Goal: Task Accomplishment & Management: Manage account settings

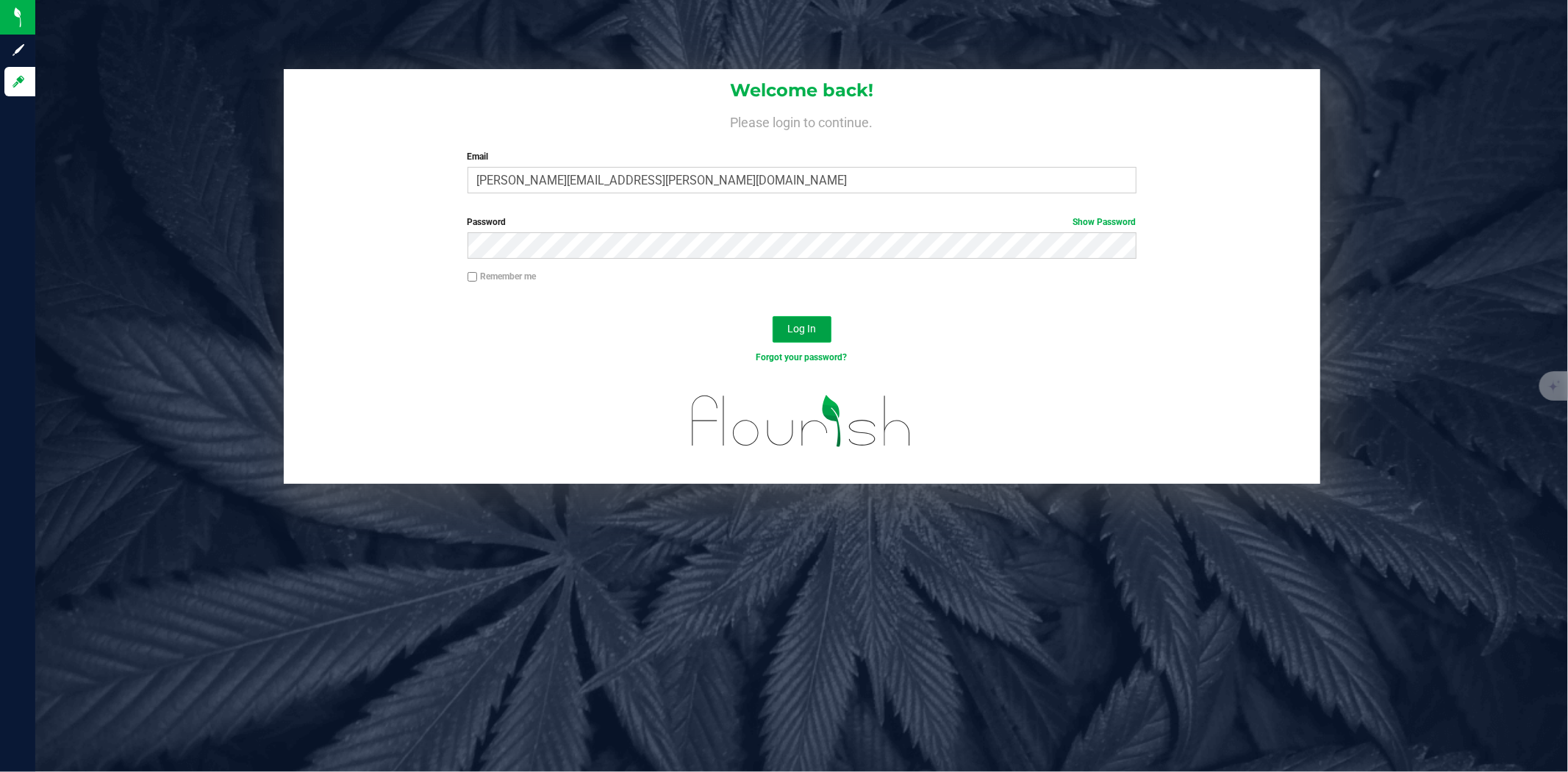
click at [802, 323] on span "Log In" at bounding box center [801, 329] width 28 height 12
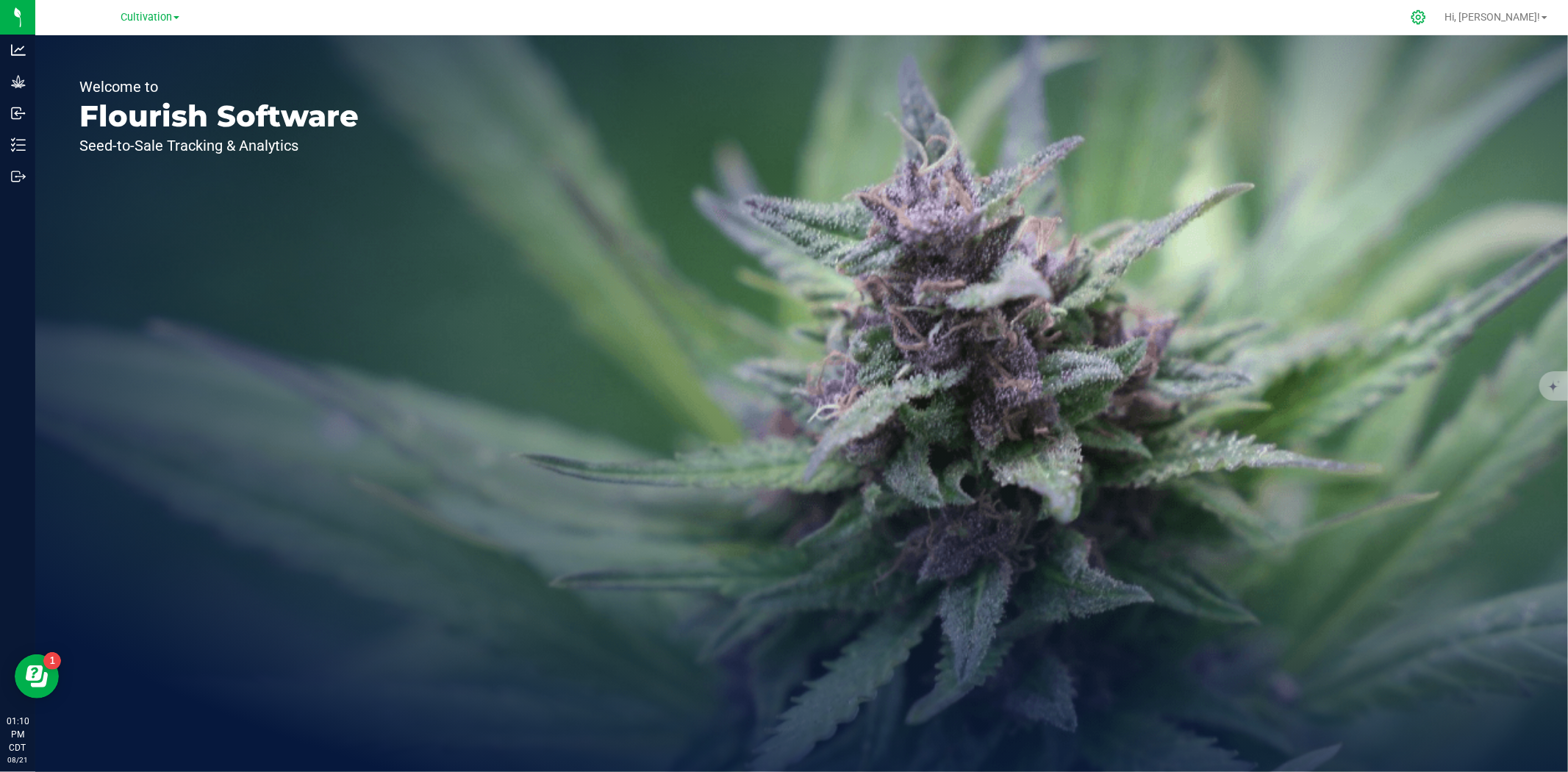
click at [1426, 22] on icon at bounding box center [1419, 17] width 16 height 16
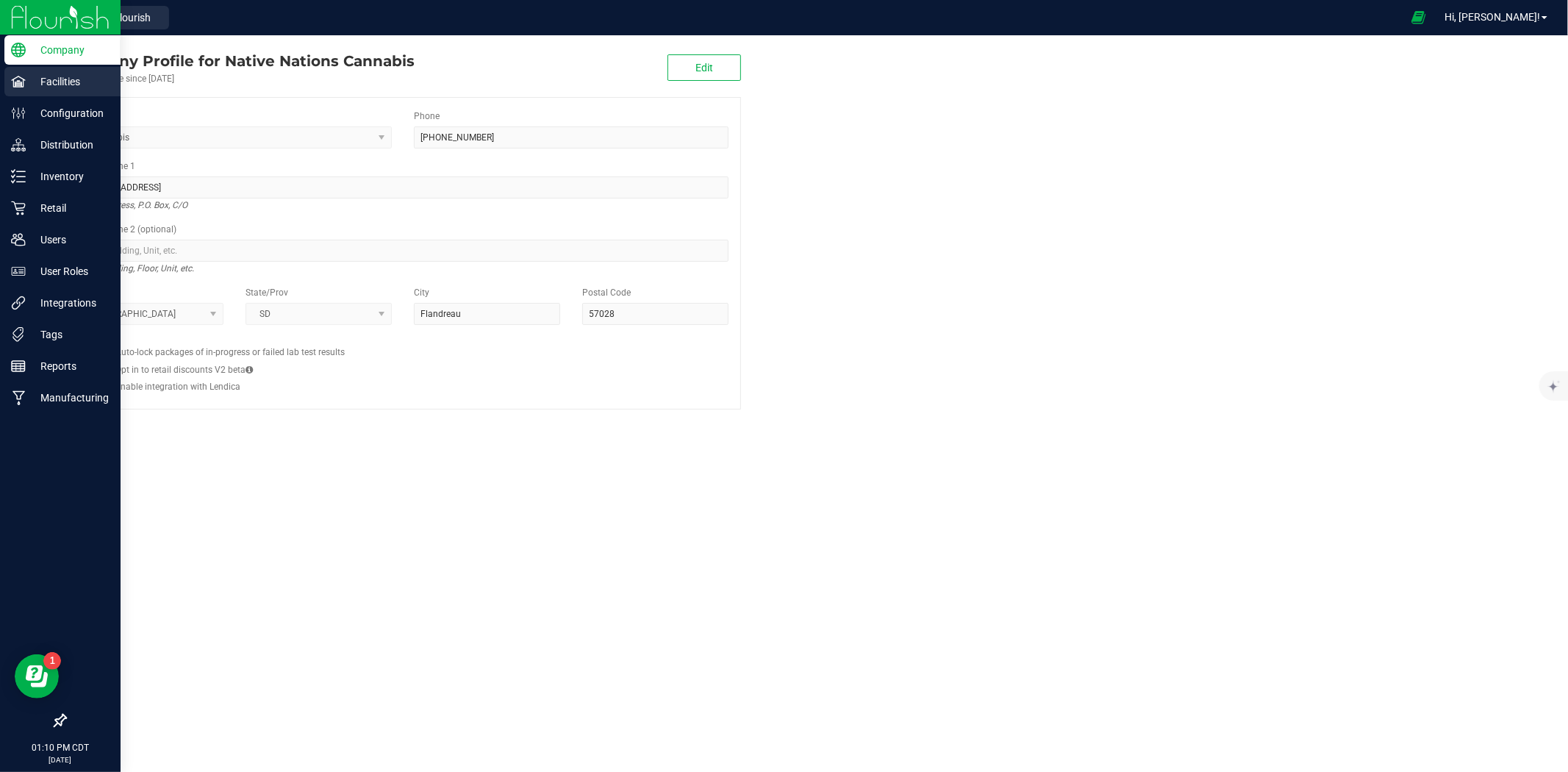
click at [73, 76] on p "Facilities" at bounding box center [70, 81] width 88 height 17
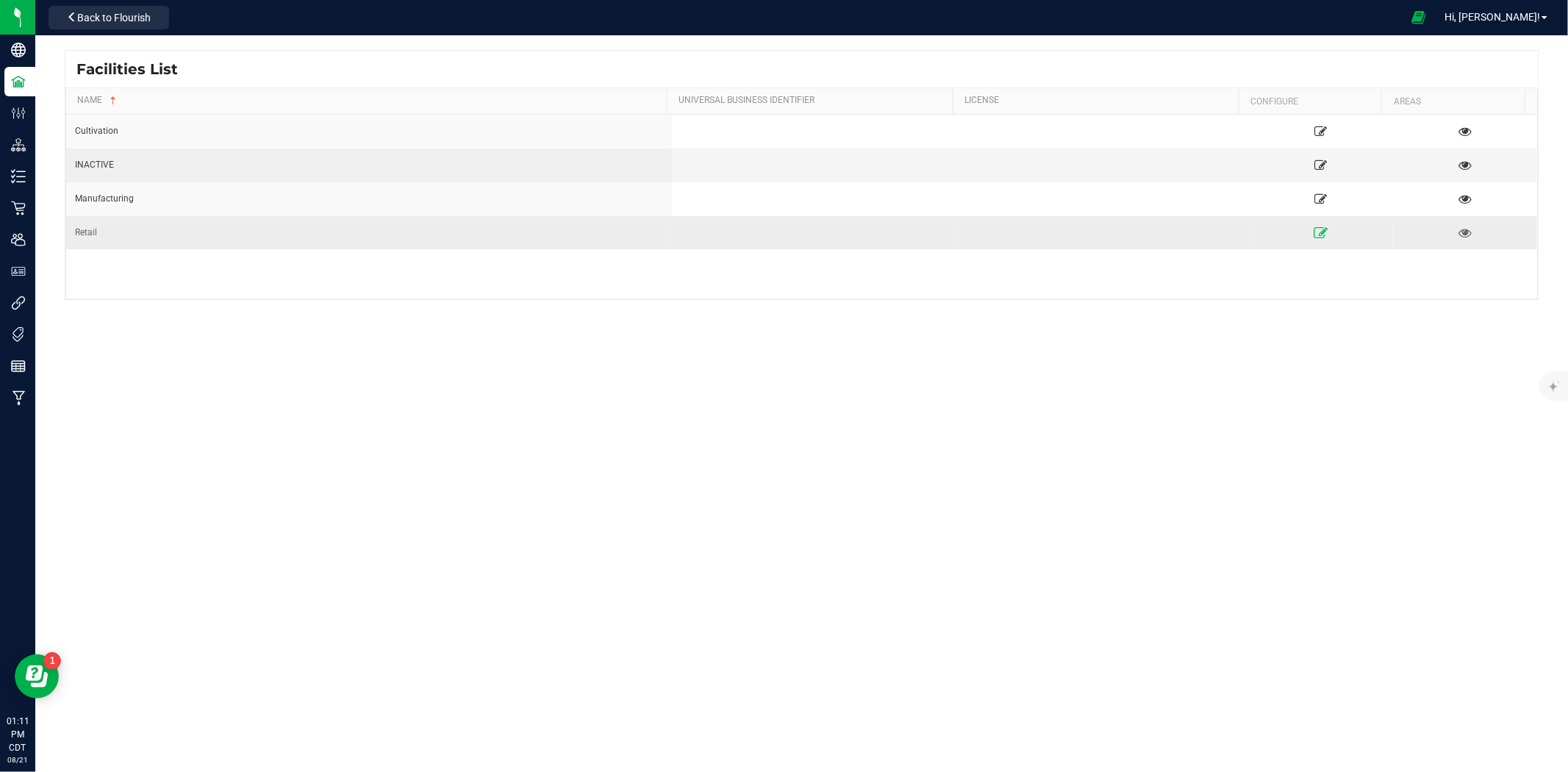
click at [1314, 231] on icon at bounding box center [1321, 232] width 14 height 10
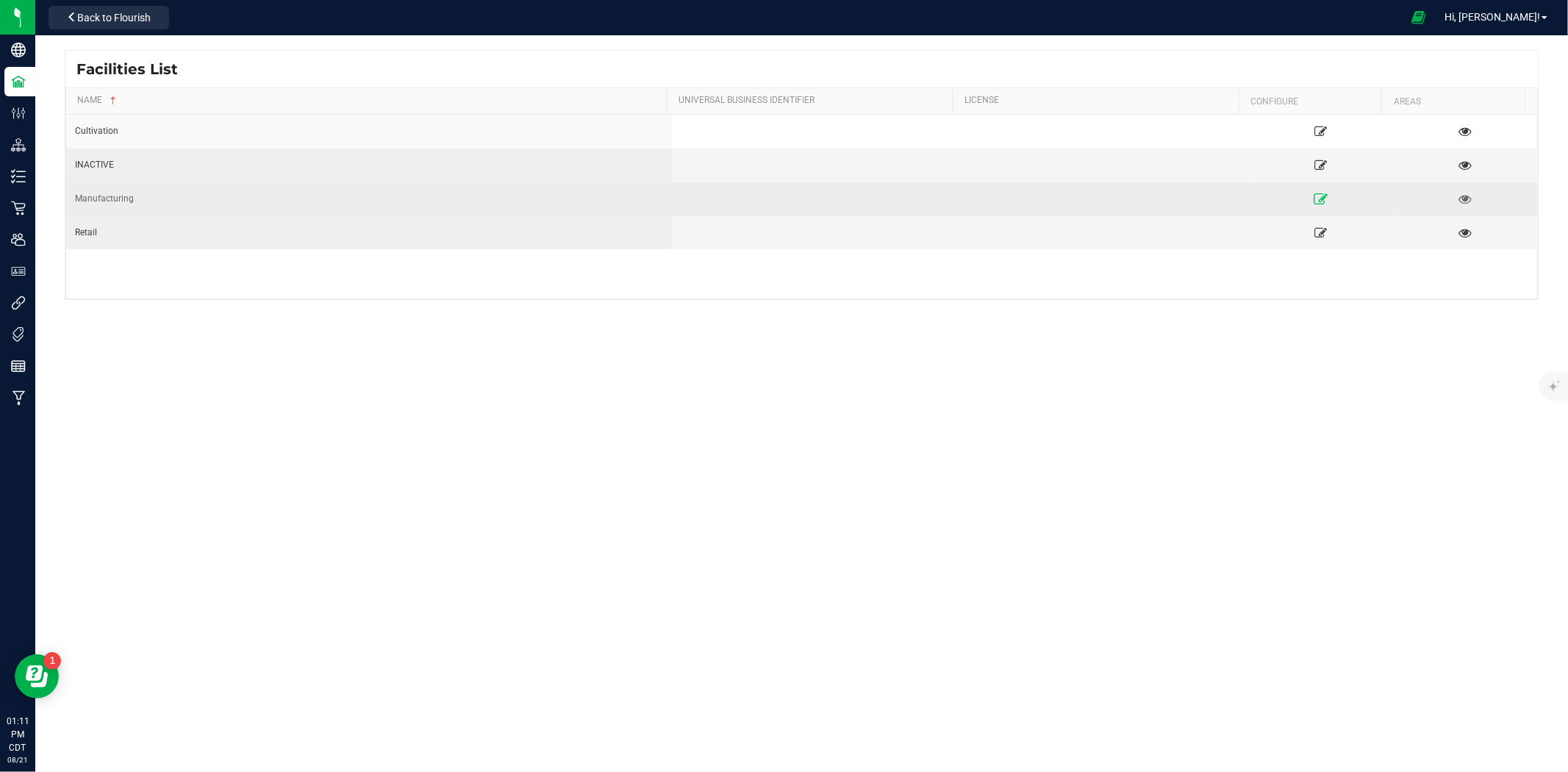
click at [1314, 193] on icon at bounding box center [1321, 199] width 14 height 10
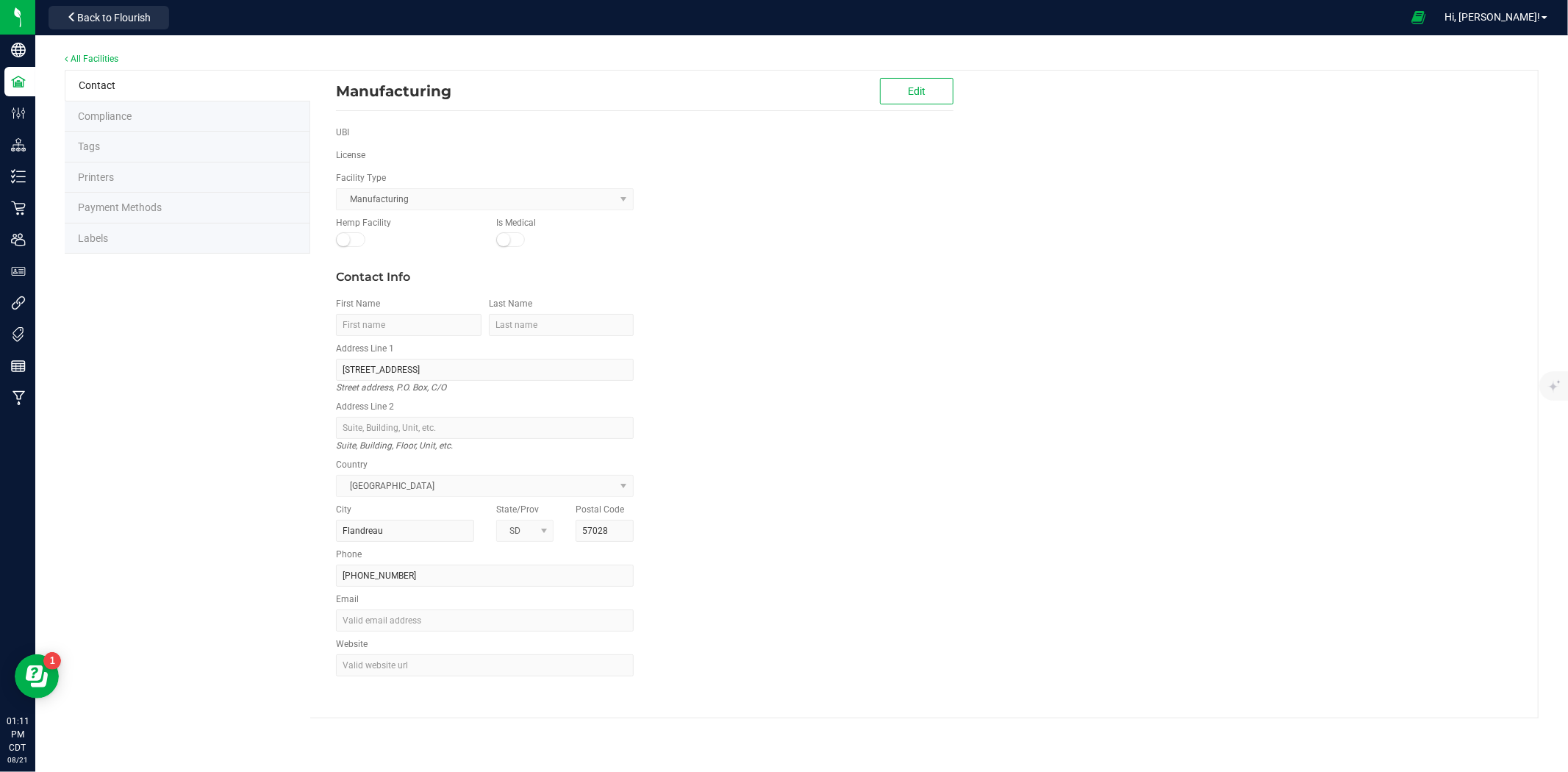
click at [105, 230] on li "Labels" at bounding box center [187, 239] width 245 height 31
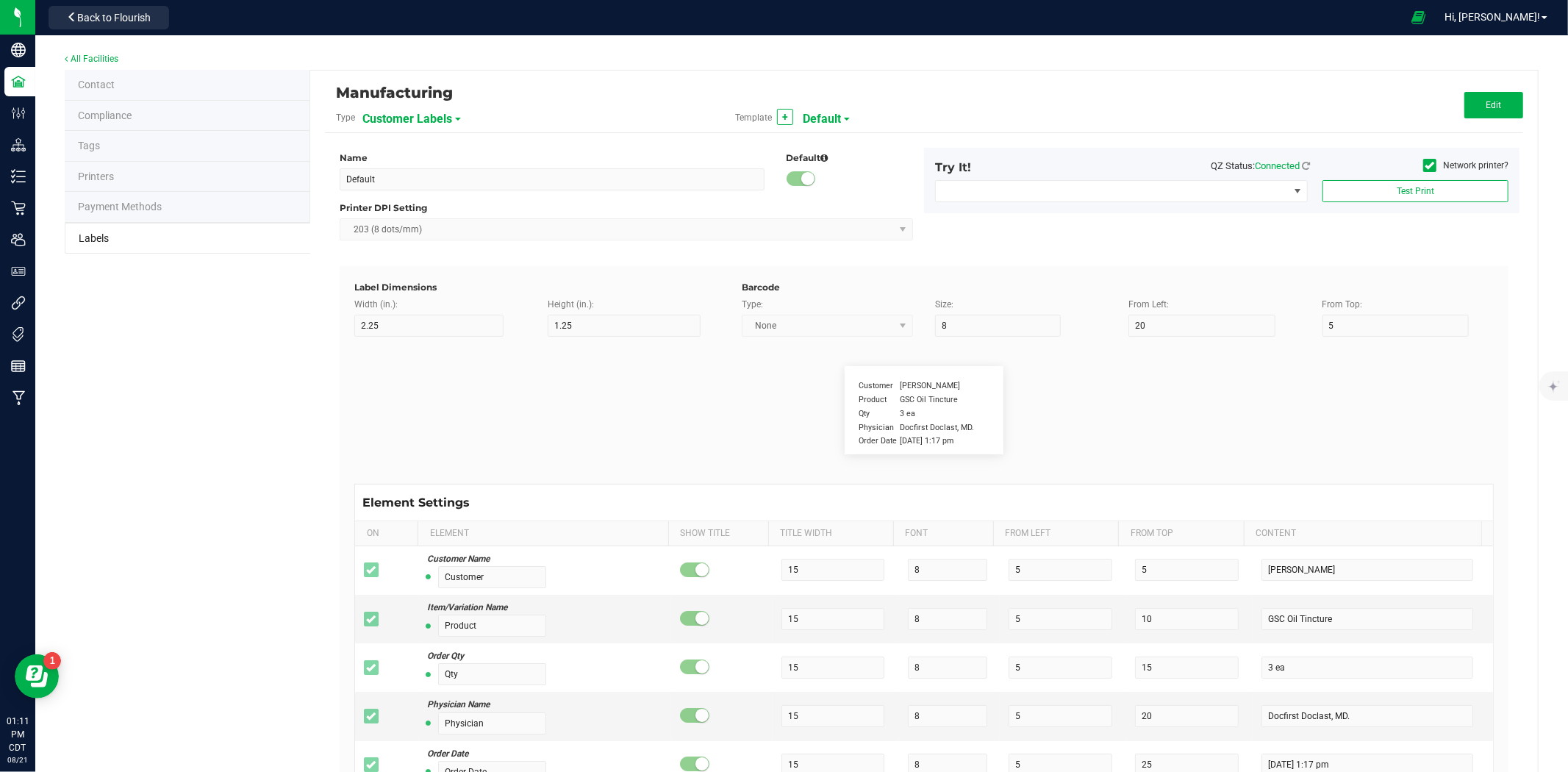
click at [423, 120] on span "Customer Labels" at bounding box center [408, 118] width 90 height 25
click at [421, 202] on span "Package Labels" at bounding box center [400, 205] width 62 height 10
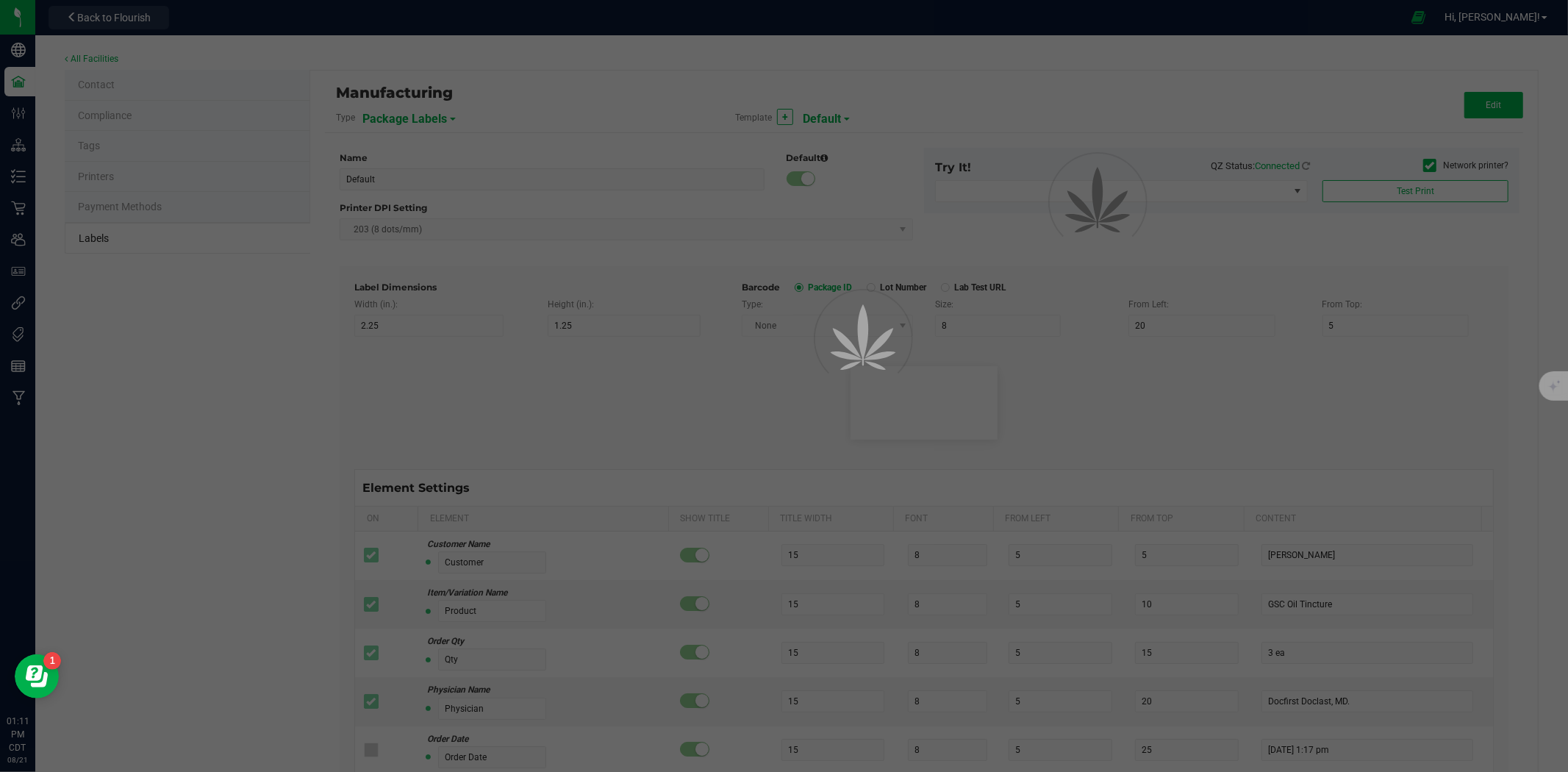
type input "Package Labels V1"
type input "12"
type input "11"
type input "Package ID"
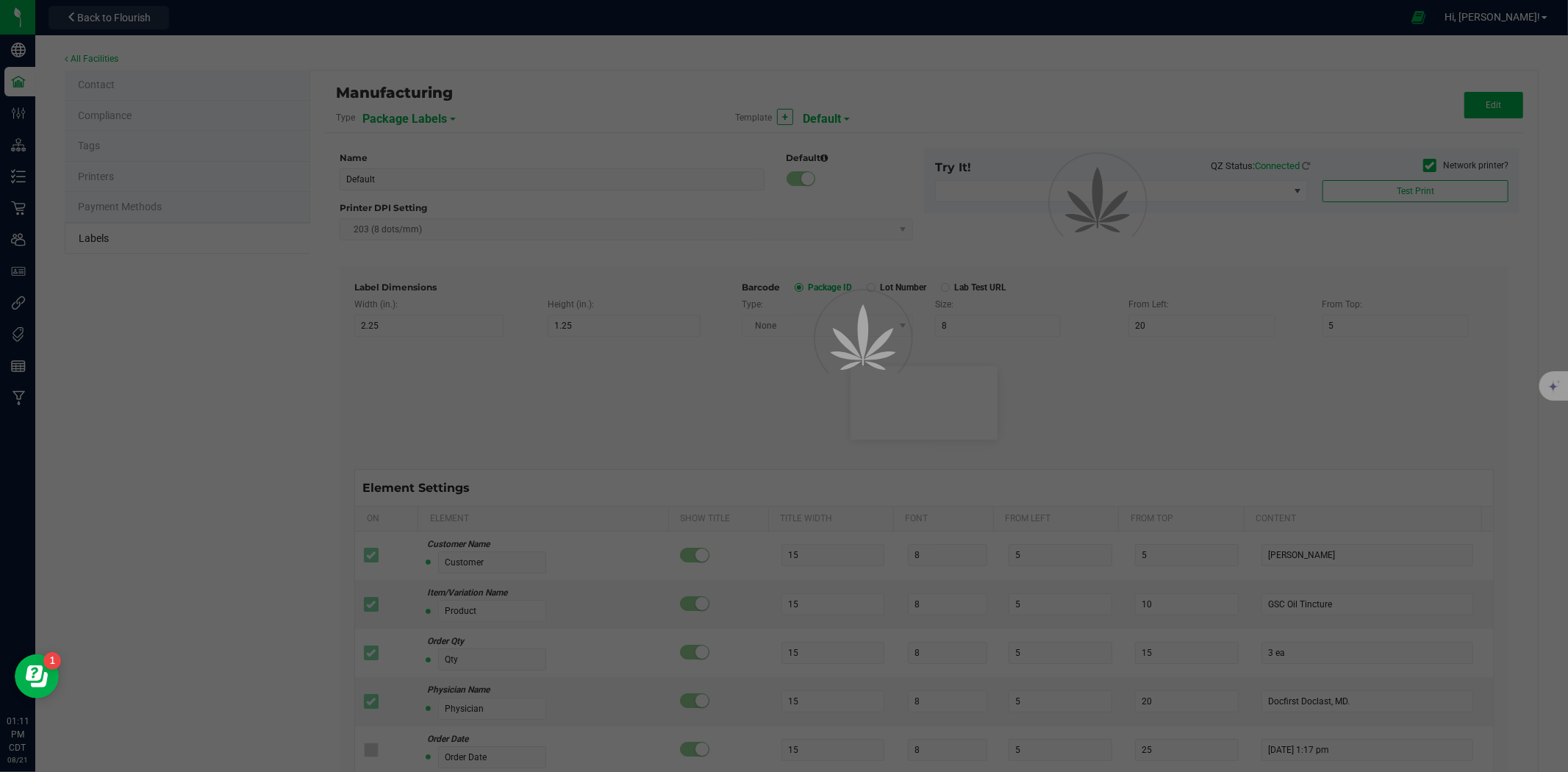
type input "25"
type input "11"
type input "2.5"
type input "18"
type input "CADMODS-20230420-096"
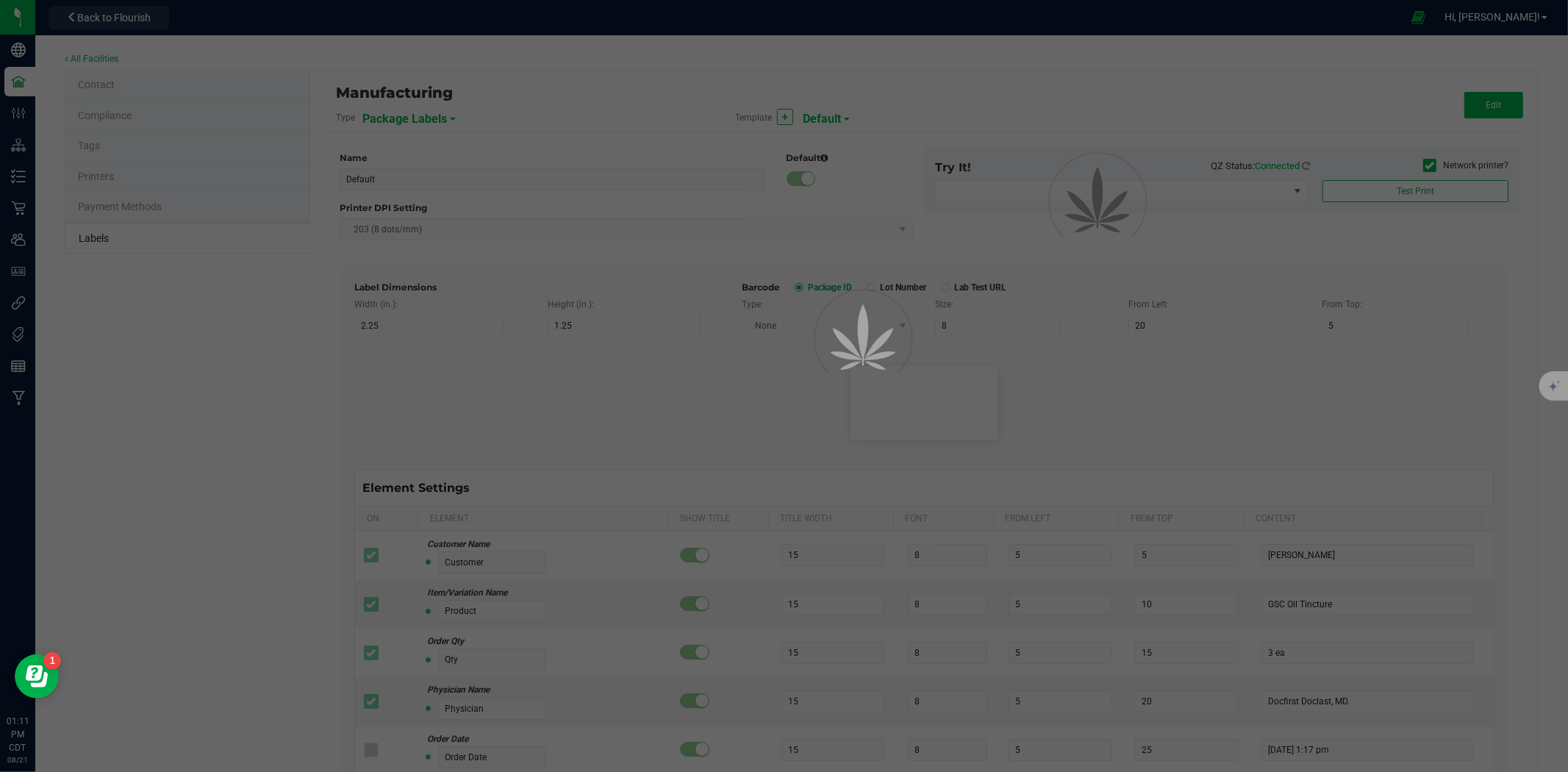
type input "Item:"
type input "7.5"
type input "2.5"
type input "22"
type input "Gelato Pen"
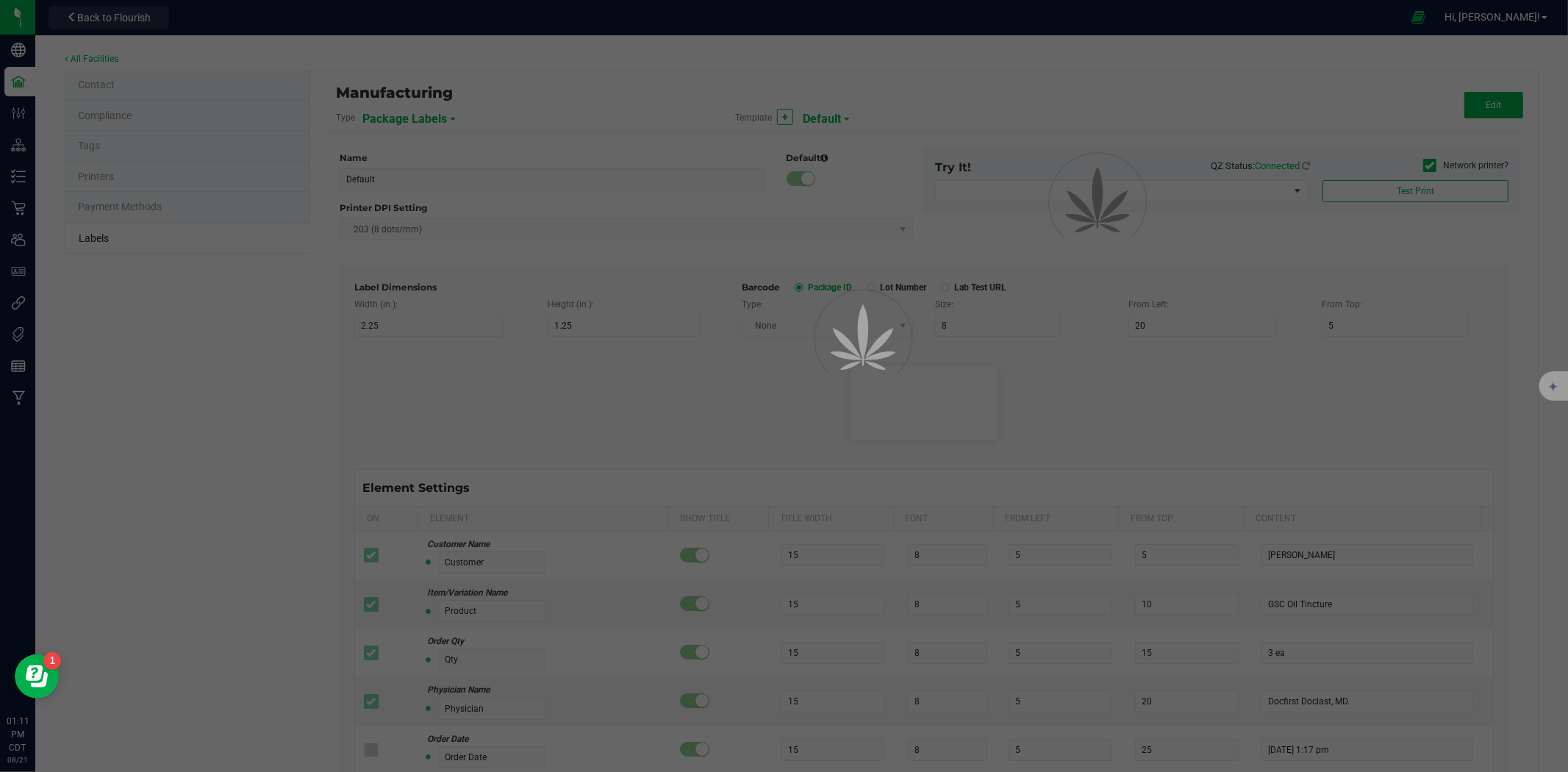
type input "Date:"
type input "7.5"
type input "2.5"
type input "26"
type input "[DATE] 10:14pm"
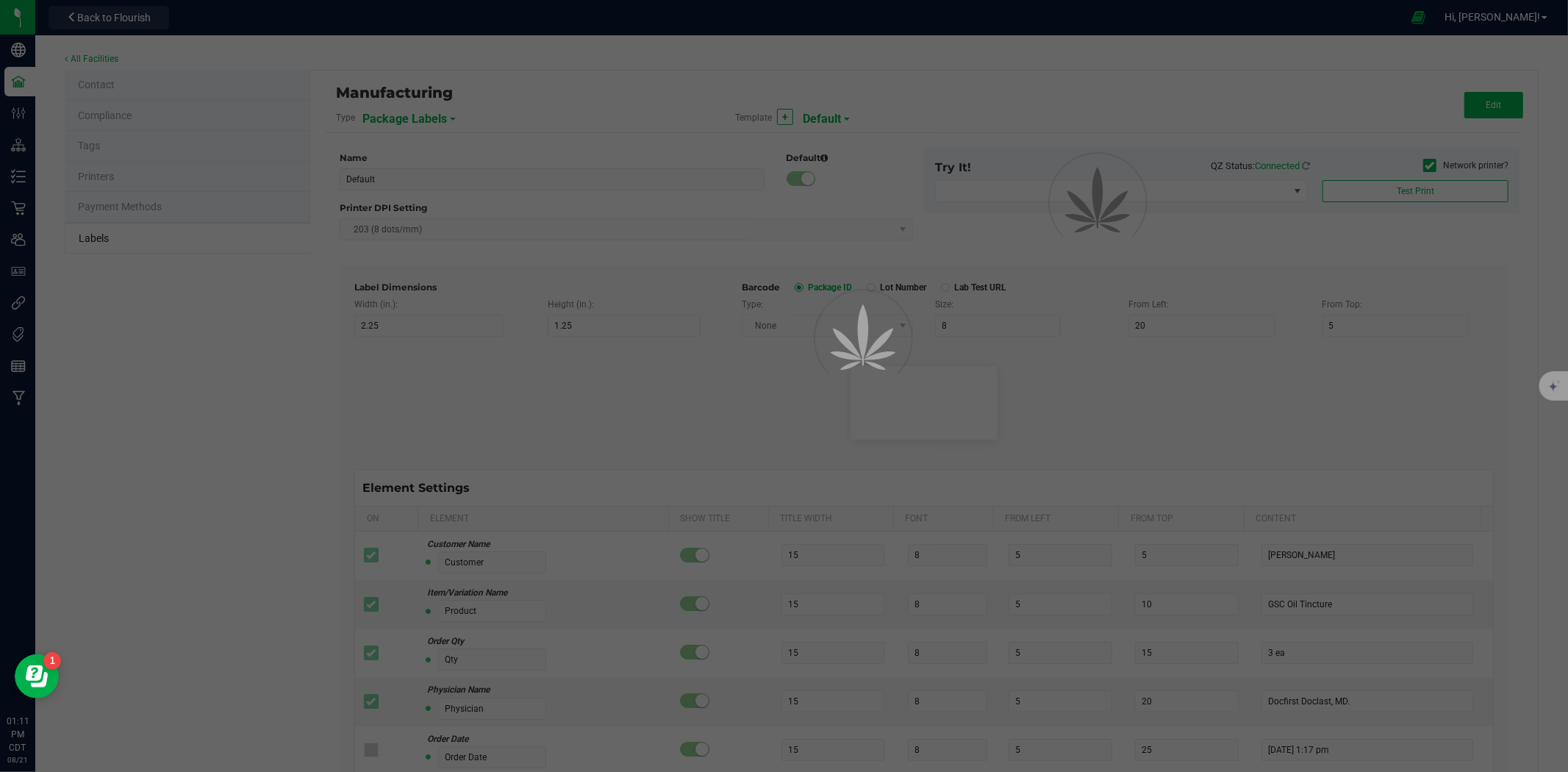
type input "Lot:"
type input "7.5"
type input "2.5"
type input "30"
type input "LOT918234"
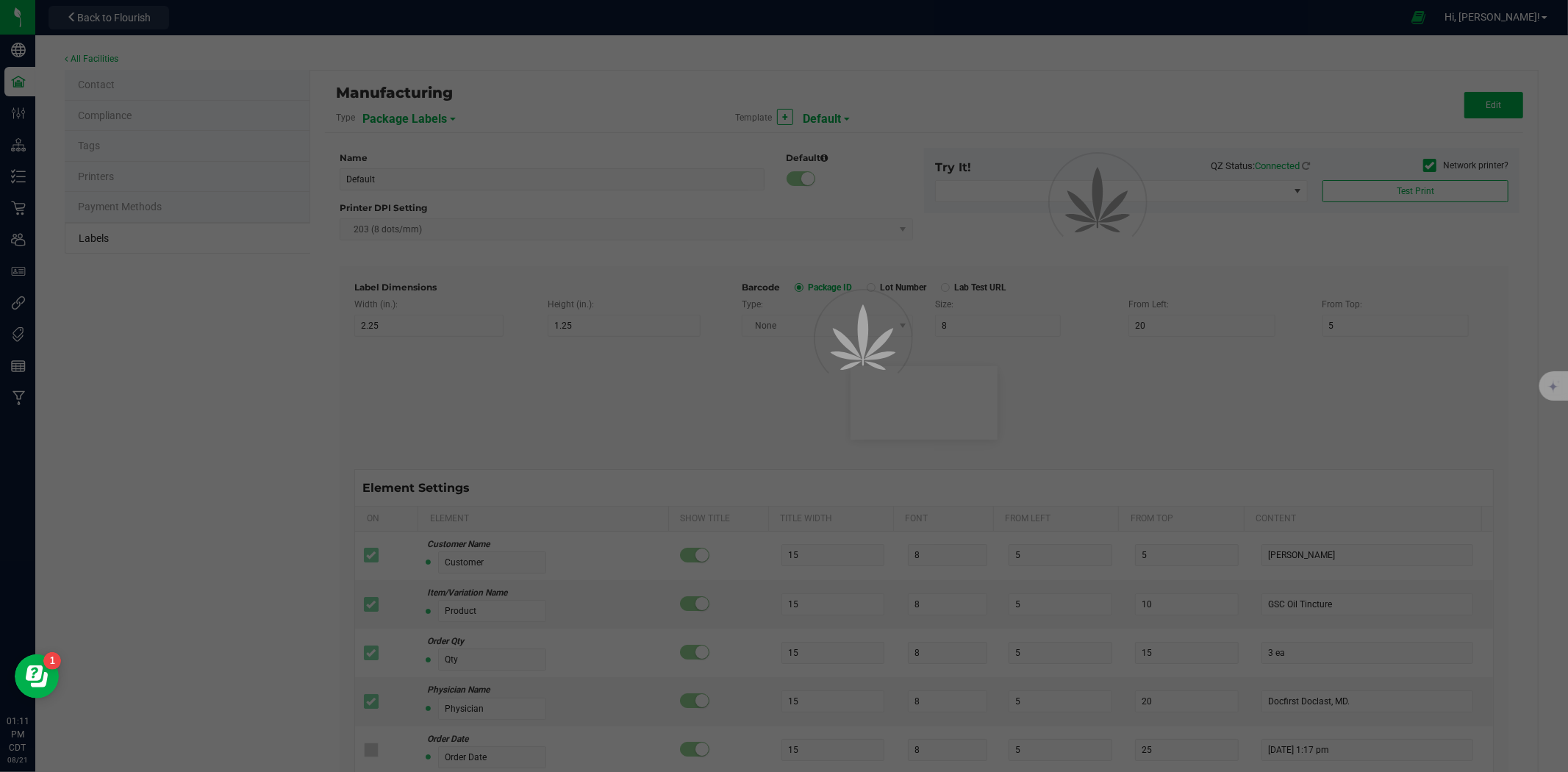
type input "Strain"
type input "25"
type input "10"
type input "15"
type input "Gelato"
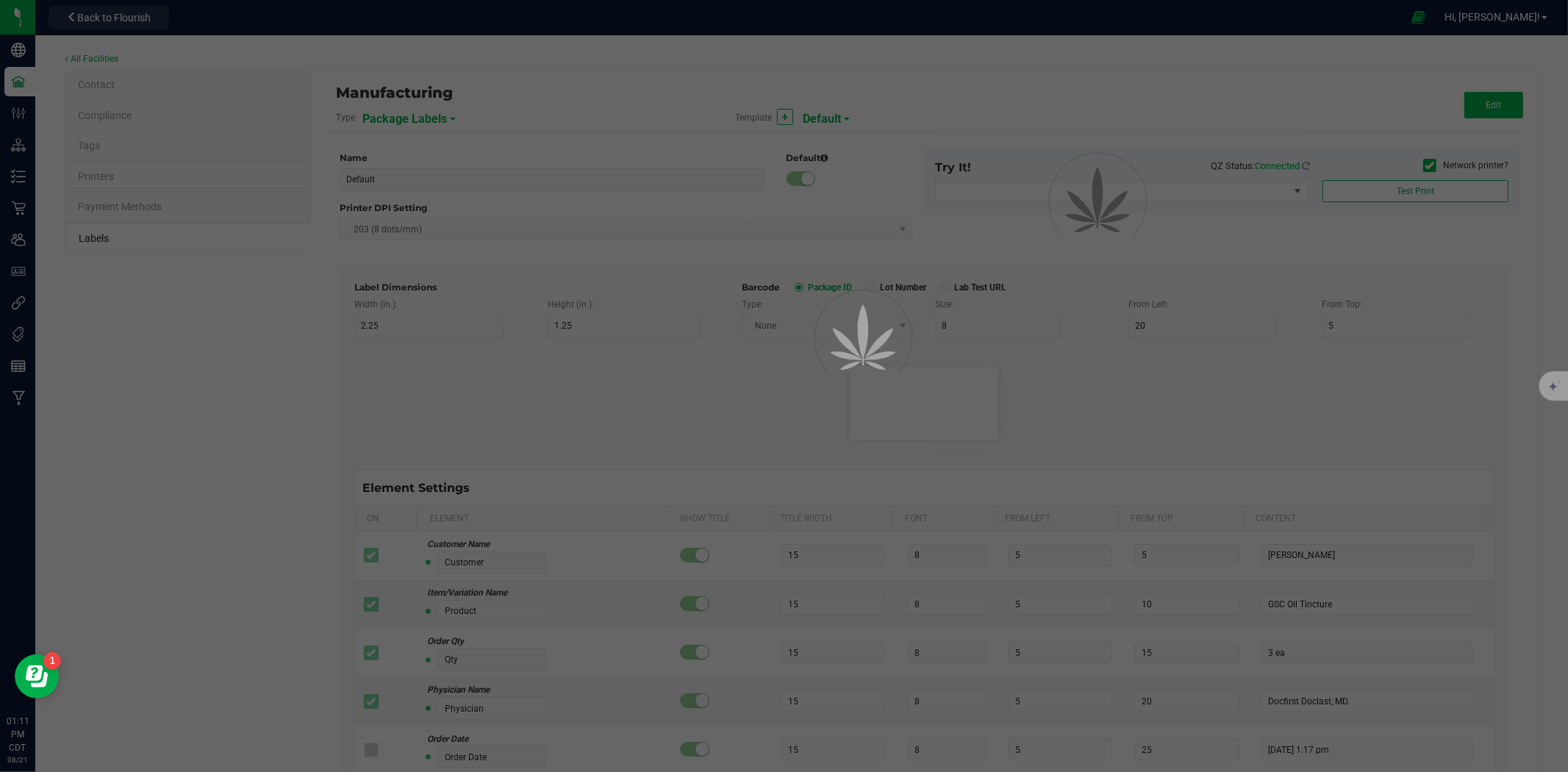
type input "Size"
type input "25"
type input "10"
type input "20"
type input "44 ea"
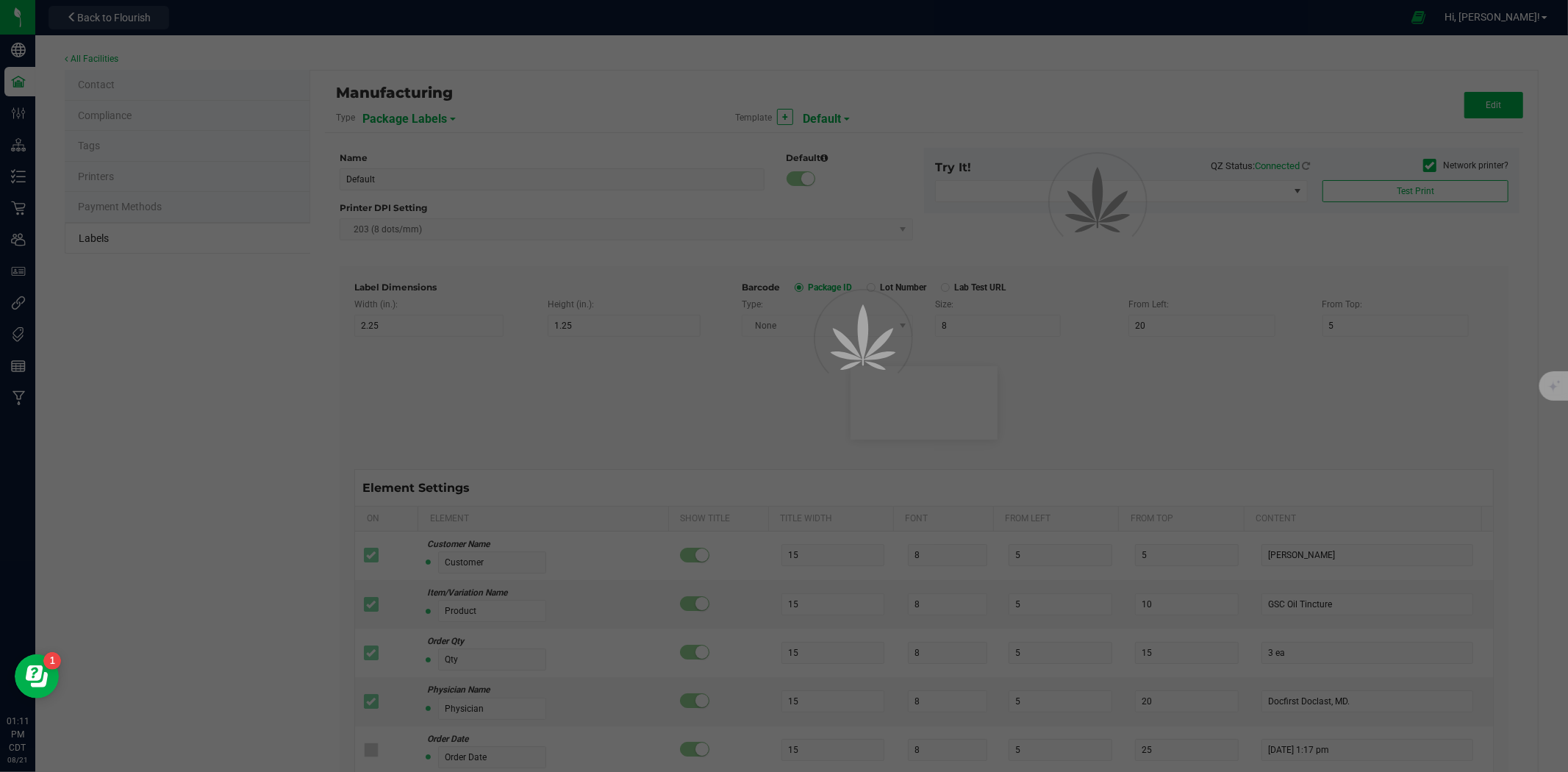
type input "SKU"
type input "25"
type input "10"
type input "30"
type input "42P017"
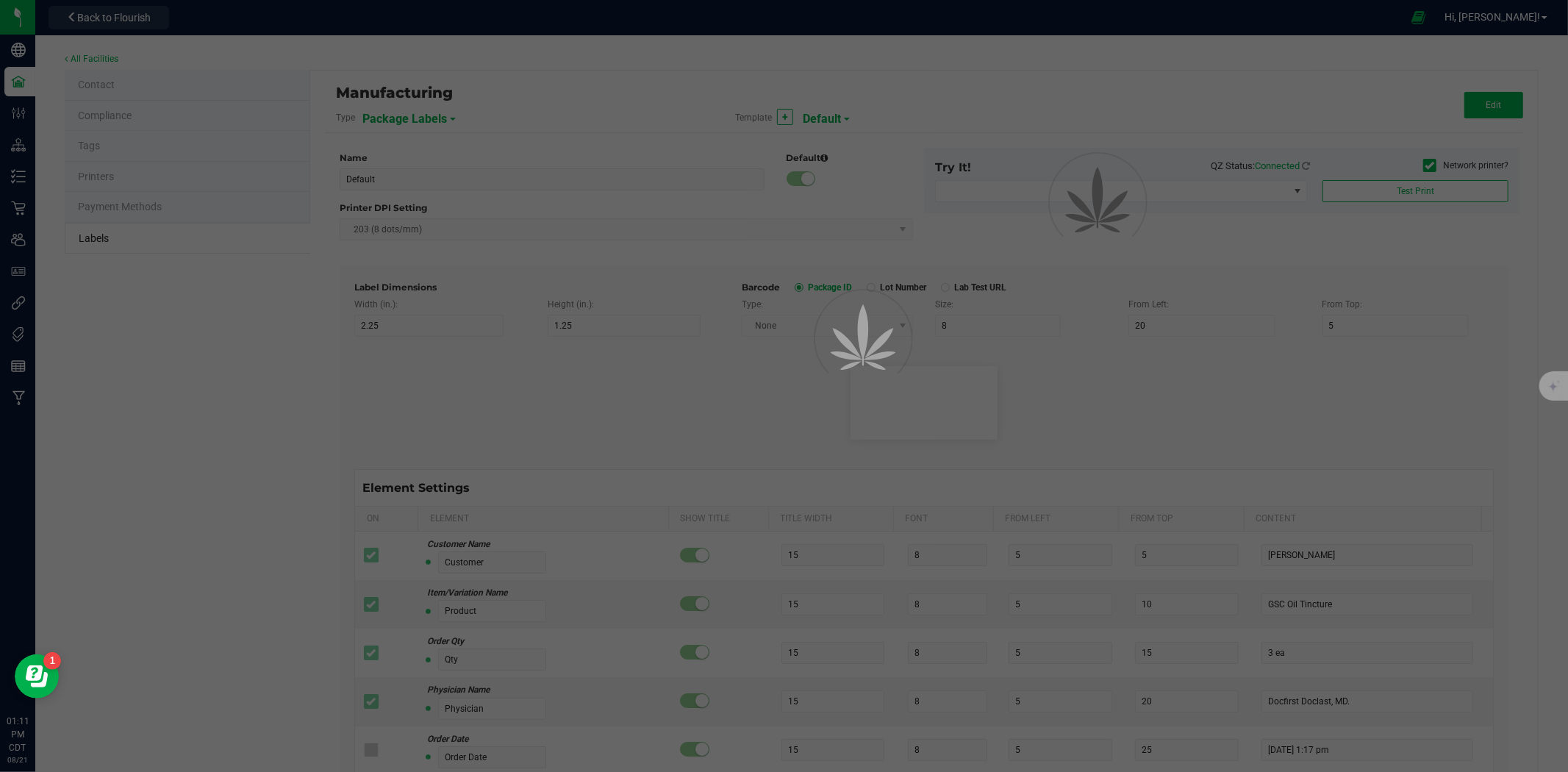
type input "Ref Field 1"
type input "25"
type input "10"
type input "35"
type input "Ref Field 1 Value"
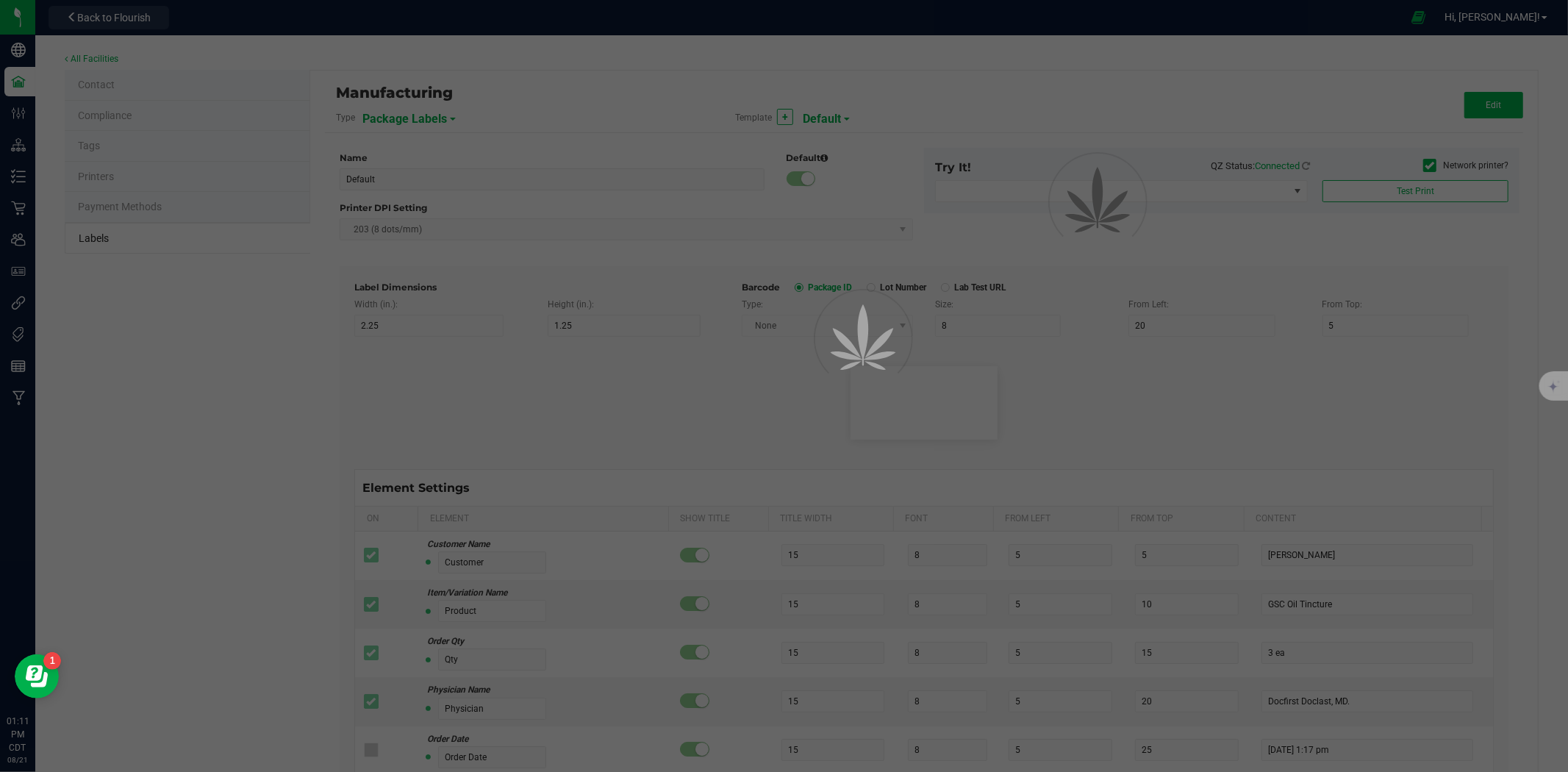
type input "Ref Field 2"
type input "25"
type input "10"
type input "35"
type input "Ref Field 2 Value"
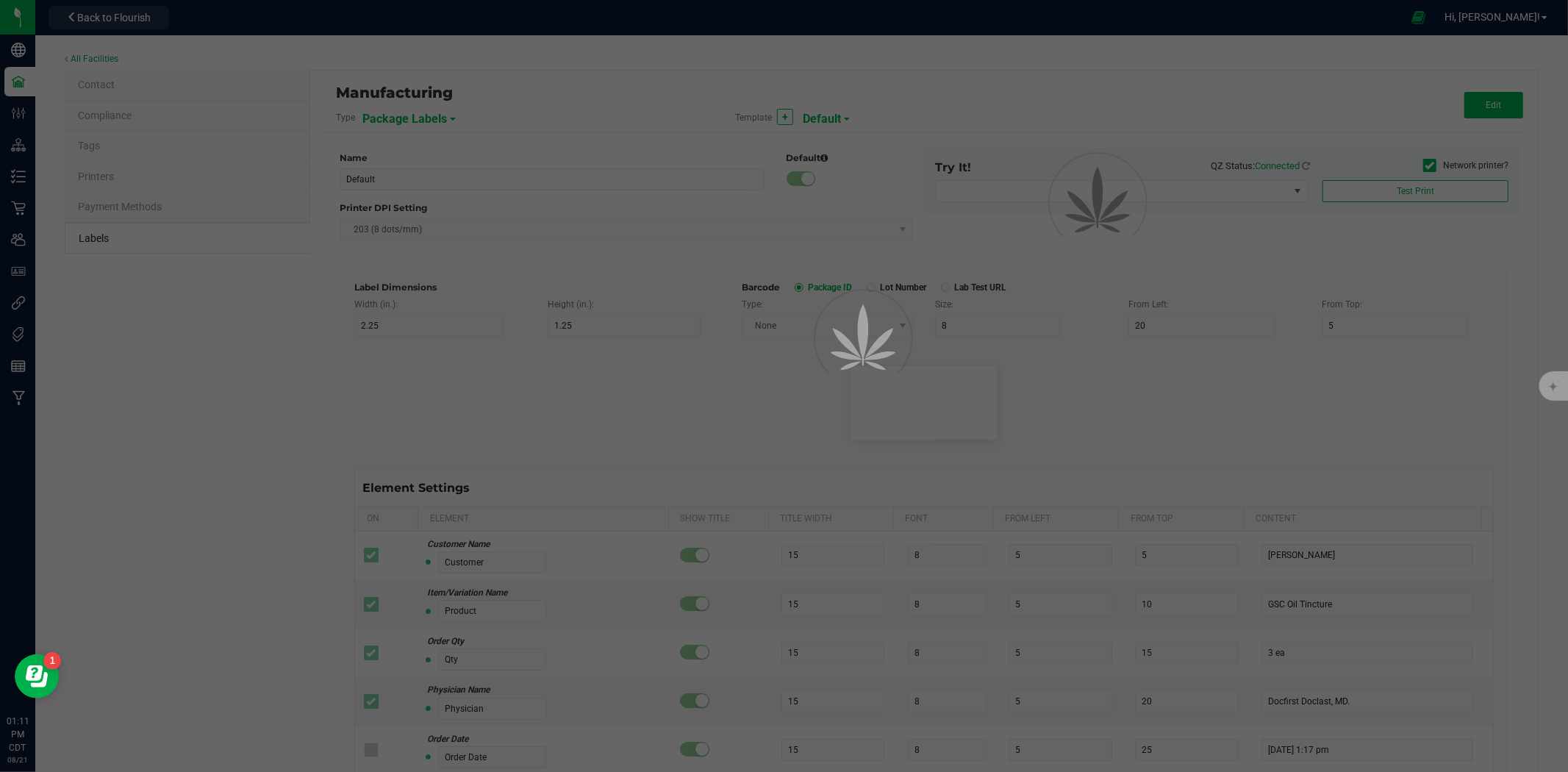
type input "Ref Field 3"
type input "25"
type input "10"
type input "35"
type input "Ref Field 3 Value"
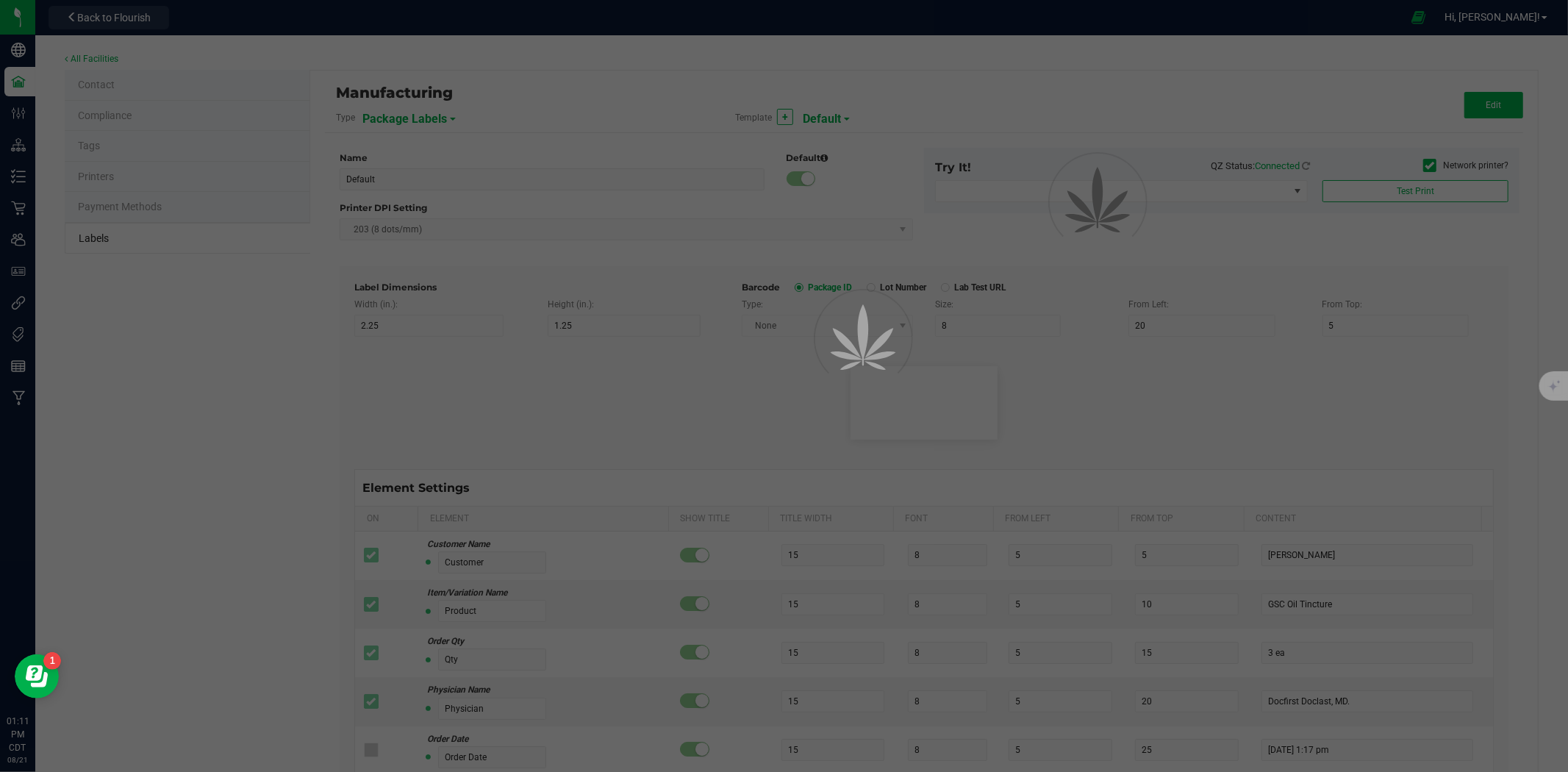
type input "Item Ref Field 1"
type input "25"
type input "10"
type input "35"
type input "Item Ref Field 1 Value"
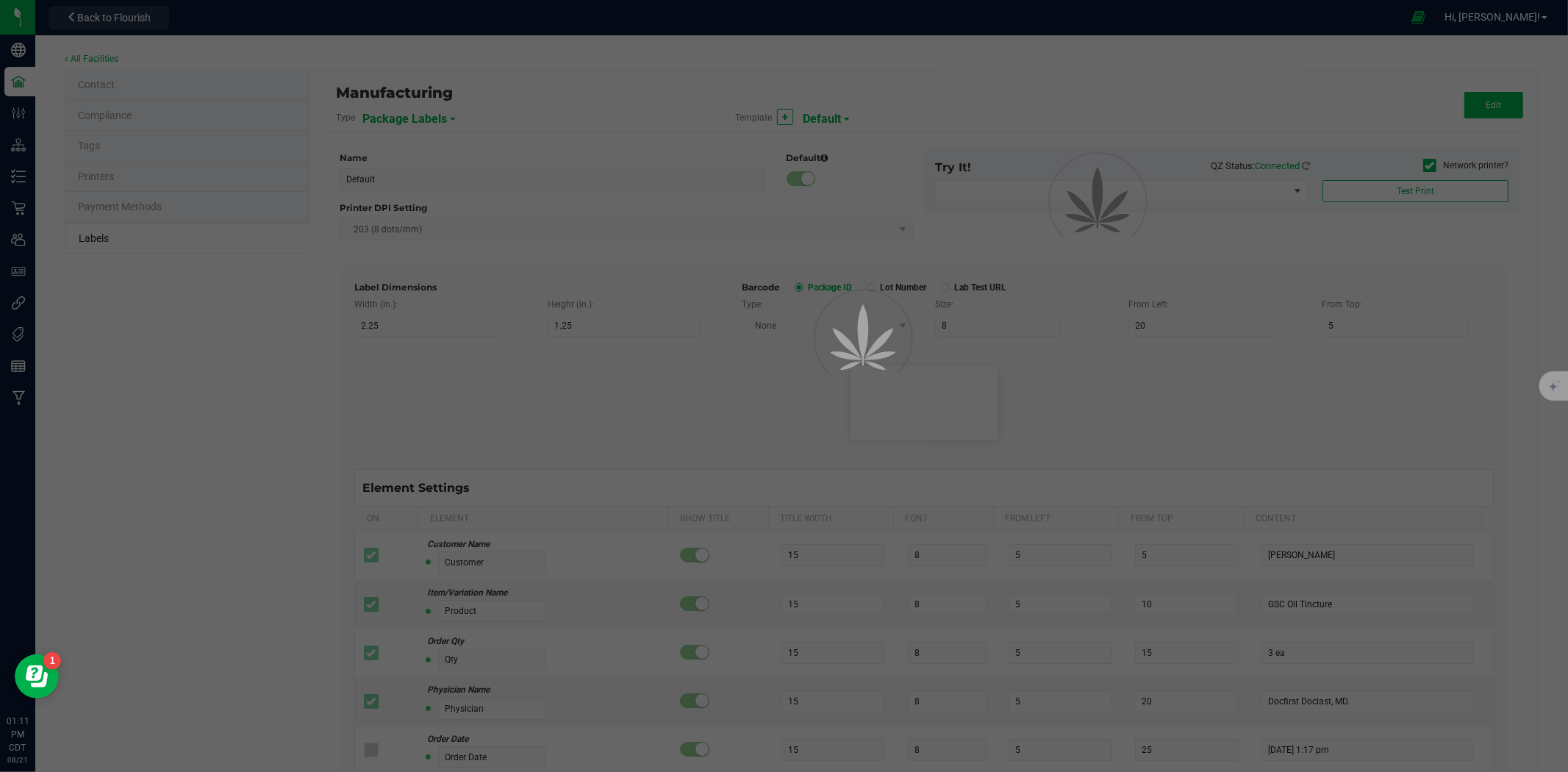
type input "Item Ref Field 2"
type input "25"
type input "10"
type input "35"
type input "Item Ref Field 2 Value"
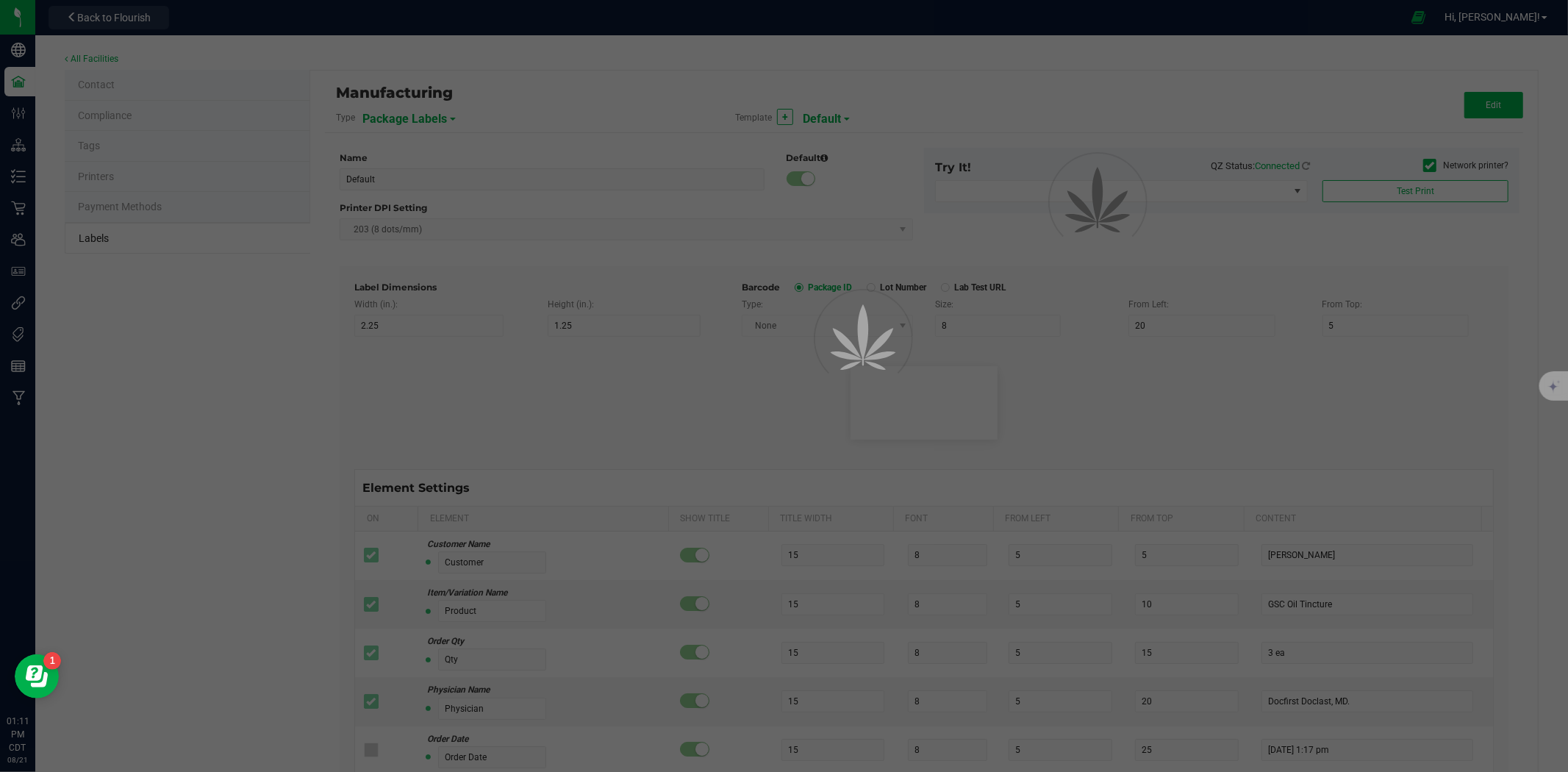
type input "Item Ref Field 3"
type input "25"
type input "10"
type input "35"
type input "Item Ref Field 3 Value"
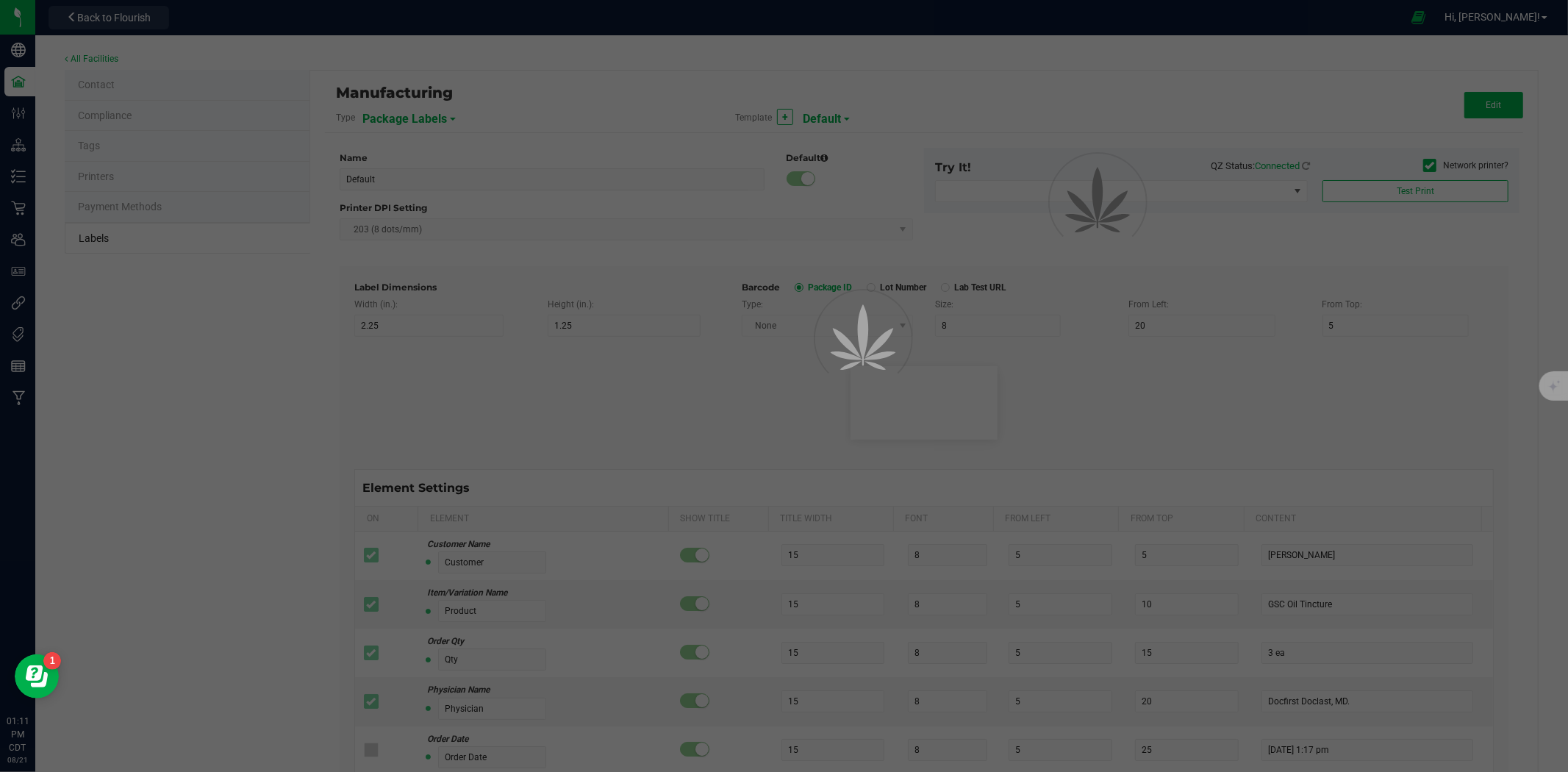
type input "Item Ref Field 4"
type input "25"
type input "10"
type input "35"
type input "Item Ref Field 4 Value"
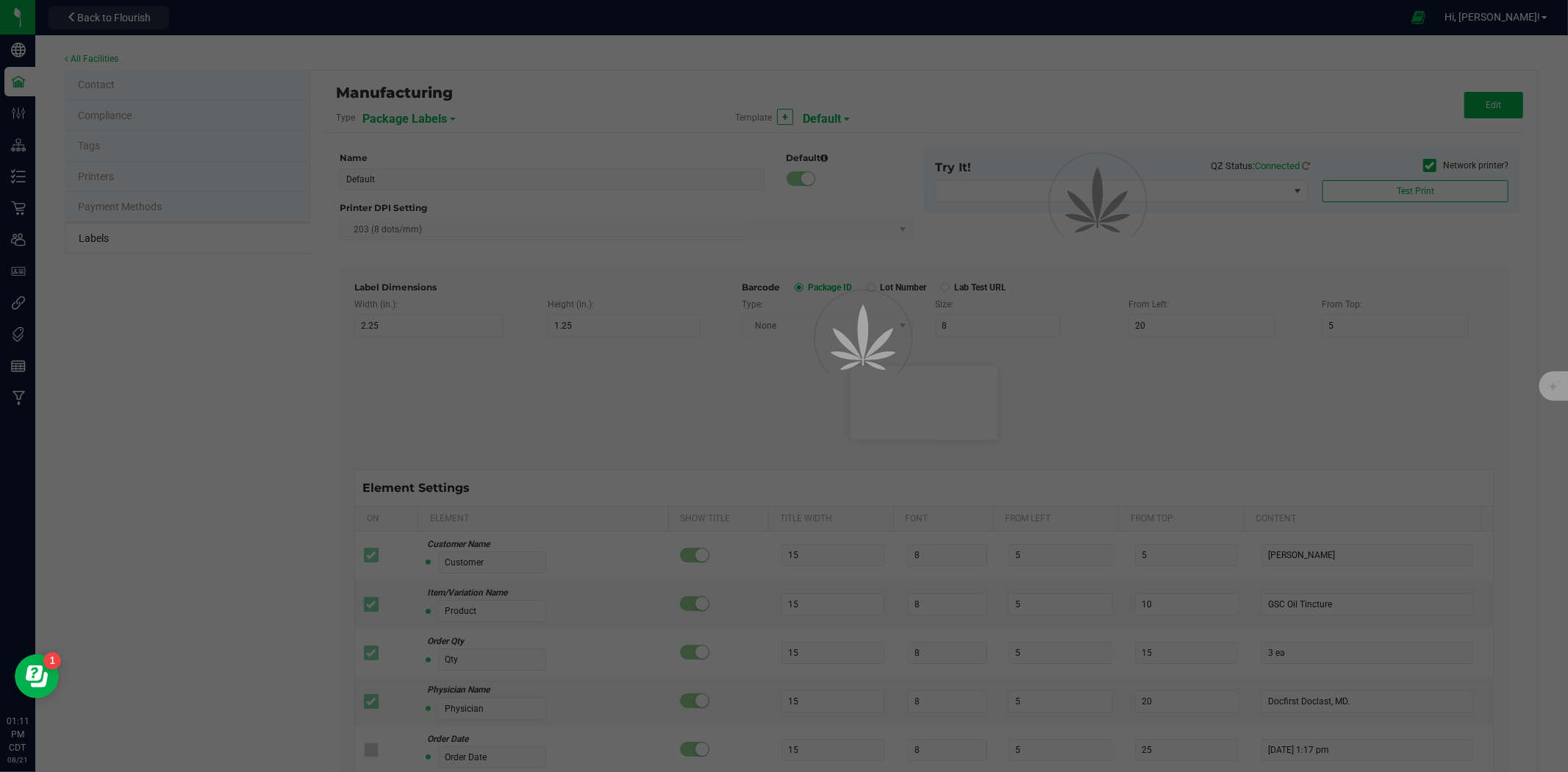
type input "Item Ref Field 5"
type input "25"
type input "10"
type input "35"
type input "Item Ref Field 5 Value"
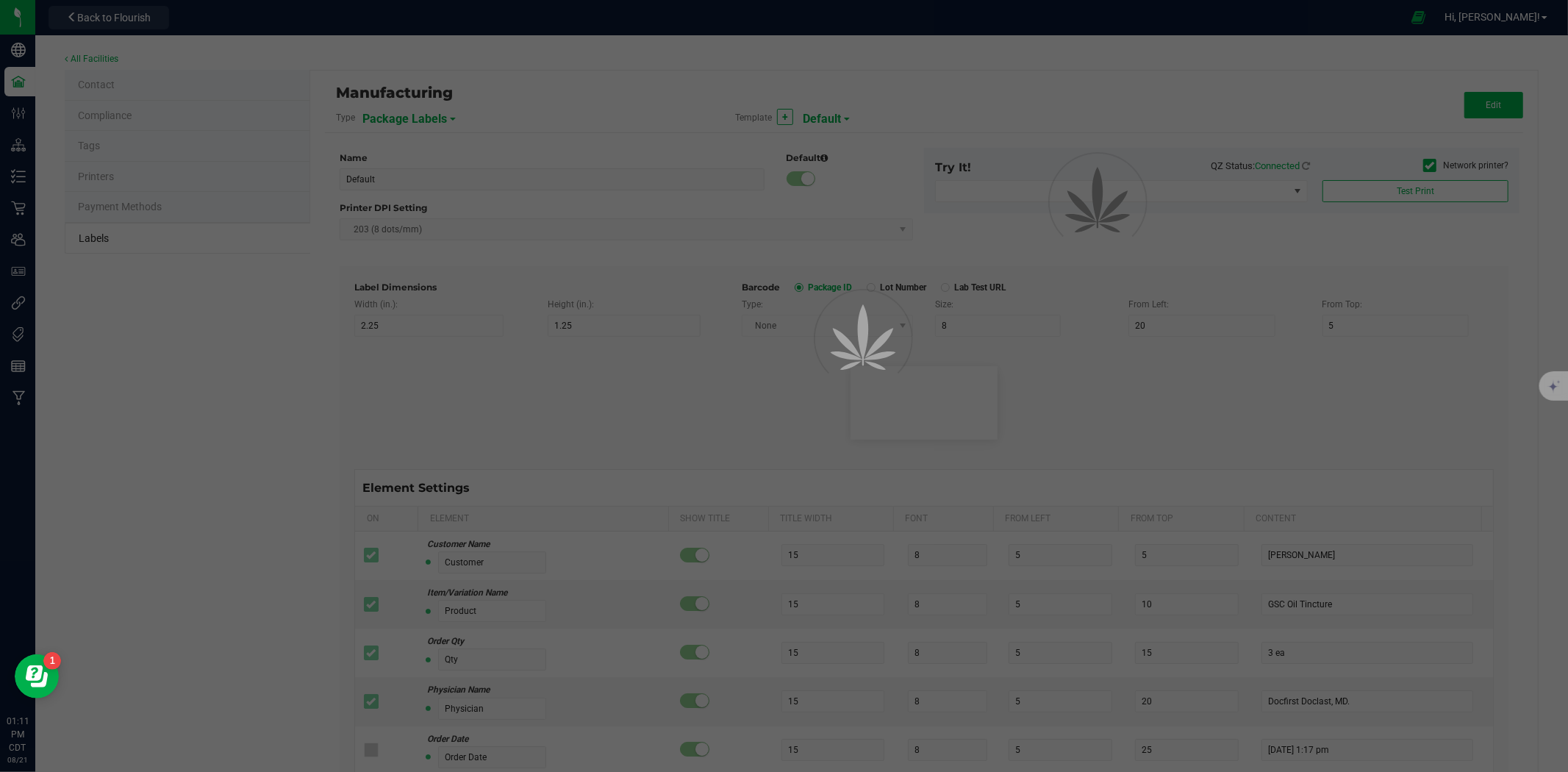
type input "NDC Number"
type input "25"
type input "10"
type input "35"
type input "[PHONE_NUMBER]"
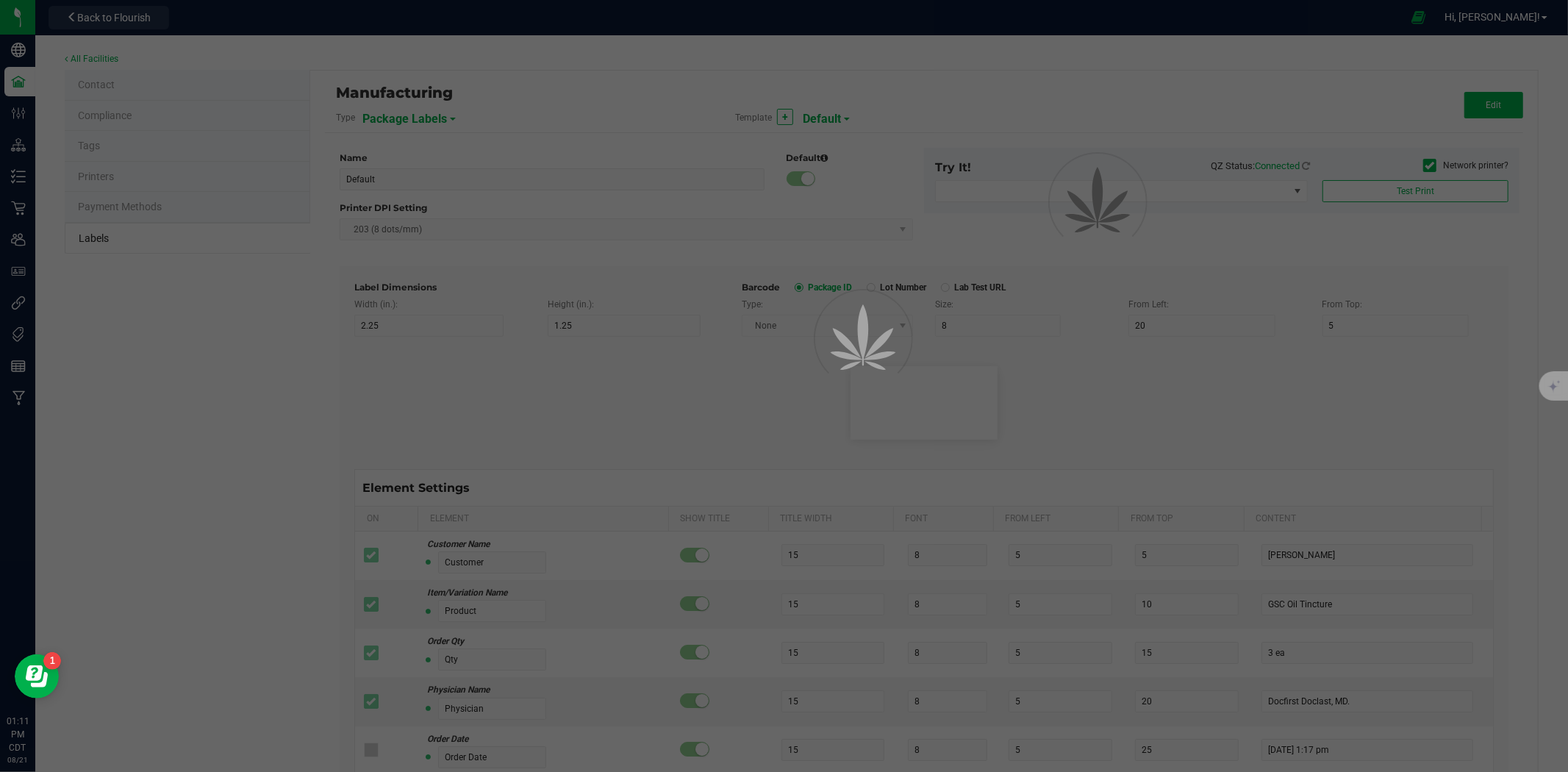
type input "Number of Servings"
type input "25"
type input "10"
type input "35"
type input "4 servings/item"
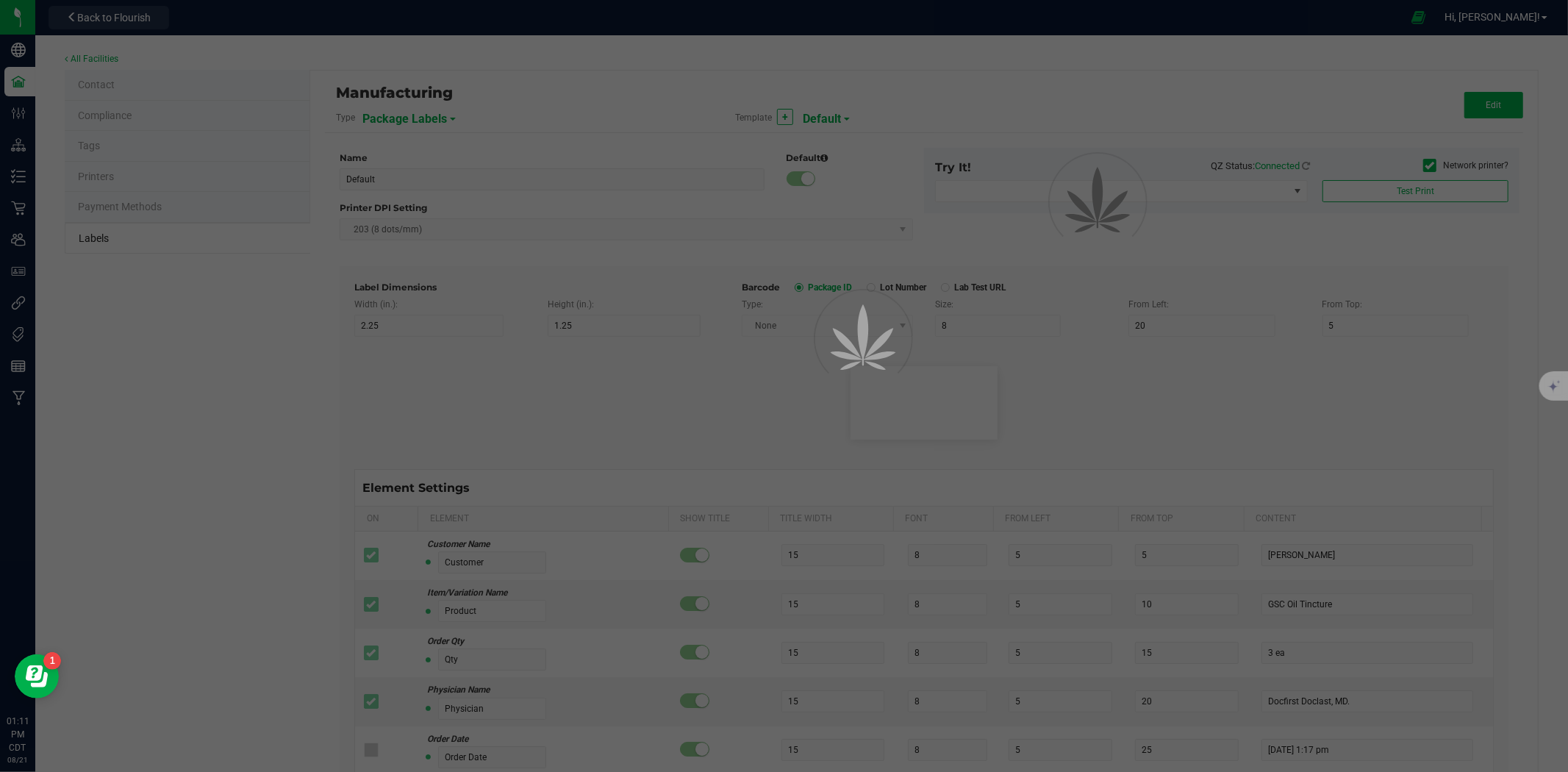
type input "Serving Size"
type input "25"
type input "10"
type input "35"
type input "1 cup"
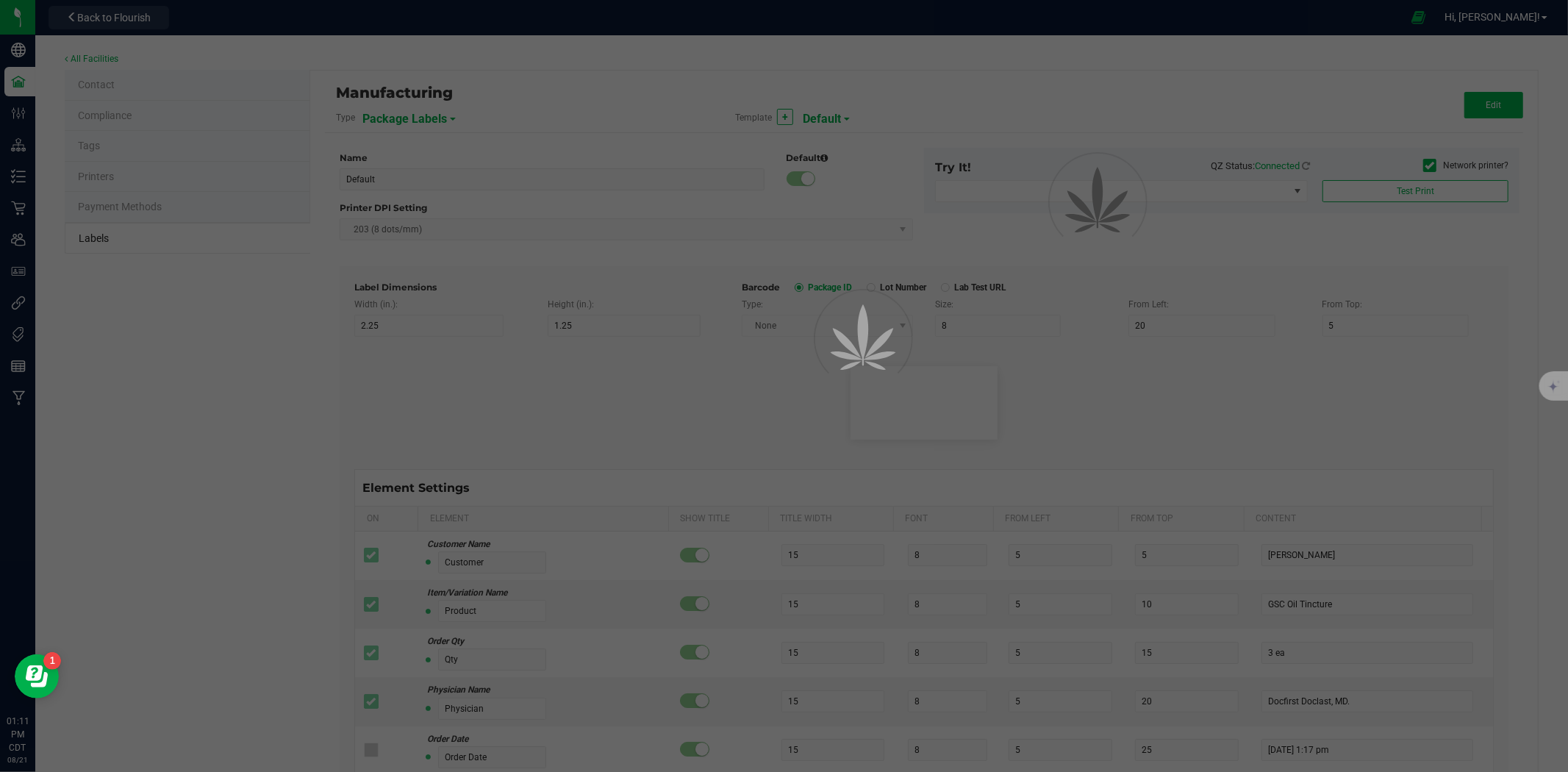
type input "Serving Size (Grams)"
type input "25"
type input "10"
type input "35"
type input "4 g"
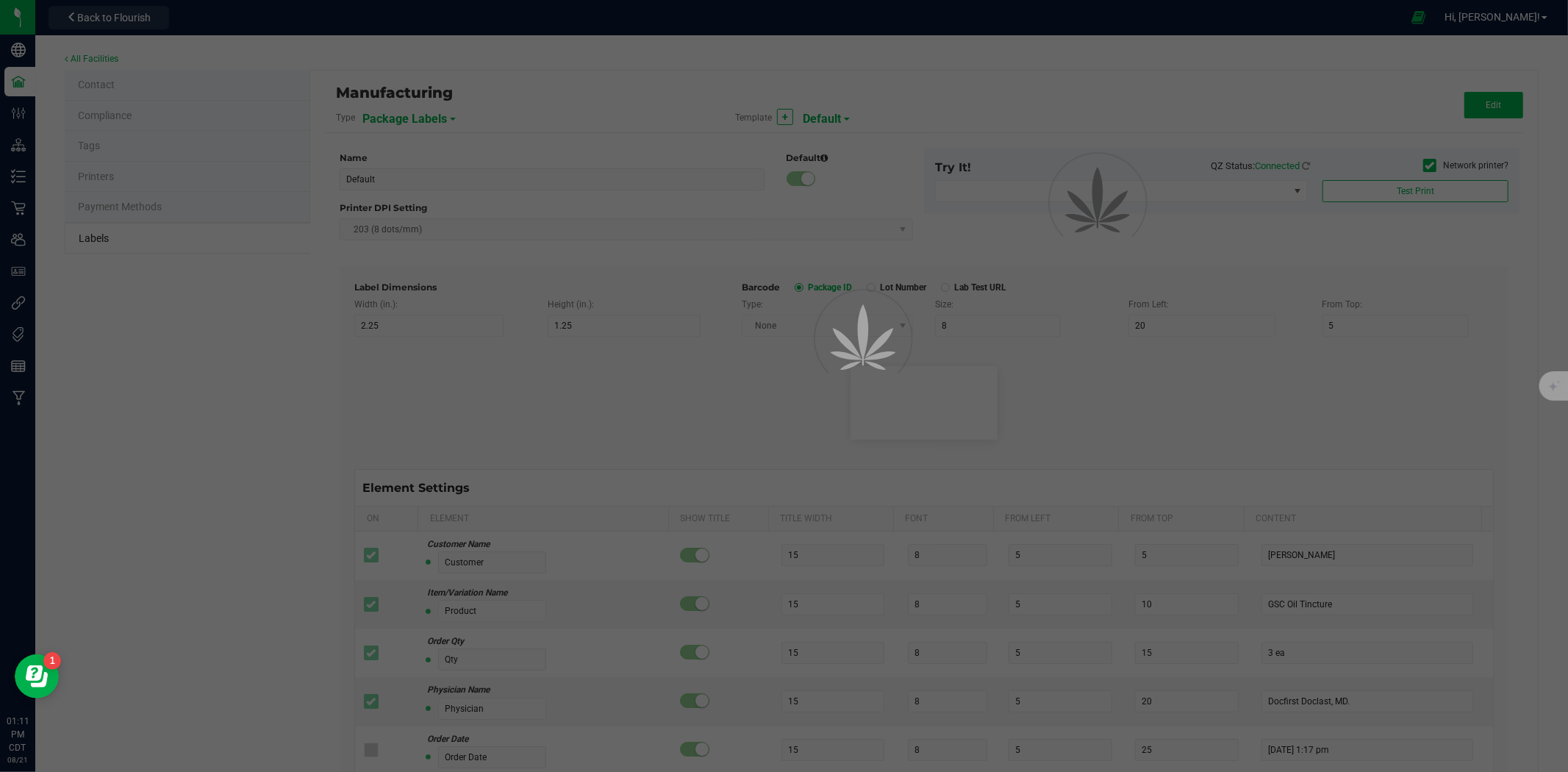
type input "Item Ingredients"
type input "25"
type input "10"
type input "35"
type input "Ingredient one, ingredient two"
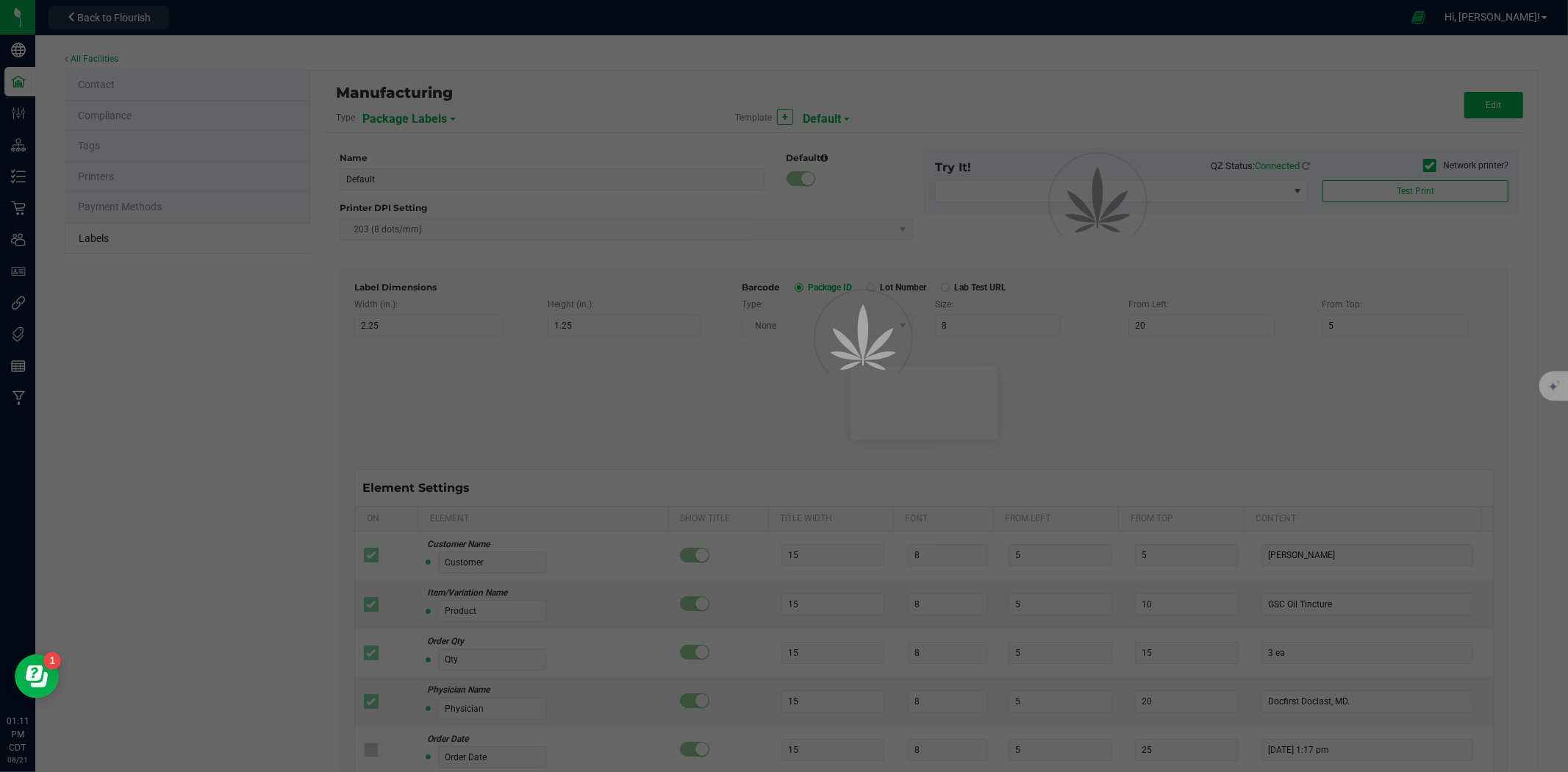
type input "Allergens"
type input "25"
type input "10"
type input "35"
type input "Tree Nuts, Soy, Wheat"
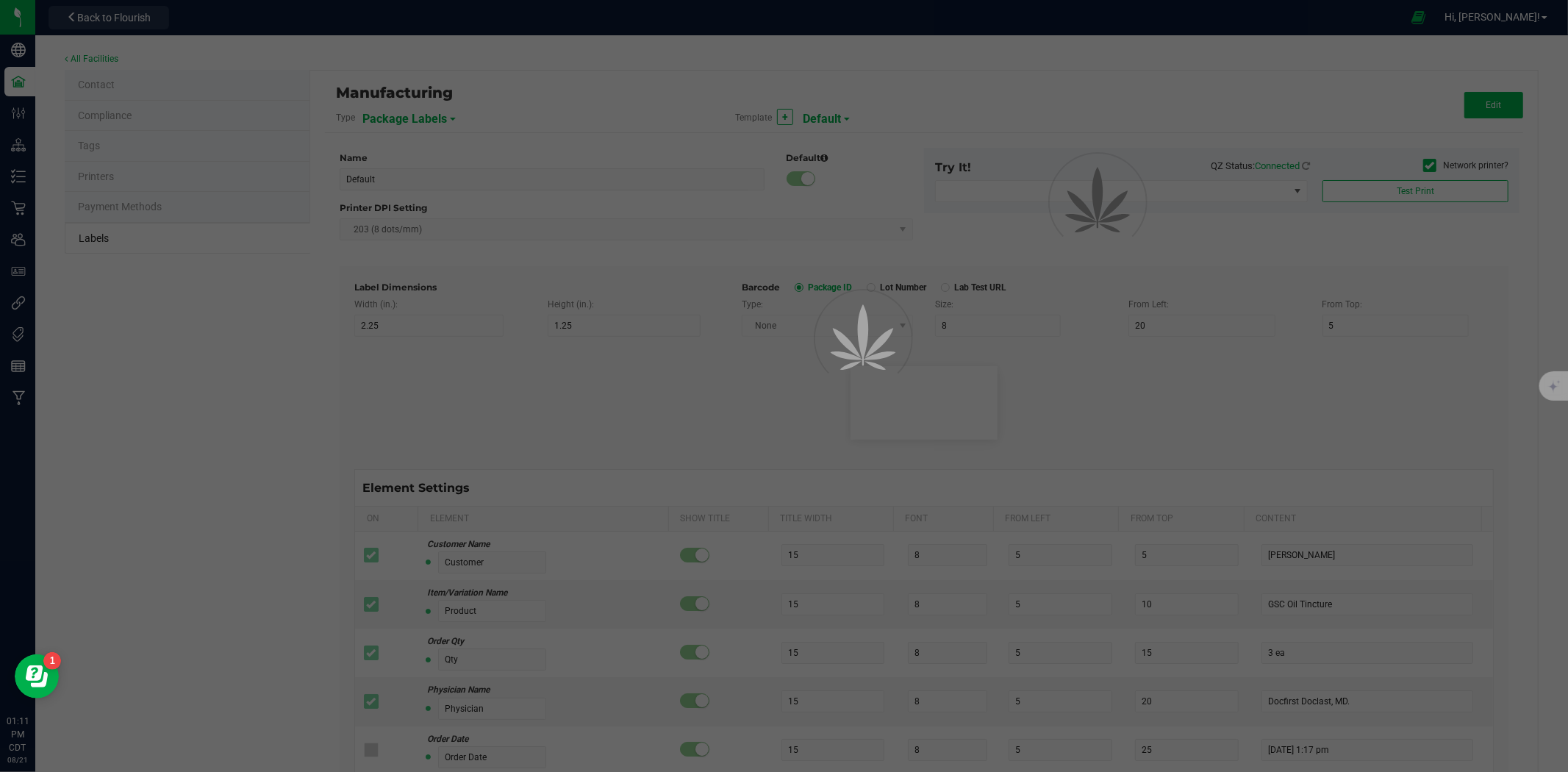
type input "Feel"
type input "25"
type input "10"
type input "35"
type input "Relaxed"
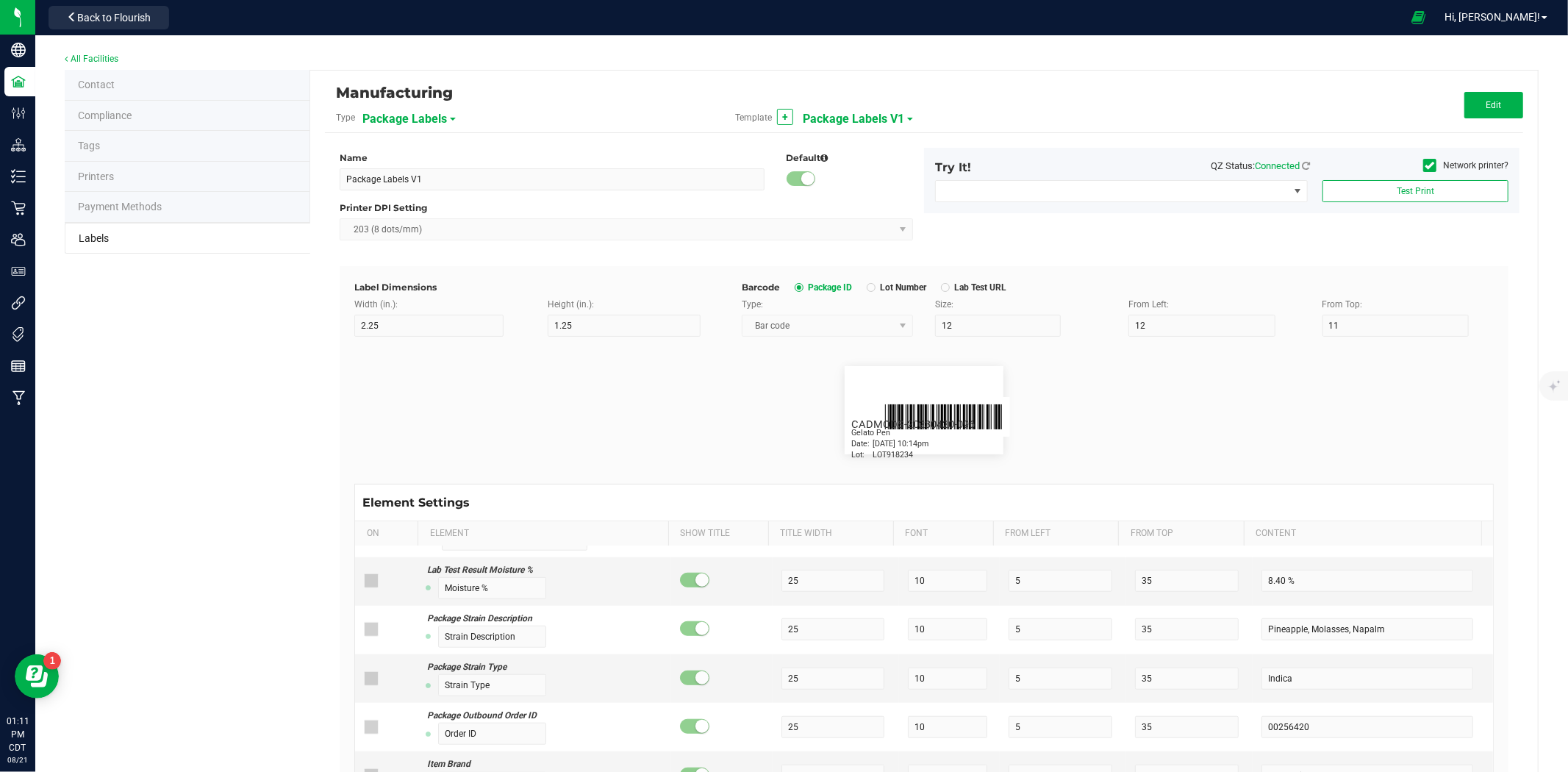
click at [831, 106] on span "Package Labels V1" at bounding box center [854, 118] width 102 height 25
click at [849, 252] on span "QR Package Labels (203 DPI)" at bounding box center [863, 257] width 116 height 10
type input "QR Package Labels (203 DPI)"
type input "1.5"
type input "1"
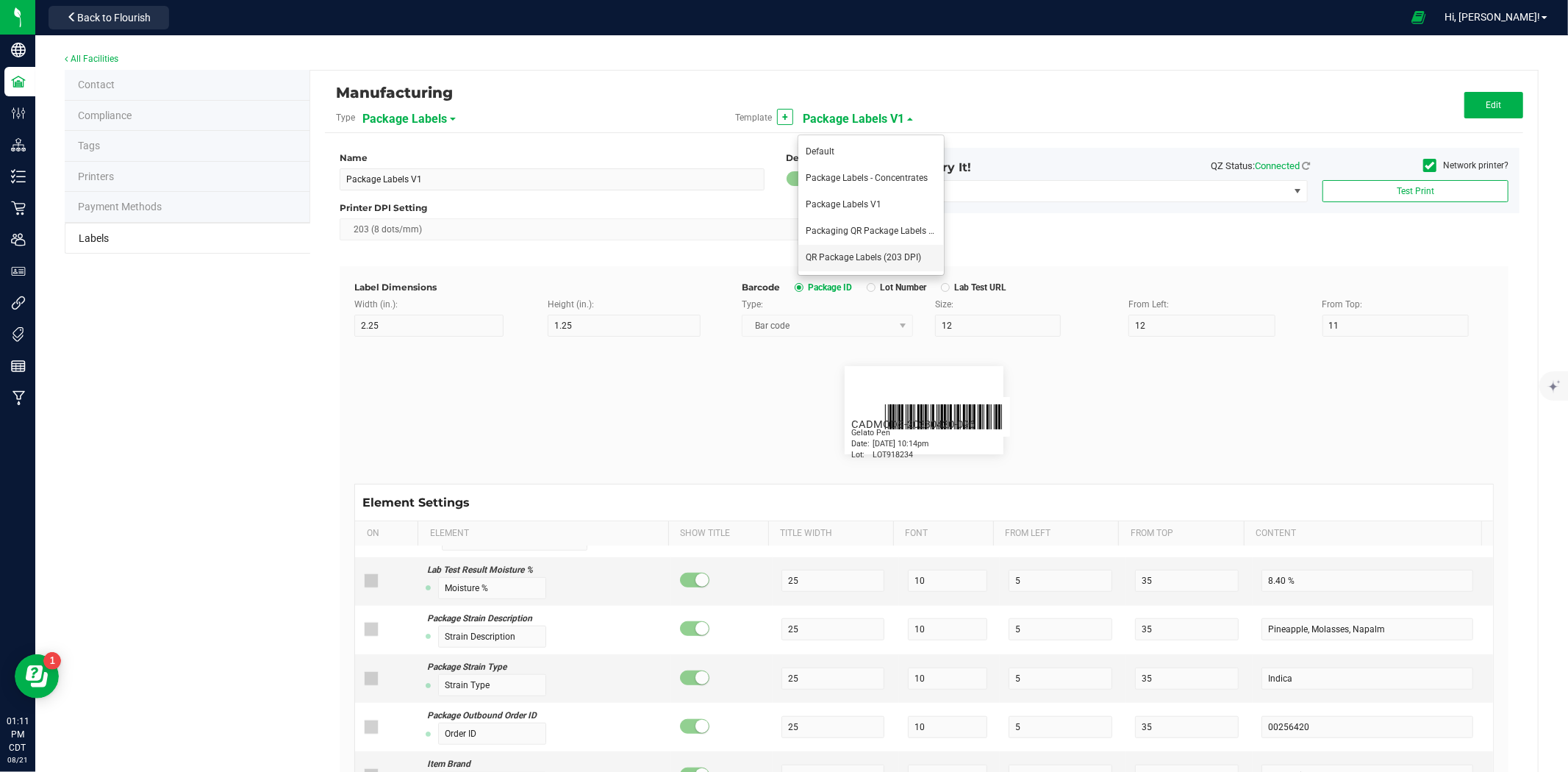
type input "30"
type input "14.75"
type input "2"
type input "7"
type input "1.5"
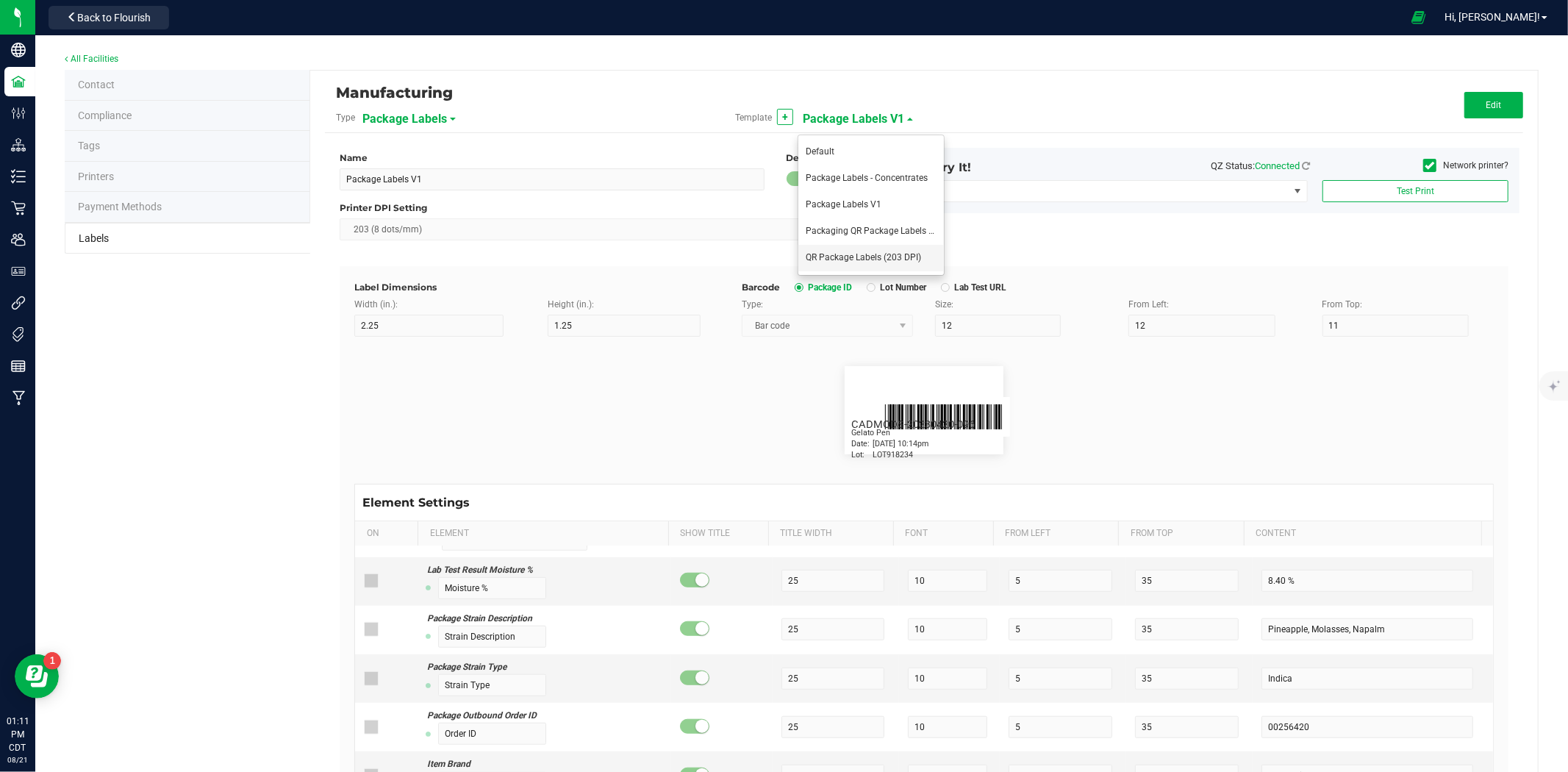
type input "15"
type input "SKU Name"
type input "25"
type input "6"
type input "1.5"
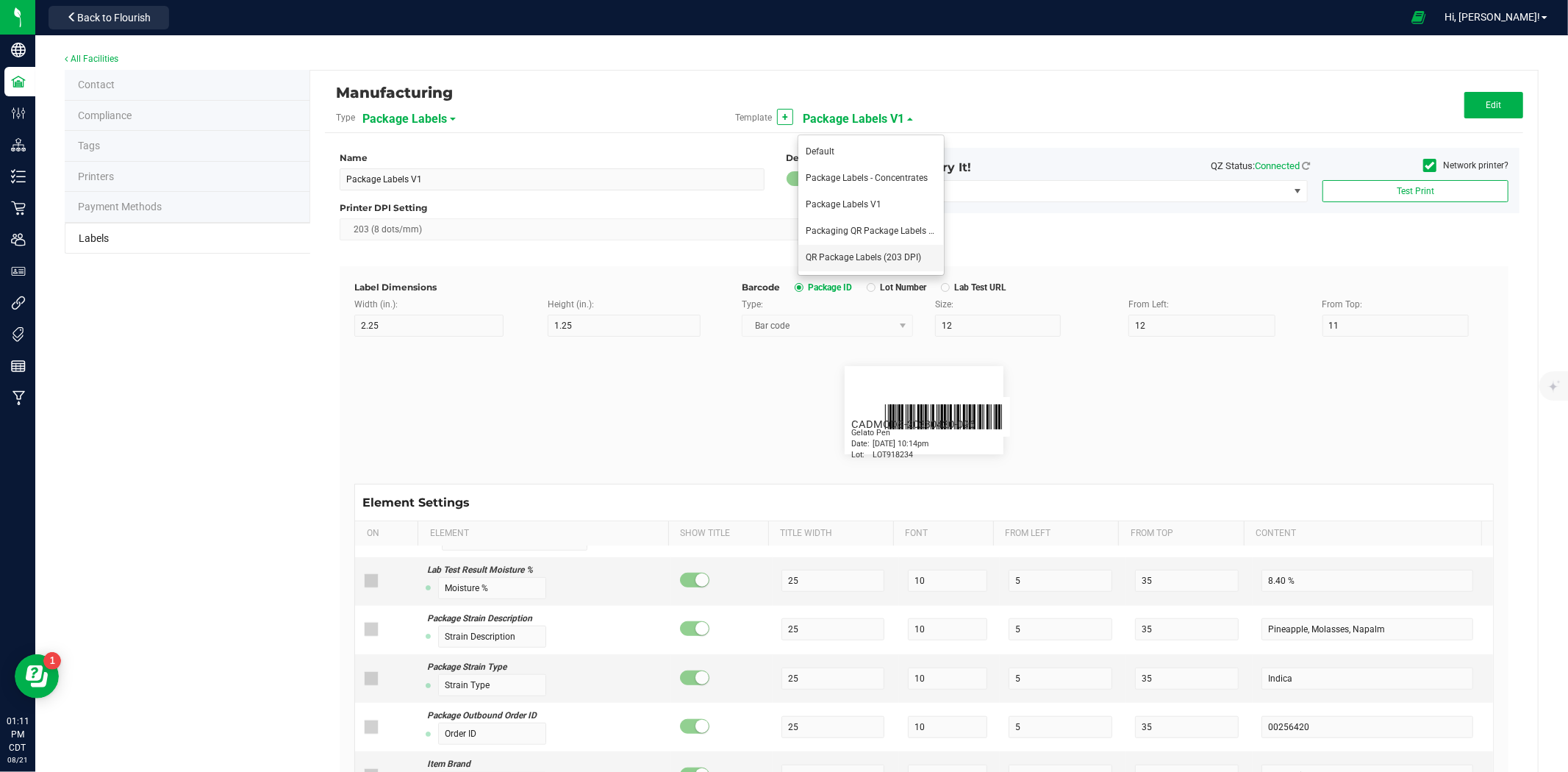
type input "18"
type input "Package Date"
type input "25"
type input "6"
type input "1.5"
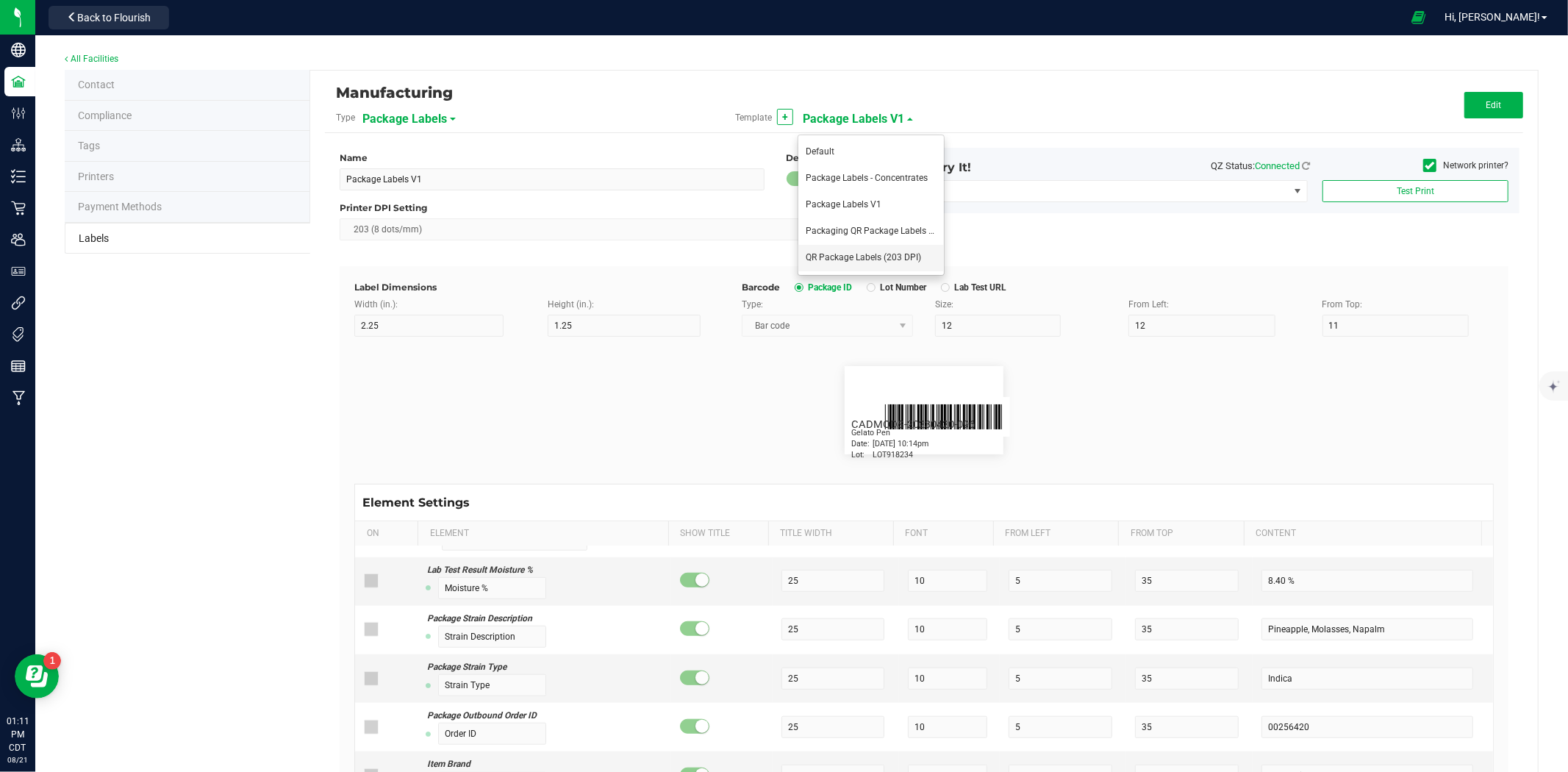
type input "21"
type input "Lot Number"
type input "25"
type input "6"
type input "1.5"
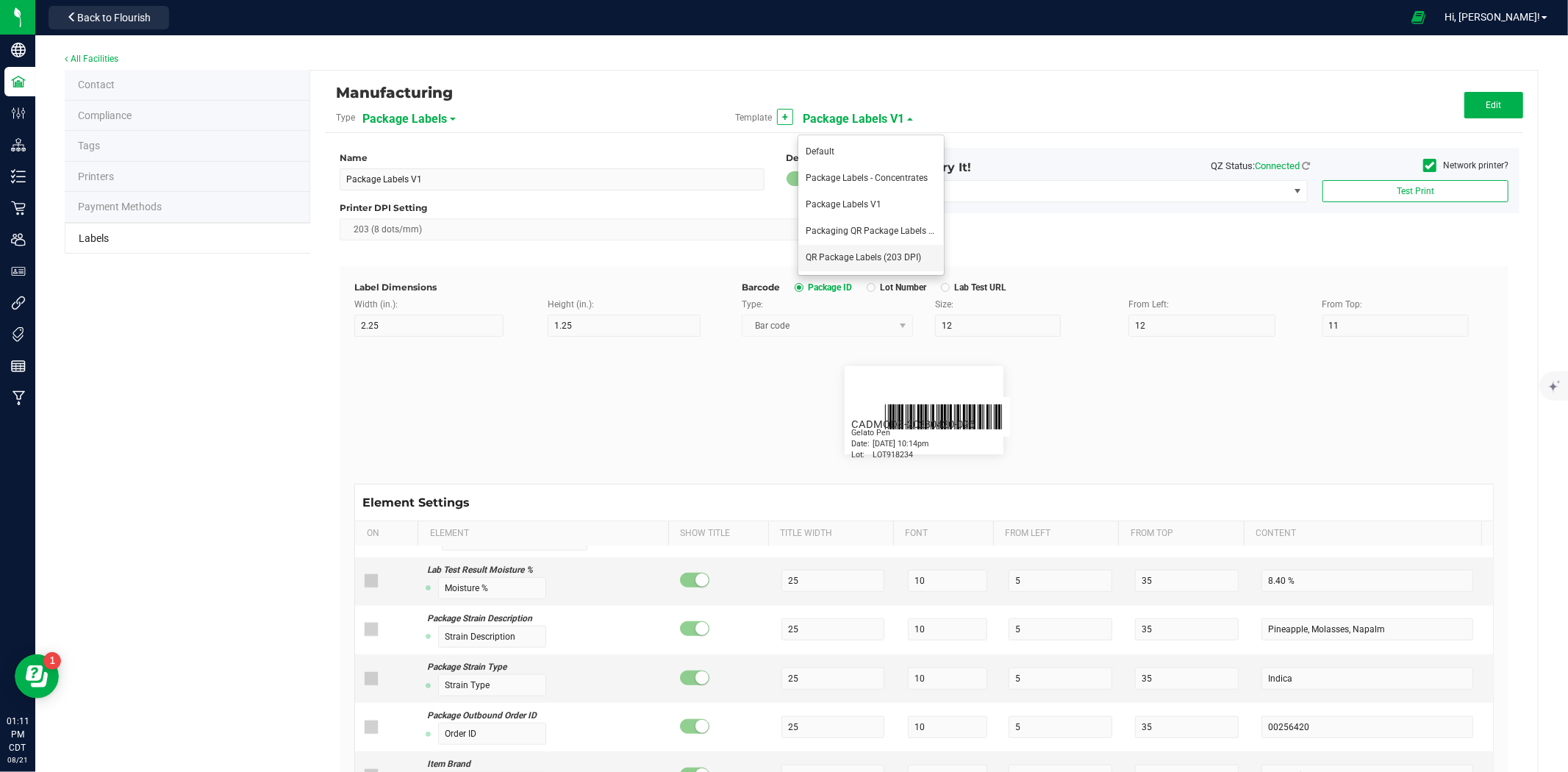
type input "24"
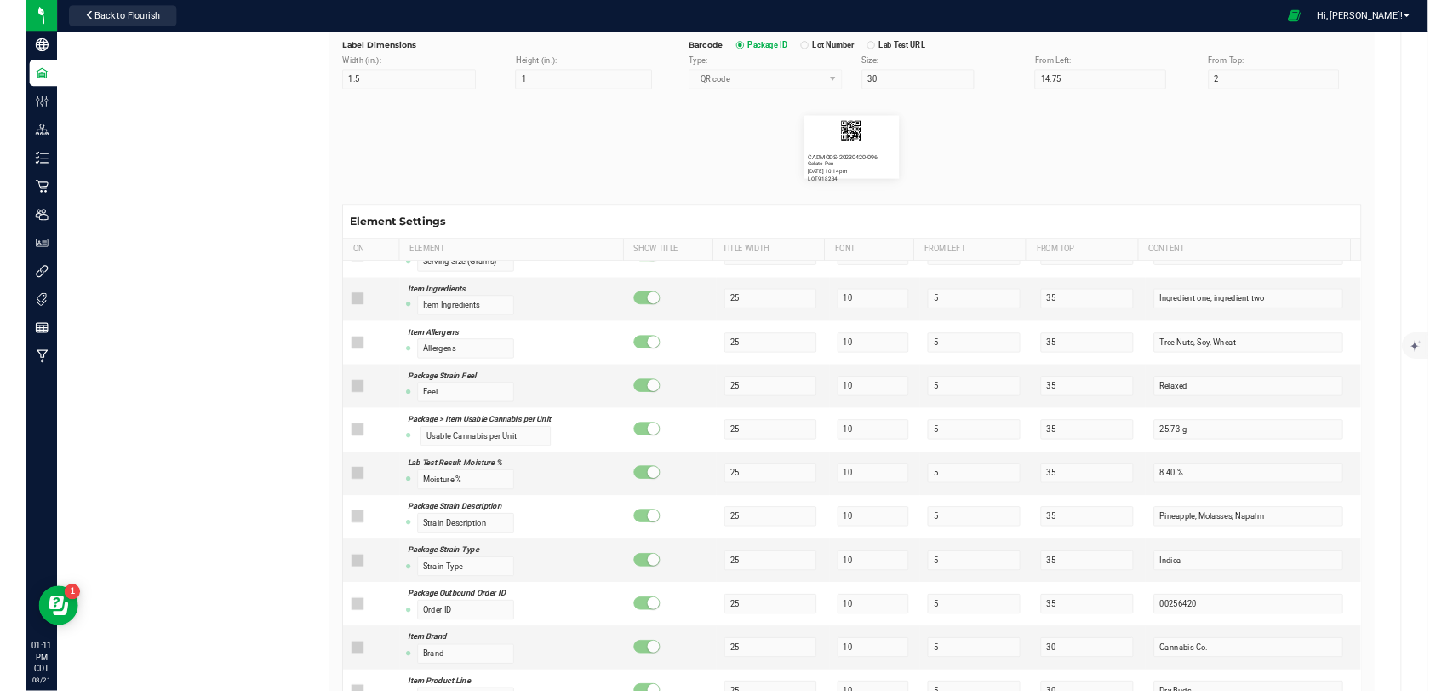
scroll to position [1051, 0]
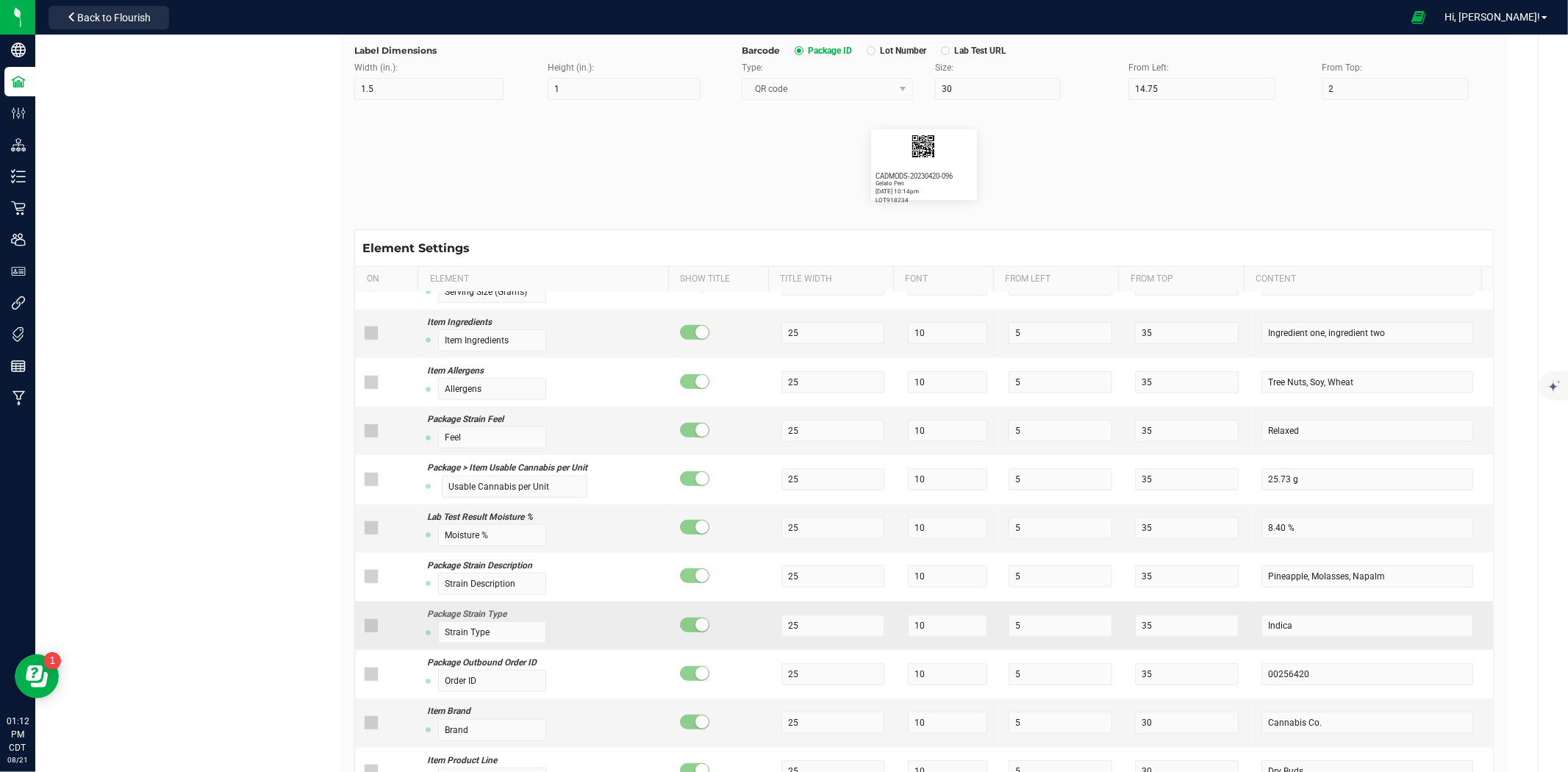
click at [368, 626] on icon at bounding box center [370, 626] width 9 height 0
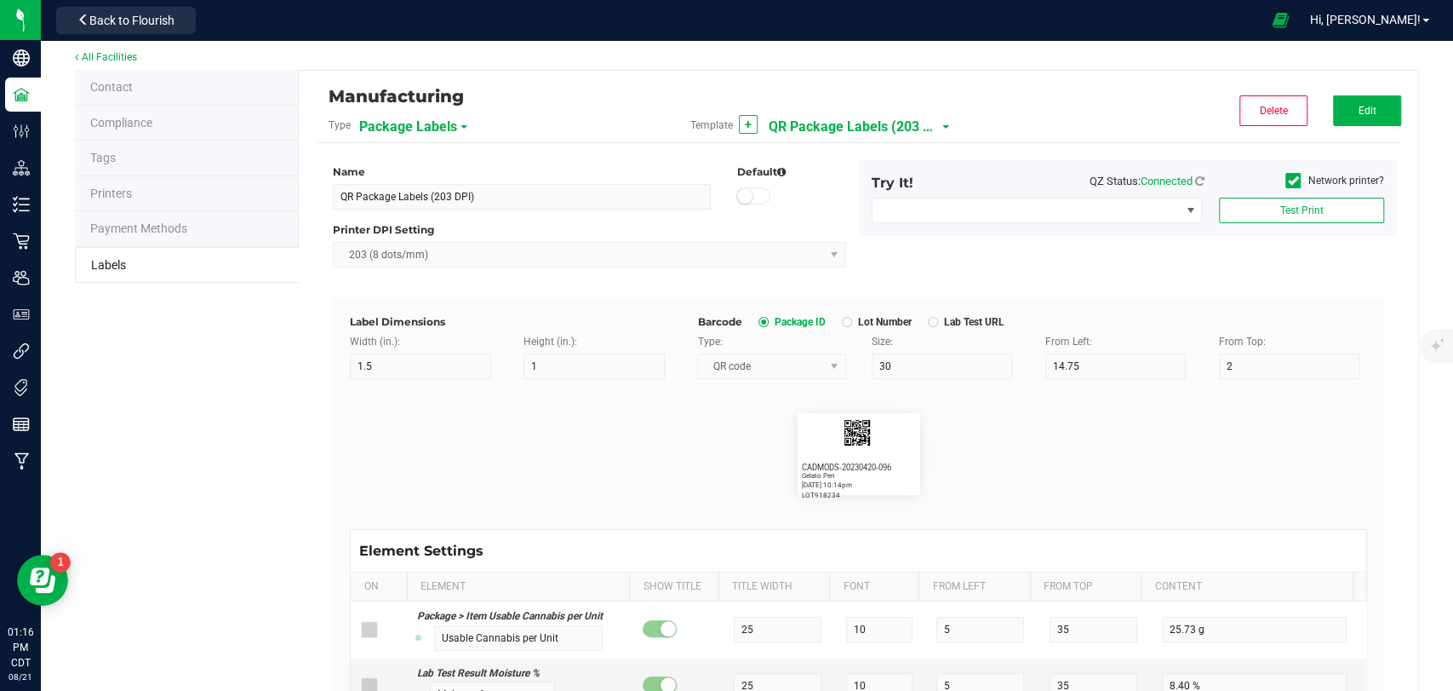
scroll to position [0, 0]
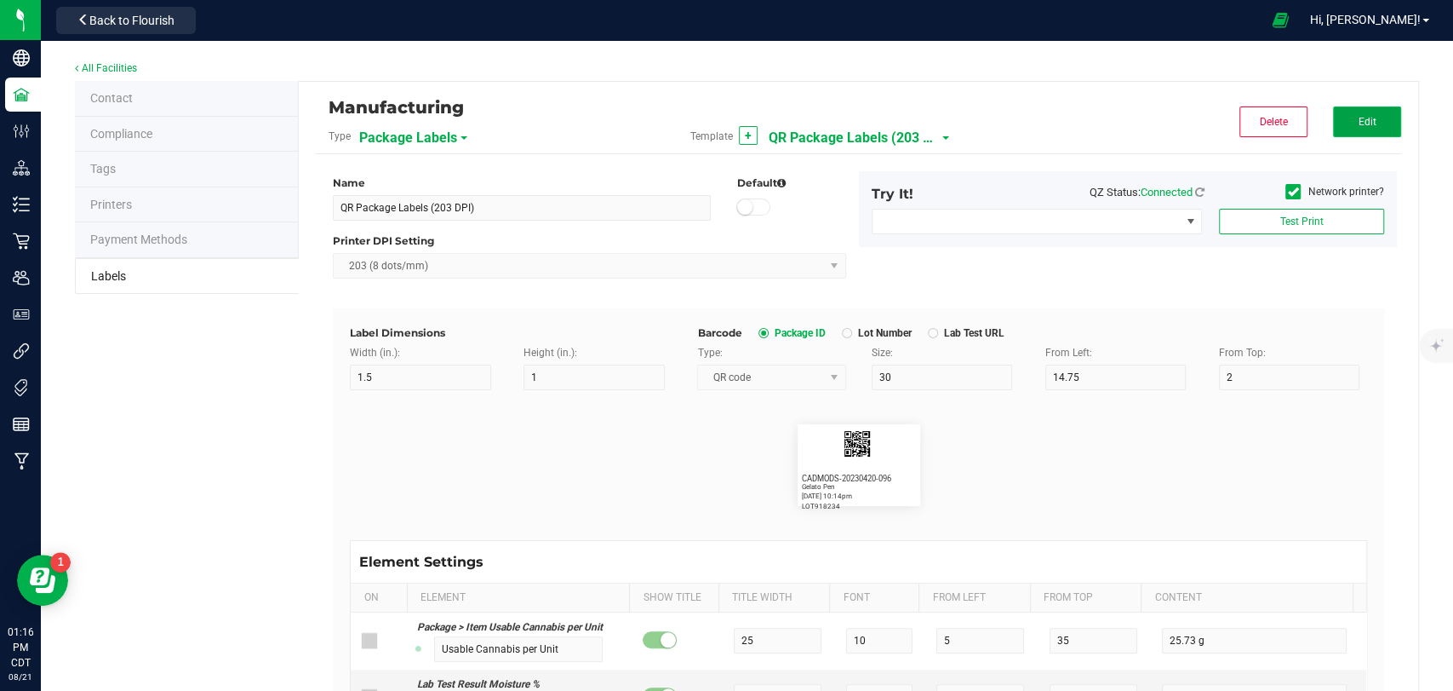
click at [1359, 122] on span "Edit" at bounding box center [1367, 122] width 18 height 12
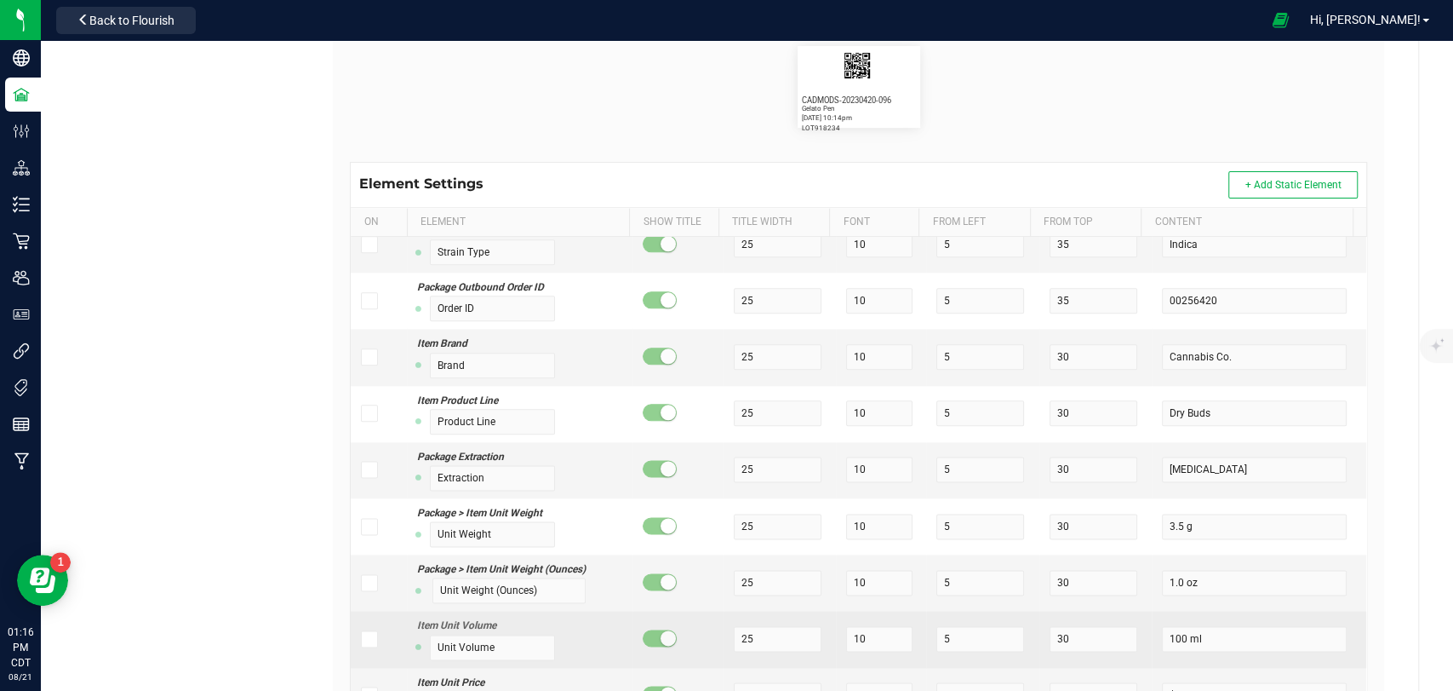
scroll to position [1335, 0]
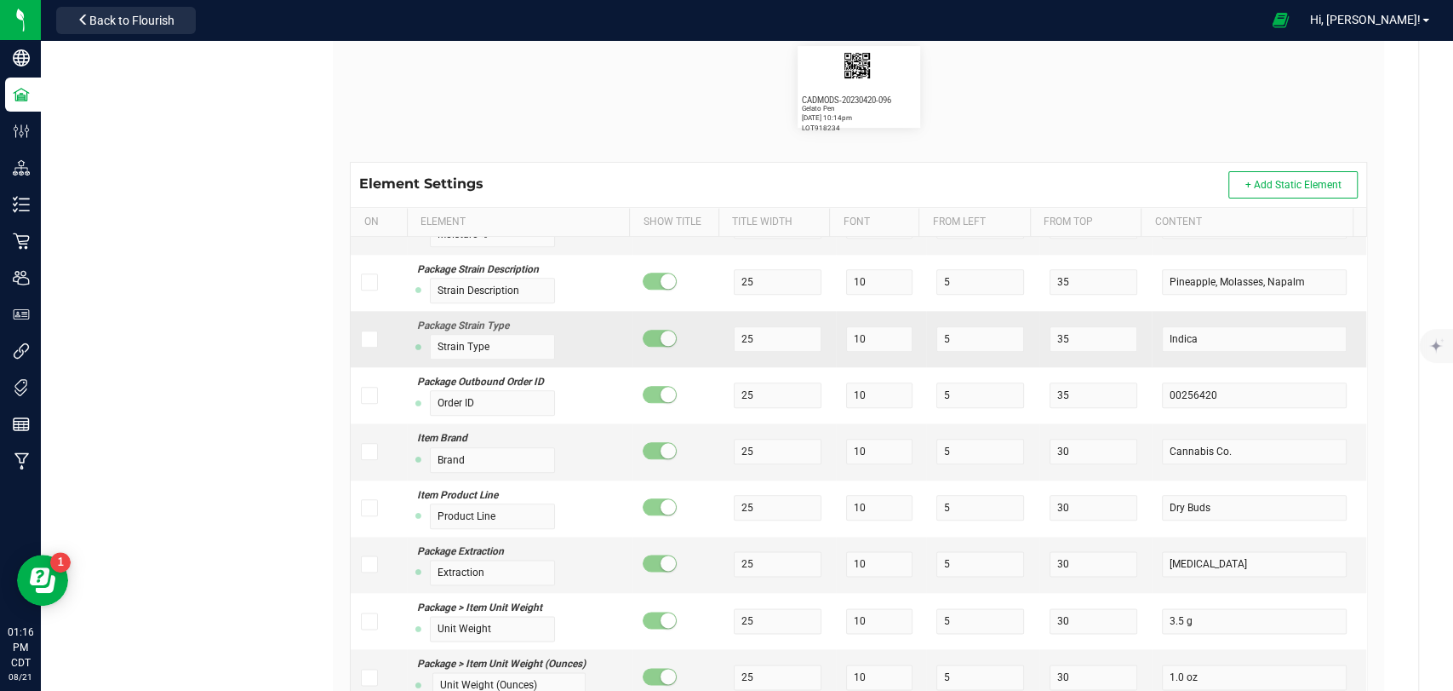
click at [368, 339] on icon at bounding box center [369, 339] width 11 height 0
click at [0, 0] on input "checkbox" at bounding box center [0, 0] width 0 height 0
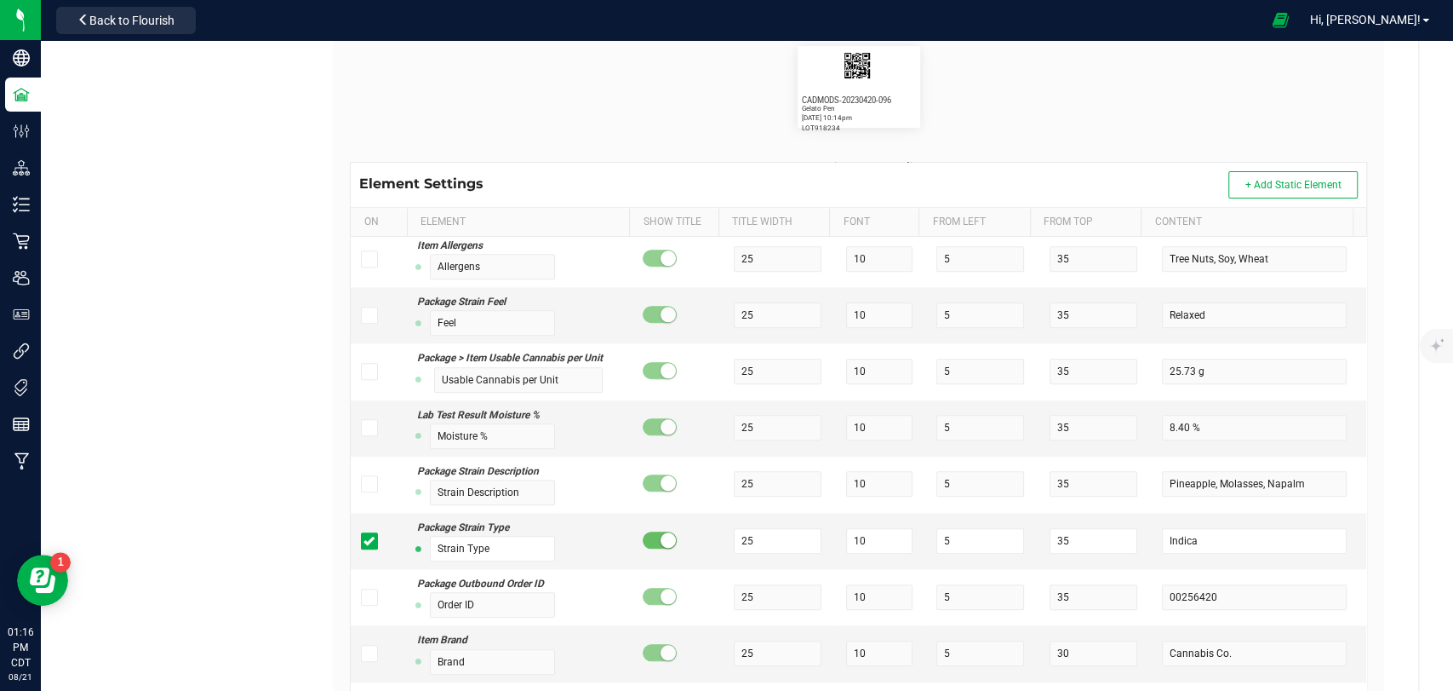
scroll to position [1135, 0]
click at [661, 530] on small at bounding box center [668, 537] width 15 height 15
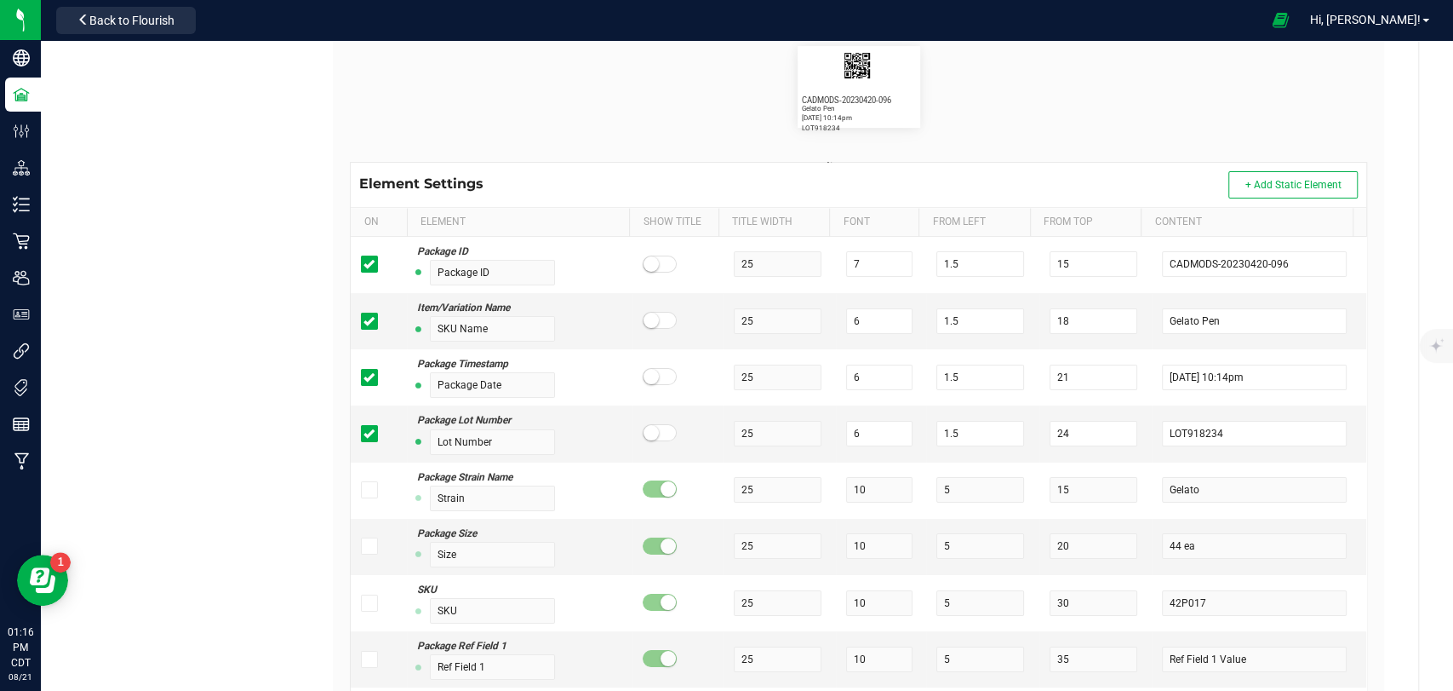
scroll to position [0, 0]
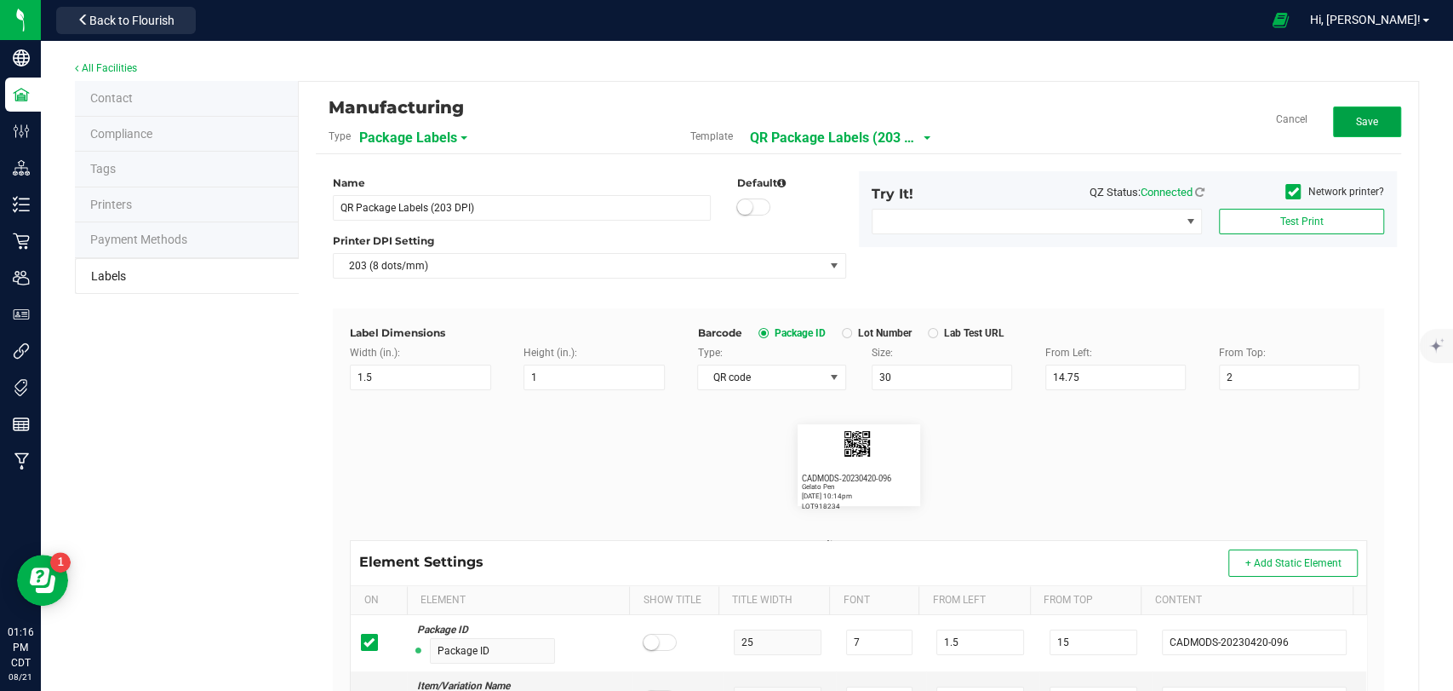
click at [1368, 124] on button "Save" at bounding box center [1367, 121] width 68 height 31
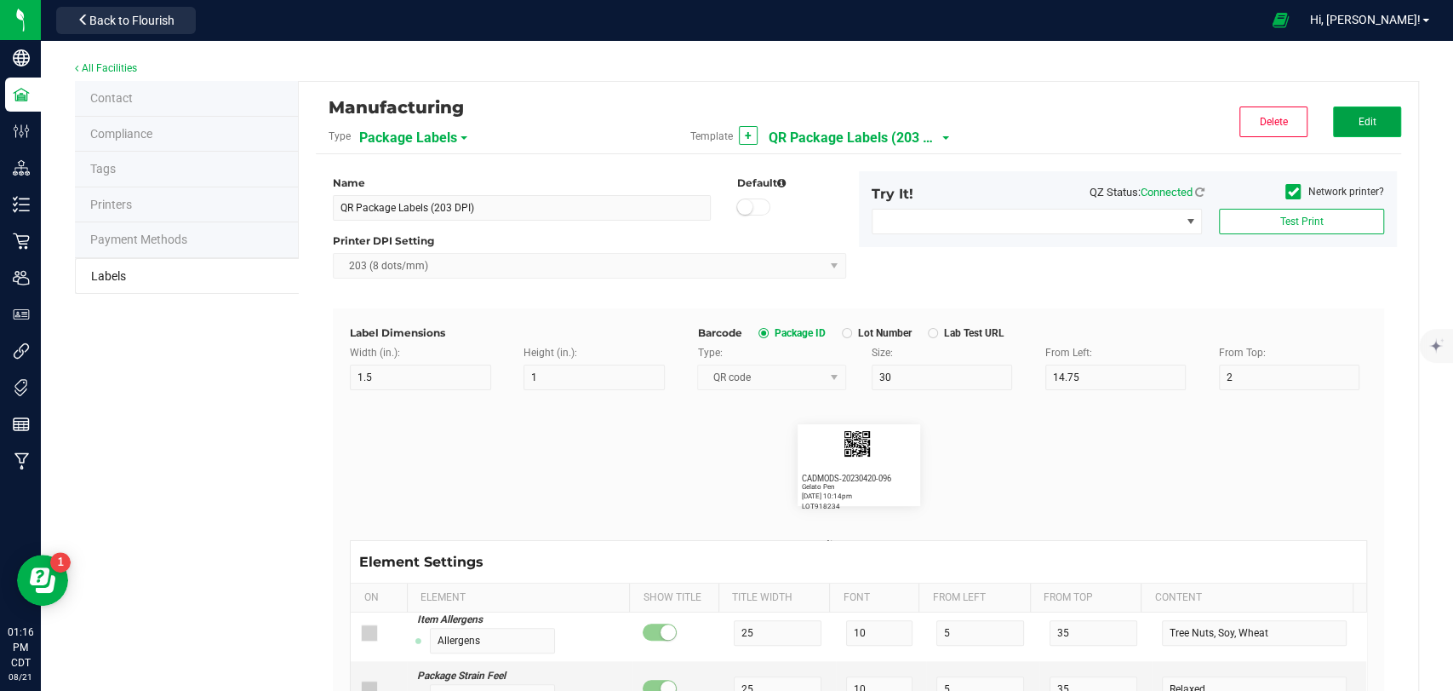
click at [1361, 130] on button "Edit" at bounding box center [1367, 121] width 68 height 31
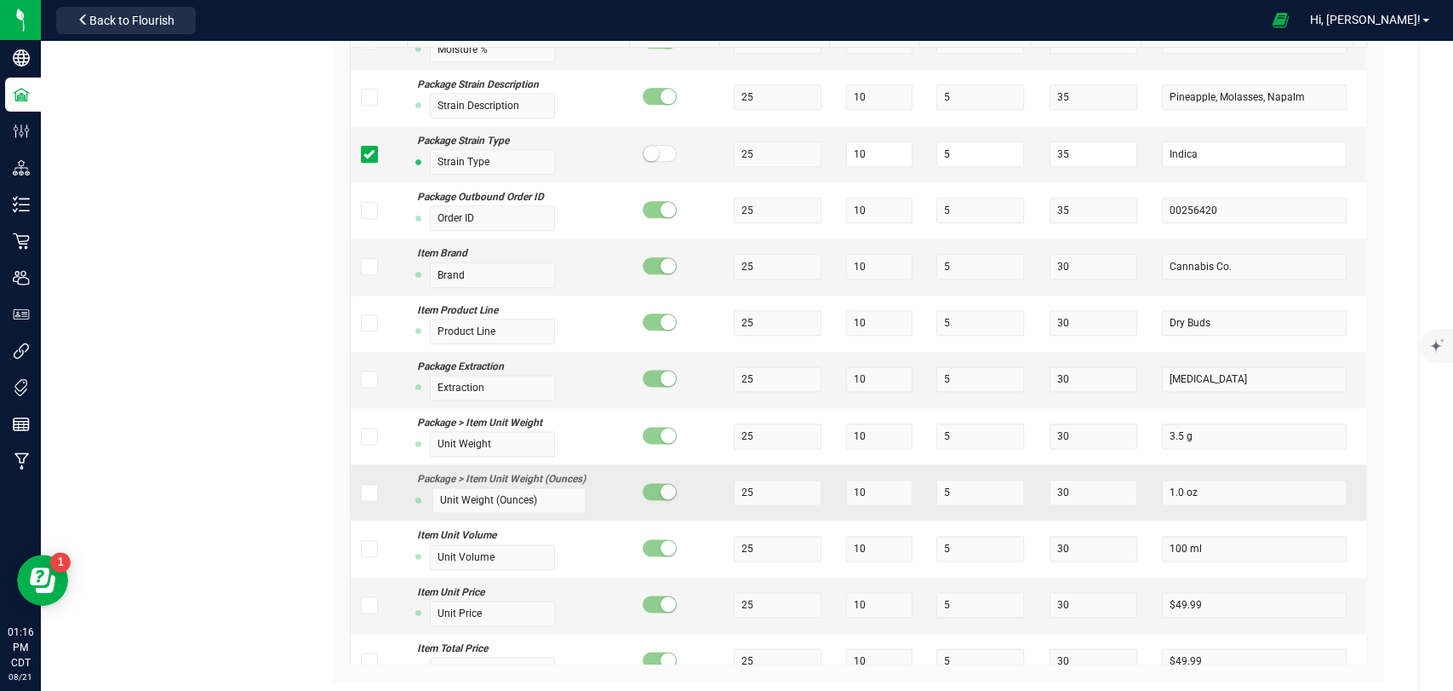
scroll to position [1229, 0]
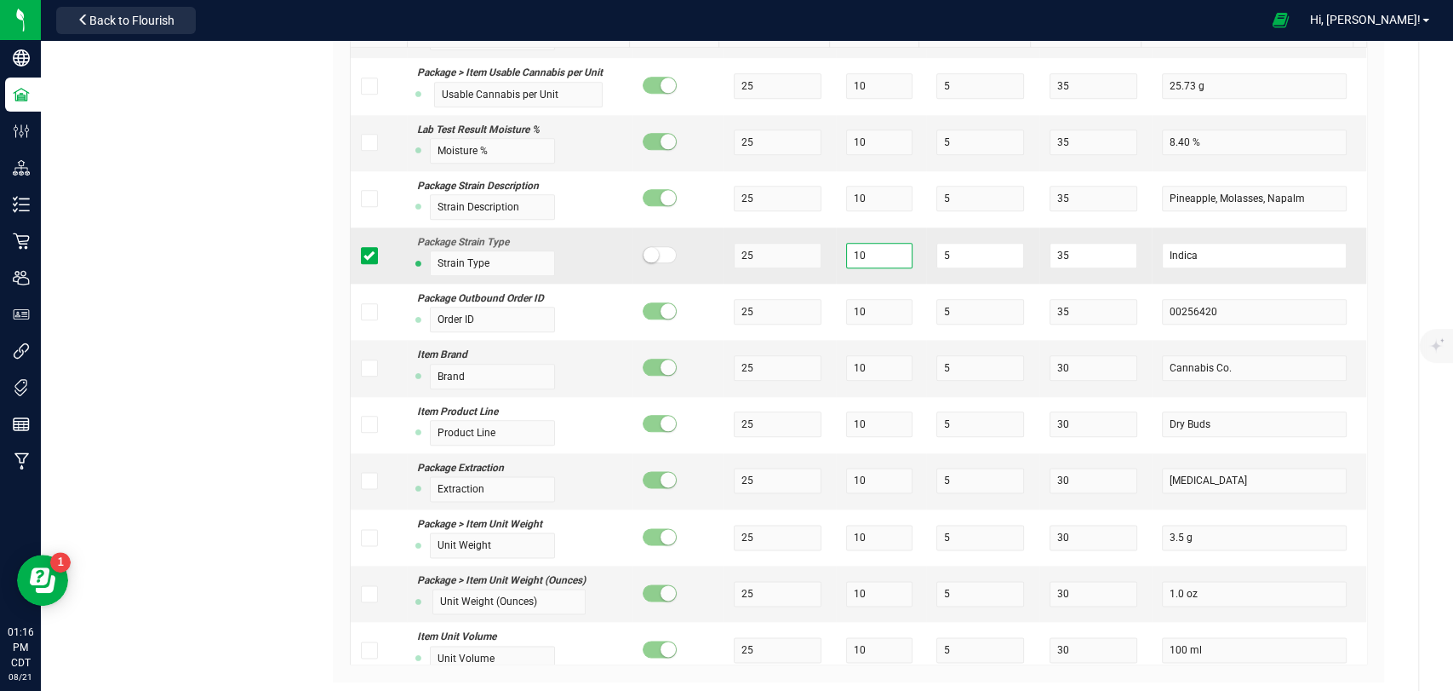
click at [880, 253] on input "10" at bounding box center [879, 256] width 66 height 26
type input "1"
type input "6"
drag, startPoint x: 949, startPoint y: 250, endPoint x: 848, endPoint y: 254, distance: 100.5
click at [848, 254] on tr "Package Strain Type Strain Type 25 6 5 35 Indica" at bounding box center [859, 255] width 1016 height 56
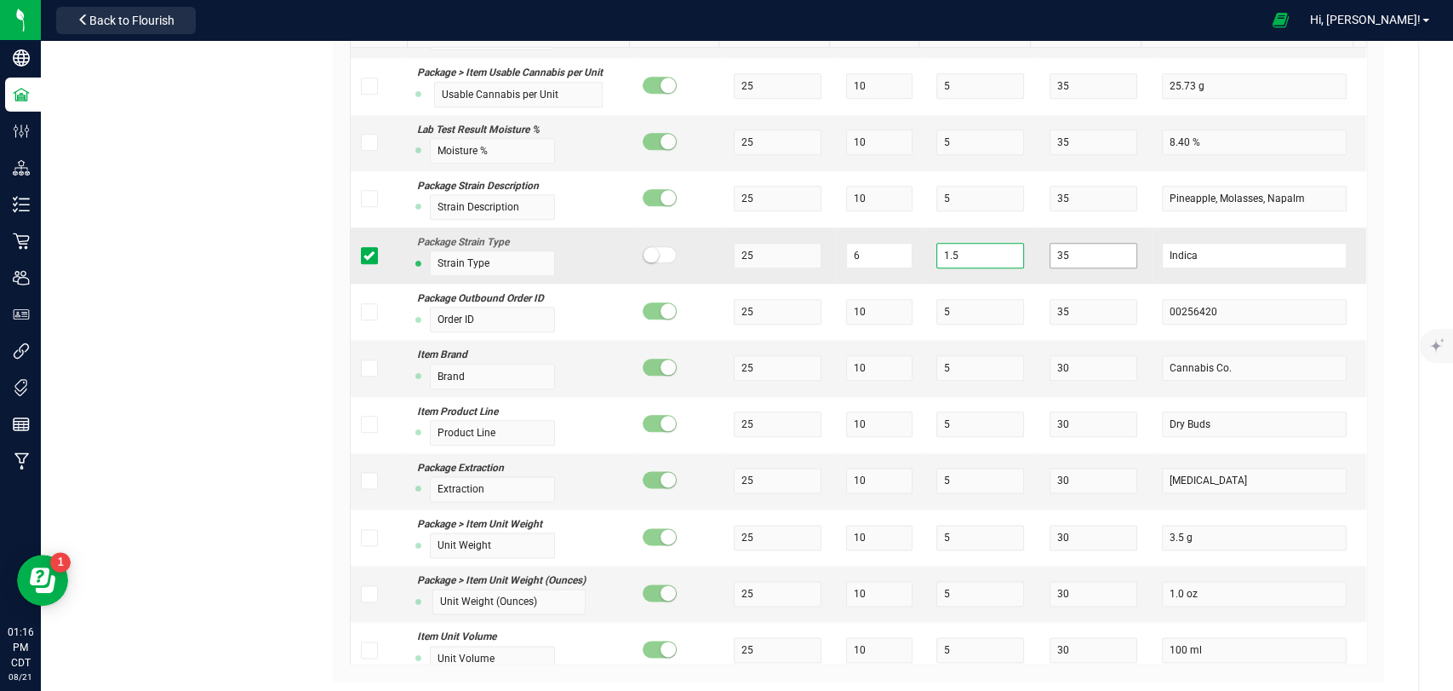
type input "1.5"
drag, startPoint x: 1046, startPoint y: 247, endPoint x: 1017, endPoint y: 253, distance: 28.7
click at [1017, 253] on tr "Package Strain Type Strain Type 25 6 1.5 35 Indica" at bounding box center [859, 255] width 1016 height 56
type input "27"
click at [1402, 281] on div "Manufacturing Type Package Labels Template QR Package Labels (203 DPI) Cancel S…" at bounding box center [859, 115] width 1120 height 1201
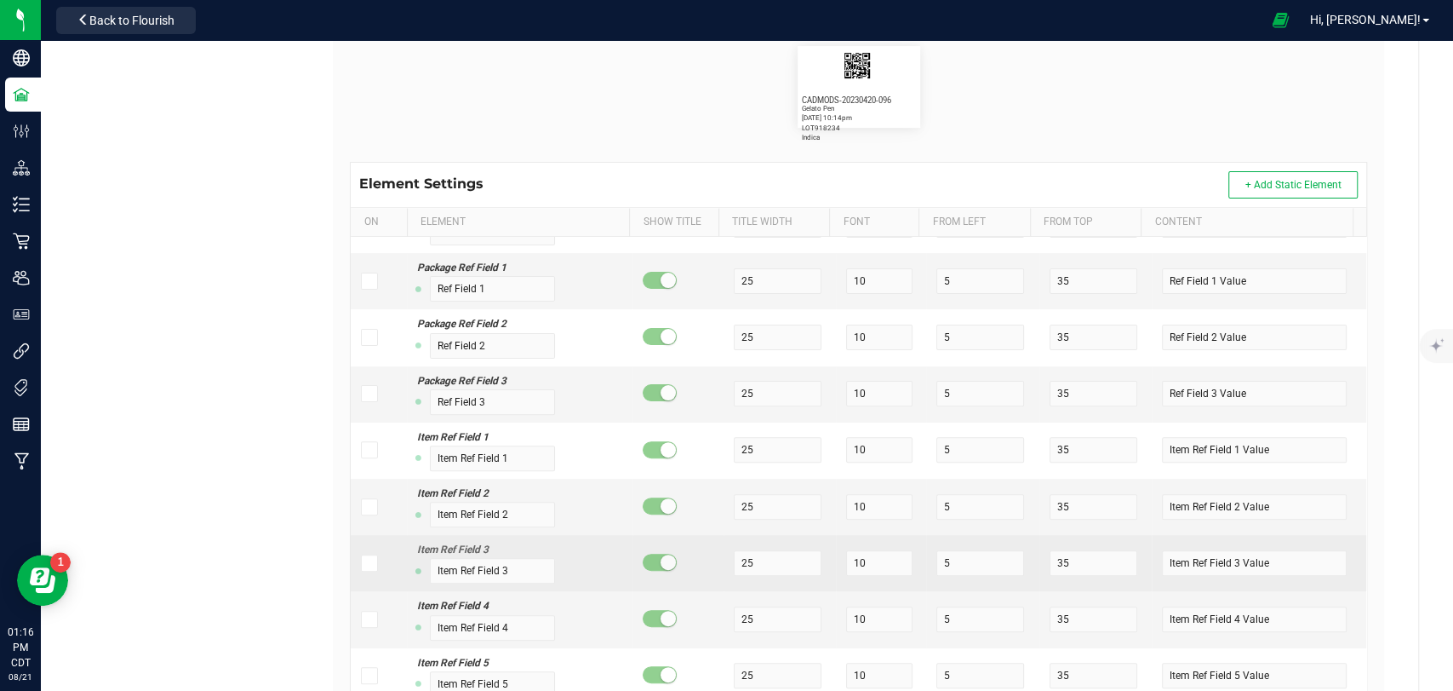
scroll to position [0, 0]
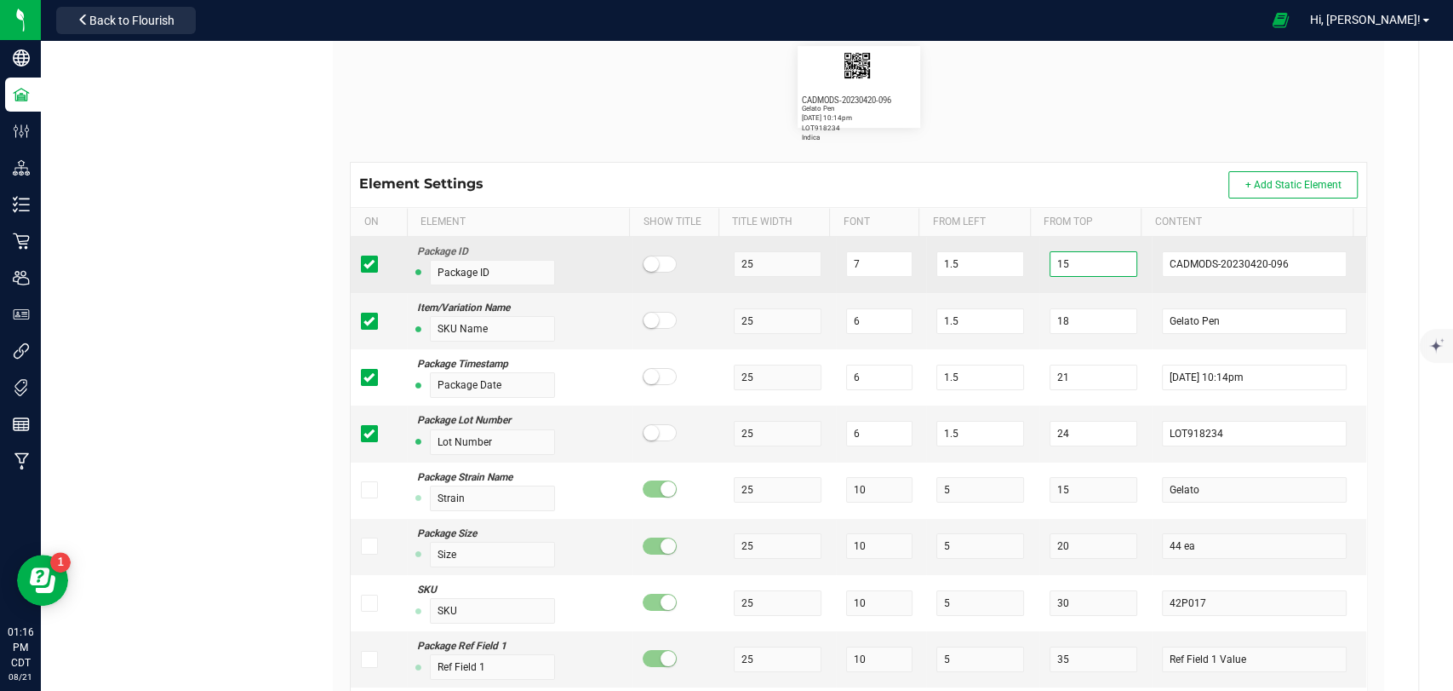
drag, startPoint x: 1026, startPoint y: 270, endPoint x: 1012, endPoint y: 272, distance: 13.9
click at [1012, 272] on tr "Package ID Package ID 25 7 1.5 15 CADMODS-20230420-096" at bounding box center [859, 265] width 1016 height 56
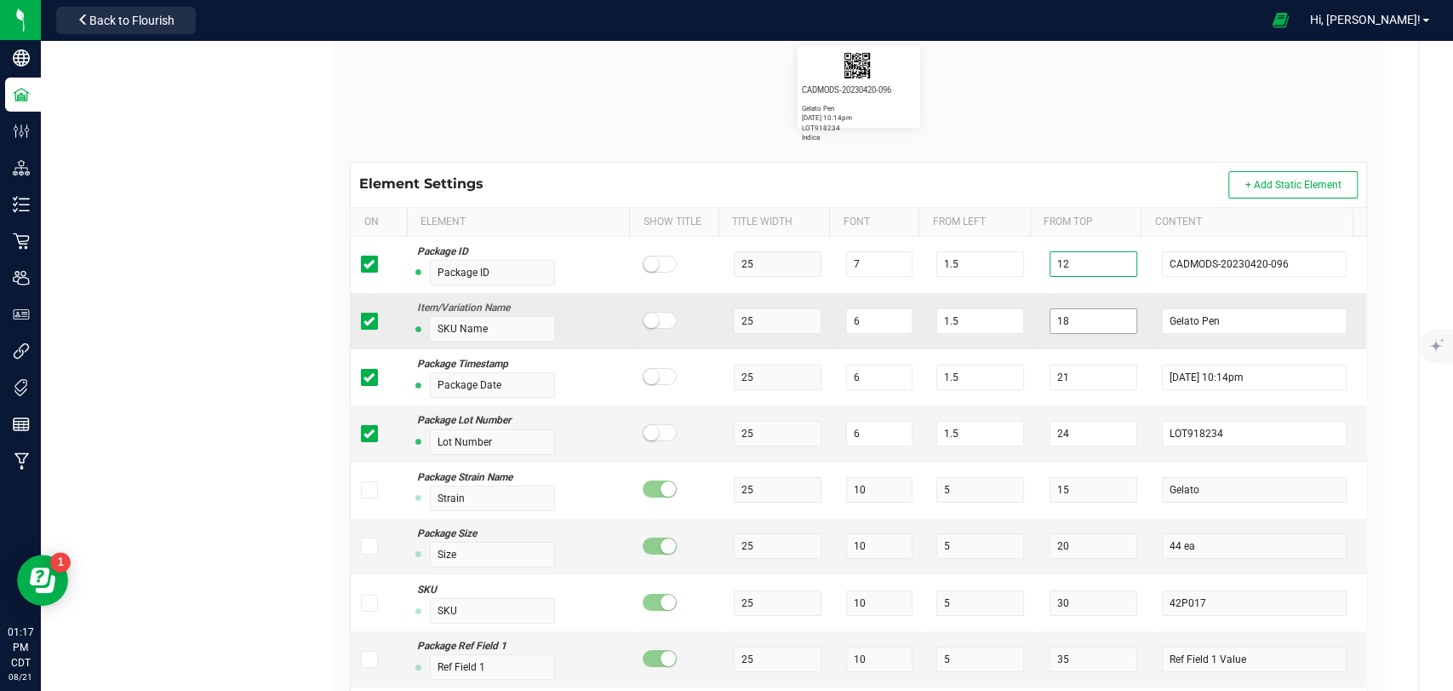
type input "12"
drag, startPoint x: 1062, startPoint y: 315, endPoint x: 970, endPoint y: 322, distance: 92.2
click at [970, 322] on tr "Item/Variation Name SKU Name 25 6 1.5 18 Gelato Pen" at bounding box center [859, 321] width 1016 height 56
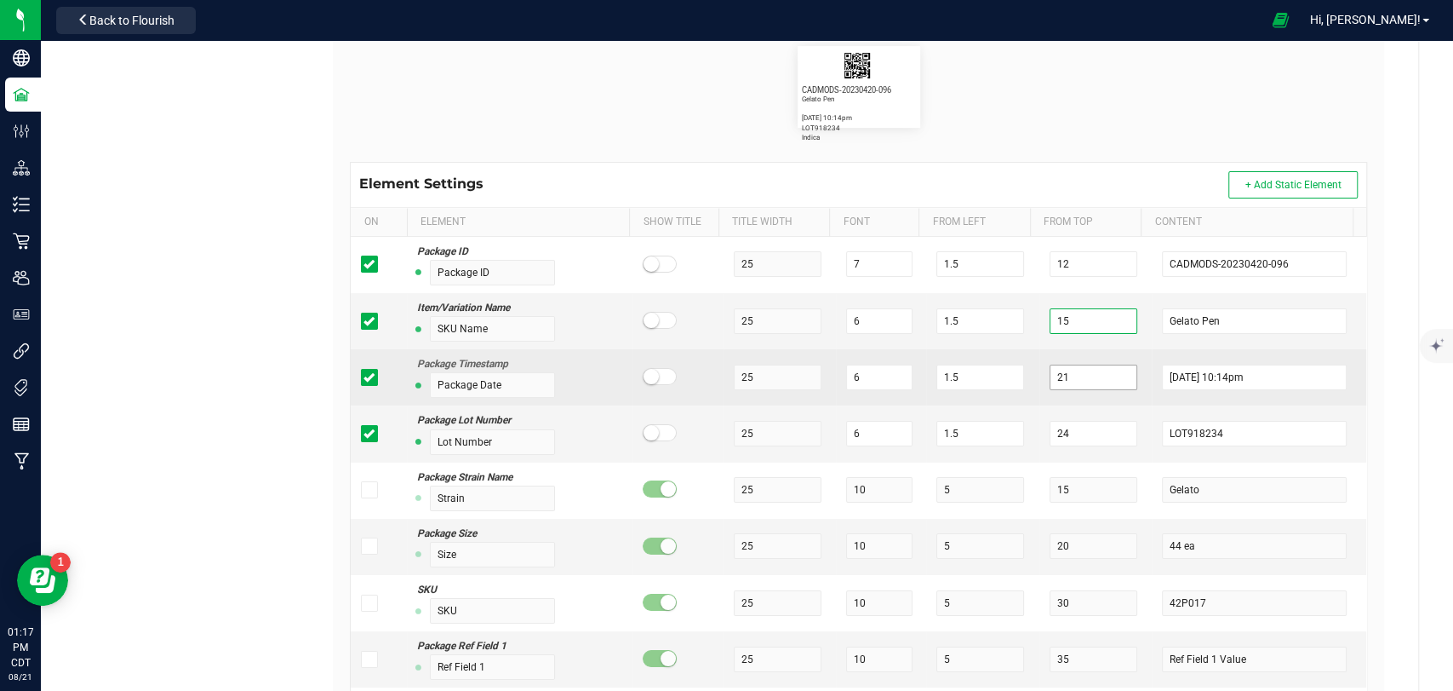
type input "15"
drag, startPoint x: 1066, startPoint y: 374, endPoint x: 955, endPoint y: 381, distance: 110.9
click at [955, 381] on tr "Package Timestamp Package Date 25 6 1.5 21 4/20/2023 10:14pm" at bounding box center [859, 377] width 1016 height 56
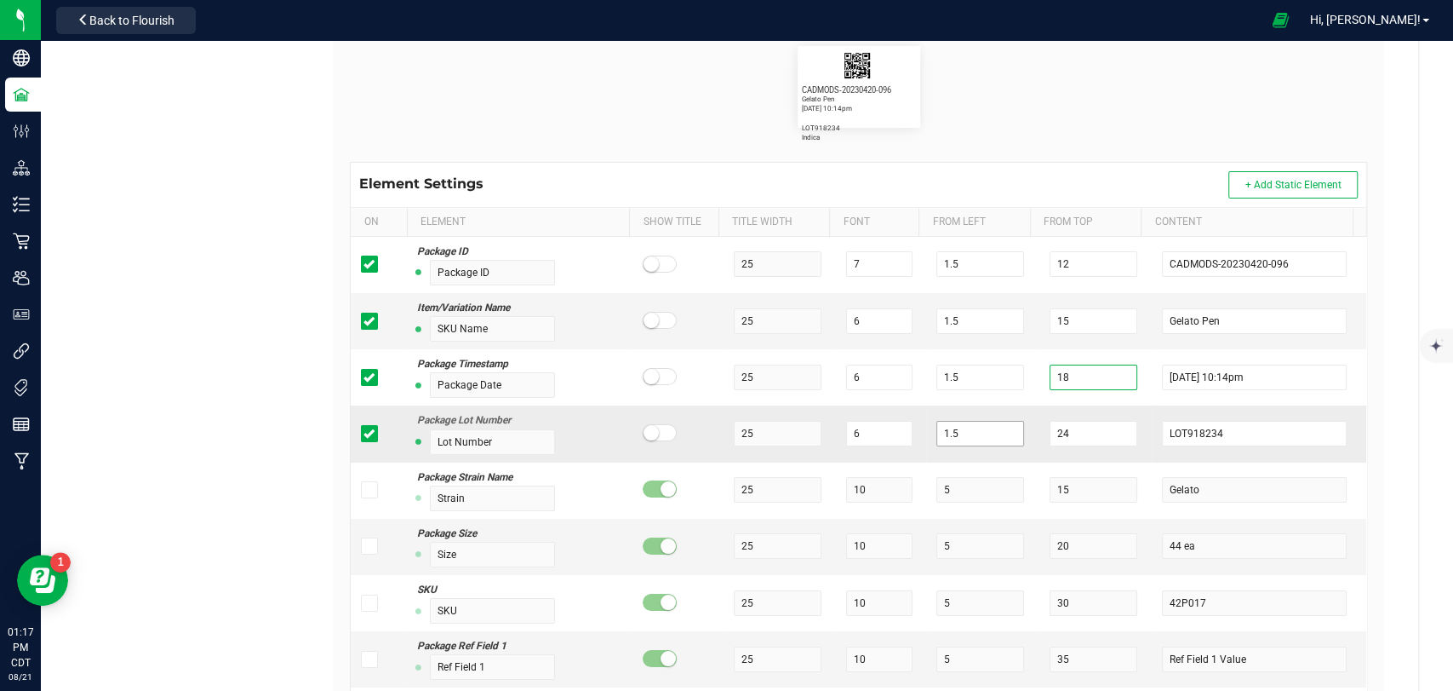
type input "18"
click at [945, 431] on tr "Package Lot Number Lot Number 25 6 1.5 24 LOT918234" at bounding box center [859, 433] width 1016 height 56
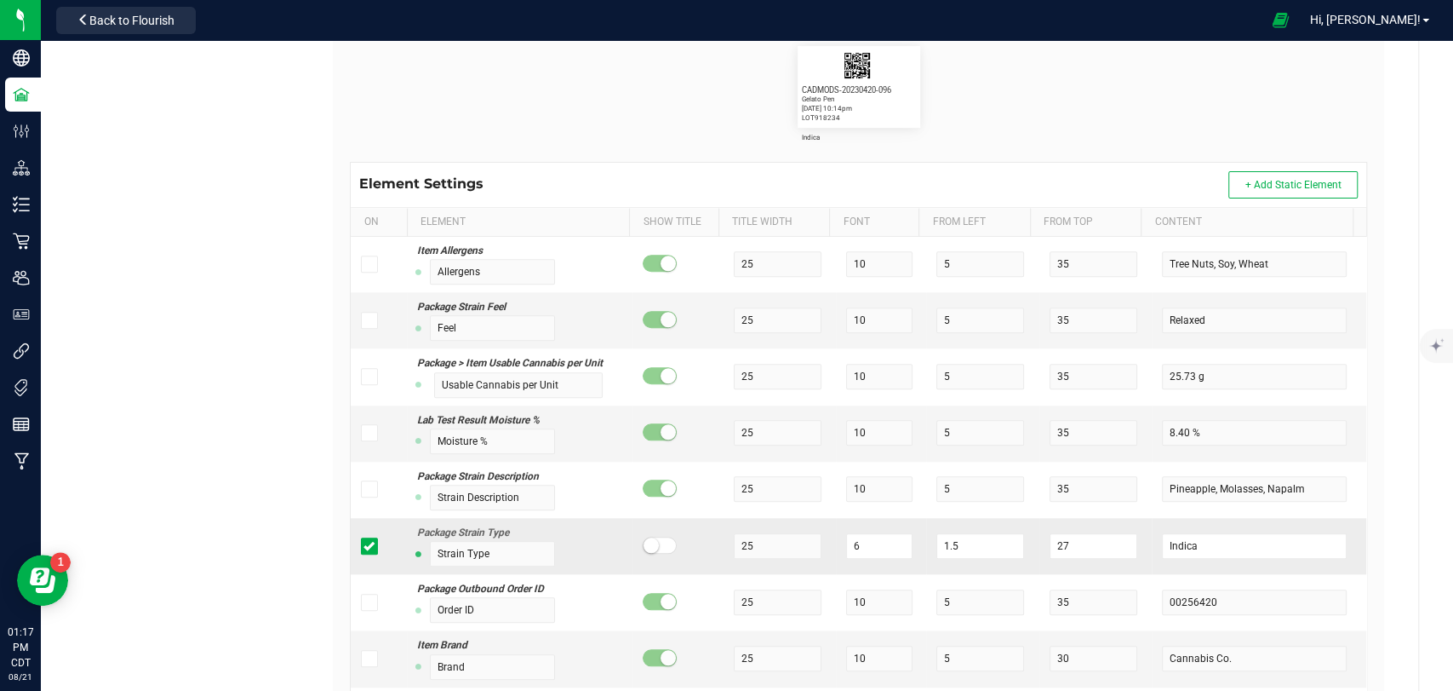
scroll to position [1135, 0]
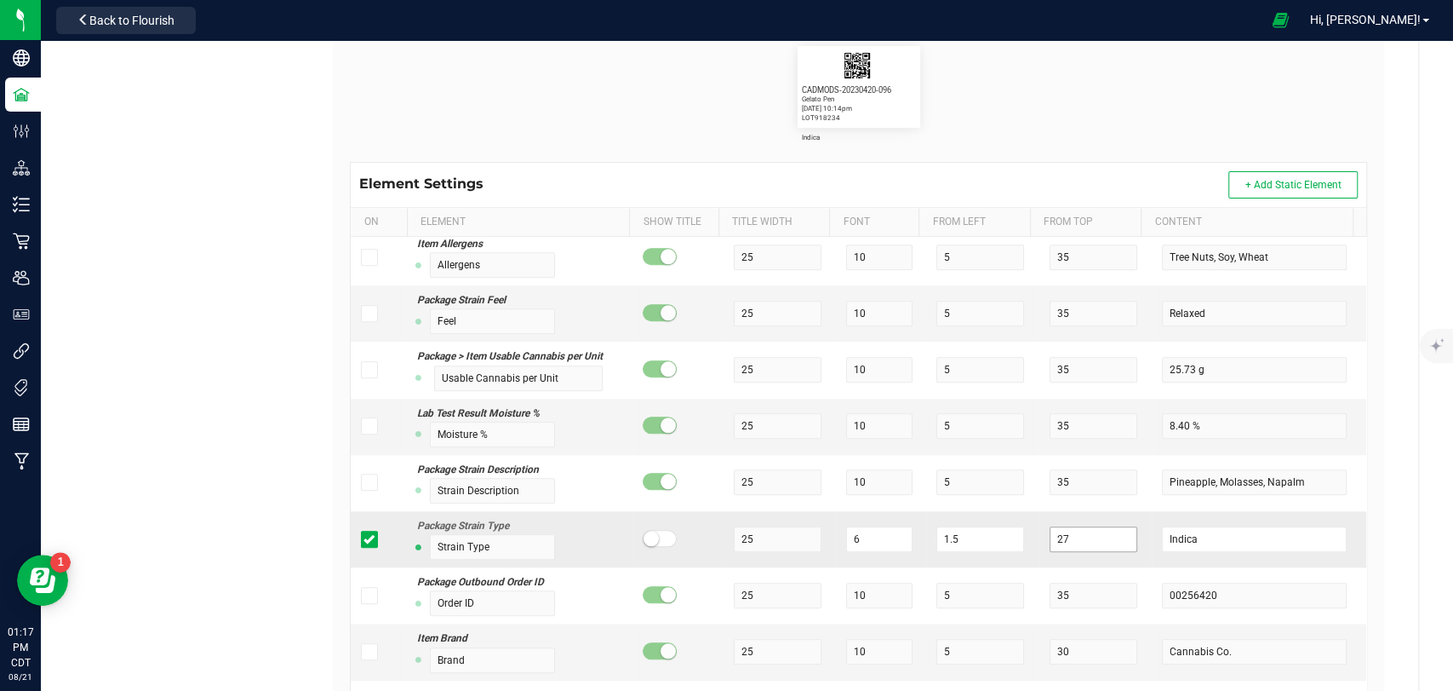
type input "21"
drag, startPoint x: 1044, startPoint y: 530, endPoint x: 975, endPoint y: 530, distance: 69.0
click at [975, 530] on tr "Package Strain Type Strain Type 25 6 1.5 27 Indica" at bounding box center [859, 539] width 1016 height 56
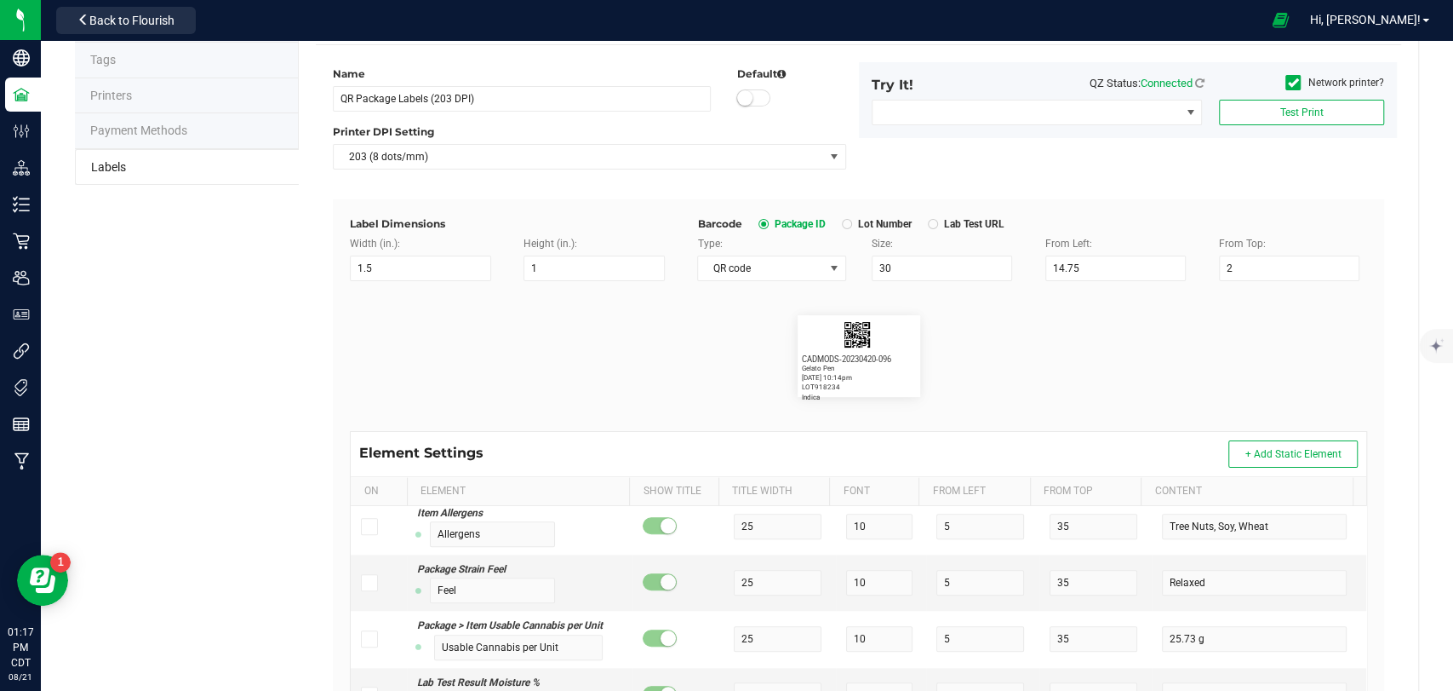
scroll to position [0, 0]
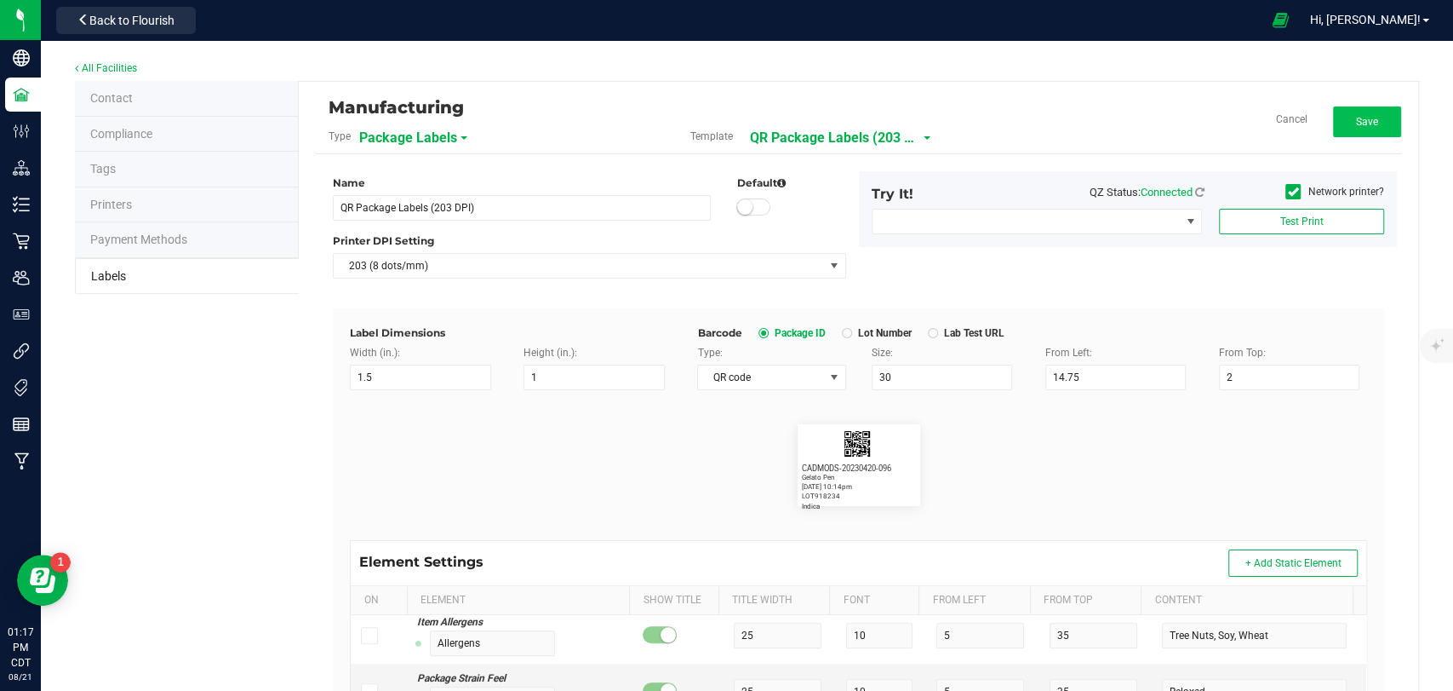
type input "24"
click at [1367, 124] on button "Save" at bounding box center [1367, 121] width 68 height 31
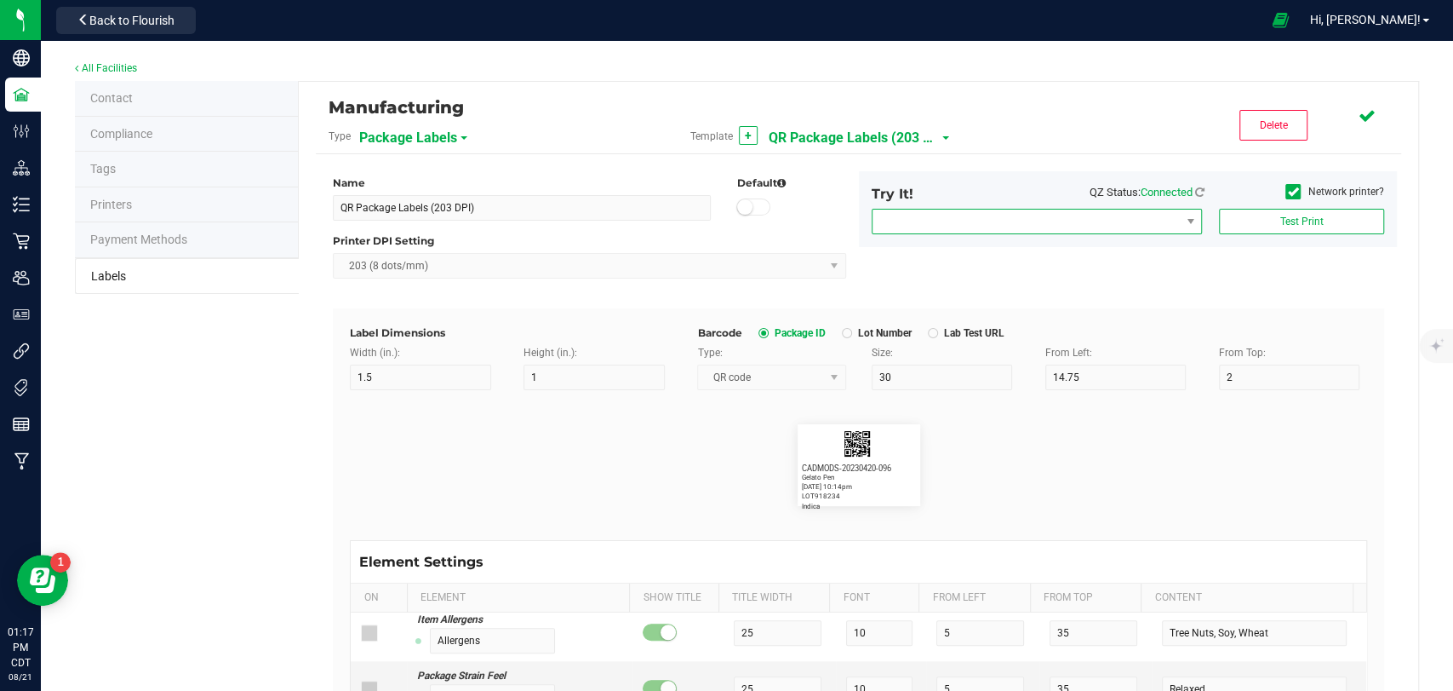
click at [1097, 215] on span "NO DATA FOUND" at bounding box center [1026, 221] width 307 height 24
click at [1288, 192] on icon at bounding box center [1293, 192] width 11 height 0
click at [0, 0] on input "Network printer?" at bounding box center [0, 0] width 0 height 0
click at [1116, 217] on span "Compliance Trailer" at bounding box center [1026, 221] width 307 height 24
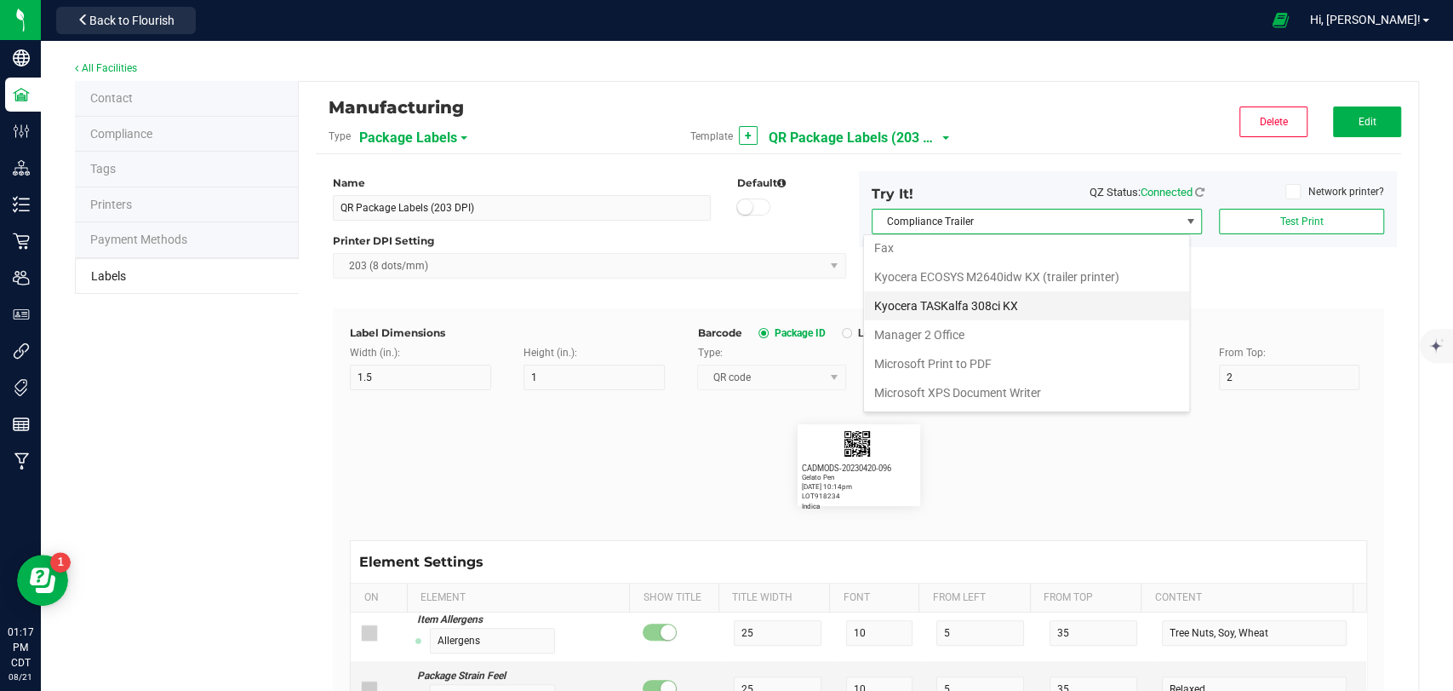
scroll to position [89, 0]
drag, startPoint x: 985, startPoint y: 387, endPoint x: 1041, endPoint y: 346, distance: 69.5
click at [985, 388] on ZPL "ZDesigner ZD410-203dpi ZPL" at bounding box center [1026, 395] width 325 height 29
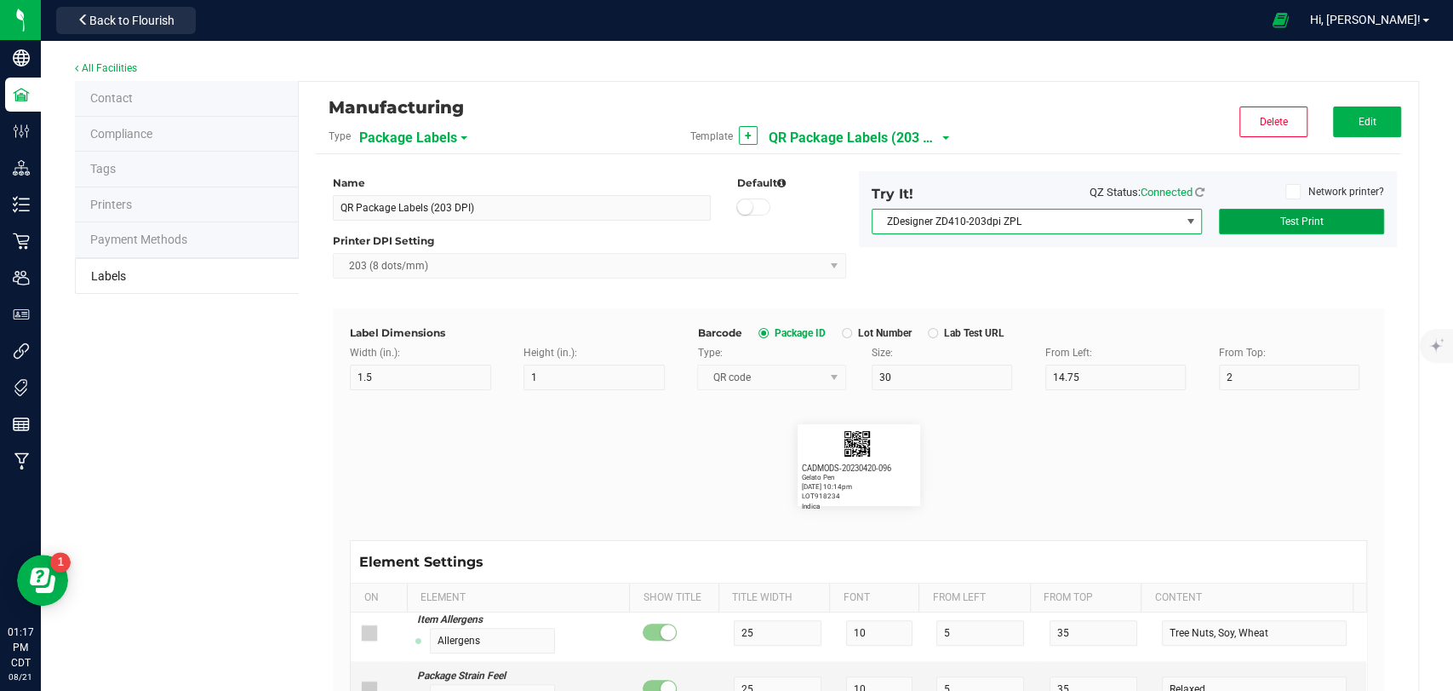
click at [1296, 224] on span "Test Print" at bounding box center [1301, 221] width 43 height 12
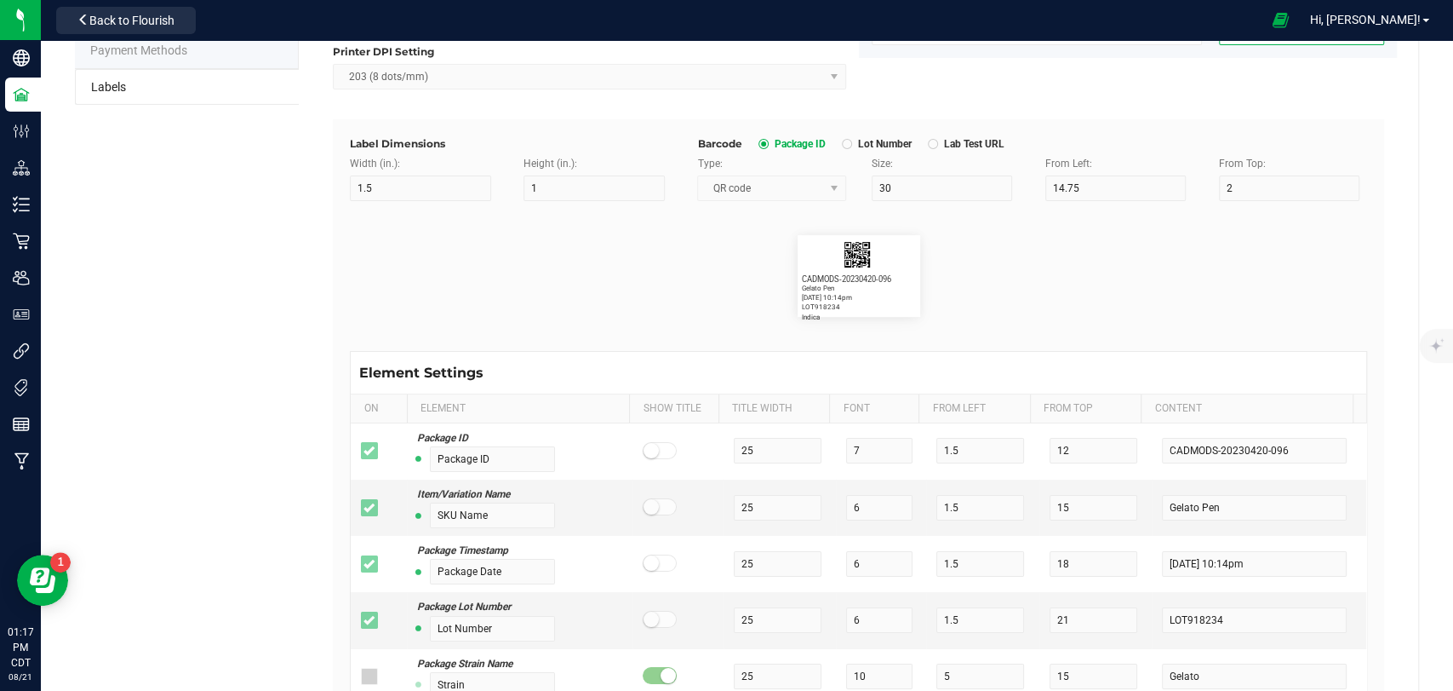
scroll to position [0, 0]
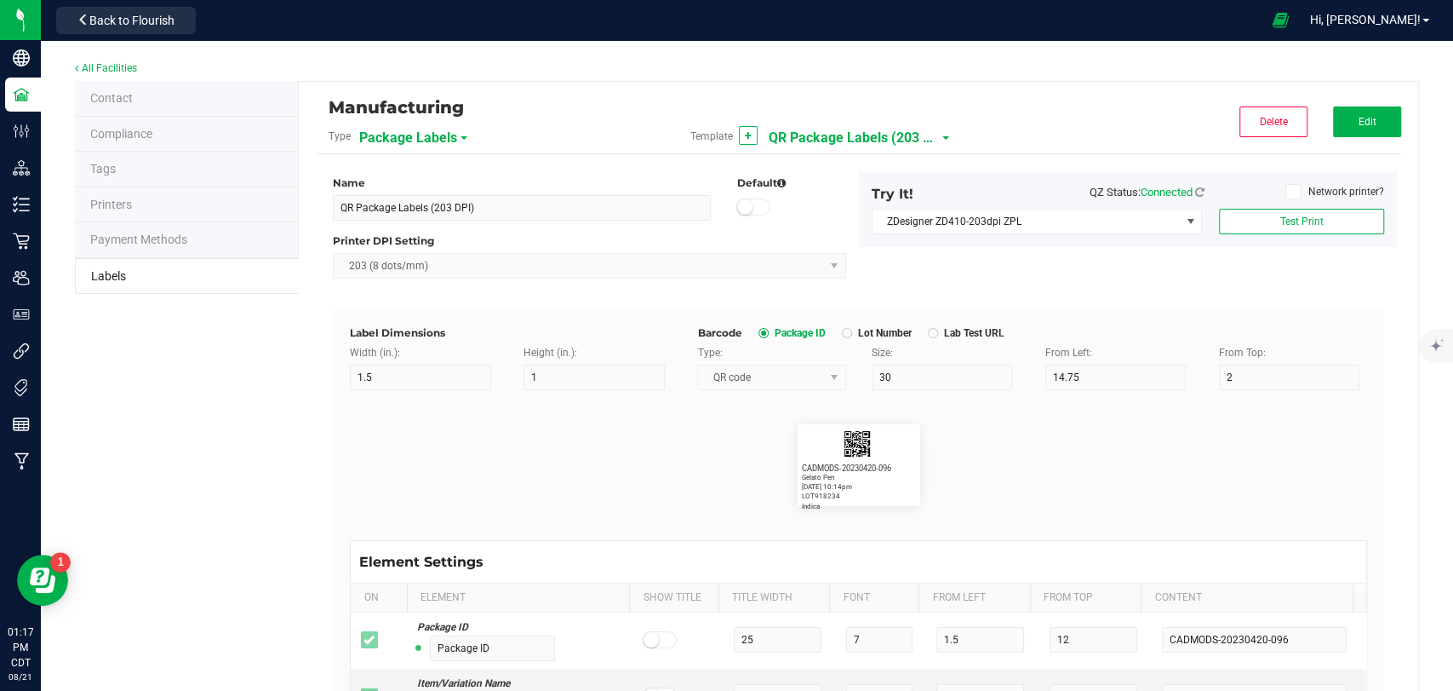
click at [1360, 104] on div "Manufacturing Type Package Labels Template + QR Package Labels (203 DPI) Delete…" at bounding box center [859, 126] width 1086 height 55
click at [1360, 119] on span "Edit" at bounding box center [1367, 122] width 18 height 12
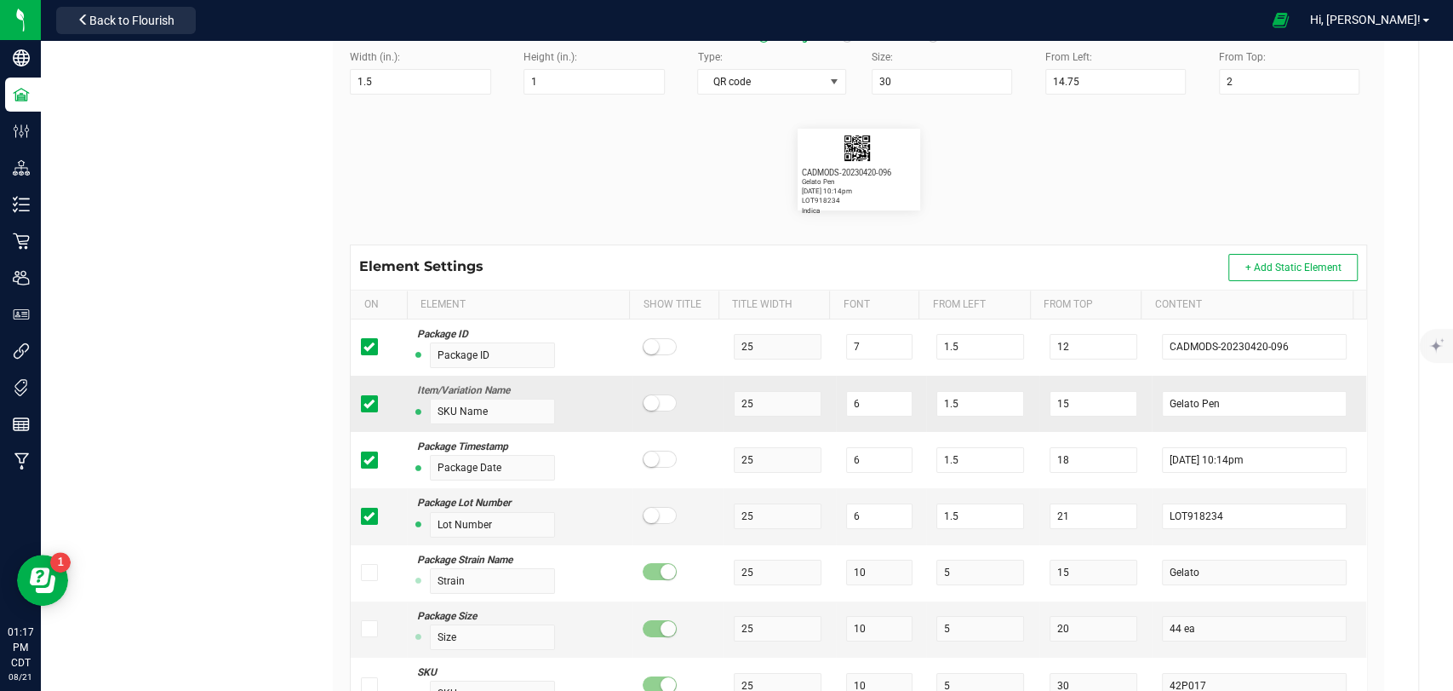
scroll to position [284, 0]
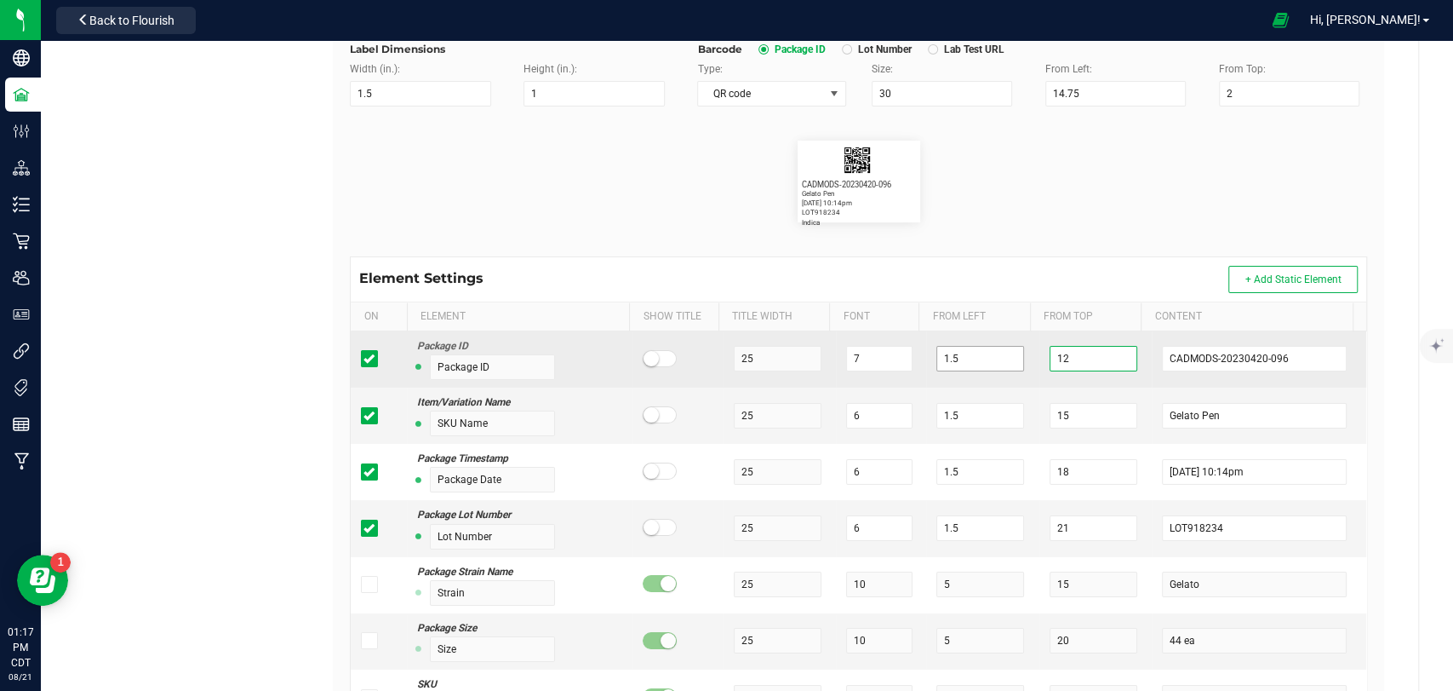
drag, startPoint x: 1080, startPoint y: 358, endPoint x: 966, endPoint y: 358, distance: 114.9
click at [966, 358] on tr "Package ID Package ID 25 7 1.5 12 CADMODS-20230420-096" at bounding box center [859, 359] width 1016 height 56
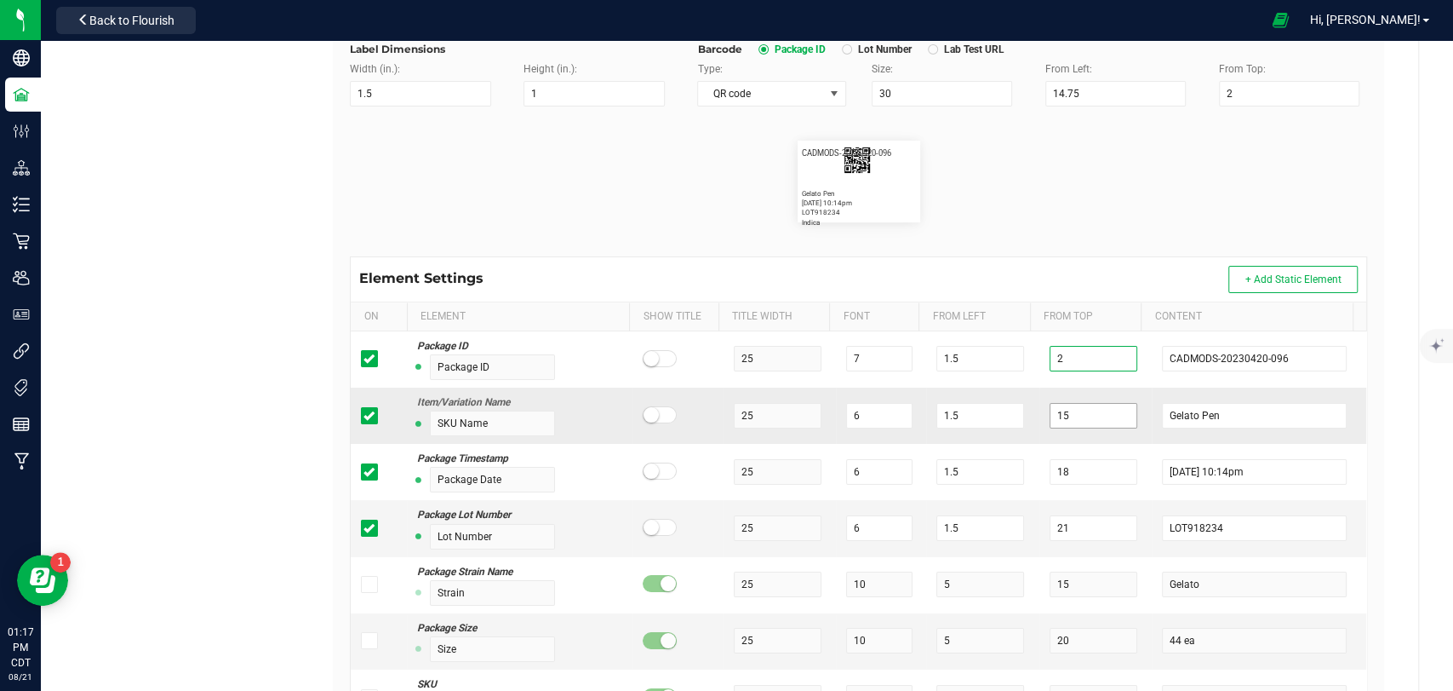
type input "2"
drag, startPoint x: 1051, startPoint y: 421, endPoint x: 988, endPoint y: 419, distance: 63.1
click at [989, 421] on tr "Item/Variation Name SKU Name 25 6 1.5 15 Gelato Pen" at bounding box center [859, 415] width 1016 height 56
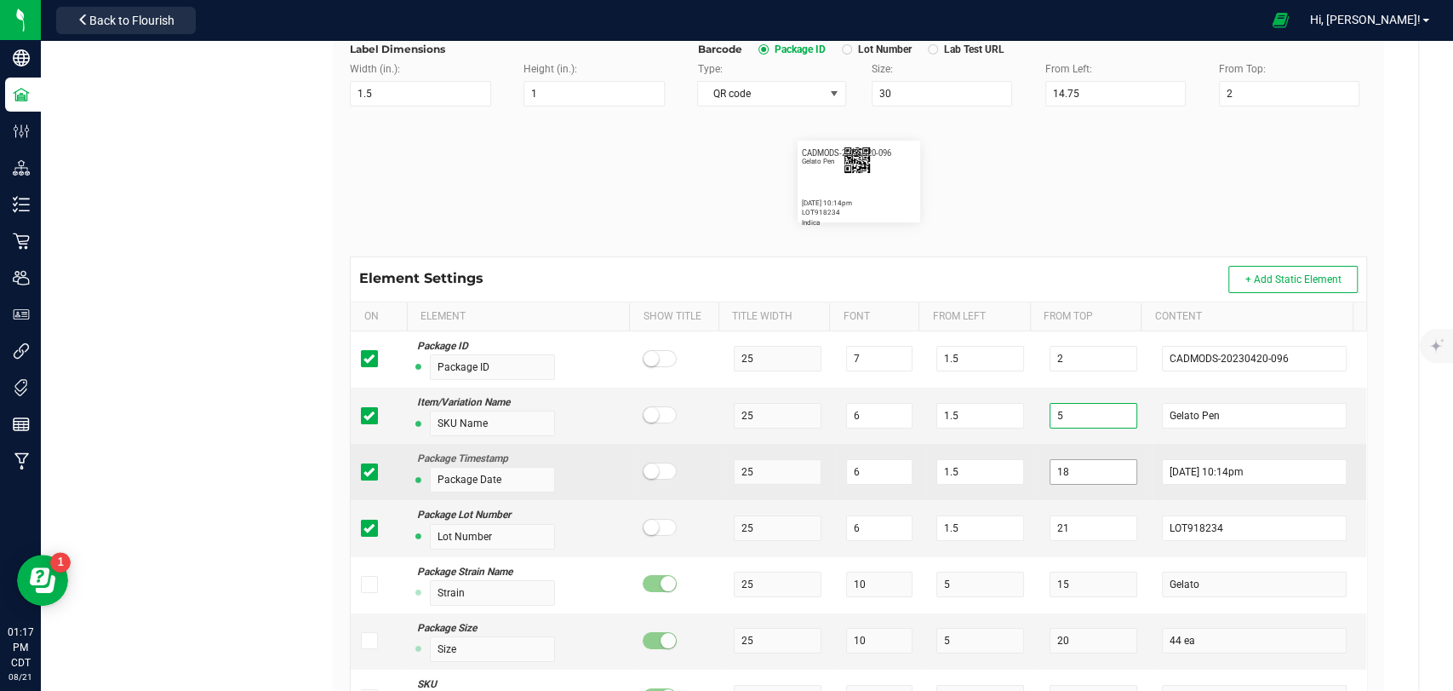
type input "5"
drag, startPoint x: 1057, startPoint y: 475, endPoint x: 1012, endPoint y: 483, distance: 44.9
click at [1012, 483] on tr "Package Timestamp Package Date 25 6 1.5 18 4/20/2023 10:14pm" at bounding box center [859, 472] width 1016 height 56
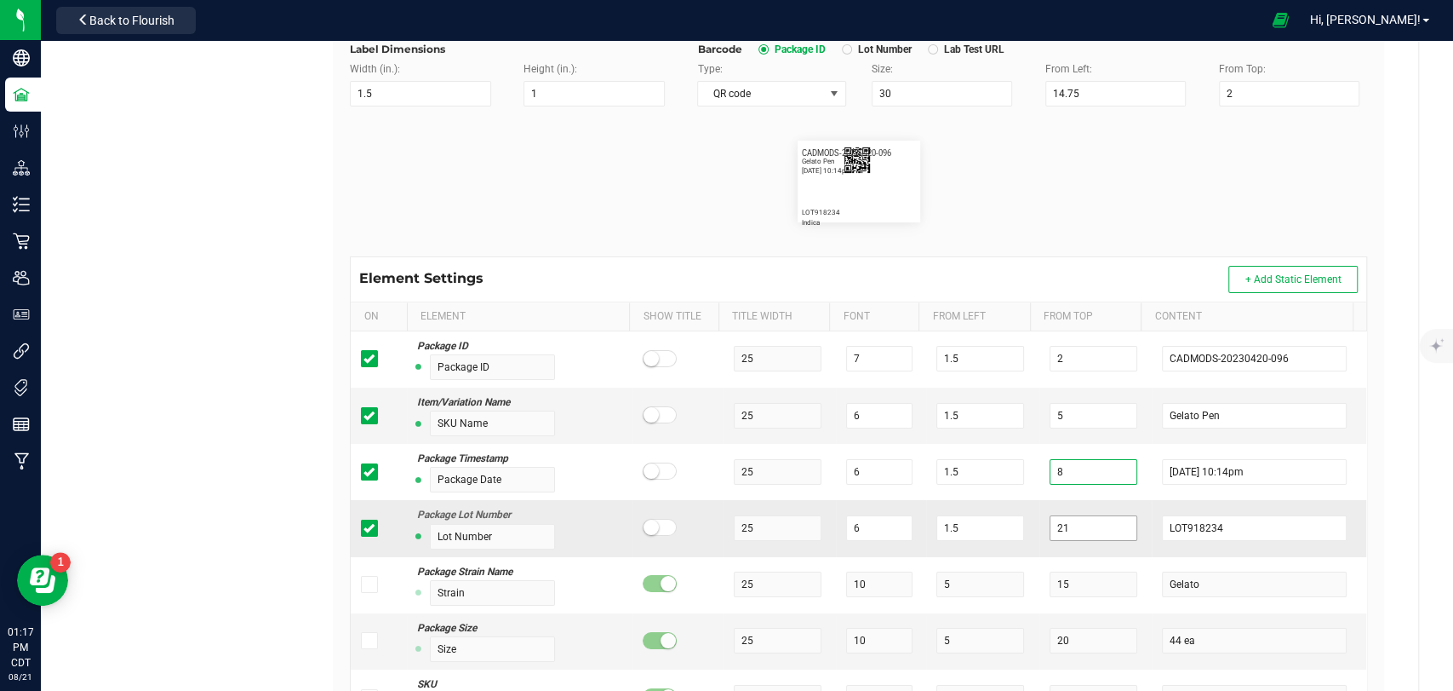
type input "8"
drag, startPoint x: 1061, startPoint y: 531, endPoint x: 1015, endPoint y: 510, distance: 50.7
click at [1015, 533] on tr "Package Lot Number Lot Number 25 6 1.5 21 LOT918234" at bounding box center [859, 528] width 1016 height 56
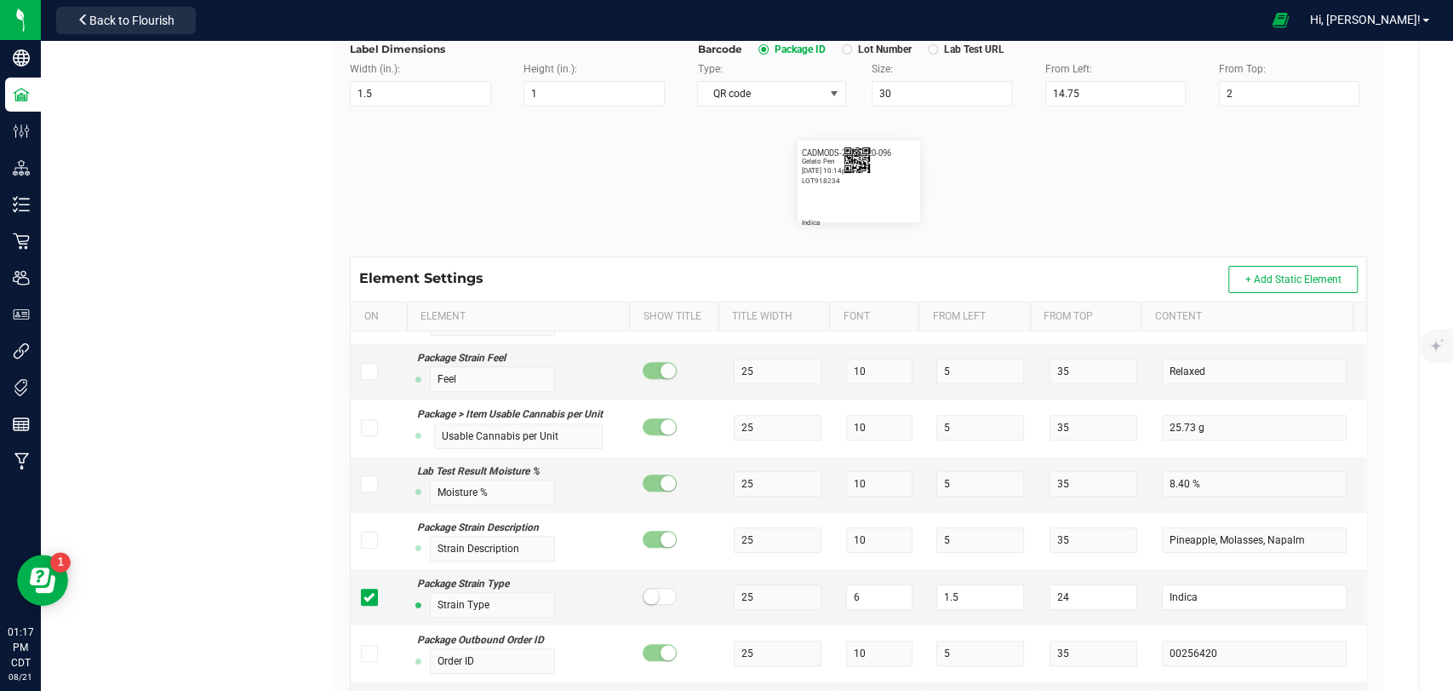
scroll to position [1229, 0]
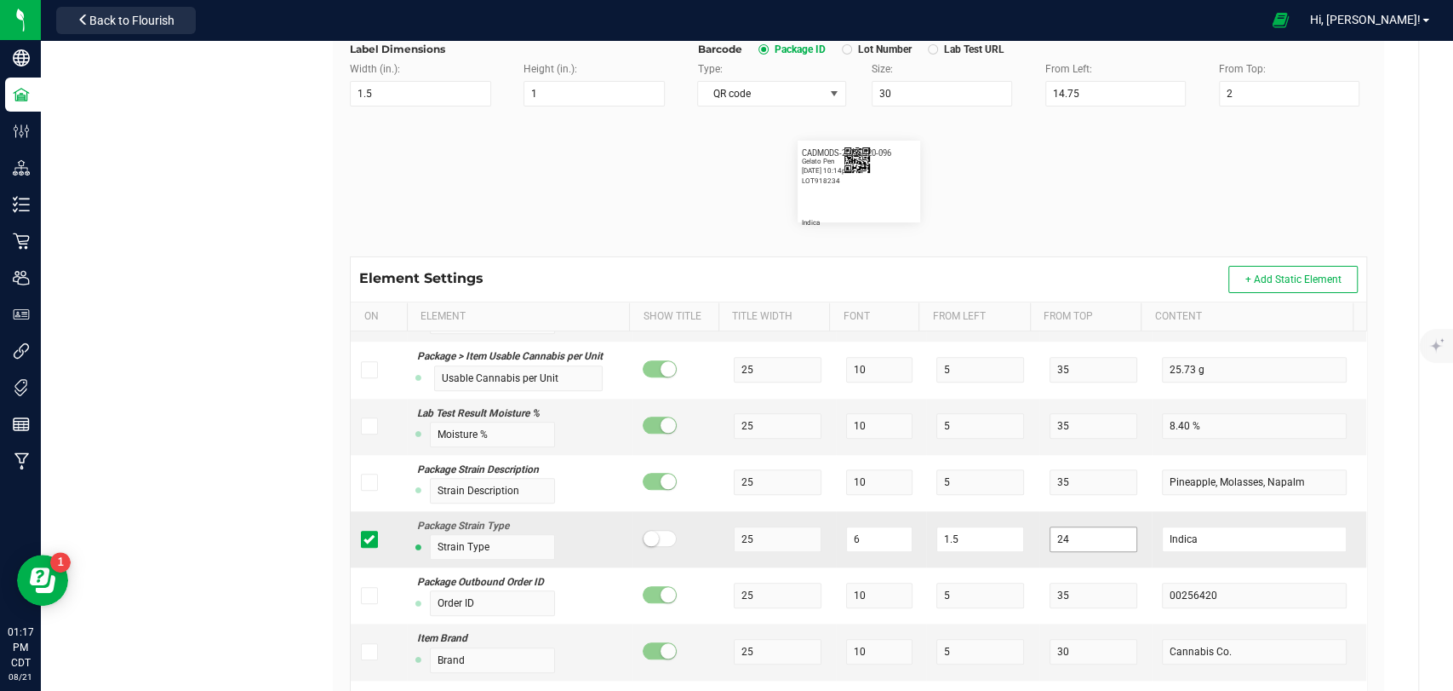
type input "11"
drag, startPoint x: 1045, startPoint y: 533, endPoint x: 958, endPoint y: 533, distance: 86.8
click at [958, 533] on tr "Package Strain Type Strain Type 25 6 1.5 24 Indica" at bounding box center [859, 539] width 1016 height 56
type input "14"
click at [1093, 163] on flourish-label-viewer "CADMODS-20230420-096 Gelato Pen 4/20/2023 10:14pm LOT918234 Indica" at bounding box center [858, 181] width 1017 height 82
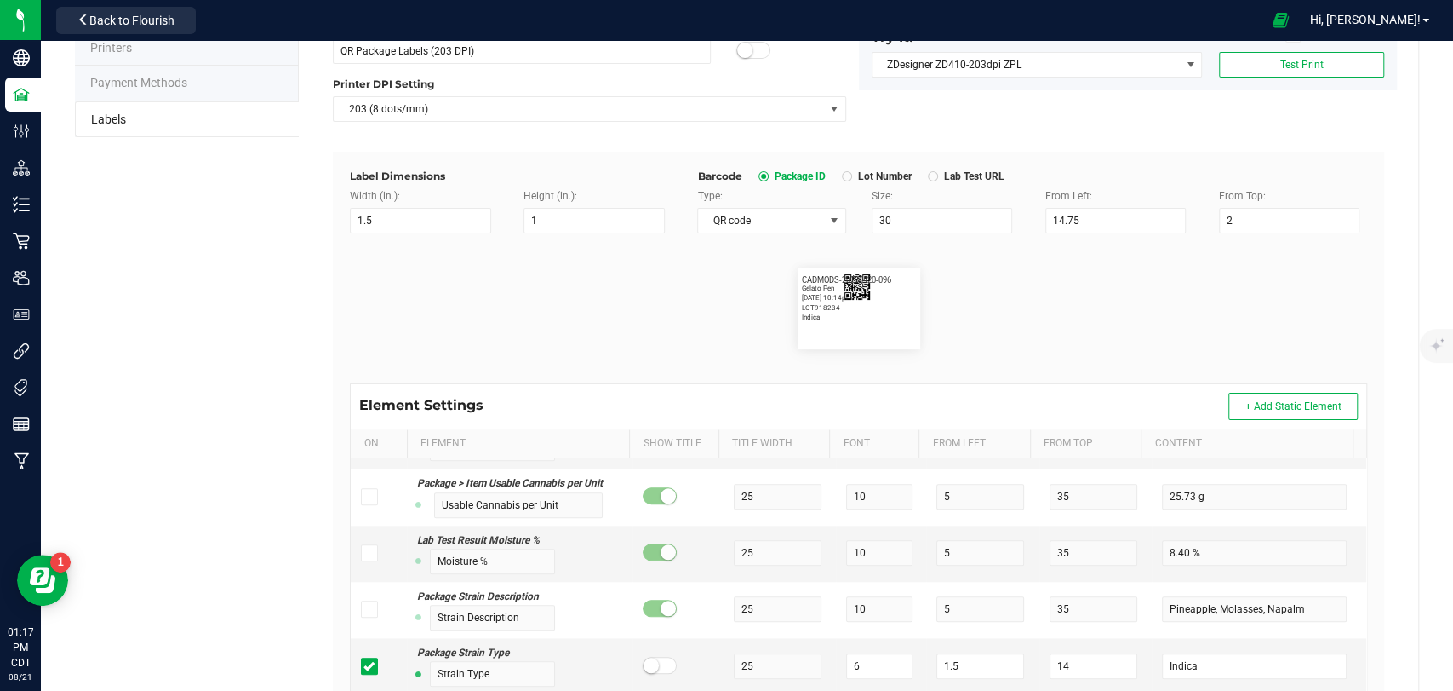
scroll to position [0, 0]
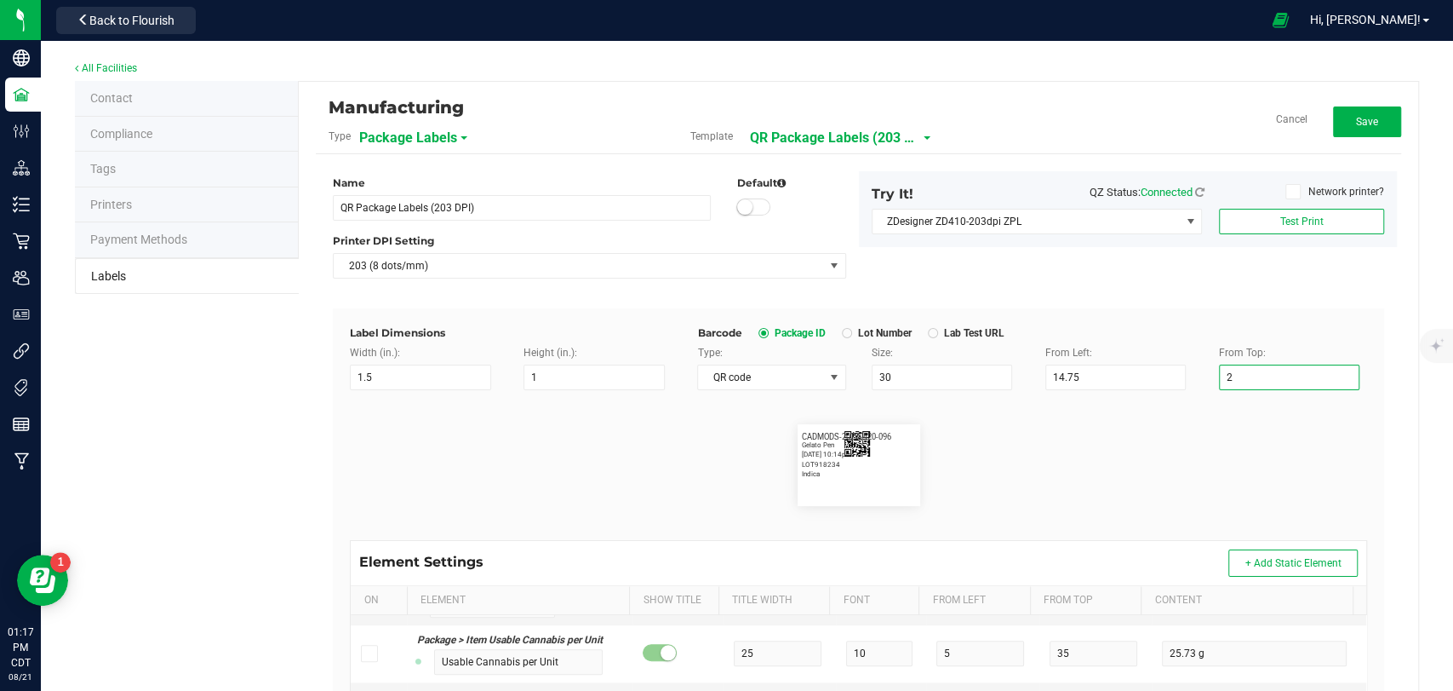
drag, startPoint x: 1235, startPoint y: 374, endPoint x: 1180, endPoint y: 393, distance: 57.6
type input "15"
drag, startPoint x: 1087, startPoint y: 377, endPoint x: 969, endPoint y: 384, distance: 118.5
click at [969, 384] on div "Type: QR code Size: 30 From Left: 14.75 From Top: 15" at bounding box center [1033, 367] width 696 height 45
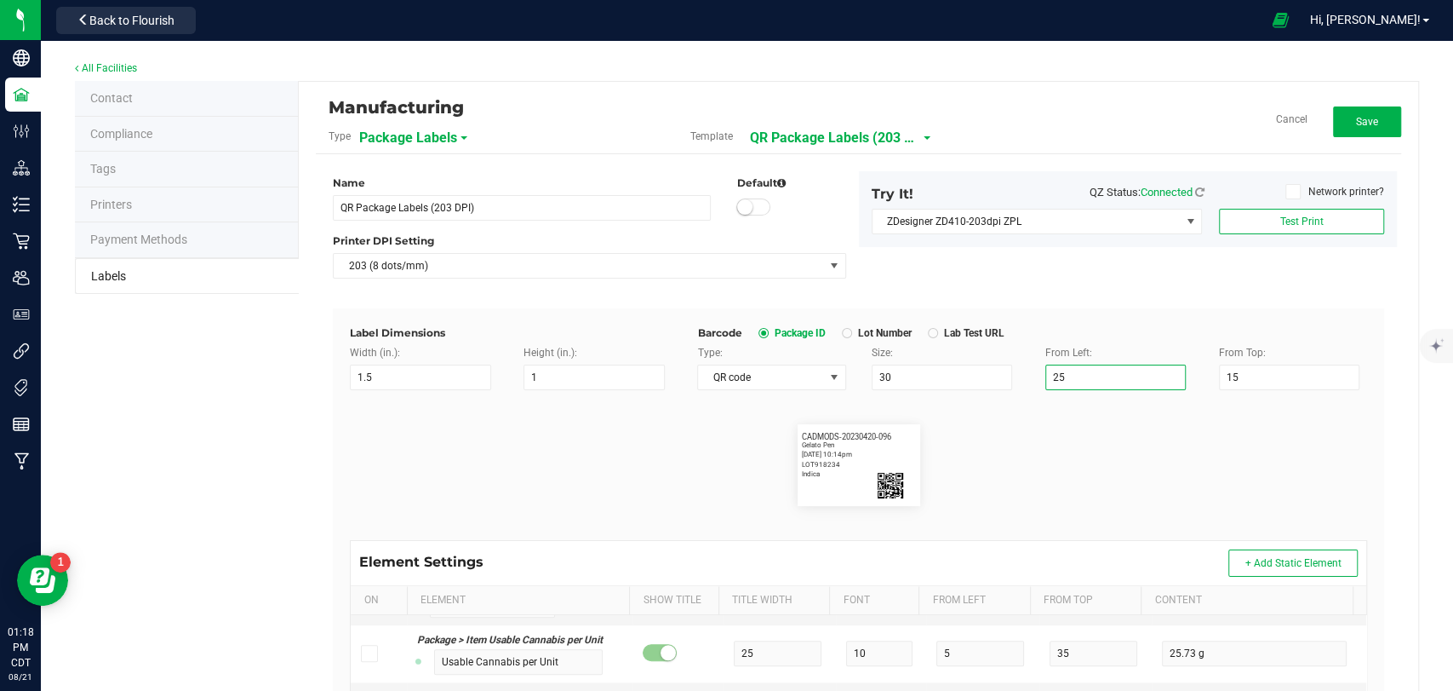
type input "25"
click at [1148, 301] on div "Name QR Package Labels (203 DPI) Default Printer DPI Setting 203 (8 dots/mm) Tr…" at bounding box center [858, 239] width 1077 height 137
click at [1372, 118] on button "Save" at bounding box center [1367, 121] width 68 height 31
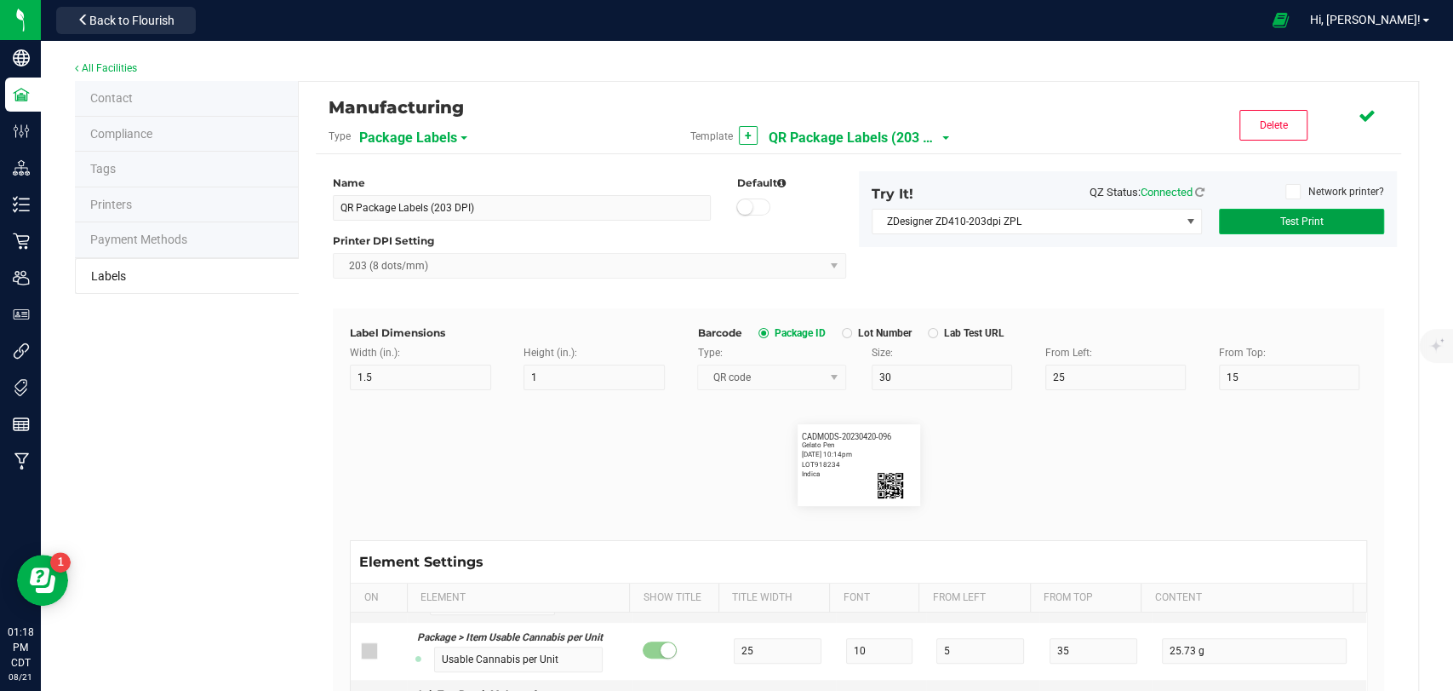
click at [1293, 215] on span "Test Print" at bounding box center [1301, 221] width 43 height 12
click at [1352, 104] on div "Manufacturing Type Package Labels Template + QR Package Labels (203 DPI) Delete…" at bounding box center [859, 126] width 1086 height 55
click at [1352, 112] on button "Edit" at bounding box center [1367, 121] width 68 height 31
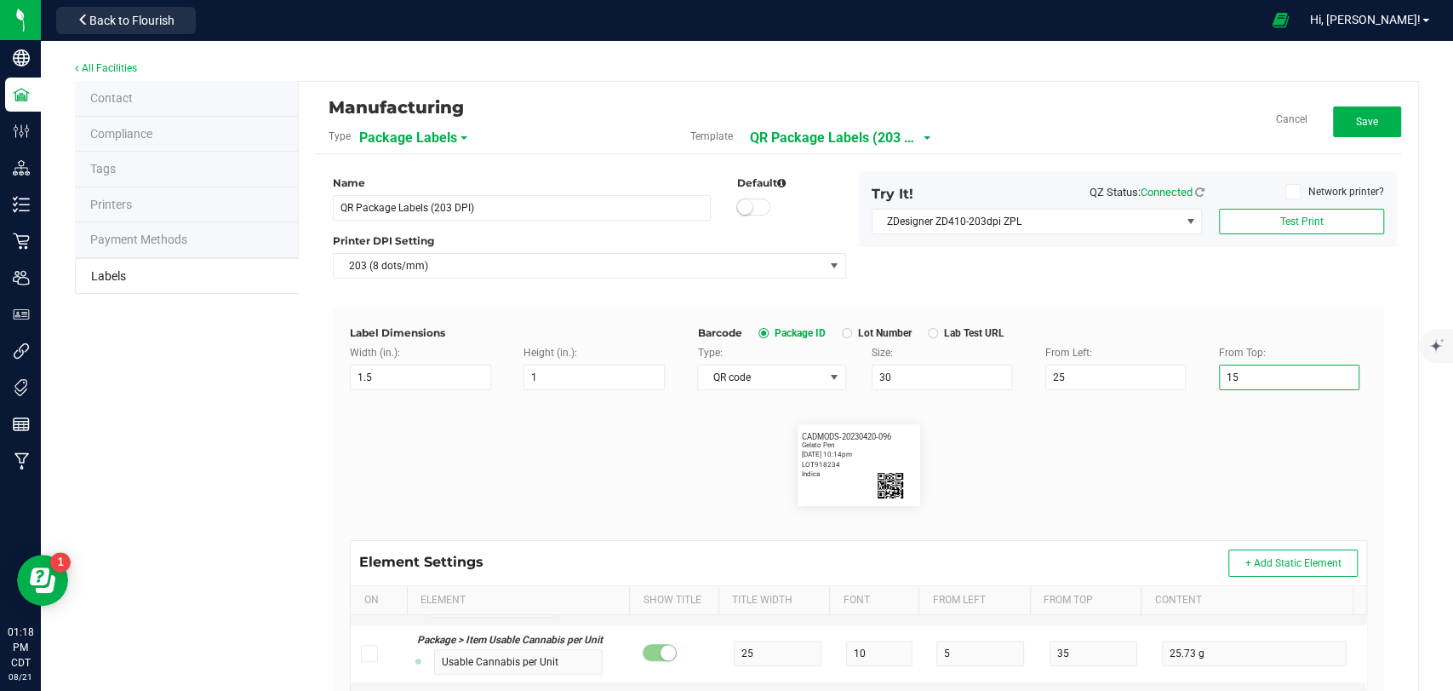
click at [1247, 376] on input "15" at bounding box center [1289, 377] width 140 height 26
type input "12"
drag, startPoint x: 1087, startPoint y: 376, endPoint x: 995, endPoint y: 376, distance: 92.0
click at [995, 376] on div "Type: QR code Size: 30 From Left: 25 From Top: 12" at bounding box center [1033, 367] width 696 height 45
type input "20"
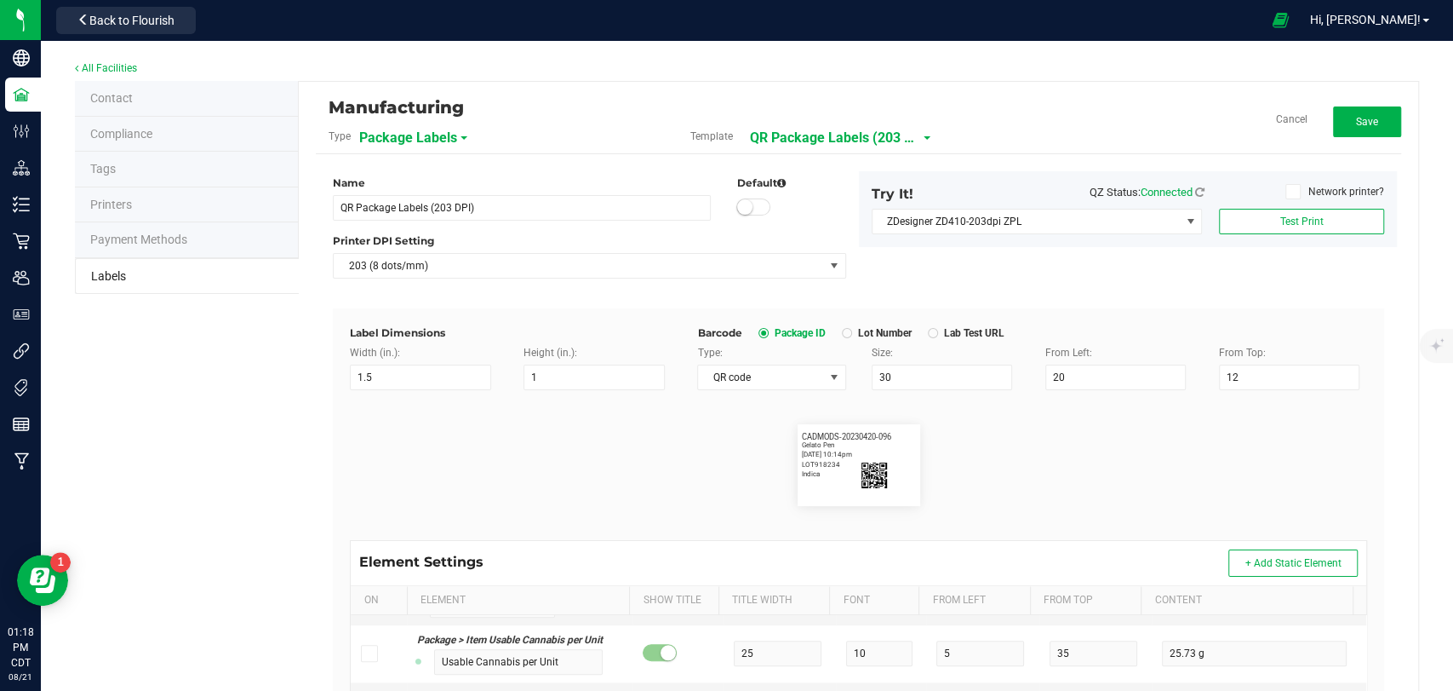
click at [1138, 295] on div "Name QR Package Labels (203 DPI) Default Printer DPI Setting 203 (8 dots/mm) Tr…" at bounding box center [858, 239] width 1077 height 137
click at [1294, 231] on button "Test Print" at bounding box center [1301, 222] width 165 height 26
drag, startPoint x: 905, startPoint y: 378, endPoint x: 817, endPoint y: 394, distance: 90.0
click at [1021, 465] on flourish-label-viewer "CADMODS-20230420-096 Gelato Pen 4/20/2023 10:14pm LOT918234 Indica" at bounding box center [858, 465] width 1017 height 82
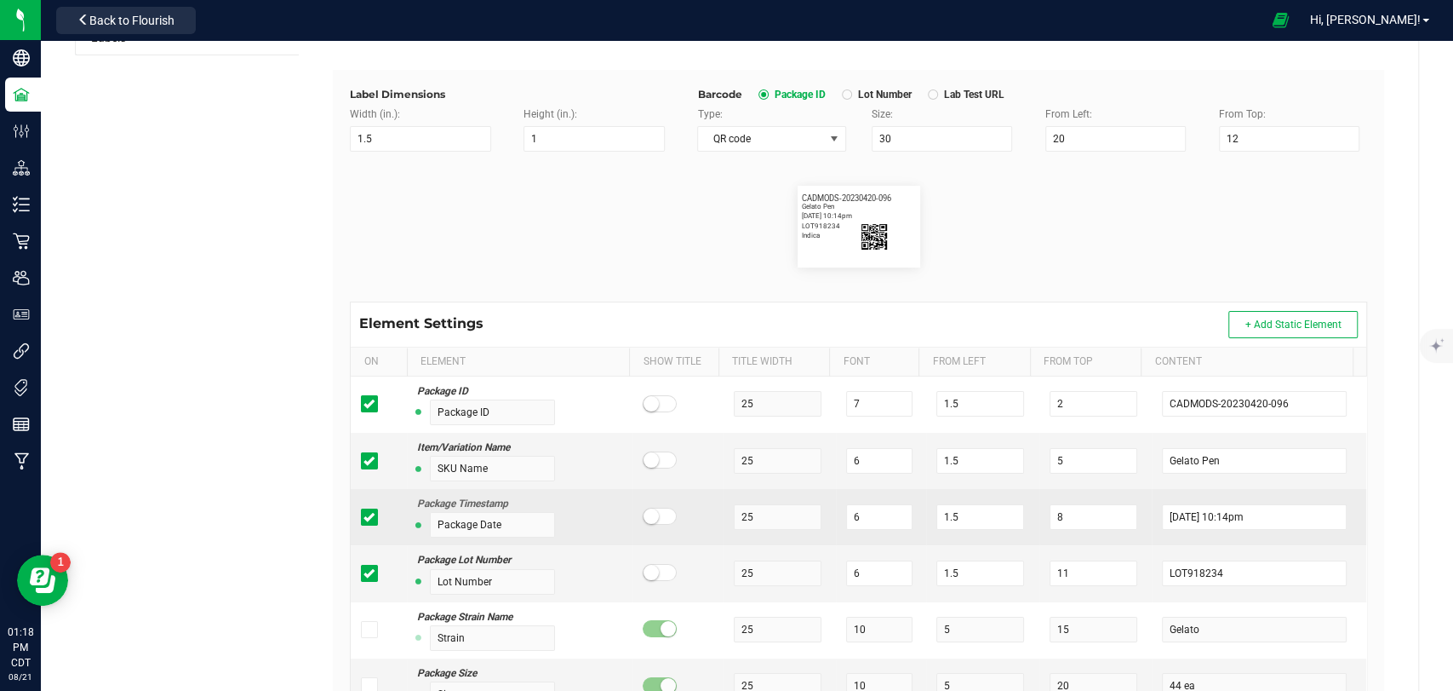
scroll to position [378, 0]
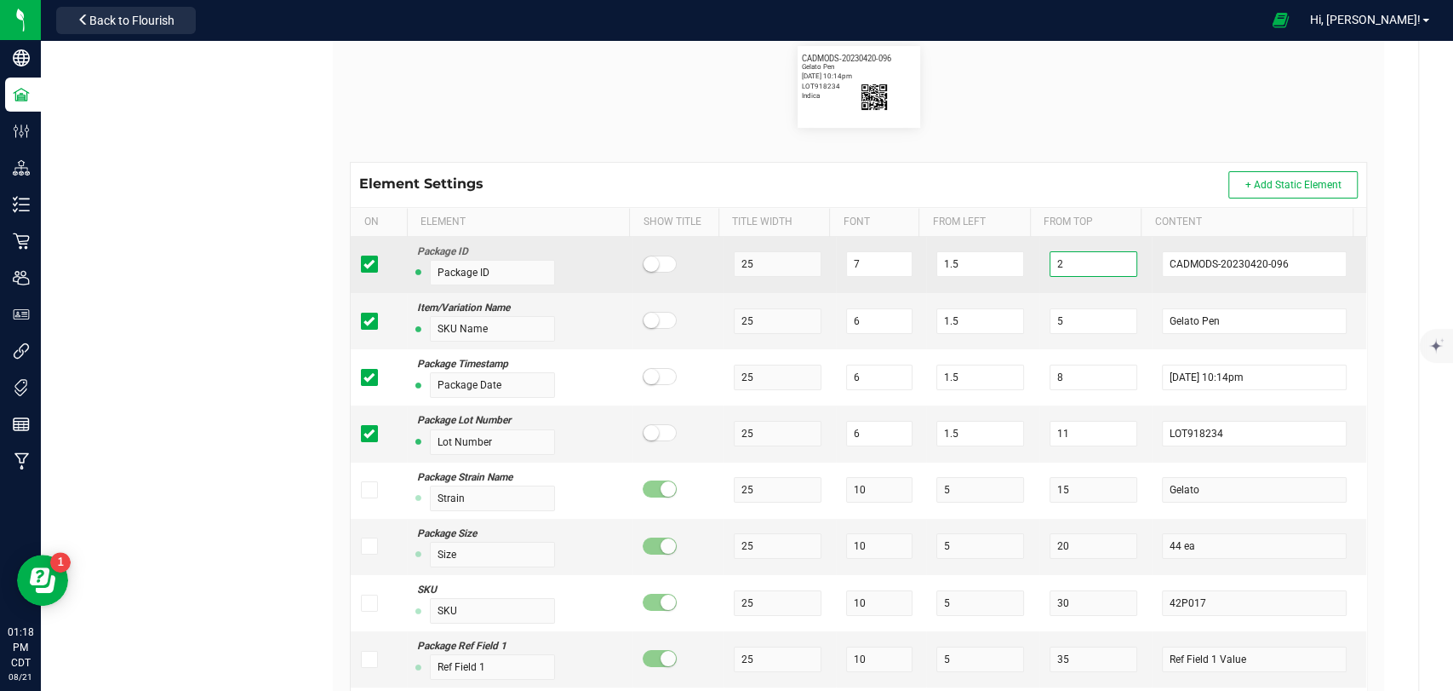
drag, startPoint x: 1055, startPoint y: 261, endPoint x: 1020, endPoint y: 269, distance: 35.9
click at [1040, 269] on td "2" at bounding box center [1096, 265] width 113 height 56
type input "6"
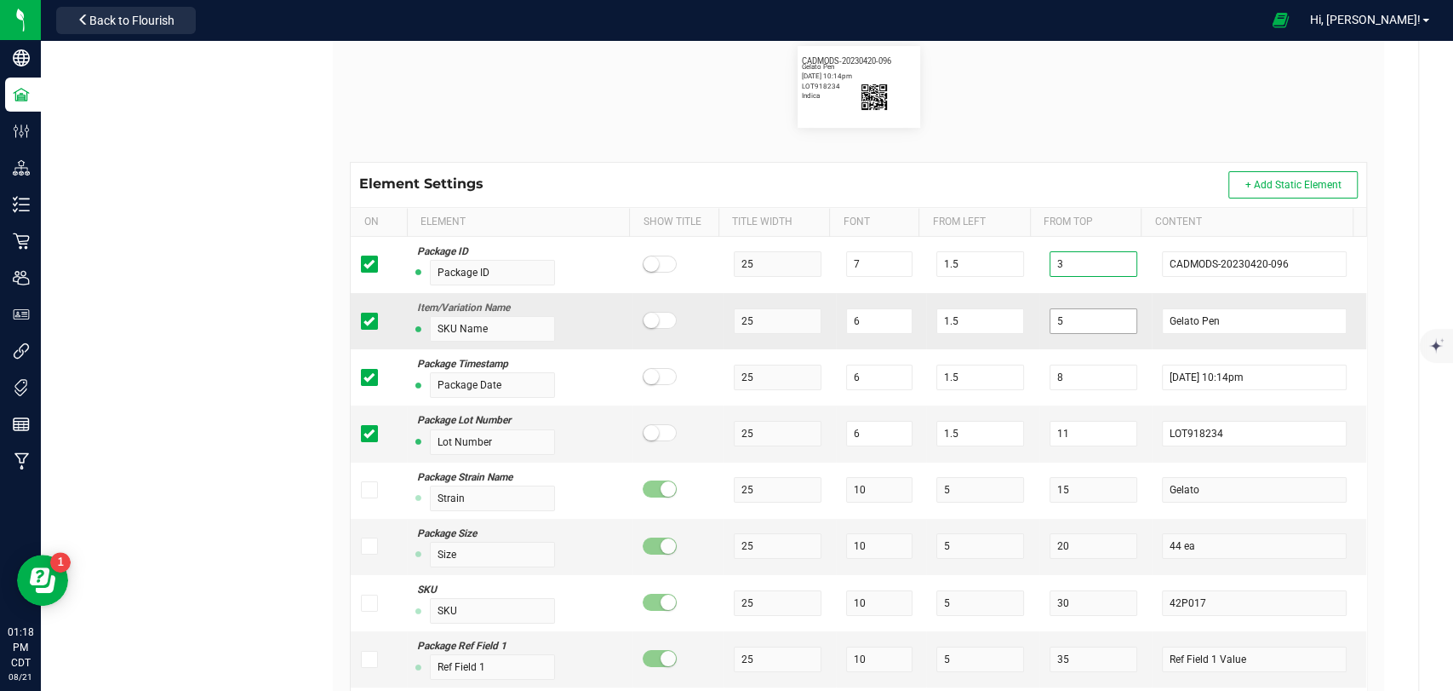
type input "3"
drag, startPoint x: 1063, startPoint y: 319, endPoint x: 1026, endPoint y: 324, distance: 37.0
click at [1040, 324] on td "5" at bounding box center [1096, 321] width 113 height 56
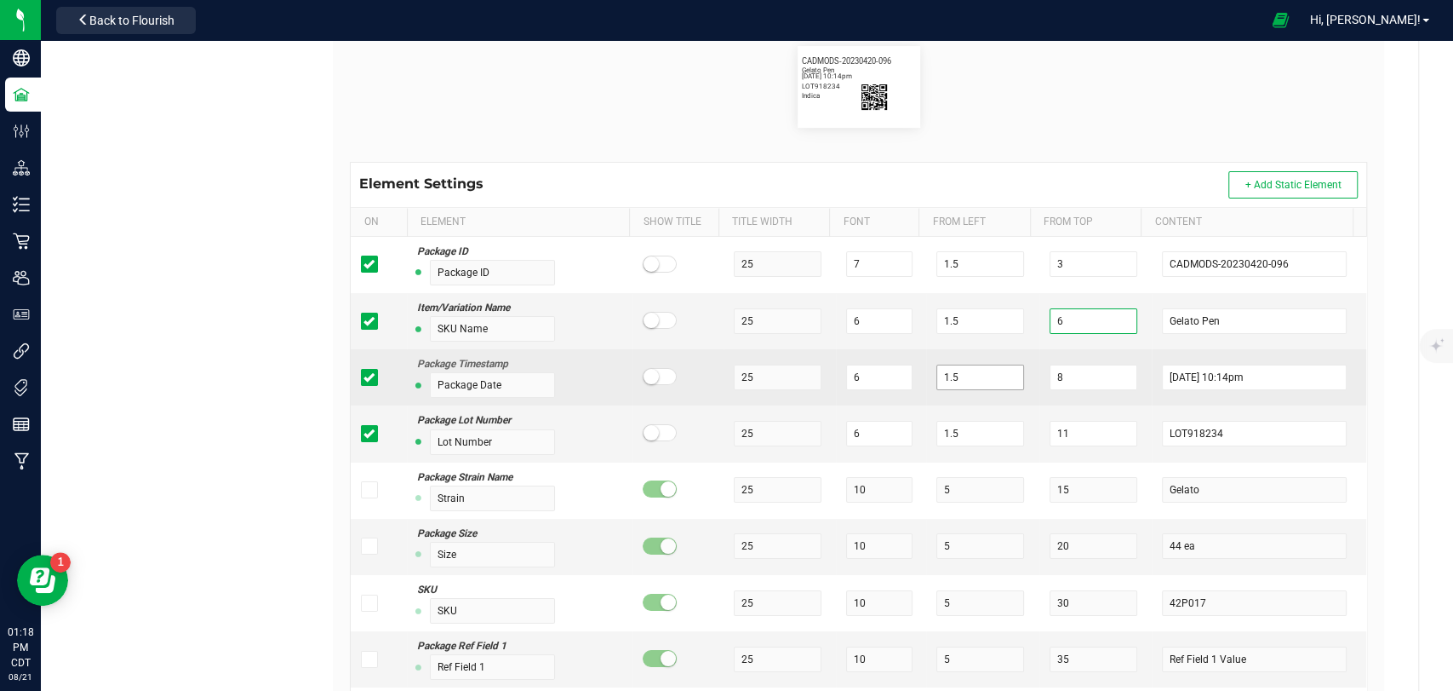
type input "6"
click at [986, 377] on tr "Package Timestamp Package Date 25 6 1.5 8 4/20/2023 10:14pm" at bounding box center [859, 377] width 1016 height 56
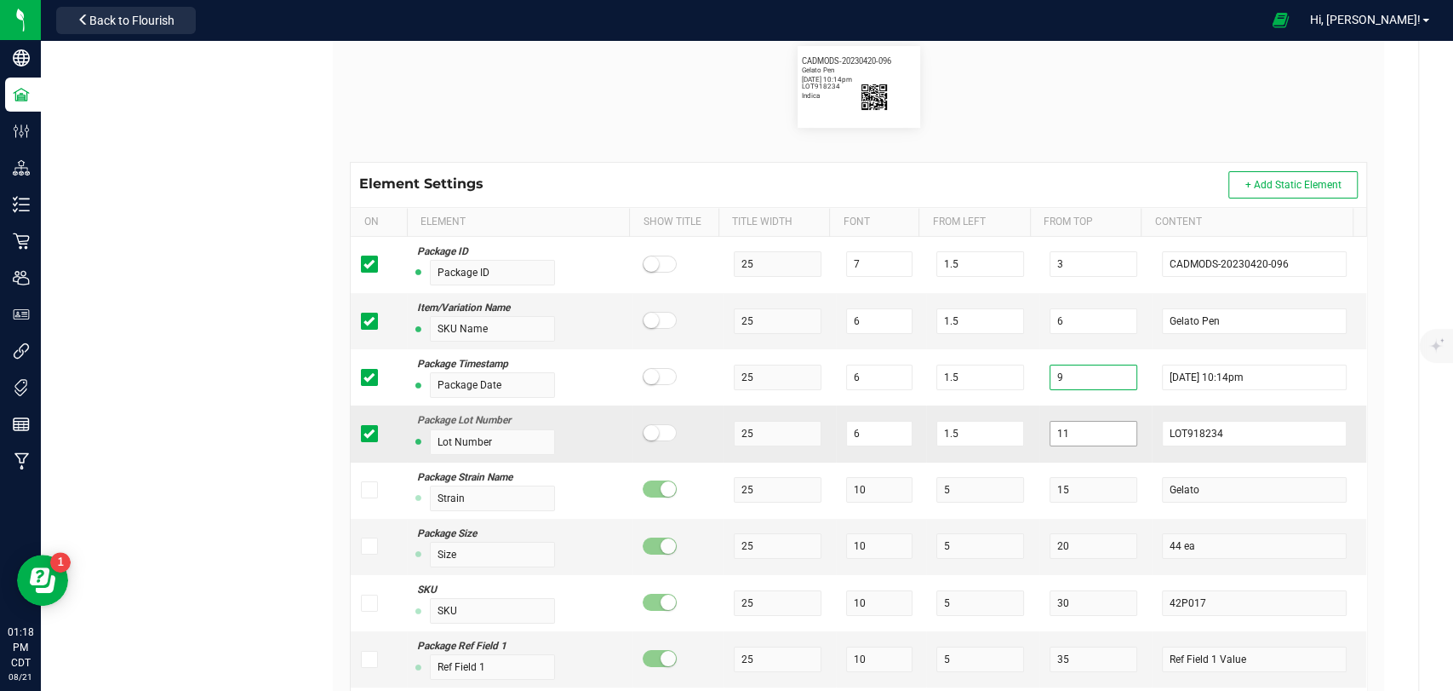
type input "9"
drag, startPoint x: 1063, startPoint y: 441, endPoint x: 1007, endPoint y: 438, distance: 55.4
click at [1007, 438] on tr "Package Lot Number Lot Number 25 6 1.5 11 LOT918234" at bounding box center [859, 433] width 1016 height 56
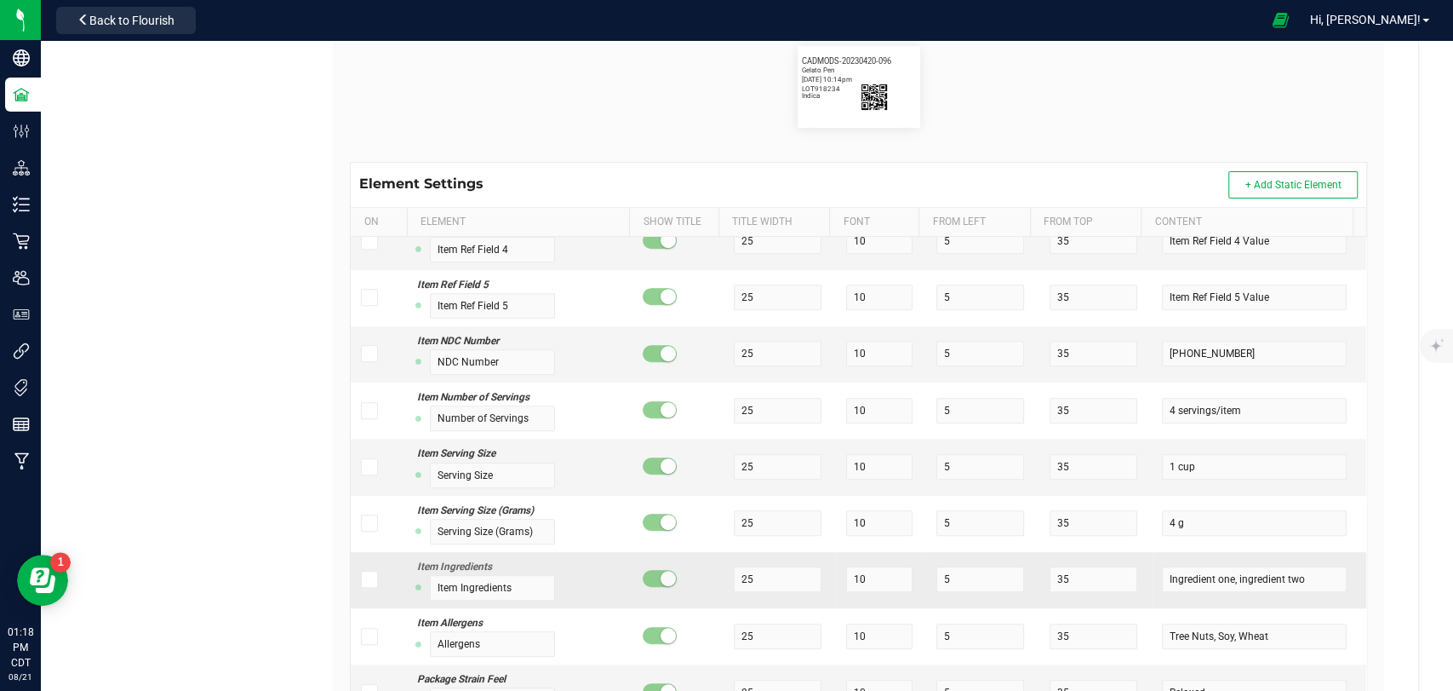
scroll to position [1040, 0]
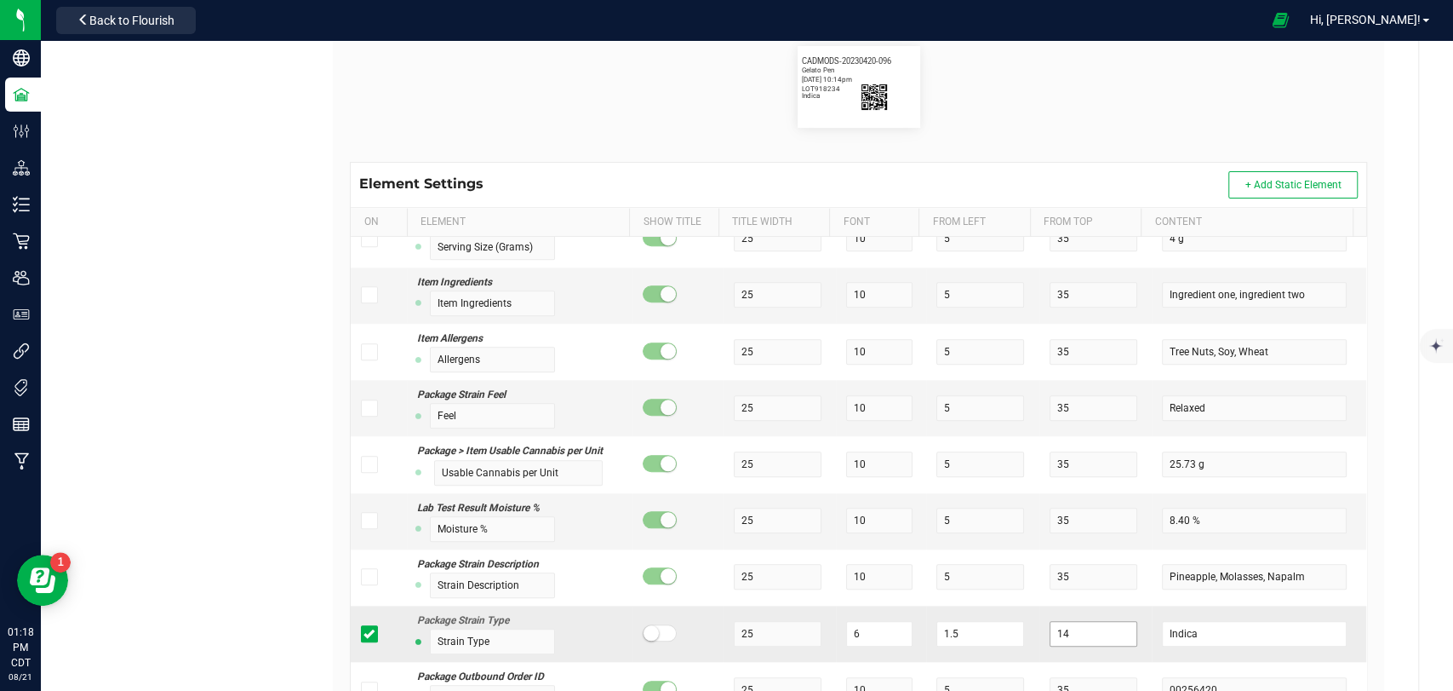
type input "12"
drag, startPoint x: 1080, startPoint y: 635, endPoint x: 992, endPoint y: 628, distance: 88.0
click at [995, 634] on tr "Package Strain Type Strain Type 25 6 1.5 14 Indica" at bounding box center [859, 633] width 1016 height 56
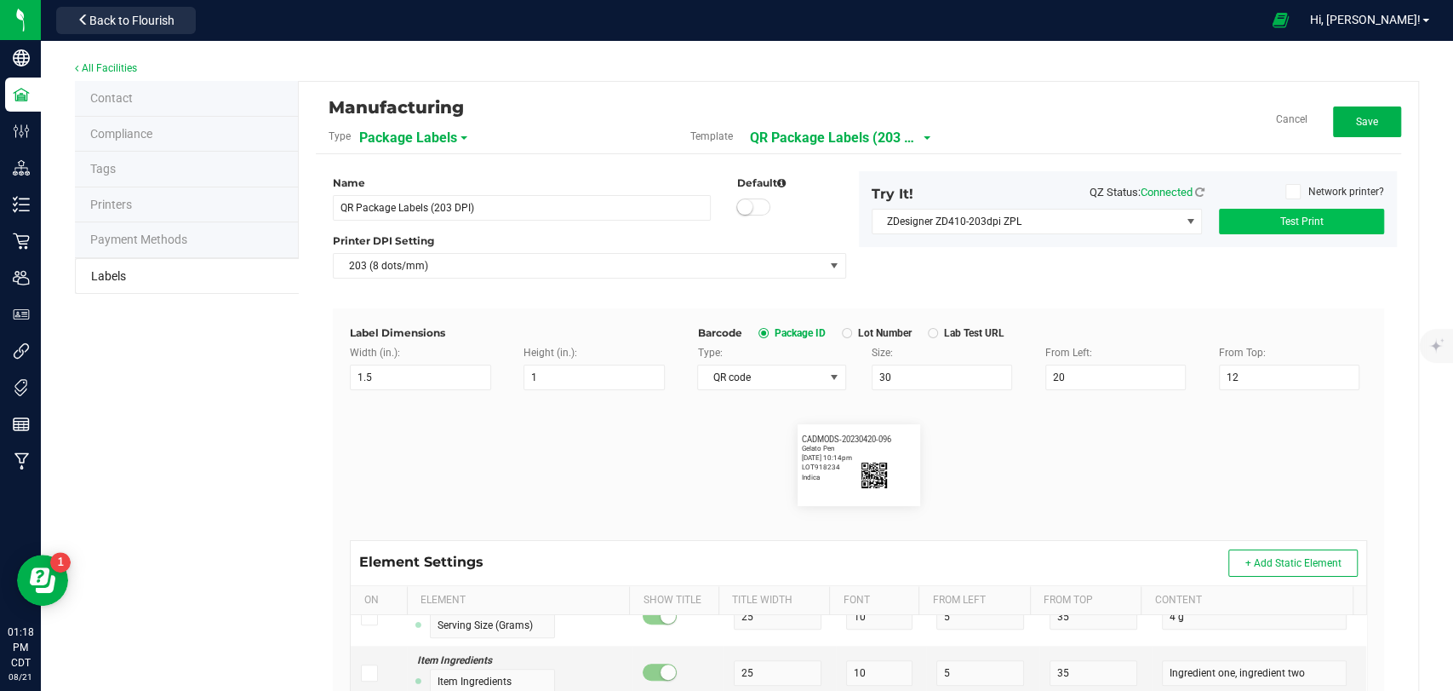
type input "15"
click at [1300, 221] on span "Test Print" at bounding box center [1301, 221] width 43 height 12
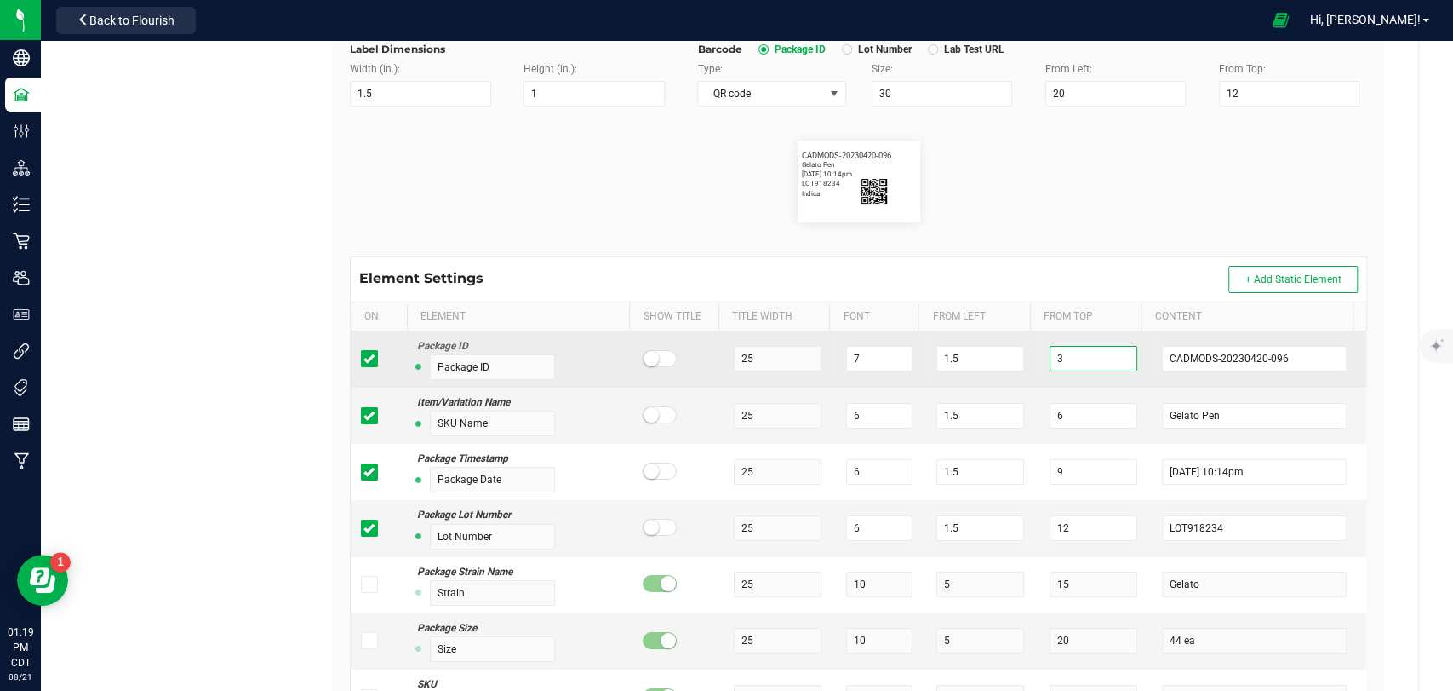
drag, startPoint x: 1063, startPoint y: 361, endPoint x: 1000, endPoint y: 372, distance: 63.1
click at [1000, 372] on tr "Package ID Package ID 25 7 1.5 3 CADMODS-20230420-096" at bounding box center [859, 359] width 1016 height 56
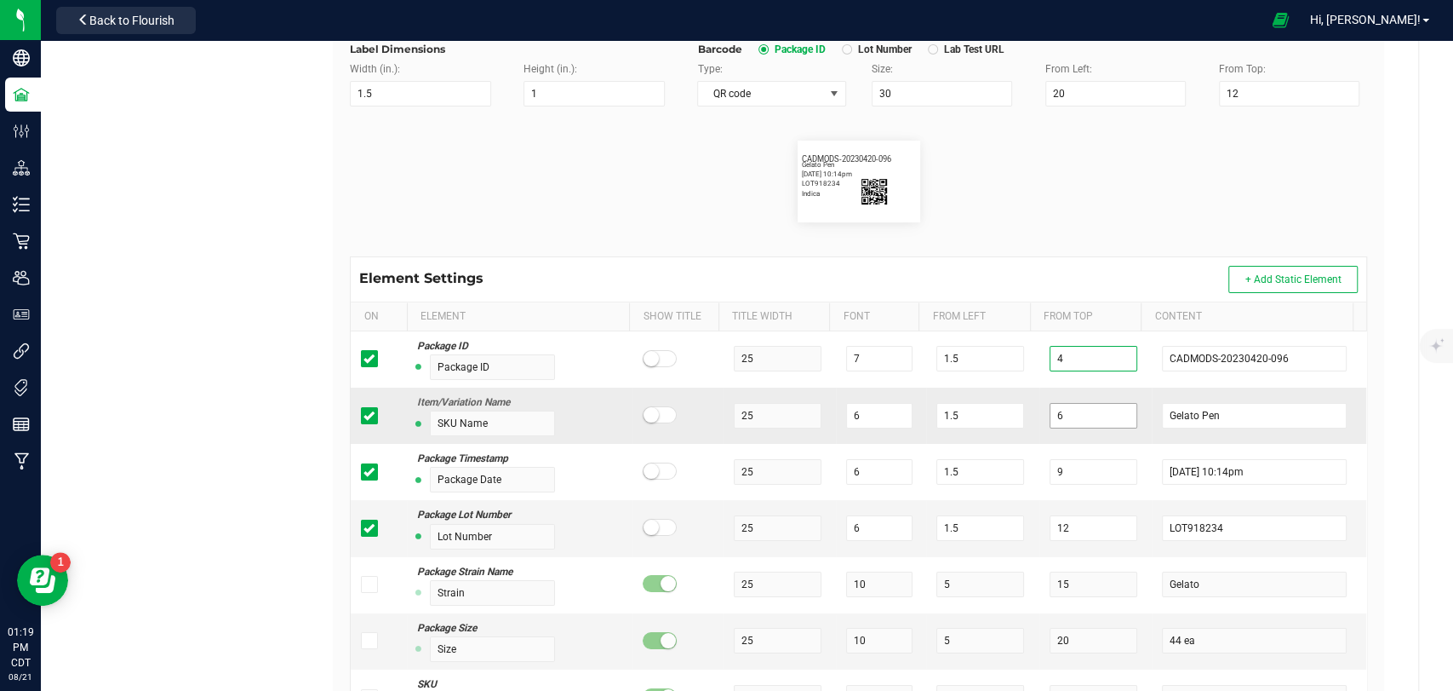
type input "4"
drag, startPoint x: 1049, startPoint y: 410, endPoint x: 1017, endPoint y: 424, distance: 34.7
click at [1017, 424] on tr "Item/Variation Name SKU Name 25 6 1.5 6 Gelato Pen" at bounding box center [859, 415] width 1016 height 56
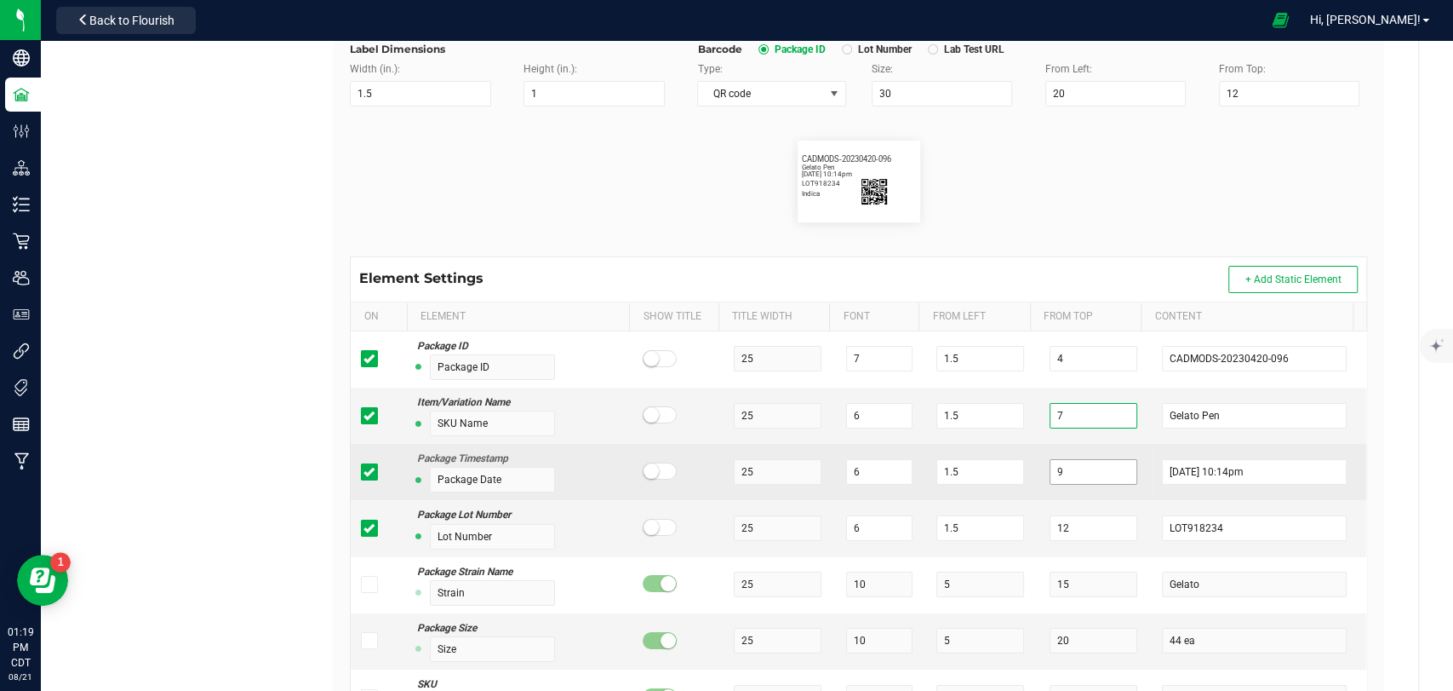
type input "7"
drag, startPoint x: 1054, startPoint y: 467, endPoint x: 992, endPoint y: 474, distance: 62.5
click at [992, 474] on tr "Package Timestamp Package Date 25 6 1.5 9 4/20/2023 10:14pm" at bounding box center [859, 472] width 1016 height 56
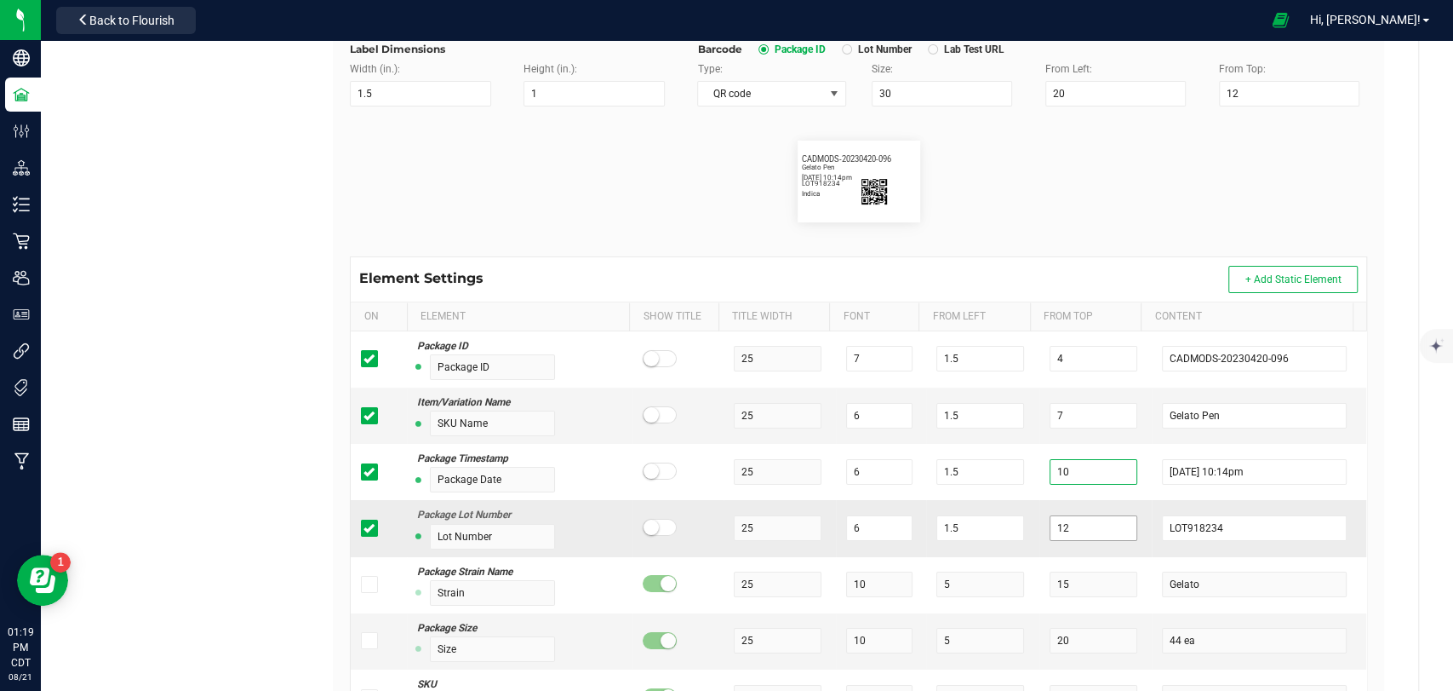
type input "10"
drag, startPoint x: 1057, startPoint y: 533, endPoint x: 1010, endPoint y: 530, distance: 46.9
click at [1010, 530] on tr "Package Lot Number Lot Number 25 6 1.5 12 LOT918234" at bounding box center [859, 528] width 1016 height 56
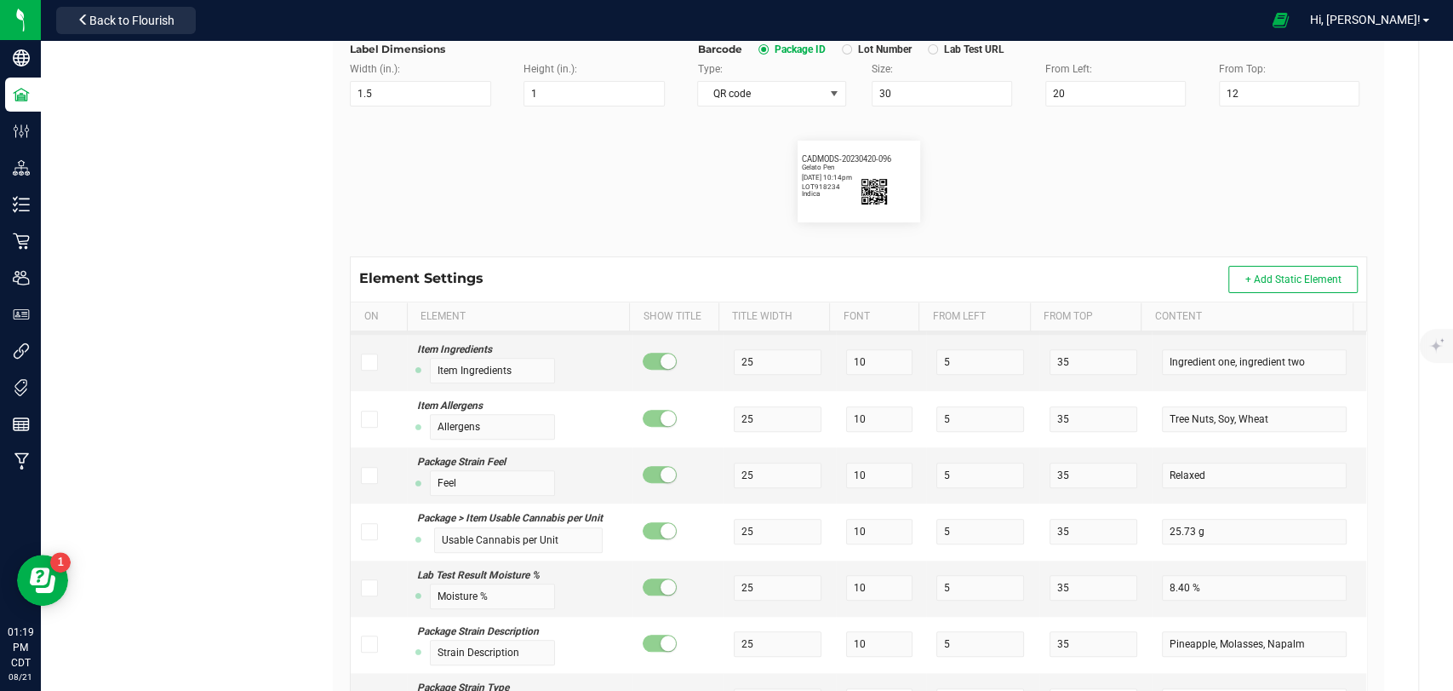
scroll to position [1135, 0]
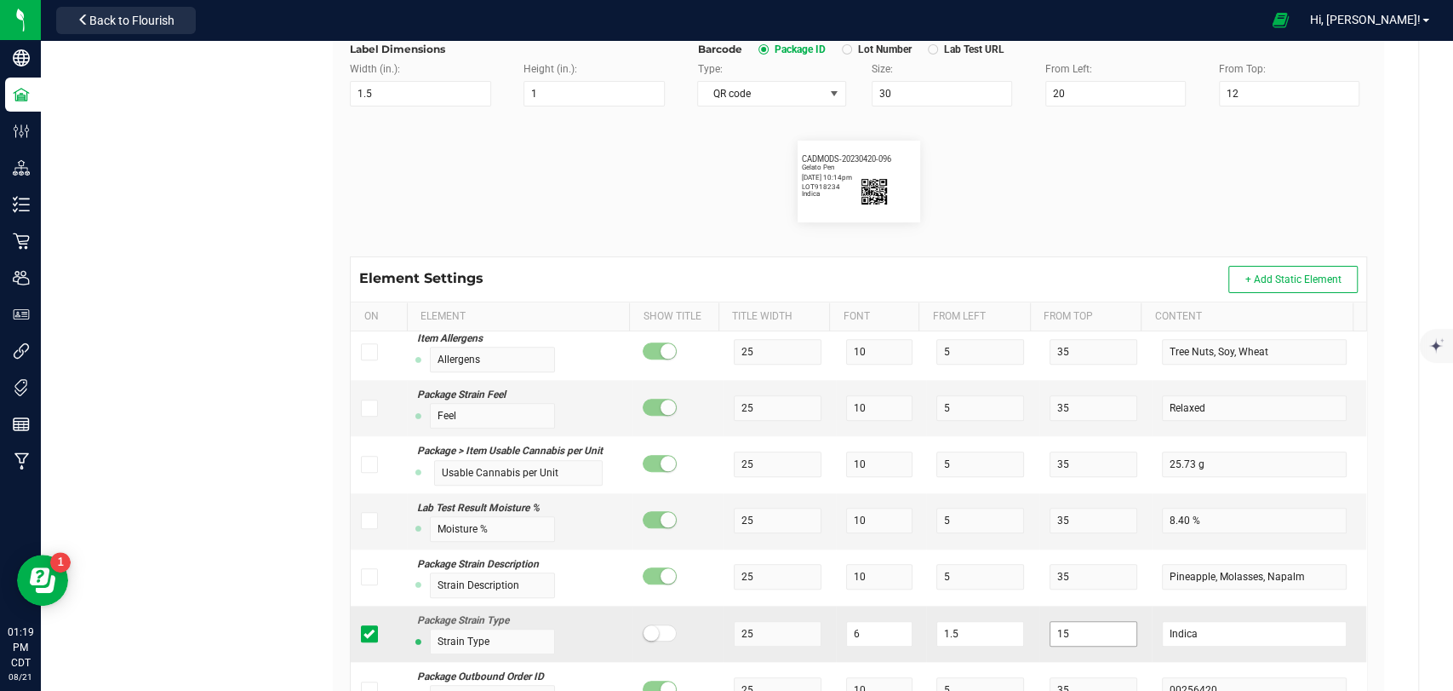
type input "13"
drag, startPoint x: 1072, startPoint y: 636, endPoint x: 1034, endPoint y: 630, distance: 38.8
click at [1050, 630] on input "15" at bounding box center [1094, 634] width 88 height 26
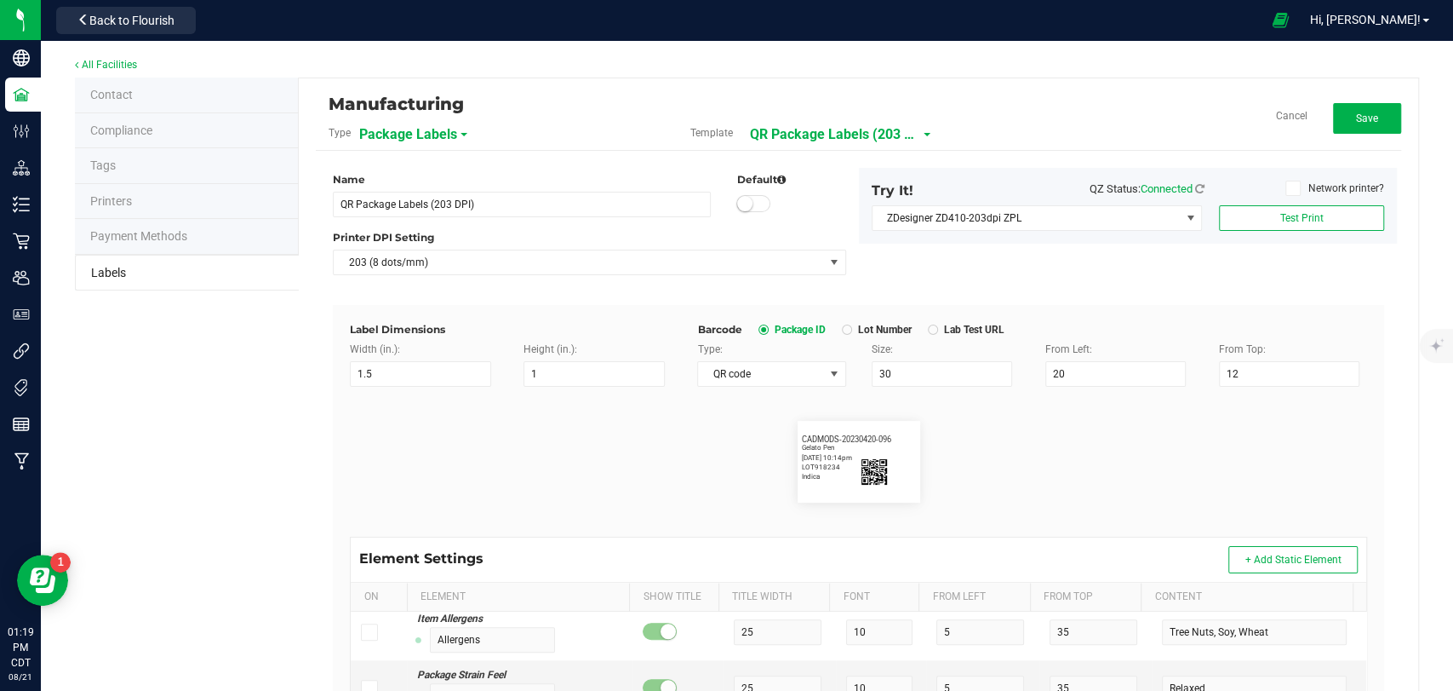
scroll to position [0, 0]
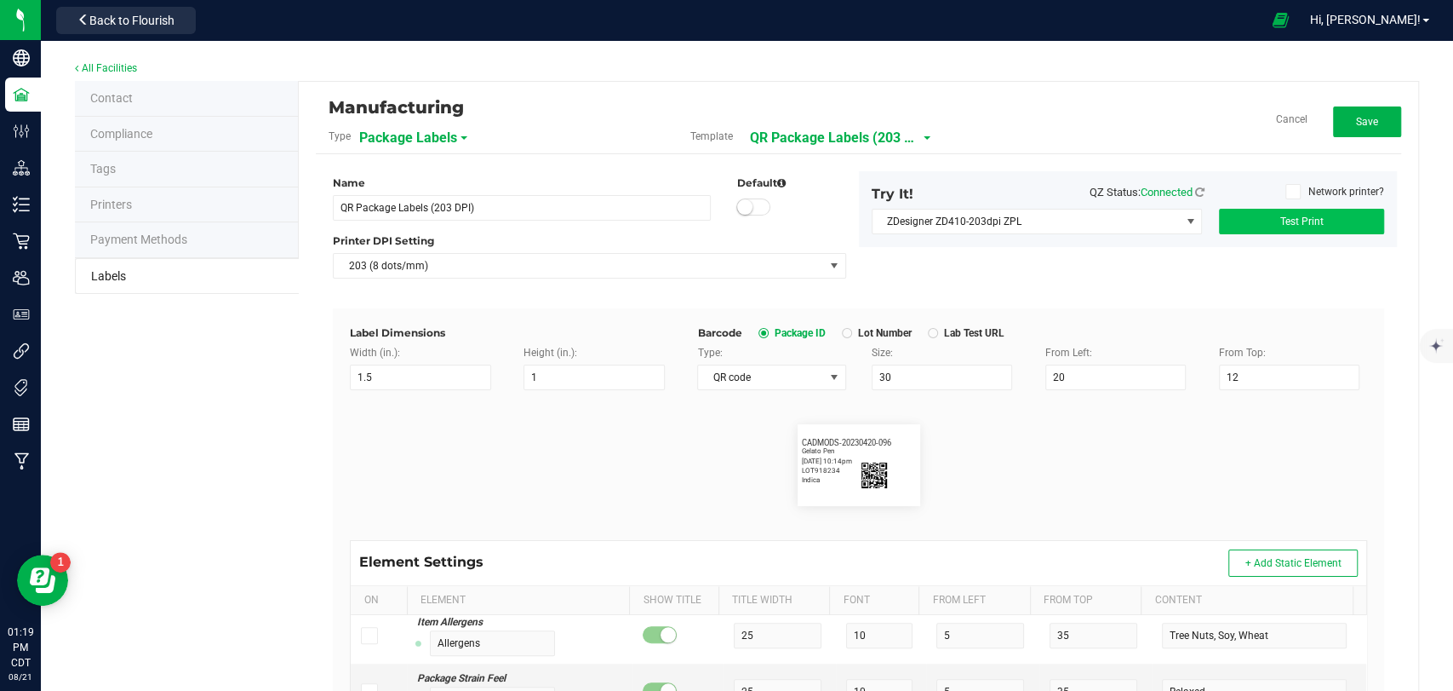
type input "16"
click at [1300, 226] on span "Test Print" at bounding box center [1301, 221] width 43 height 12
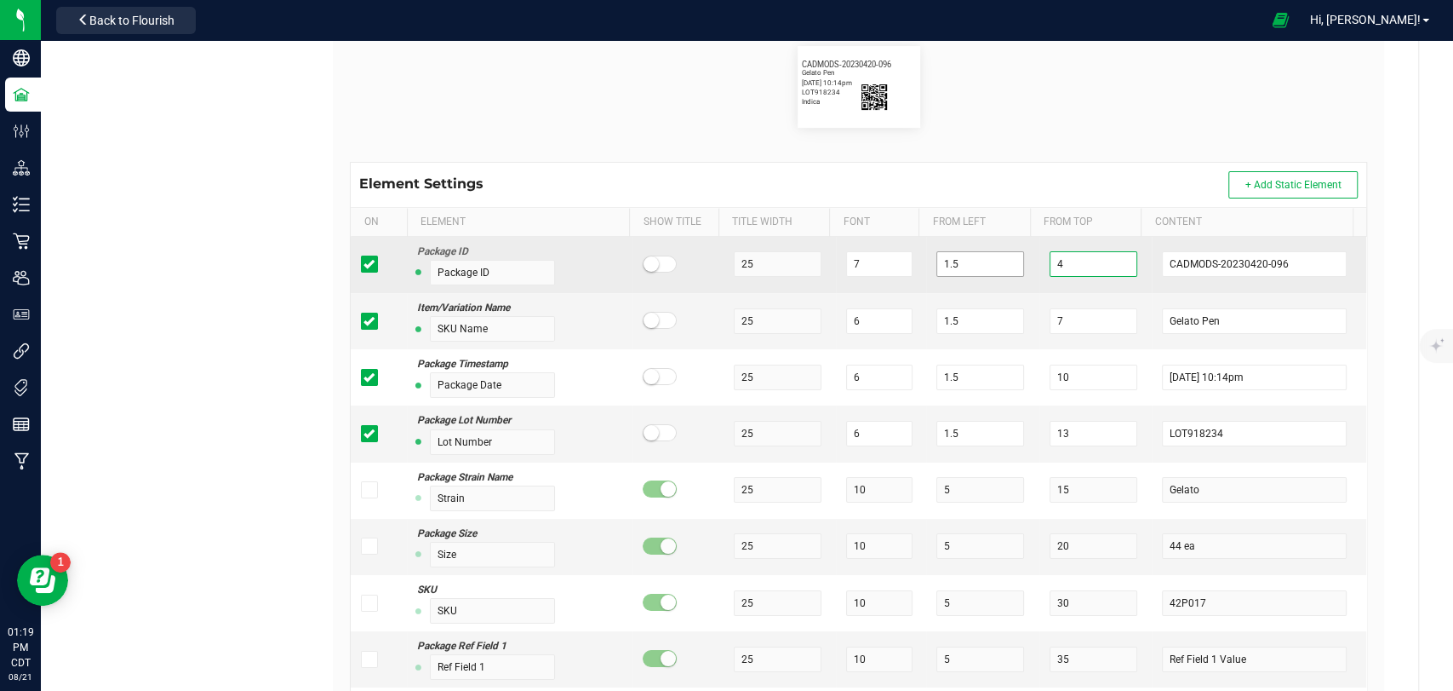
drag, startPoint x: 1075, startPoint y: 265, endPoint x: 996, endPoint y: 267, distance: 78.4
click at [996, 267] on tr "Package ID Package ID 25 7 1.5 4 CADMODS-20230420-096" at bounding box center [859, 265] width 1016 height 56
click at [1053, 251] on input "5" at bounding box center [1094, 264] width 88 height 26
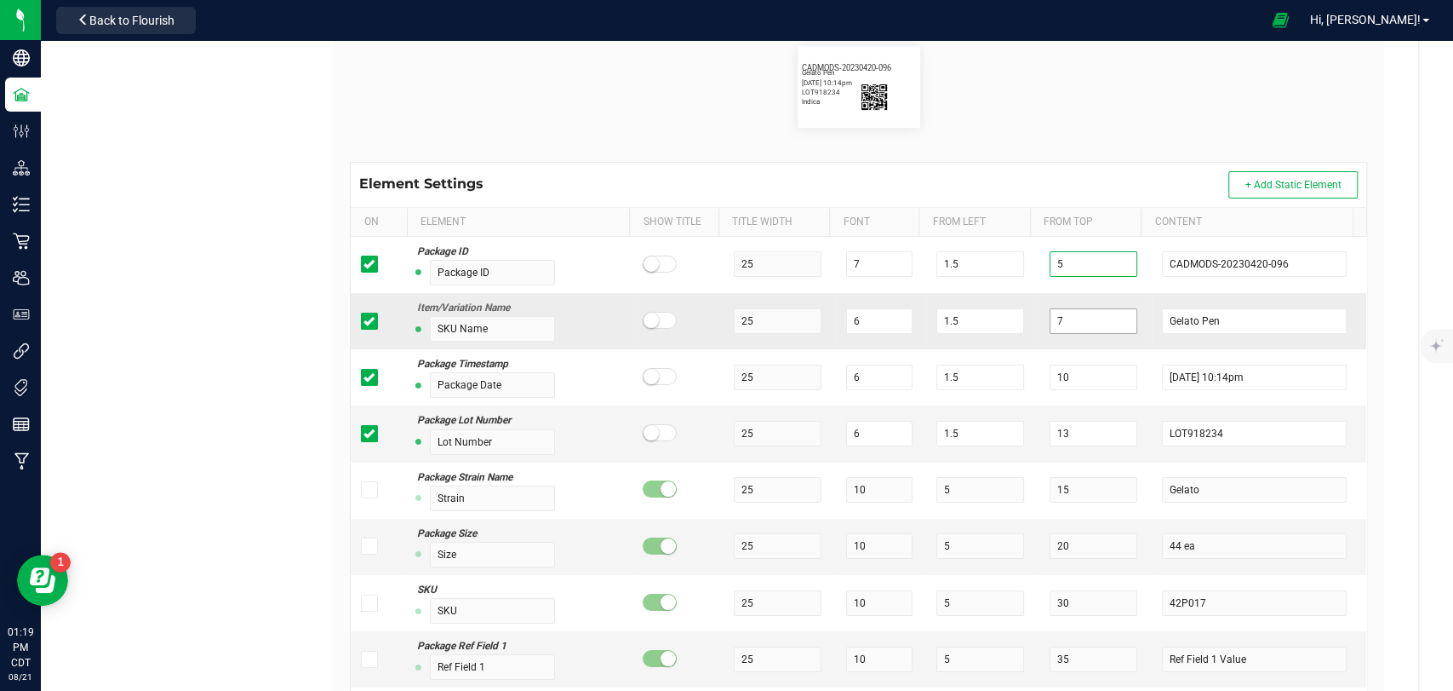
type input "5"
click at [1063, 312] on input "7" at bounding box center [1094, 321] width 88 height 26
click at [1063, 314] on input "7" at bounding box center [1094, 321] width 88 height 26
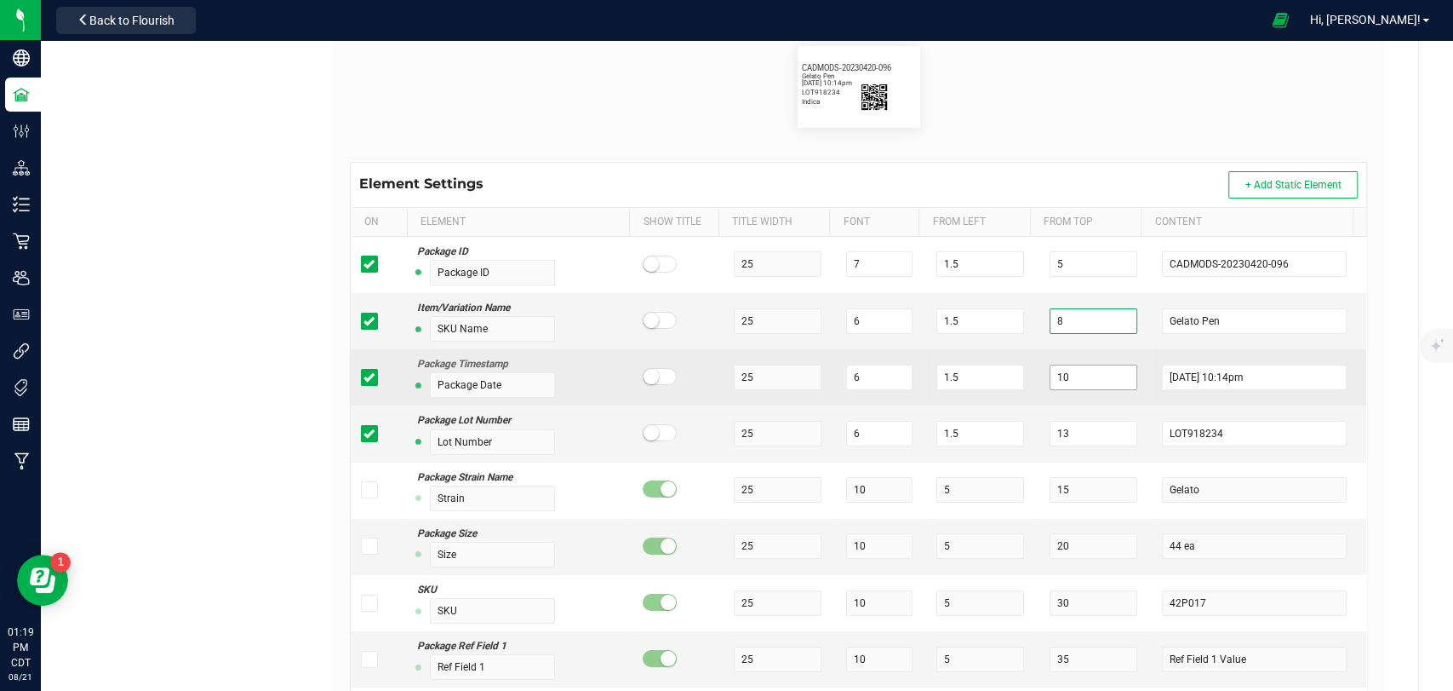
type input "8"
click at [1075, 376] on input "10" at bounding box center [1094, 377] width 88 height 26
drag, startPoint x: 1075, startPoint y: 376, endPoint x: 1001, endPoint y: 380, distance: 73.3
click at [1001, 380] on tr "Package Timestamp Package Date 25 6 1.5 10 4/20/2023 10:14pm" at bounding box center [859, 377] width 1016 height 56
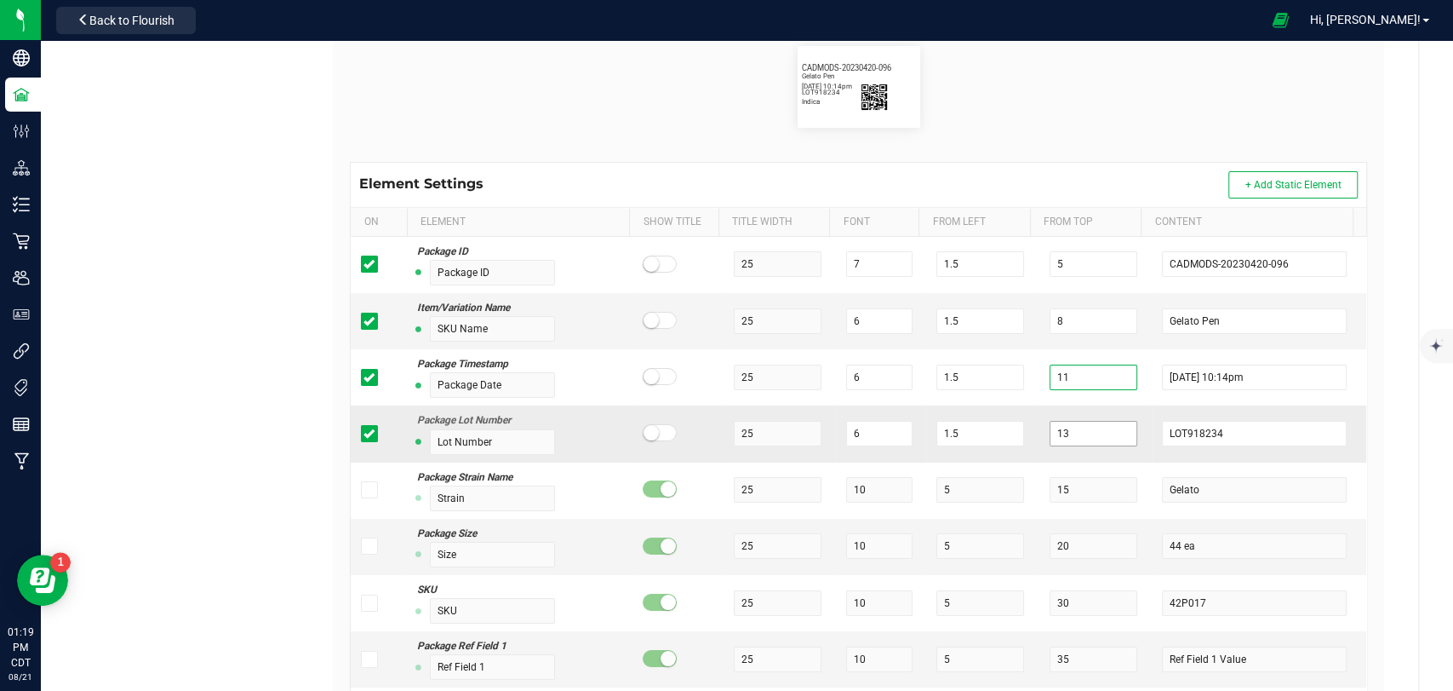
type input "11"
drag, startPoint x: 1059, startPoint y: 426, endPoint x: 971, endPoint y: 433, distance: 88.9
click at [971, 433] on tr "Package Lot Number Lot Number 25 6 1.5 13 LOT918234" at bounding box center [859, 433] width 1016 height 56
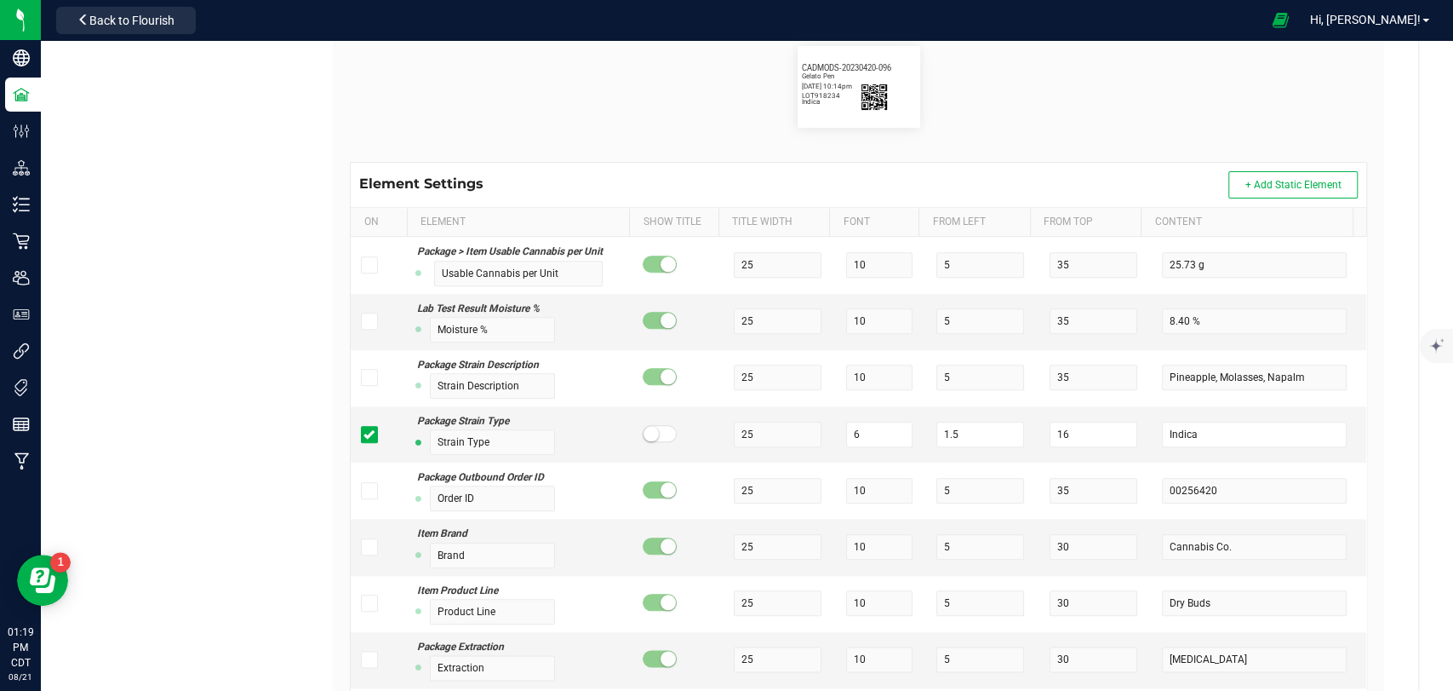
scroll to position [1324, 0]
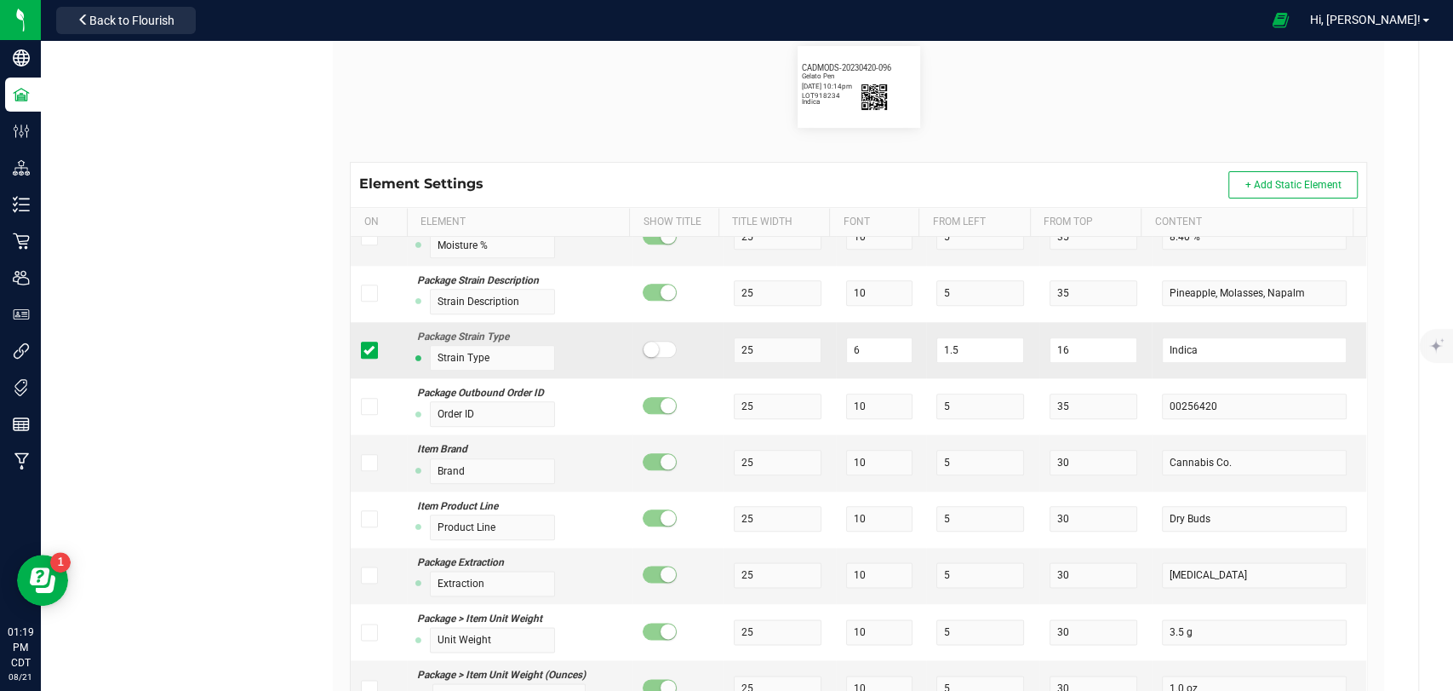
type input "14"
click at [1009, 352] on tr "Package Strain Type Strain Type 25 6 1.5 16 Indica" at bounding box center [859, 350] width 1016 height 56
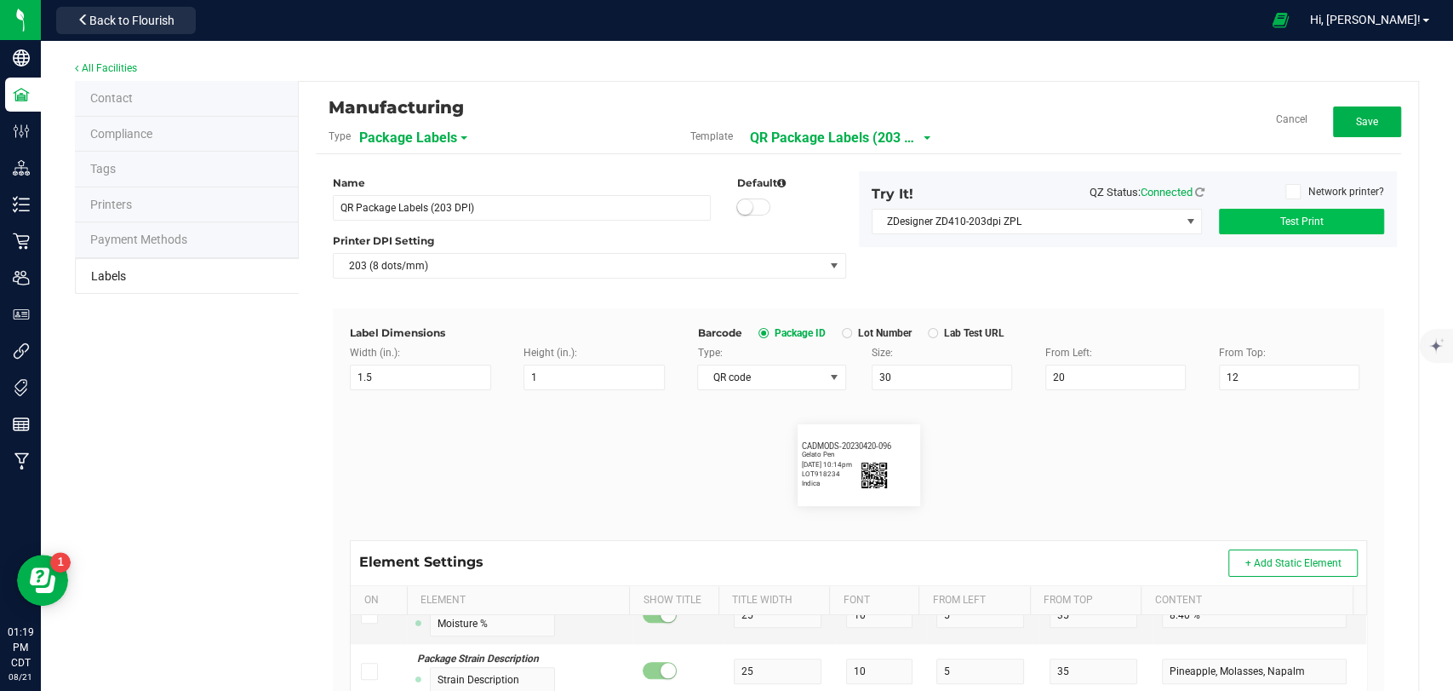
type input "17"
click at [1340, 226] on button "Test Print" at bounding box center [1301, 222] width 165 height 26
drag, startPoint x: 922, startPoint y: 377, endPoint x: 808, endPoint y: 385, distance: 114.4
click at [808, 385] on div "Type: QR code Size: 30 From Left: 20 From Top: 12" at bounding box center [1033, 367] width 696 height 45
type input "40"
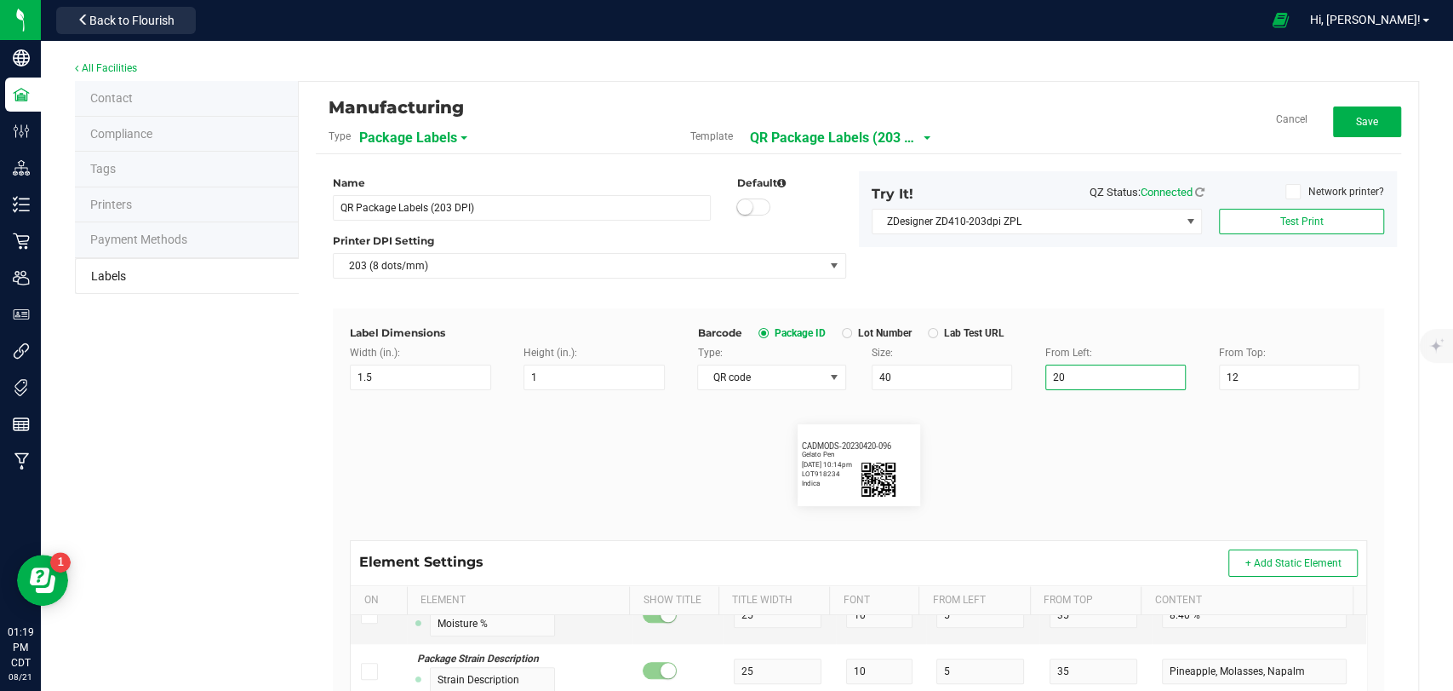
click at [1063, 369] on input "20" at bounding box center [1116, 377] width 140 height 26
type input "25"
drag, startPoint x: 1245, startPoint y: 375, endPoint x: 1194, endPoint y: 377, distance: 51.1
click at [1207, 377] on div "From Top: 12" at bounding box center [1294, 367] width 174 height 45
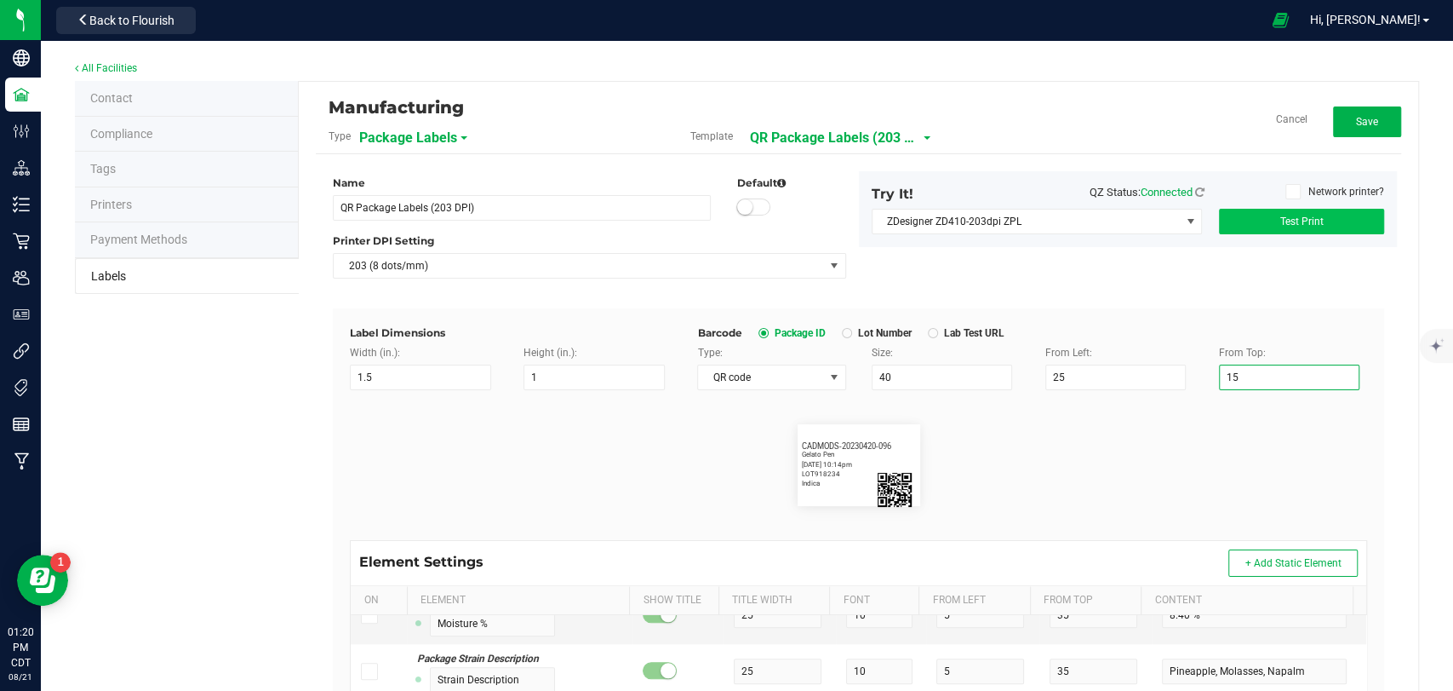
type input "15"
click at [1289, 224] on span "Test Print" at bounding box center [1301, 221] width 43 height 12
click at [1063, 381] on input "25" at bounding box center [1116, 377] width 140 height 26
type input "20"
click at [1235, 373] on input "15" at bounding box center [1289, 377] width 140 height 26
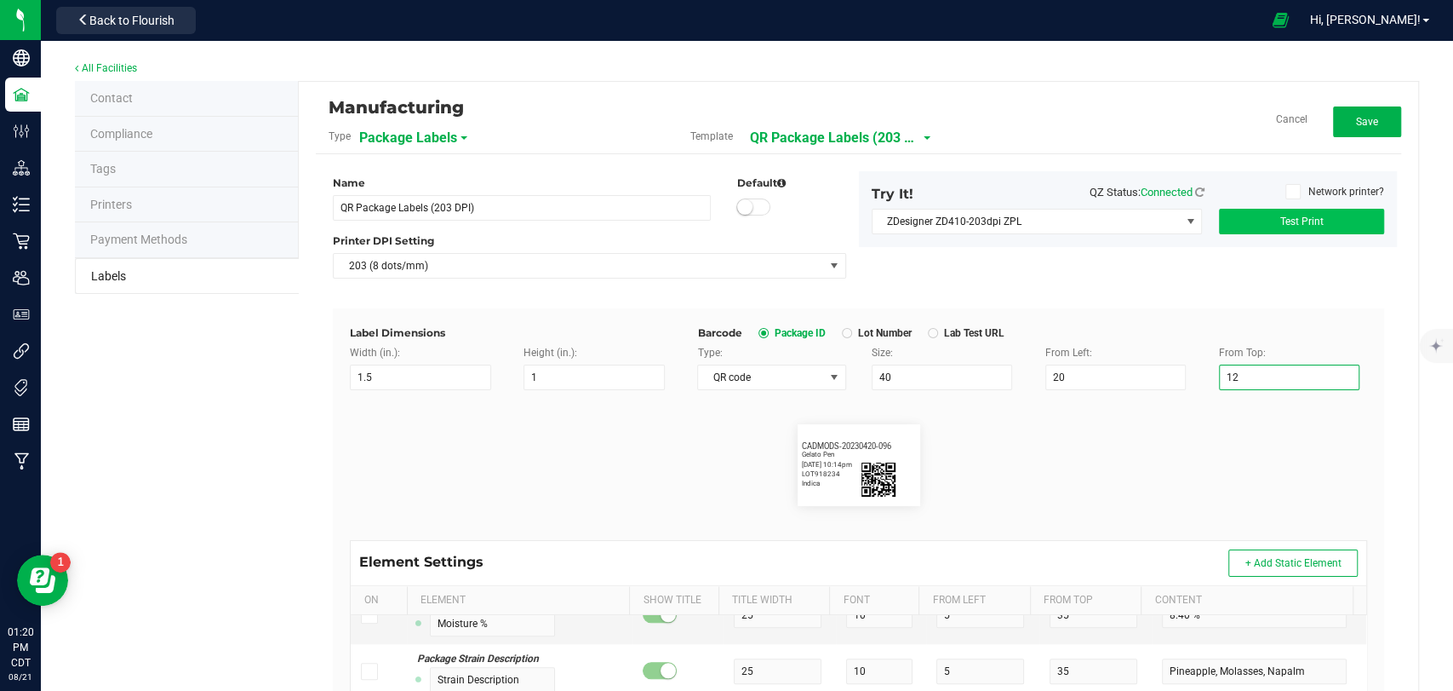
type input "12"
click at [1315, 220] on button "Test Print" at bounding box center [1301, 222] width 165 height 26
click at [1069, 376] on input "20" at bounding box center [1116, 377] width 140 height 26
type input "25"
click at [1323, 218] on button "Test Print" at bounding box center [1301, 222] width 165 height 26
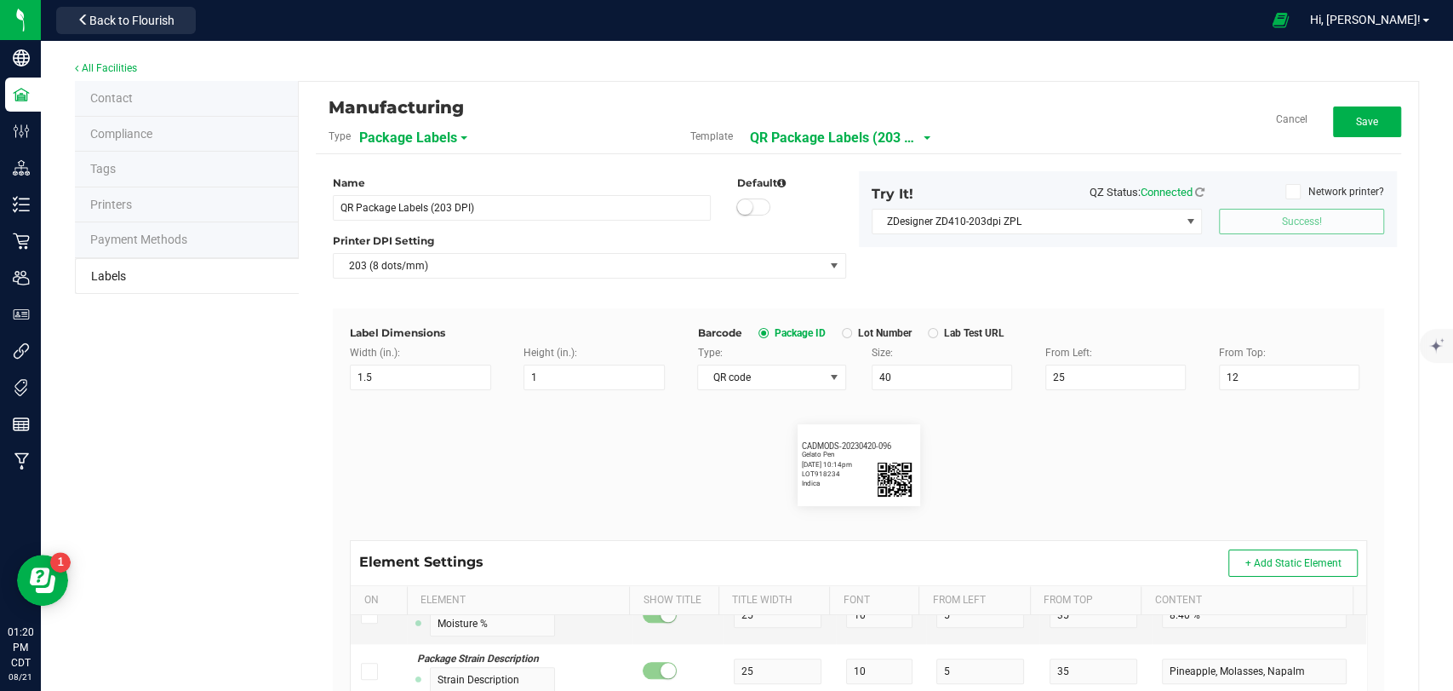
click at [1278, 275] on div "Name QR Package Labels (203 DPI) Default Printer DPI Setting 203 (8 dots/mm) Tr…" at bounding box center [858, 239] width 1077 height 137
click at [1241, 375] on input "12" at bounding box center [1289, 377] width 140 height 26
type input "13"
click at [1307, 213] on button "Test Print" at bounding box center [1301, 222] width 165 height 26
click at [1138, 364] on input "25" at bounding box center [1116, 377] width 140 height 26
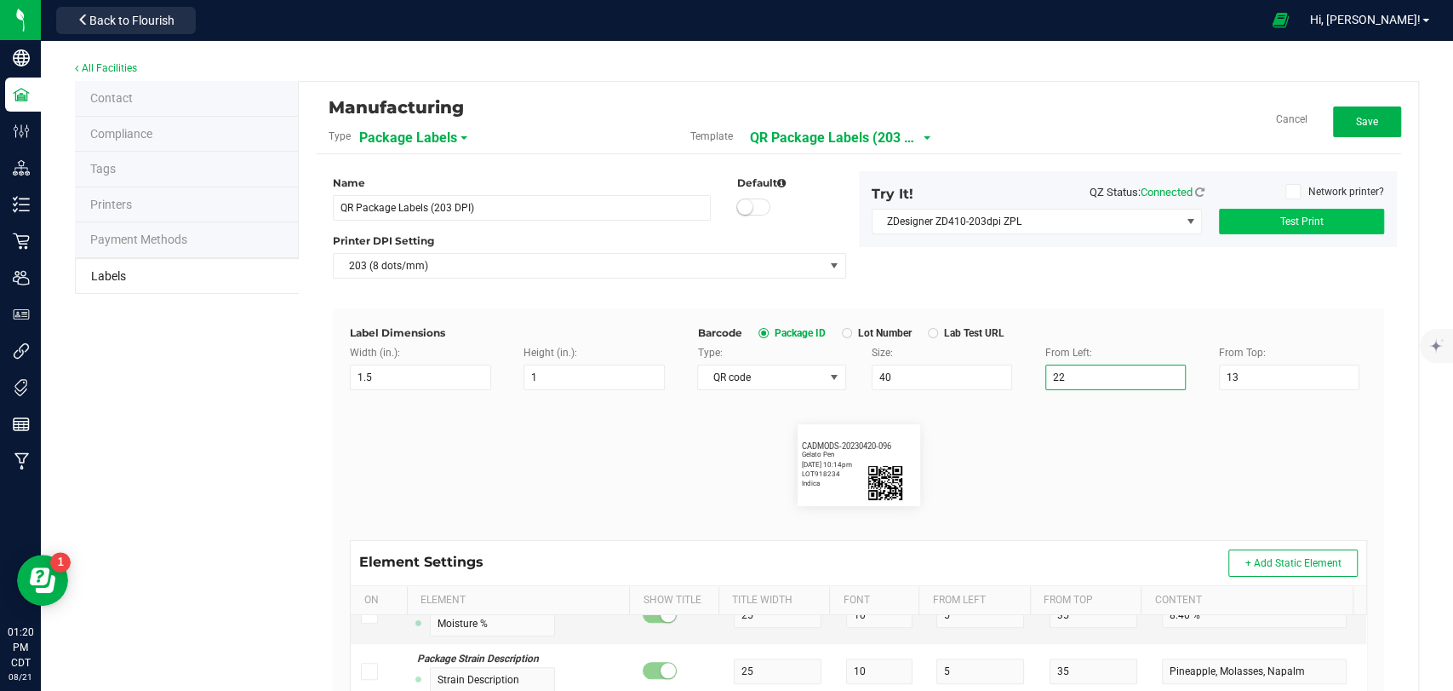
type input "22"
click at [1320, 226] on button "Test Print" at bounding box center [1301, 222] width 165 height 26
click at [1356, 123] on span "Save" at bounding box center [1367, 122] width 22 height 12
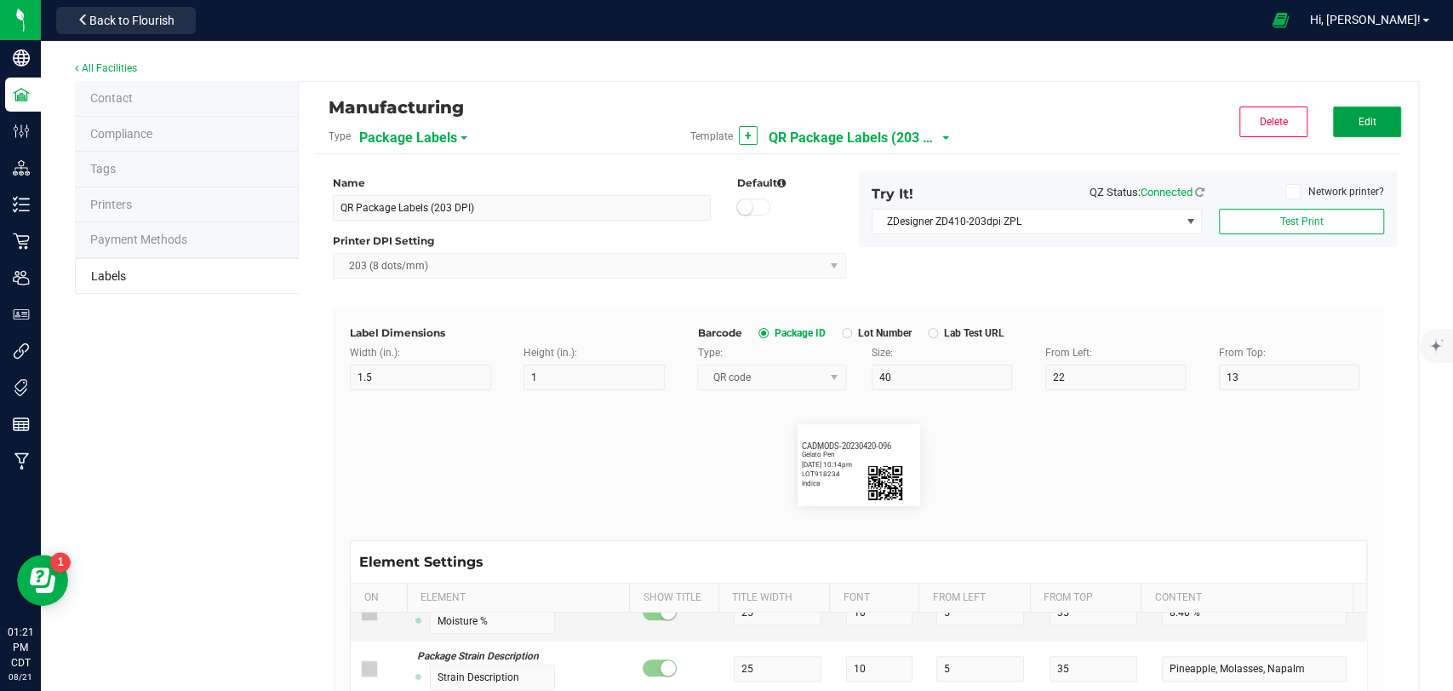
click at [1356, 127] on button "Edit" at bounding box center [1367, 121] width 68 height 31
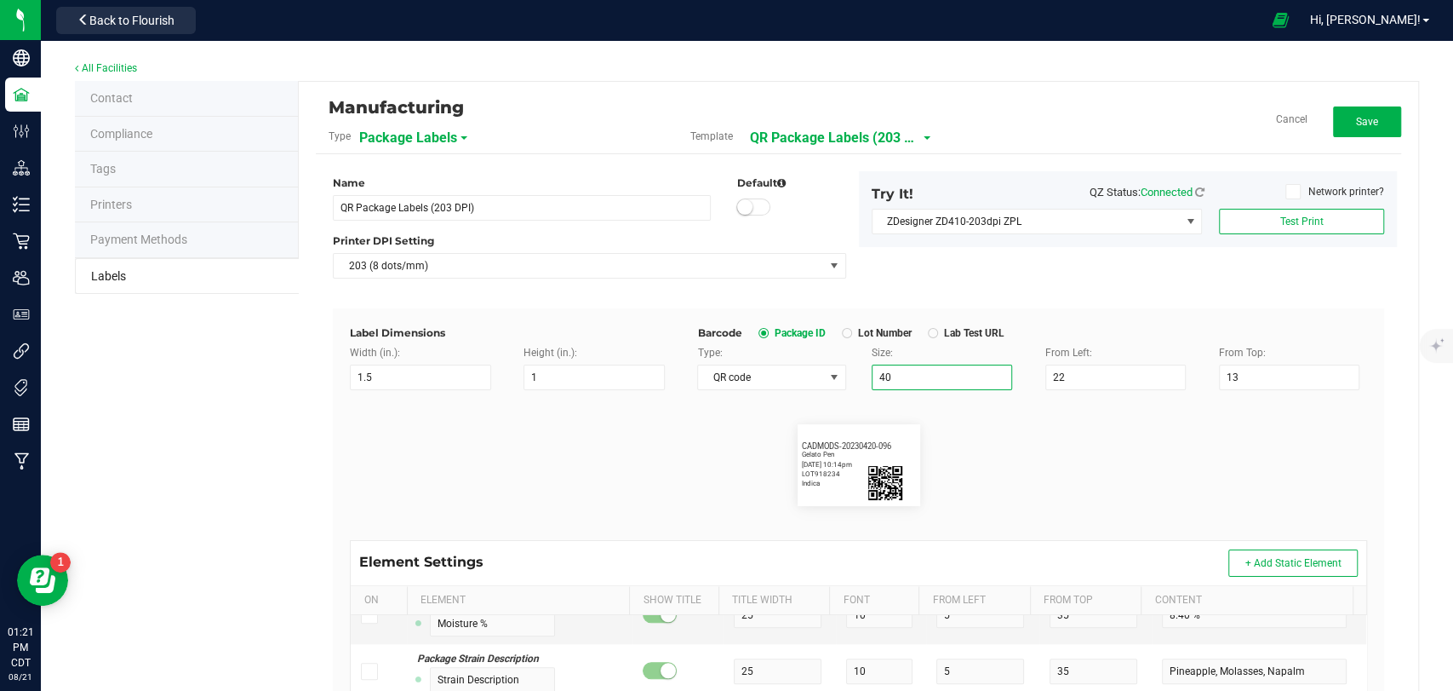
drag, startPoint x: 883, startPoint y: 375, endPoint x: 850, endPoint y: 381, distance: 33.9
click at [859, 381] on div "Size: 40" at bounding box center [946, 367] width 174 height 45
type input "30"
click at [1320, 213] on button "Test Print" at bounding box center [1301, 222] width 165 height 26
click at [1233, 379] on input "13" at bounding box center [1289, 377] width 140 height 26
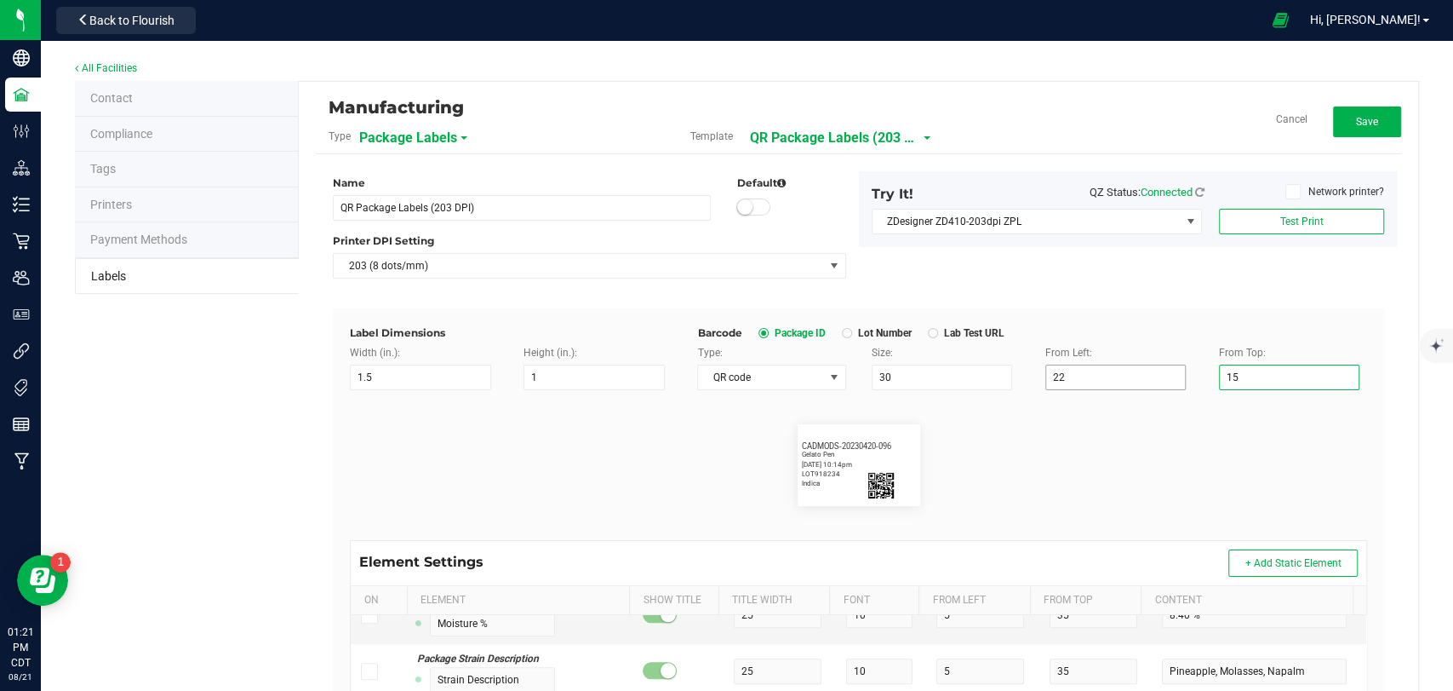
type input "15"
click at [1081, 383] on input "22" at bounding box center [1116, 377] width 140 height 26
click at [1320, 221] on button "Test Print" at bounding box center [1301, 222] width 165 height 26
click at [1070, 376] on input "24" at bounding box center [1116, 377] width 140 height 26
type input "27"
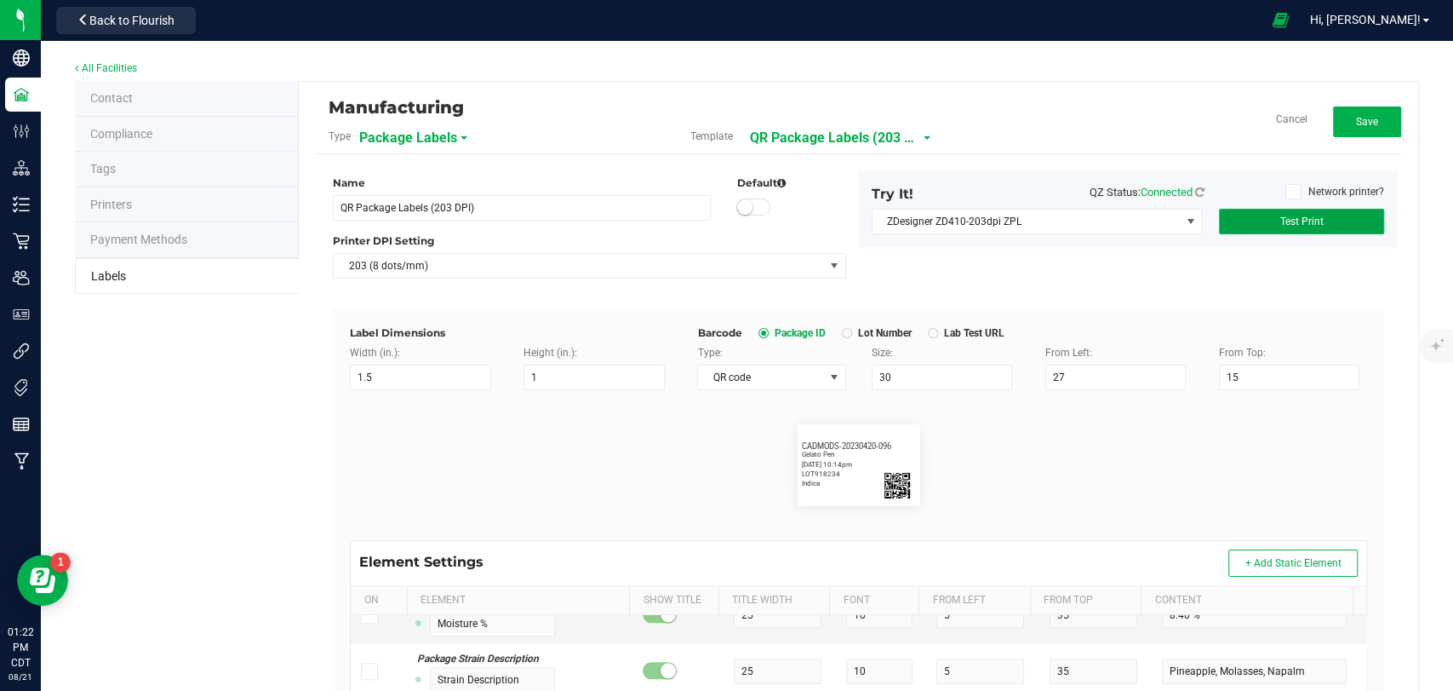
click at [1333, 218] on button "Test Print" at bounding box center [1301, 222] width 165 height 26
click at [1337, 119] on button "Save" at bounding box center [1367, 121] width 68 height 31
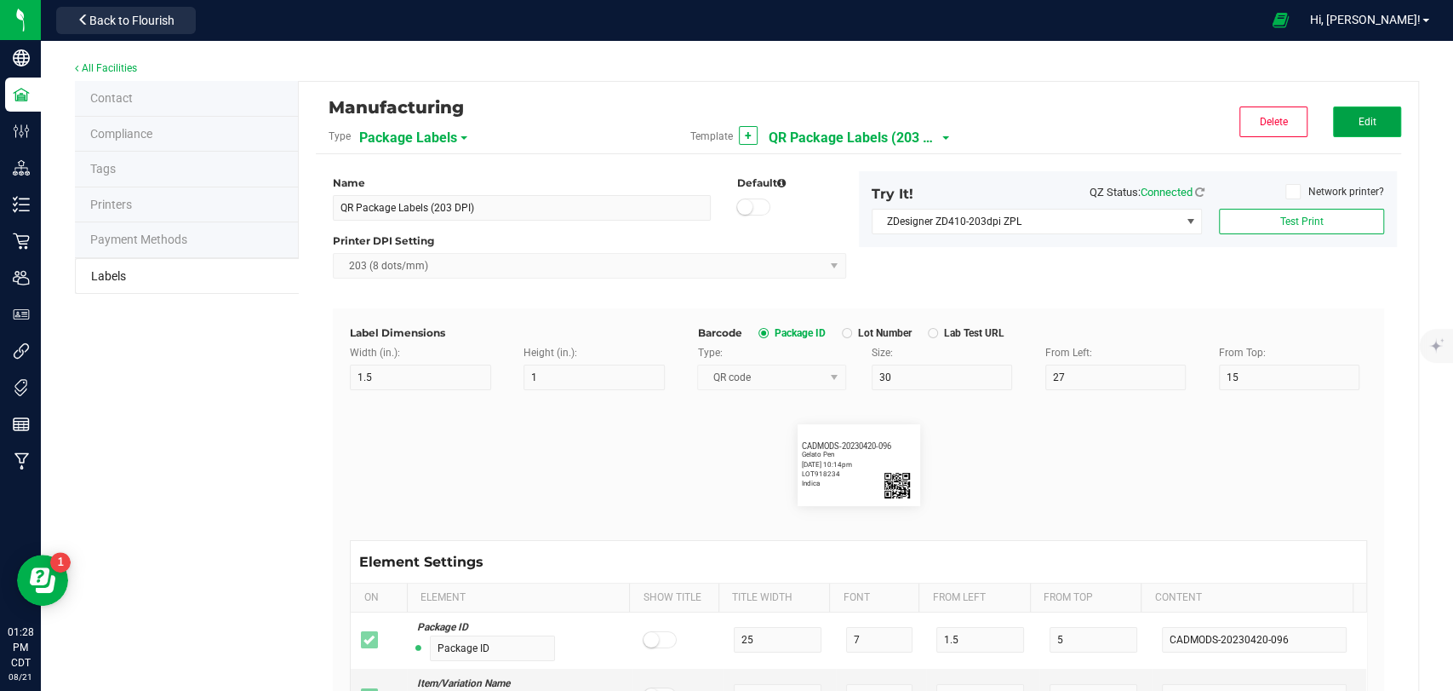
click at [1372, 124] on button "Edit" at bounding box center [1367, 121] width 68 height 31
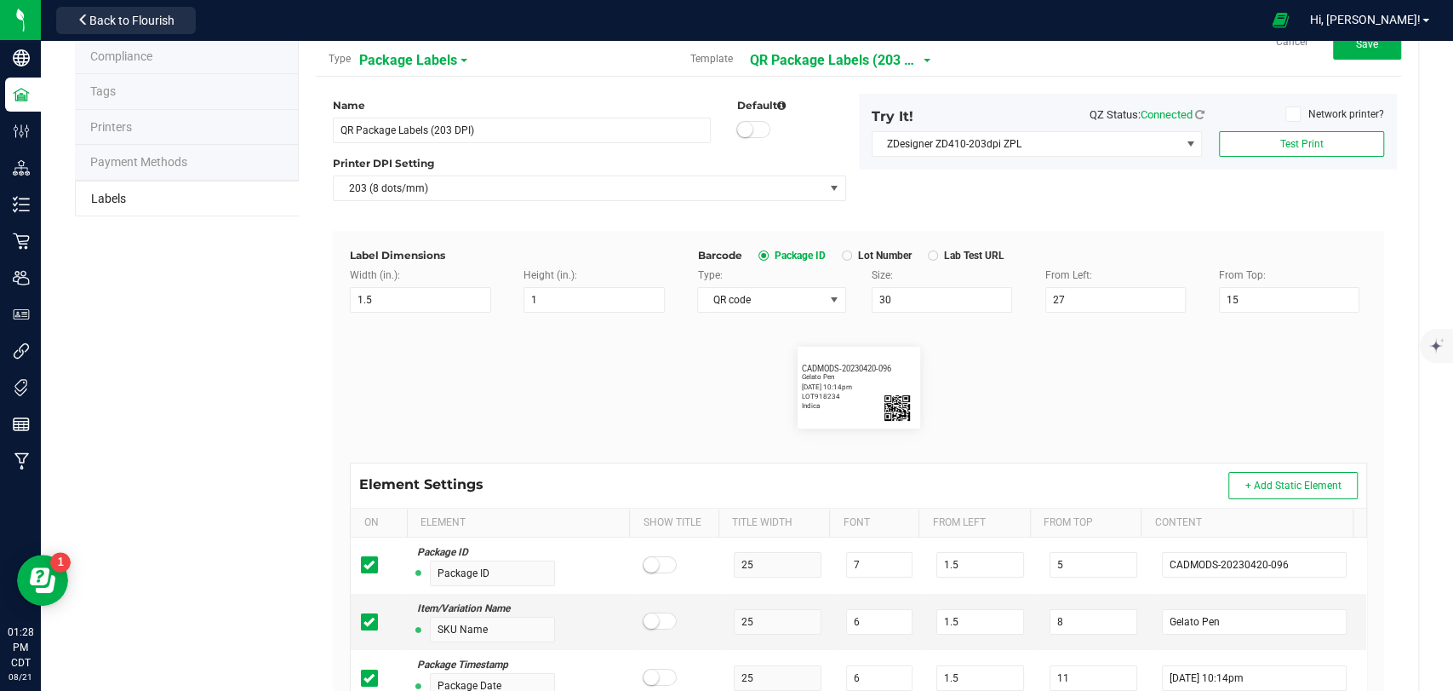
scroll to position [378, 0]
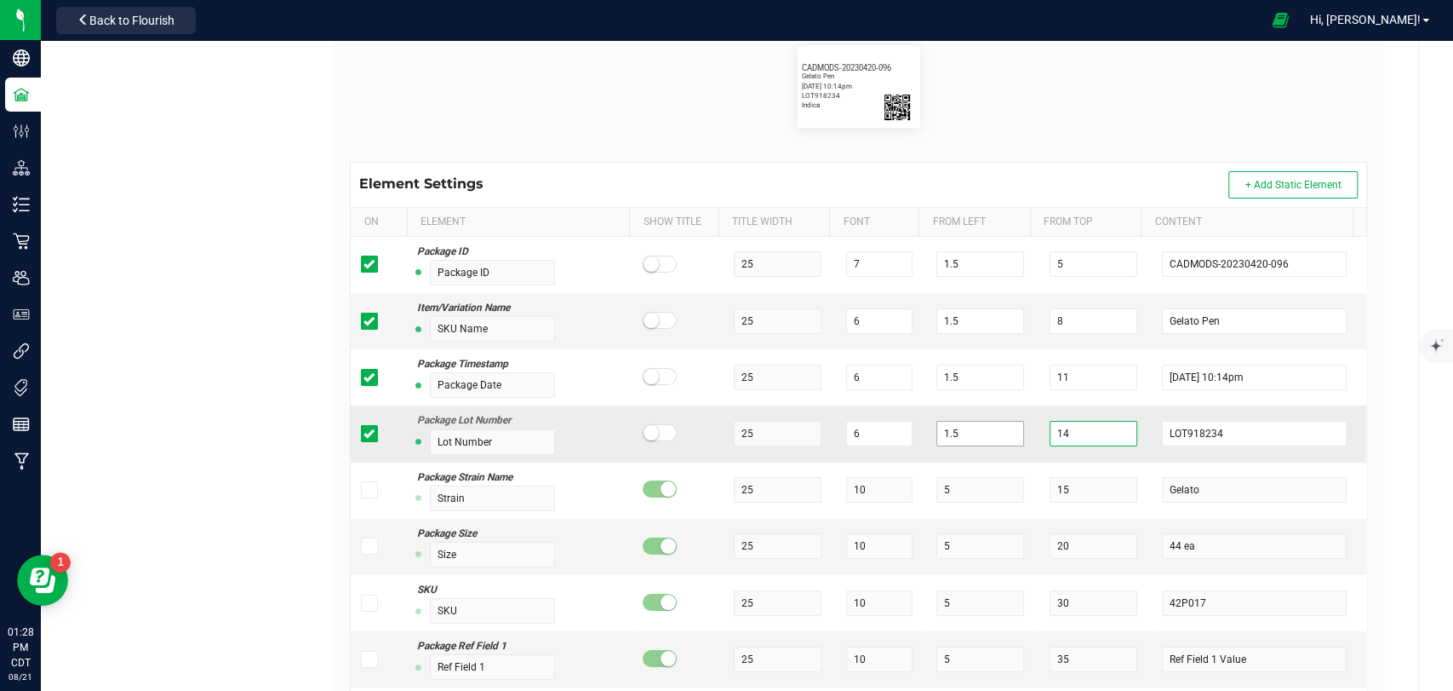
drag, startPoint x: 1069, startPoint y: 436, endPoint x: 942, endPoint y: 440, distance: 126.9
click at [942, 440] on tr "Package Lot Number Lot Number 25 6 1.5 14 LOT918234" at bounding box center [859, 433] width 1016 height 56
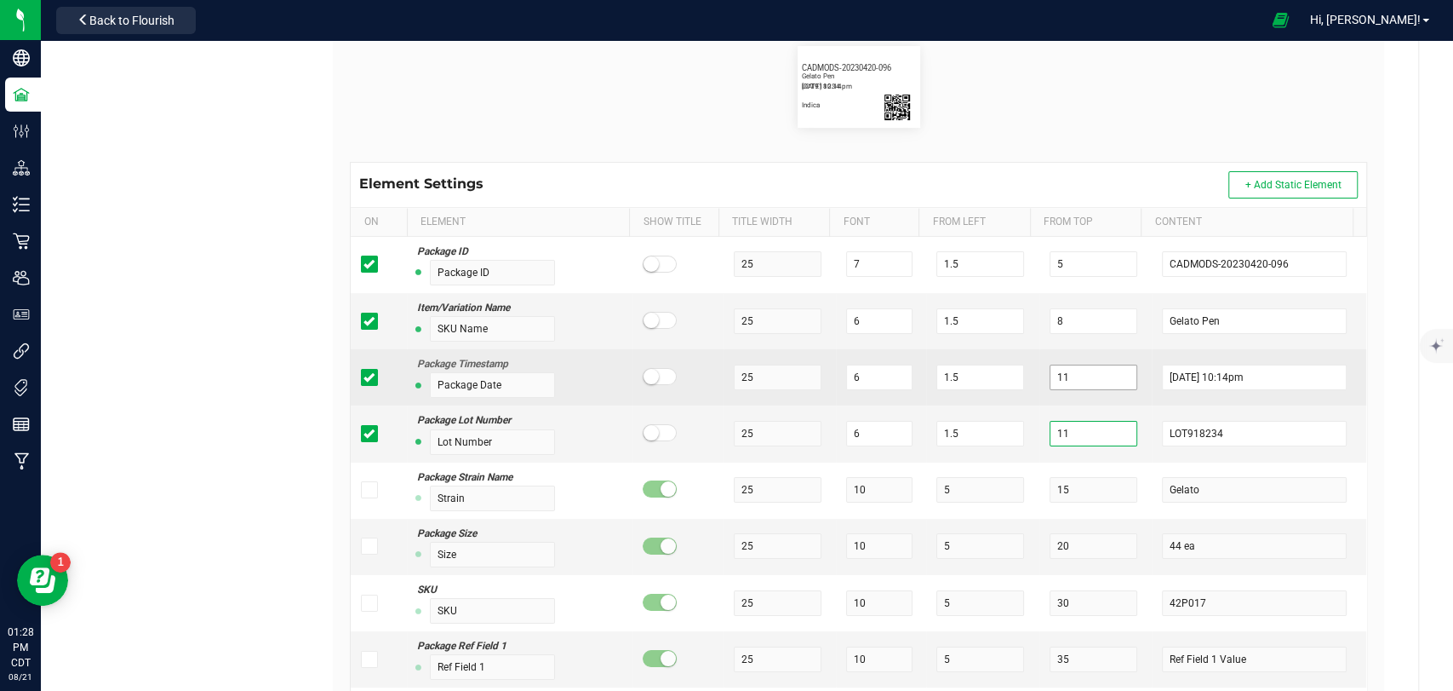
type input "11"
drag, startPoint x: 1069, startPoint y: 379, endPoint x: 983, endPoint y: 378, distance: 86.0
click at [983, 378] on tr "Package Timestamp Package Date 25 6 1.5 11 4/20/2023 10:14pm" at bounding box center [859, 377] width 1016 height 56
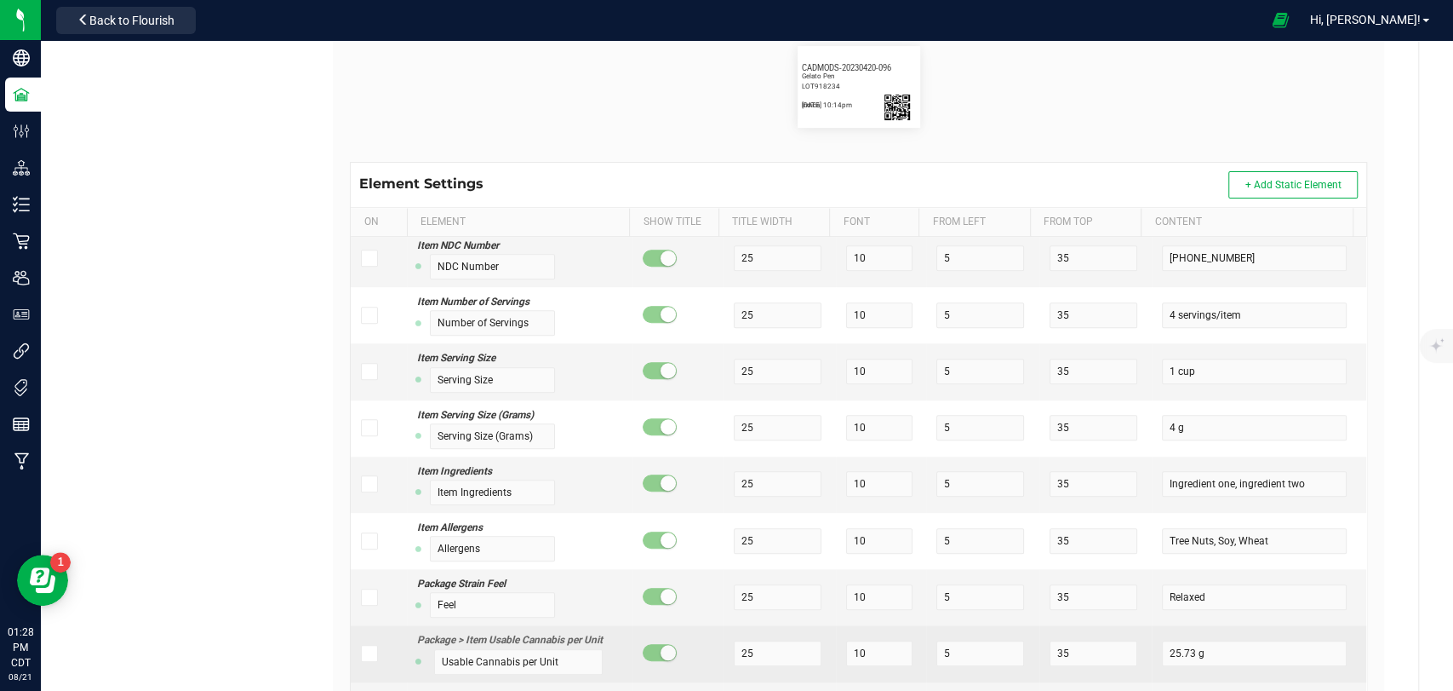
scroll to position [1135, 0]
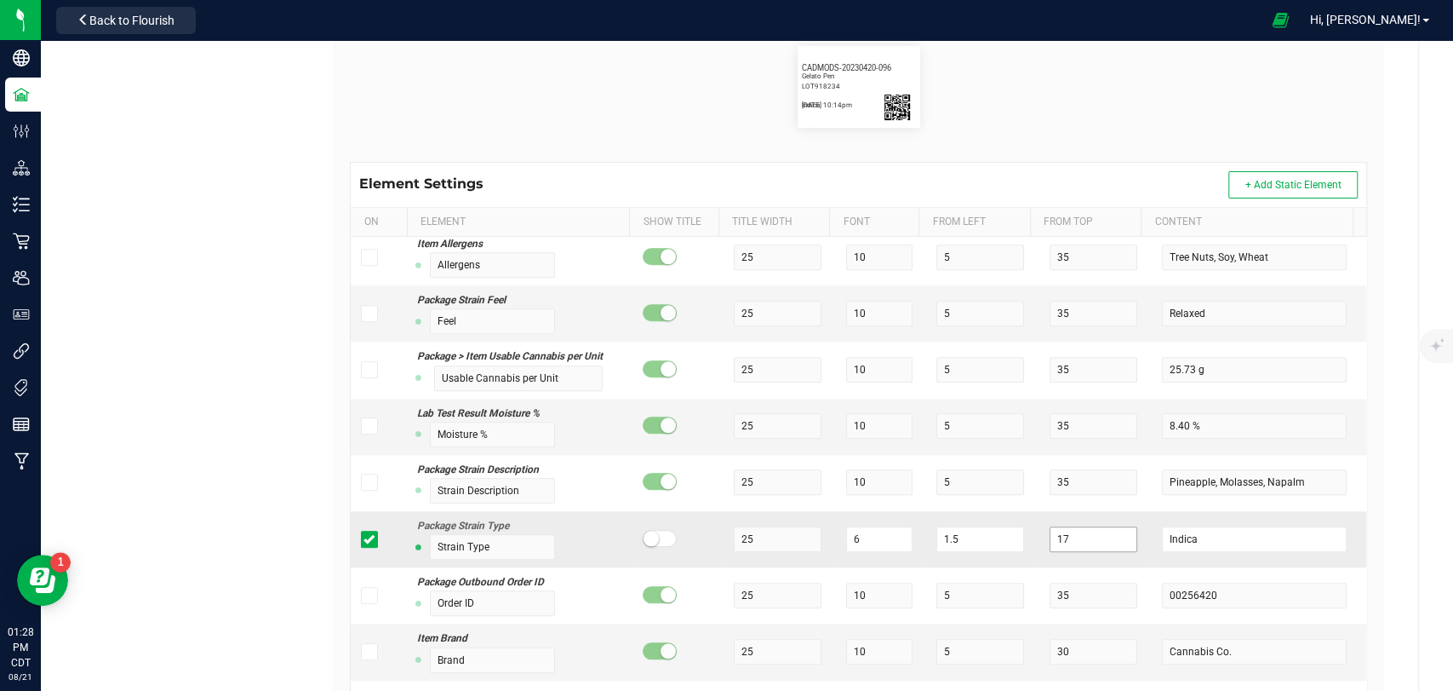
type input "17"
drag, startPoint x: 1046, startPoint y: 536, endPoint x: 994, endPoint y: 533, distance: 51.2
click at [996, 536] on tr "Package Strain Type Strain Type 25 6 1.5 17 Indica" at bounding box center [859, 539] width 1016 height 56
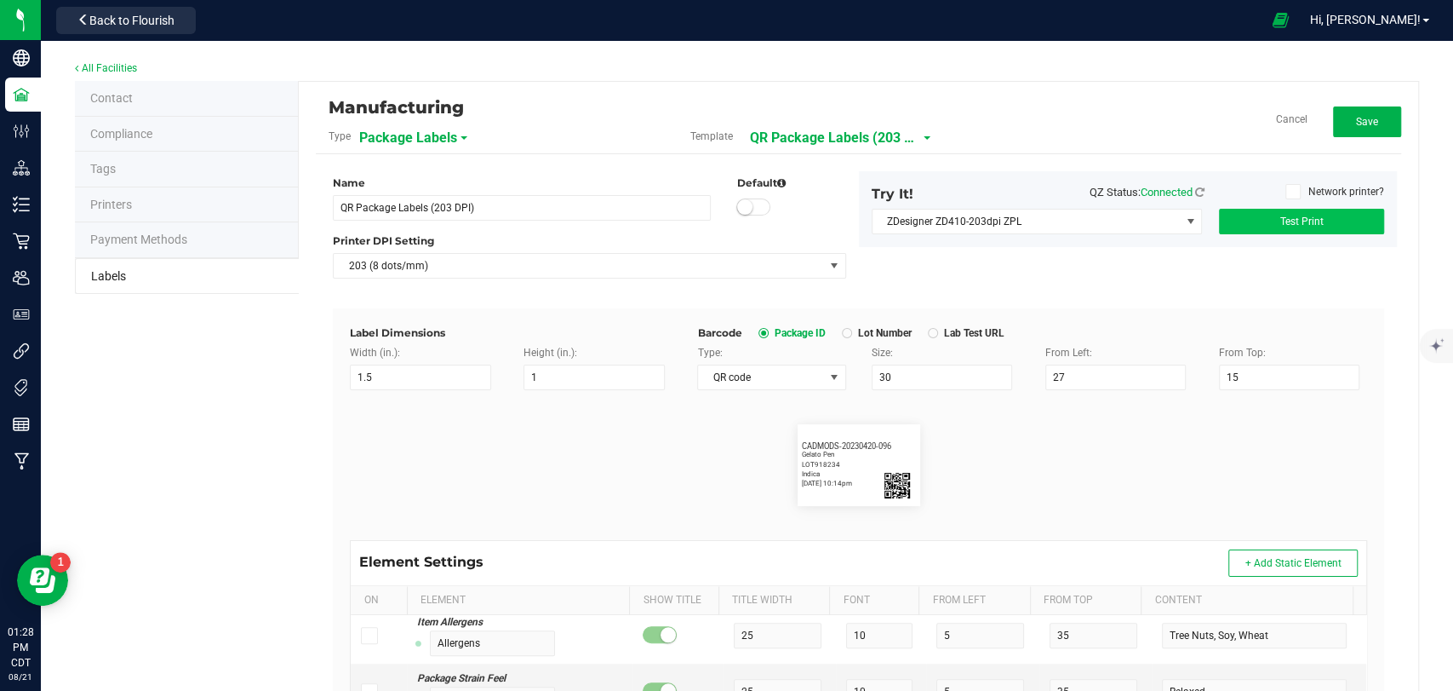
type input "14"
click at [1325, 221] on button "Test Print" at bounding box center [1301, 222] width 165 height 26
click at [1338, 118] on button "Save" at bounding box center [1367, 121] width 68 height 31
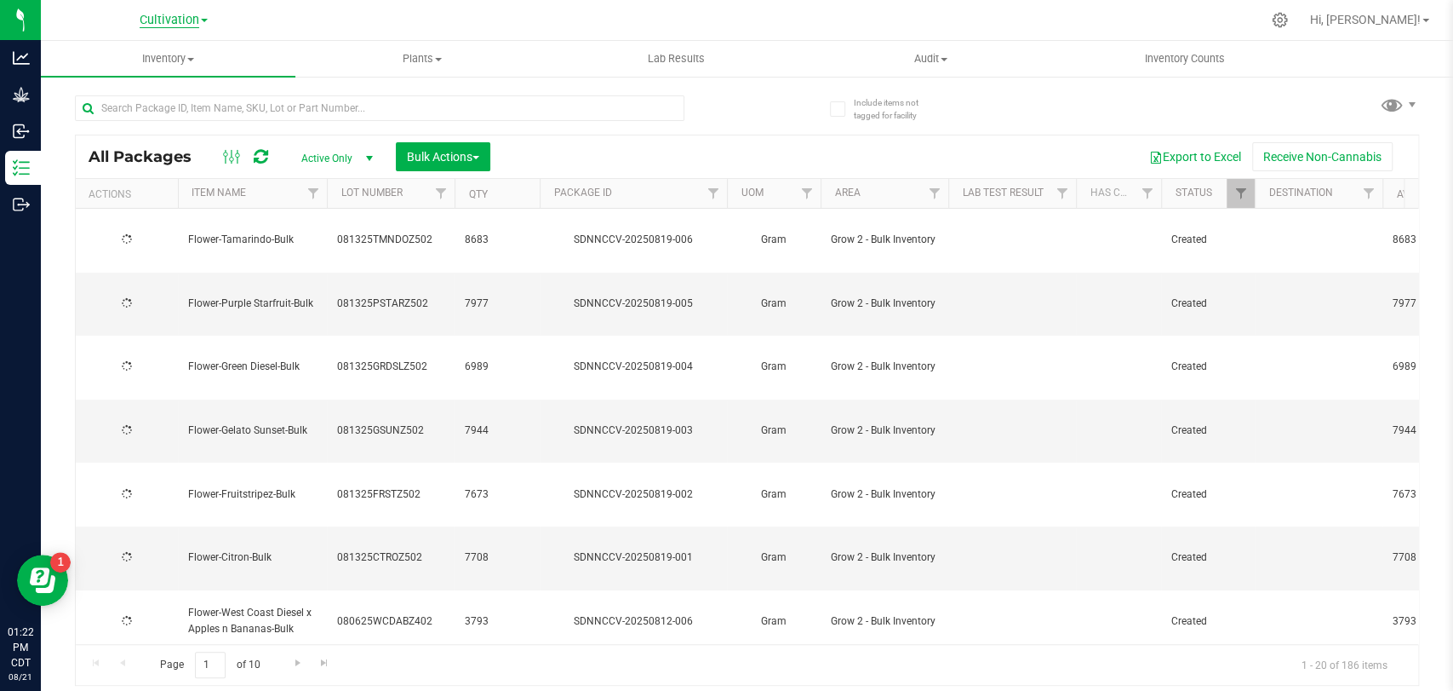
click at [167, 20] on span "Cultivation" at bounding box center [170, 20] width 60 height 15
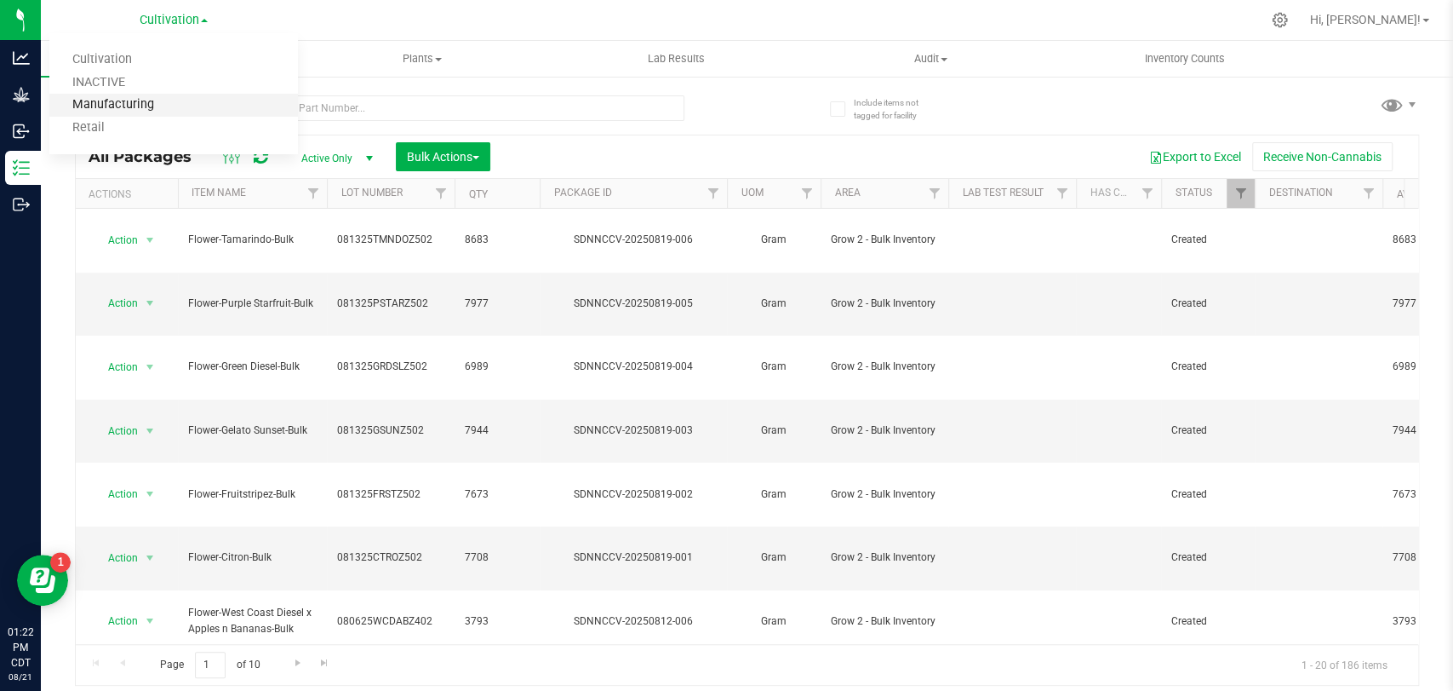
click at [110, 114] on link "Manufacturing" at bounding box center [173, 105] width 249 height 23
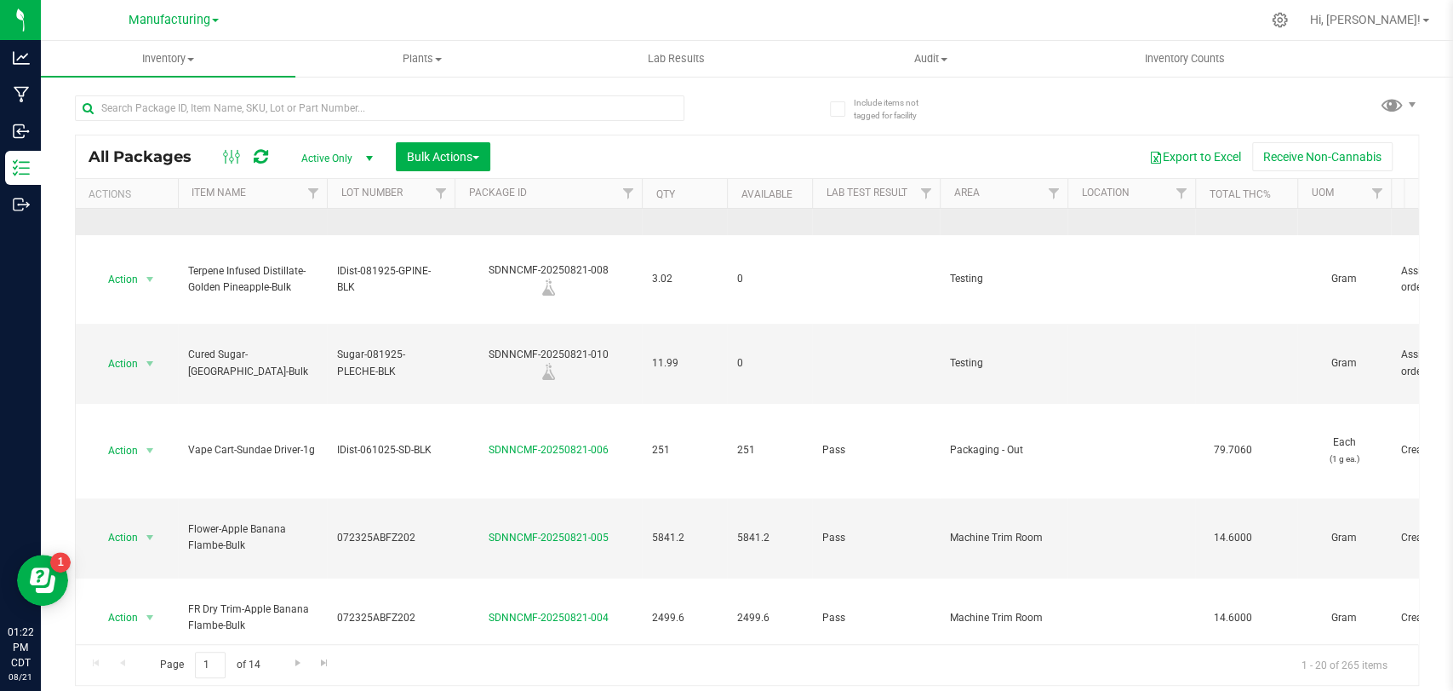
scroll to position [189, 0]
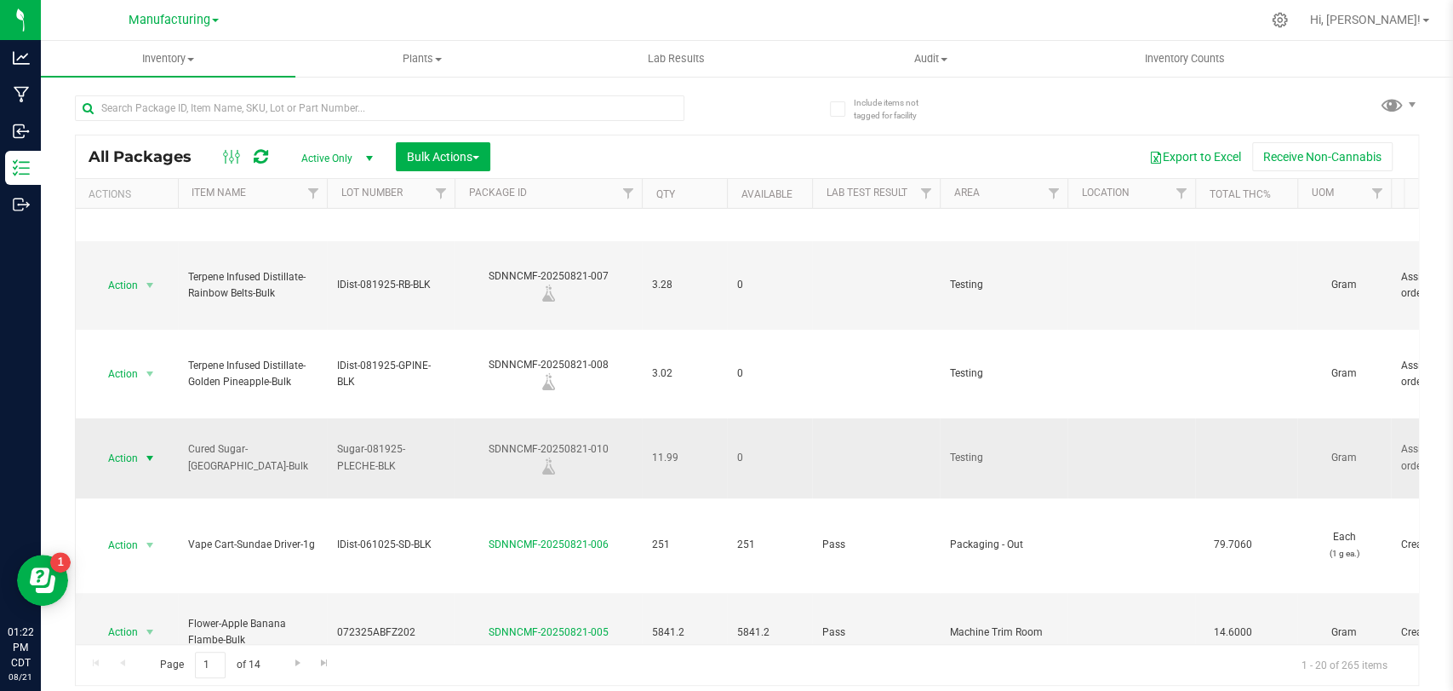
click at [133, 446] on span "Action" at bounding box center [116, 458] width 46 height 24
click at [135, 538] on li "Print package label" at bounding box center [149, 531] width 110 height 26
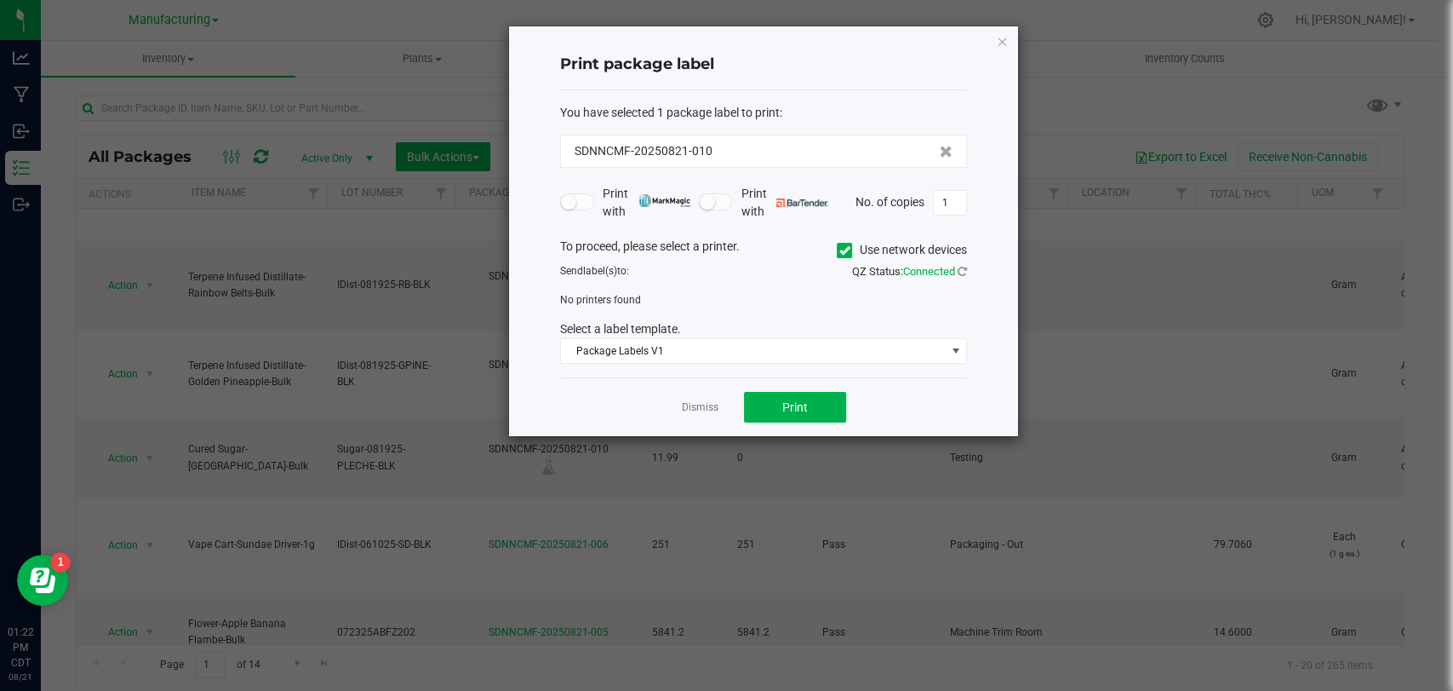
click at [837, 243] on span at bounding box center [844, 250] width 15 height 15
click at [0, 0] on input "Use network devices" at bounding box center [0, 0] width 0 height 0
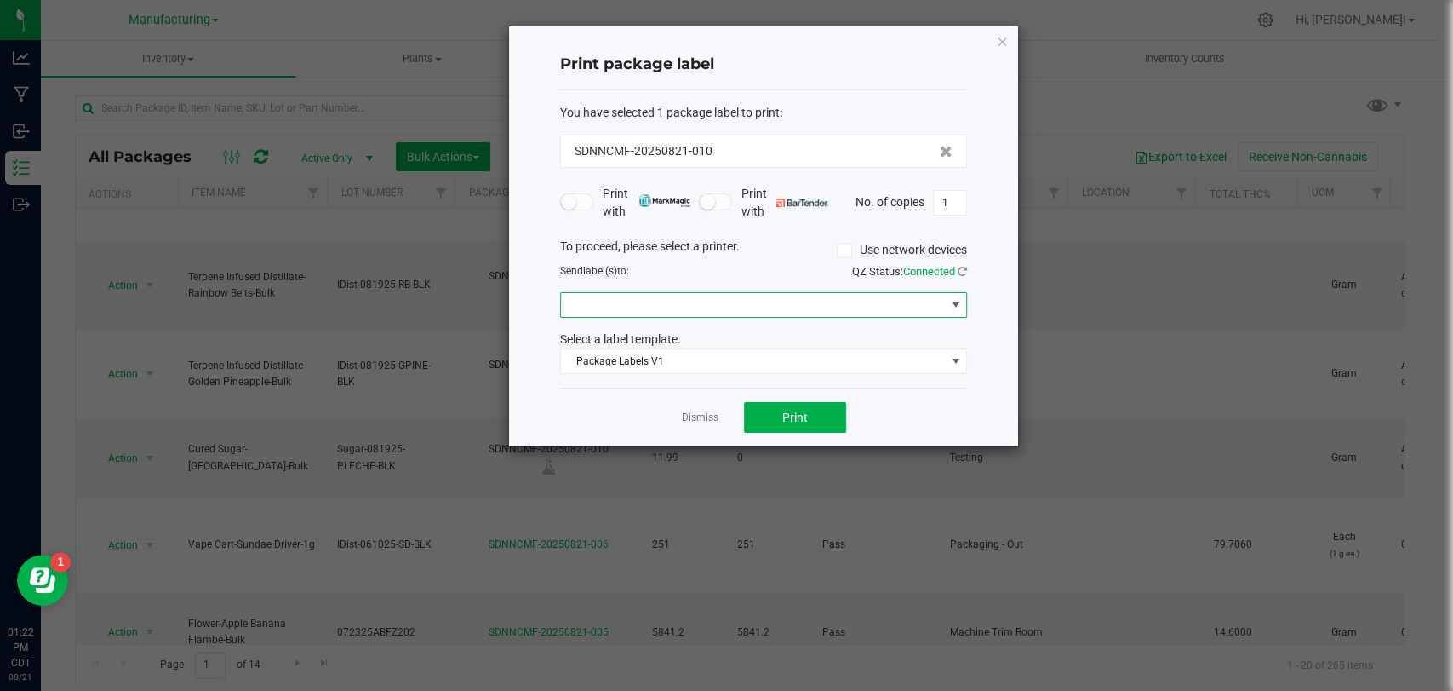
click at [633, 312] on span at bounding box center [753, 305] width 384 height 24
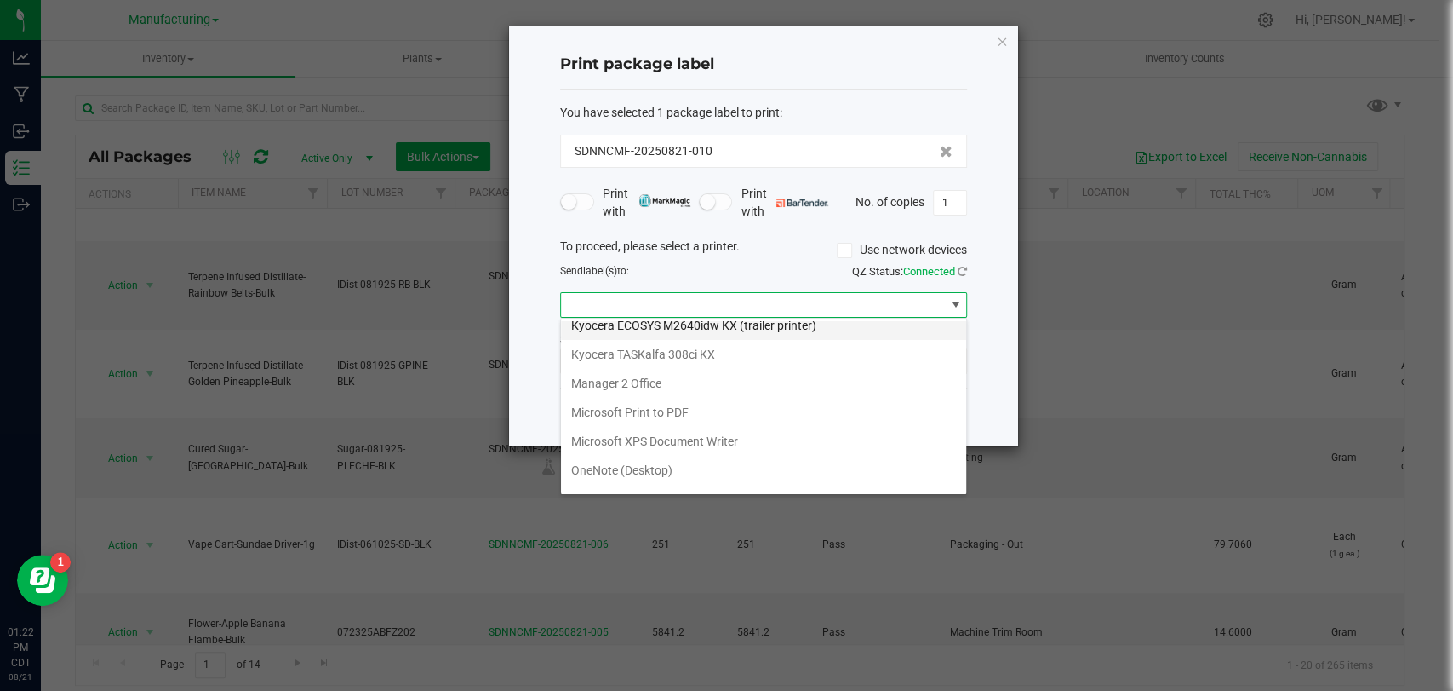
scroll to position [89, 0]
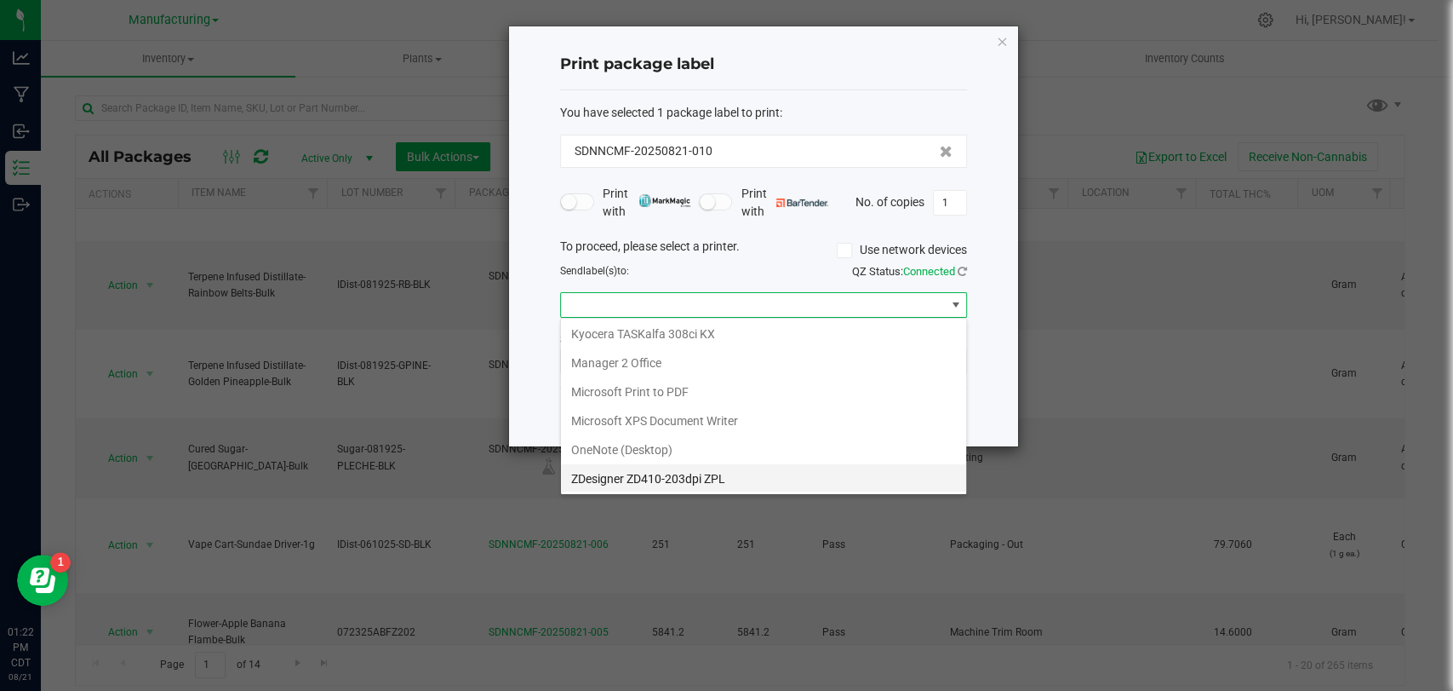
click at [634, 476] on ZPL "ZDesigner ZD410-203dpi ZPL" at bounding box center [763, 478] width 405 height 29
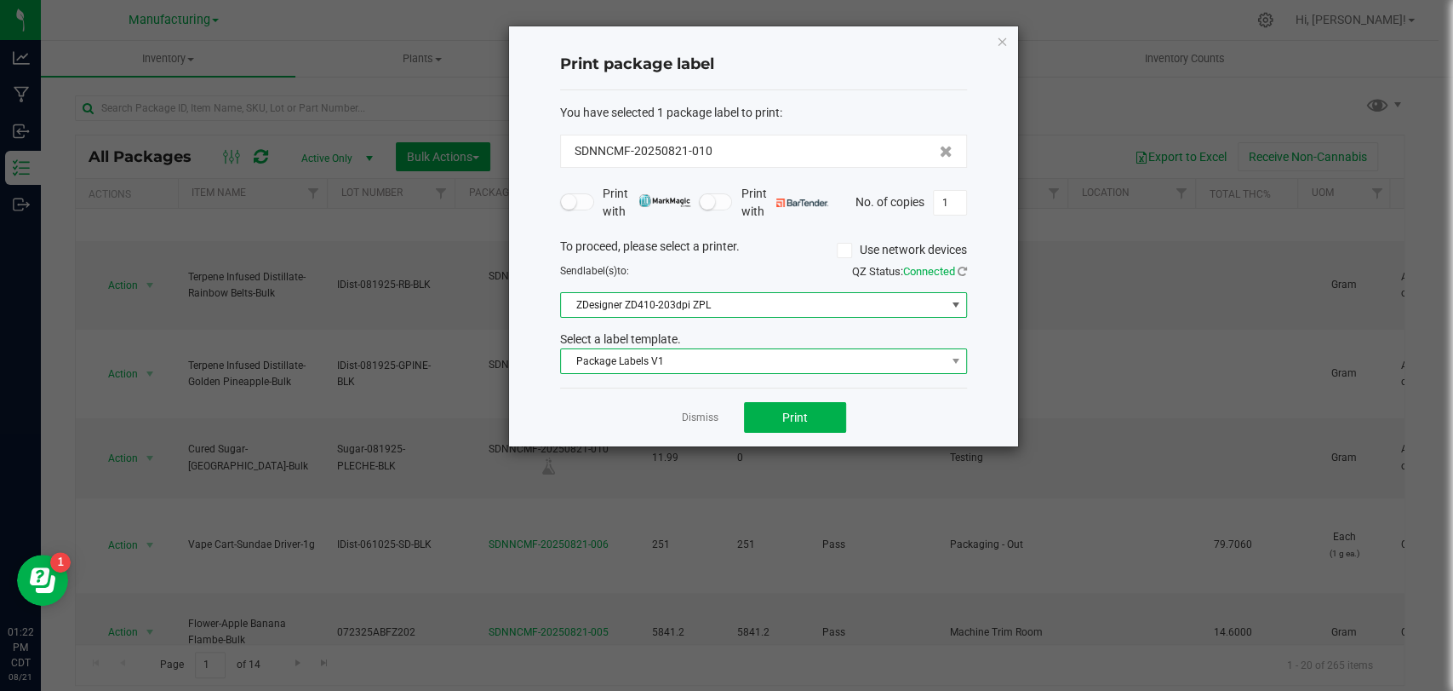
click at [708, 352] on span "Package Labels V1" at bounding box center [753, 361] width 384 height 24
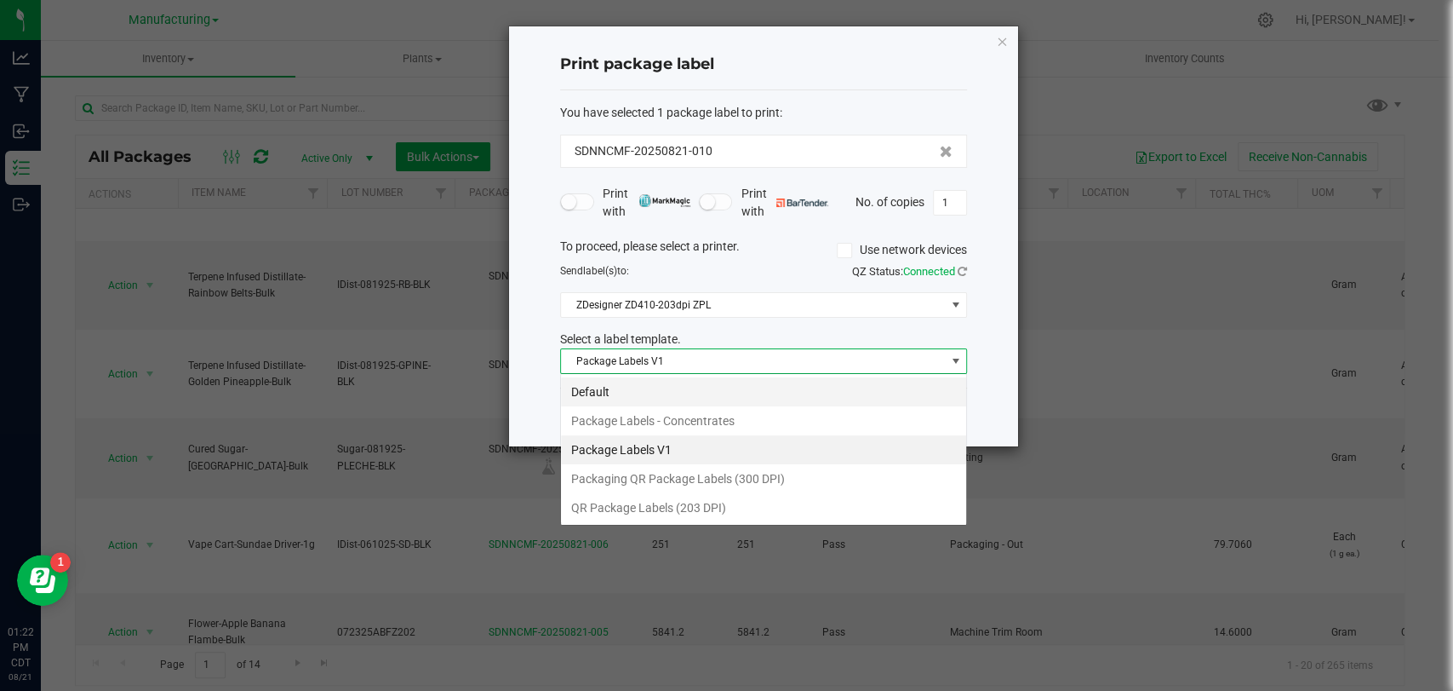
scroll to position [25, 407]
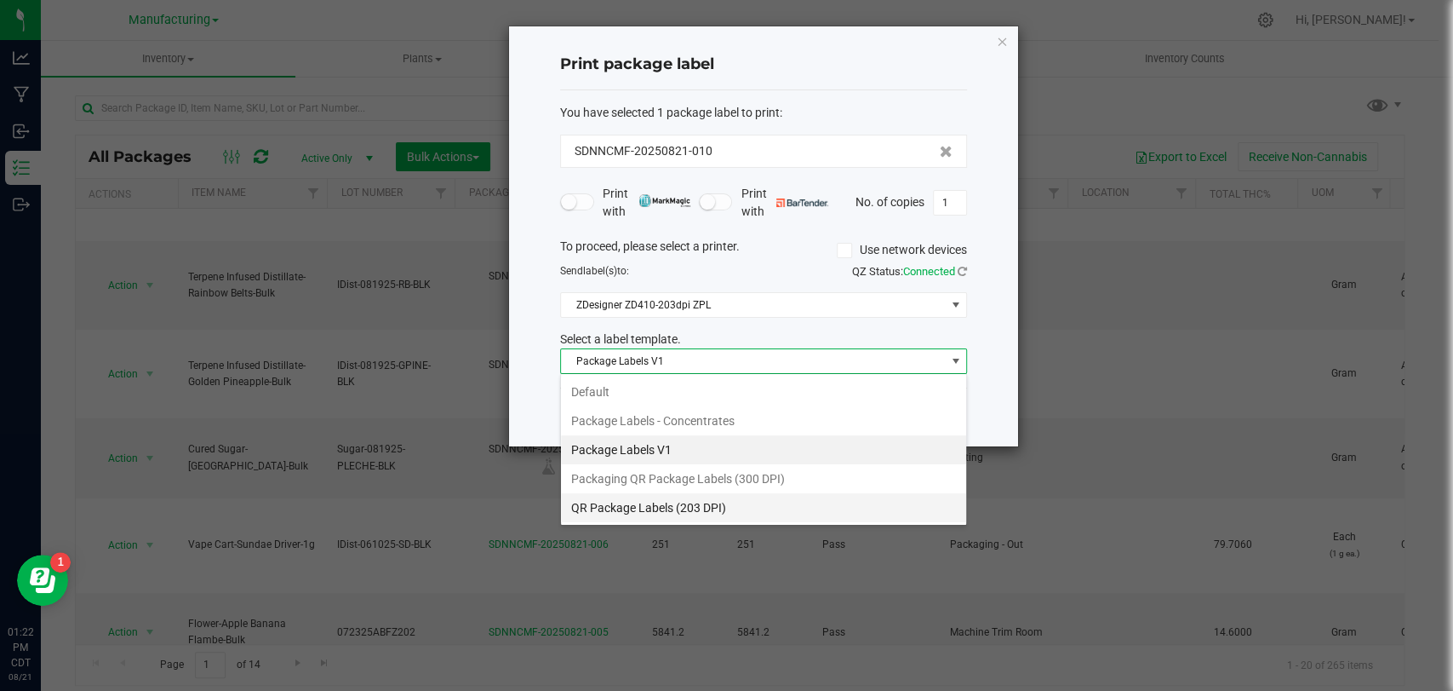
click at [696, 505] on li "QR Package Labels (203 DPI)" at bounding box center [763, 507] width 405 height 29
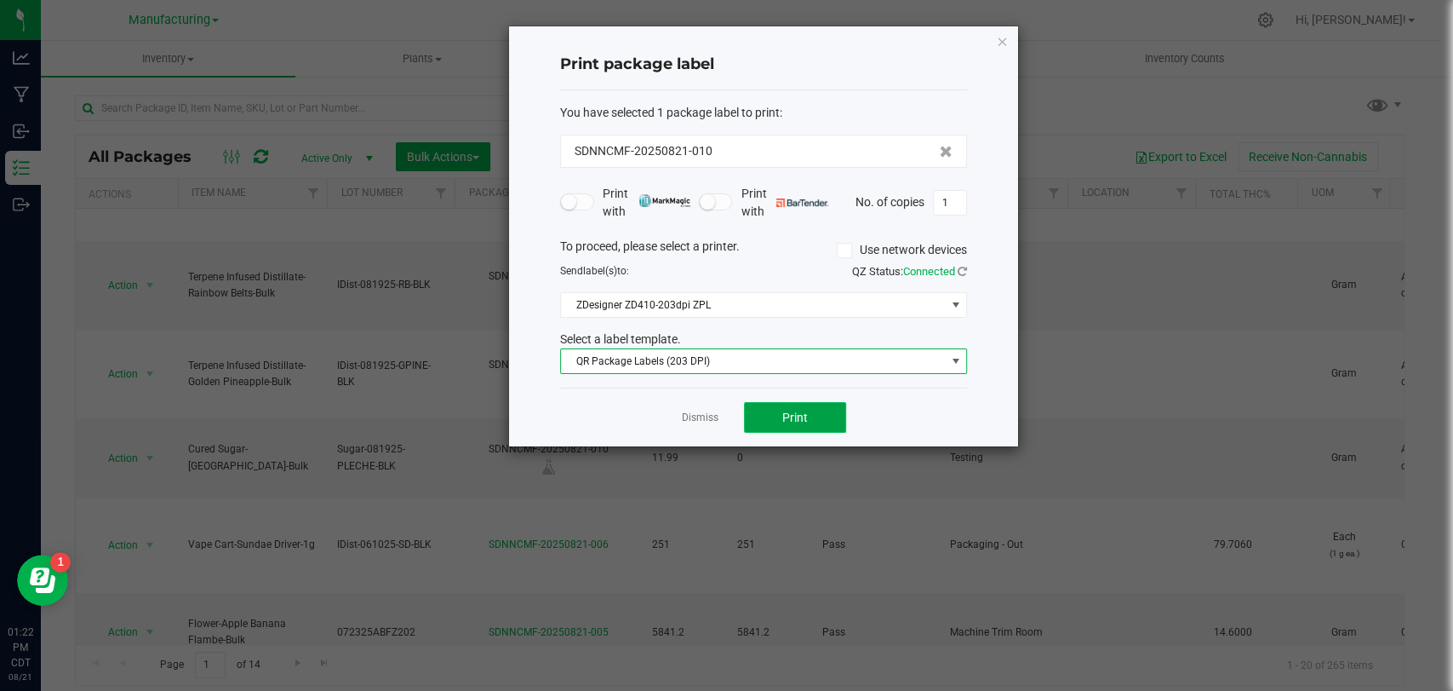
click at [795, 419] on span "Print" at bounding box center [795, 417] width 26 height 14
drag, startPoint x: 709, startPoint y: 416, endPoint x: 688, endPoint y: 383, distance: 38.7
click at [709, 415] on link "Dismiss" at bounding box center [700, 417] width 37 height 14
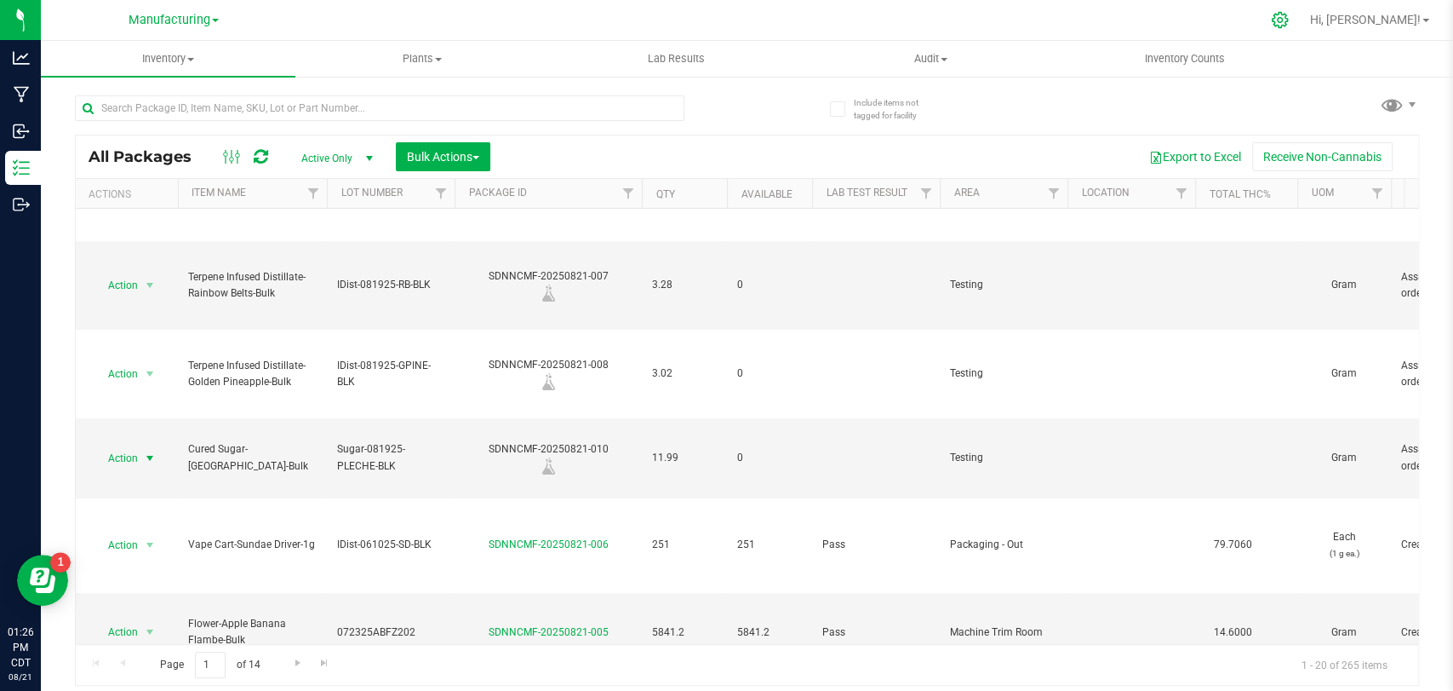
click at [1293, 22] on div at bounding box center [1281, 20] width 24 height 18
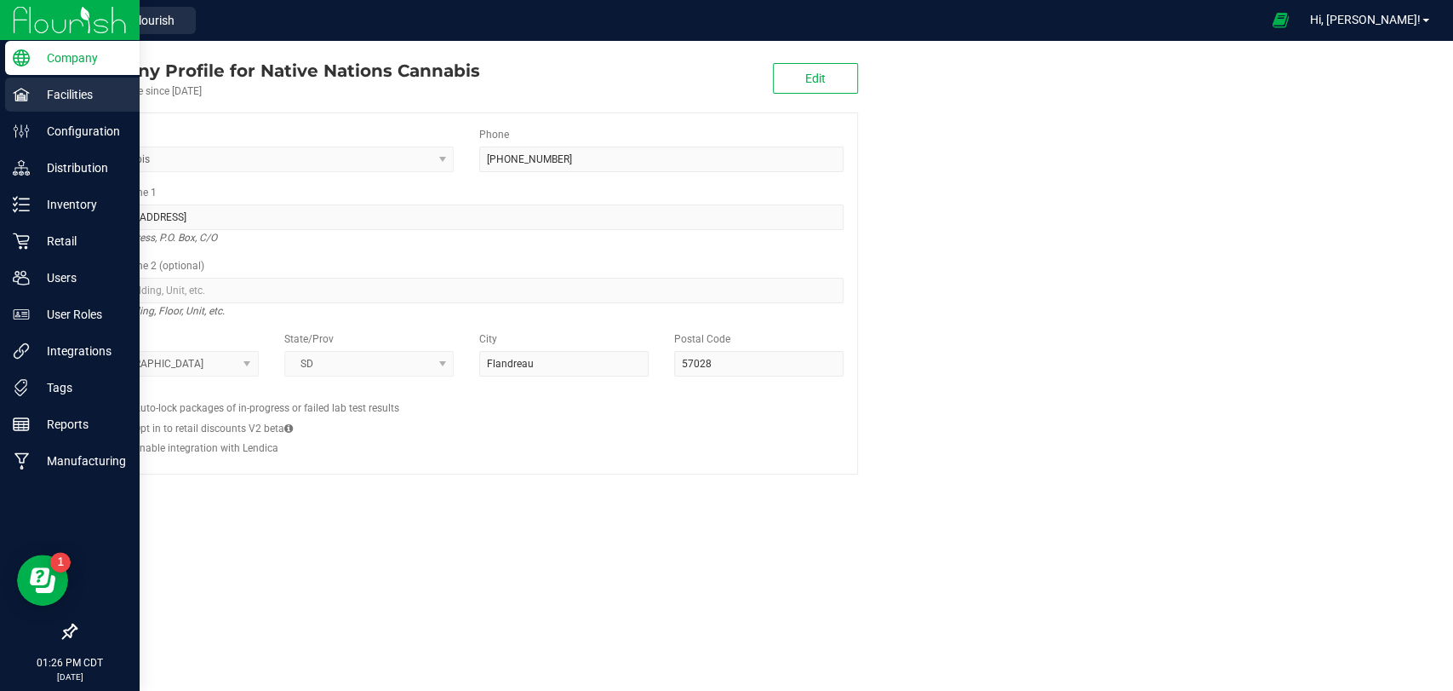
click at [66, 103] on p "Facilities" at bounding box center [81, 94] width 102 height 20
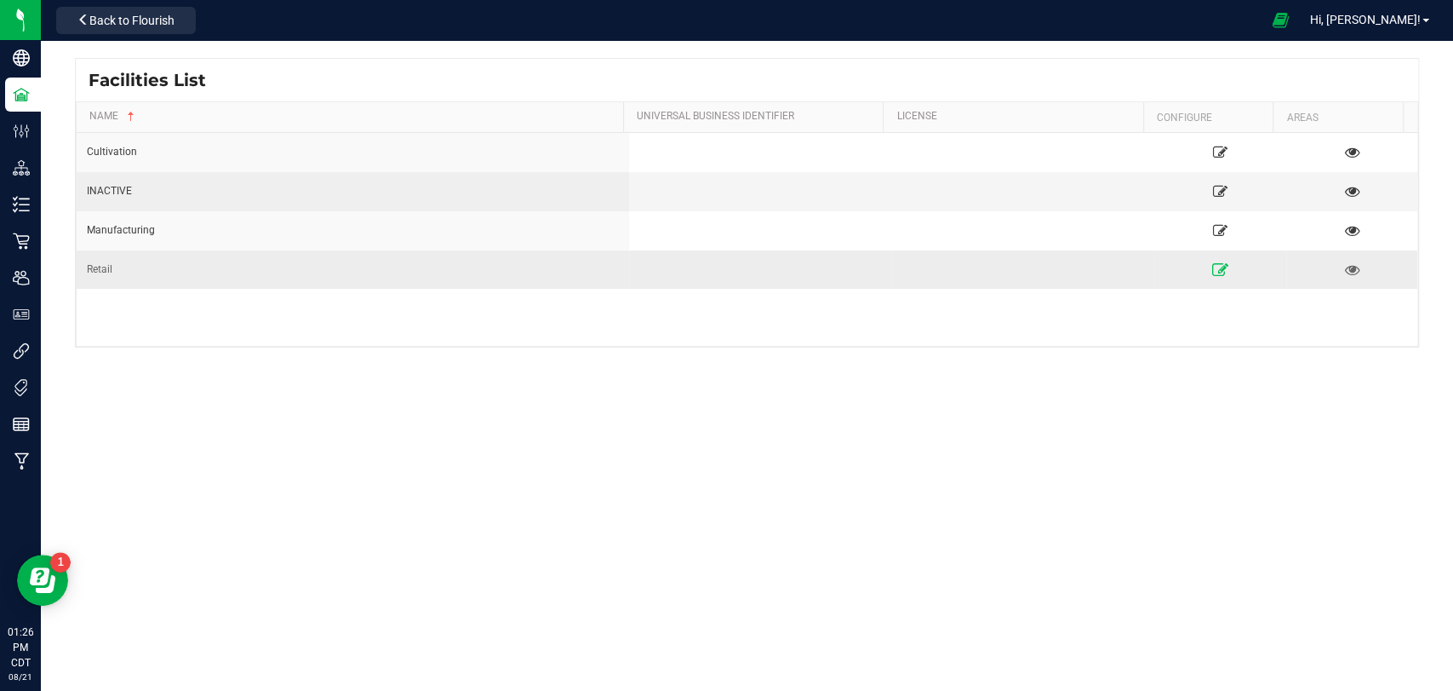
click at [1212, 275] on icon at bounding box center [1220, 269] width 16 height 12
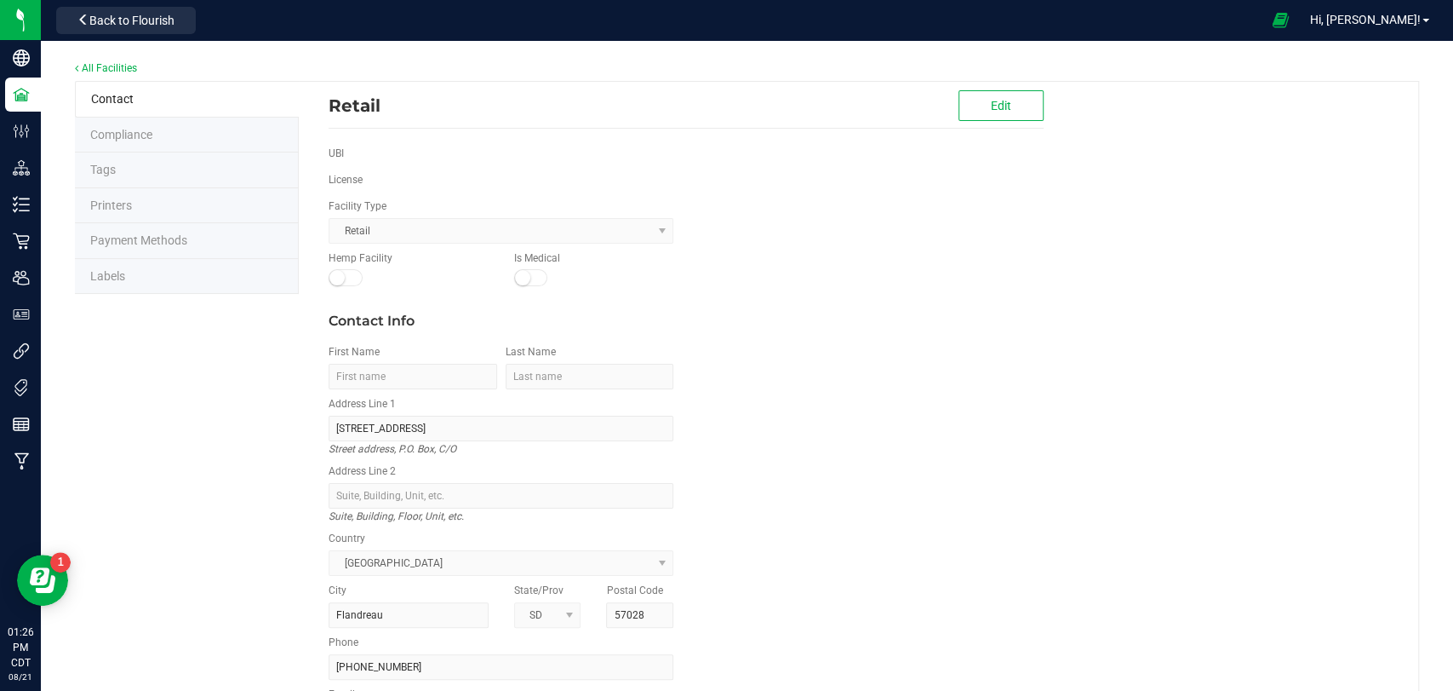
click at [152, 271] on li "Labels" at bounding box center [187, 277] width 224 height 36
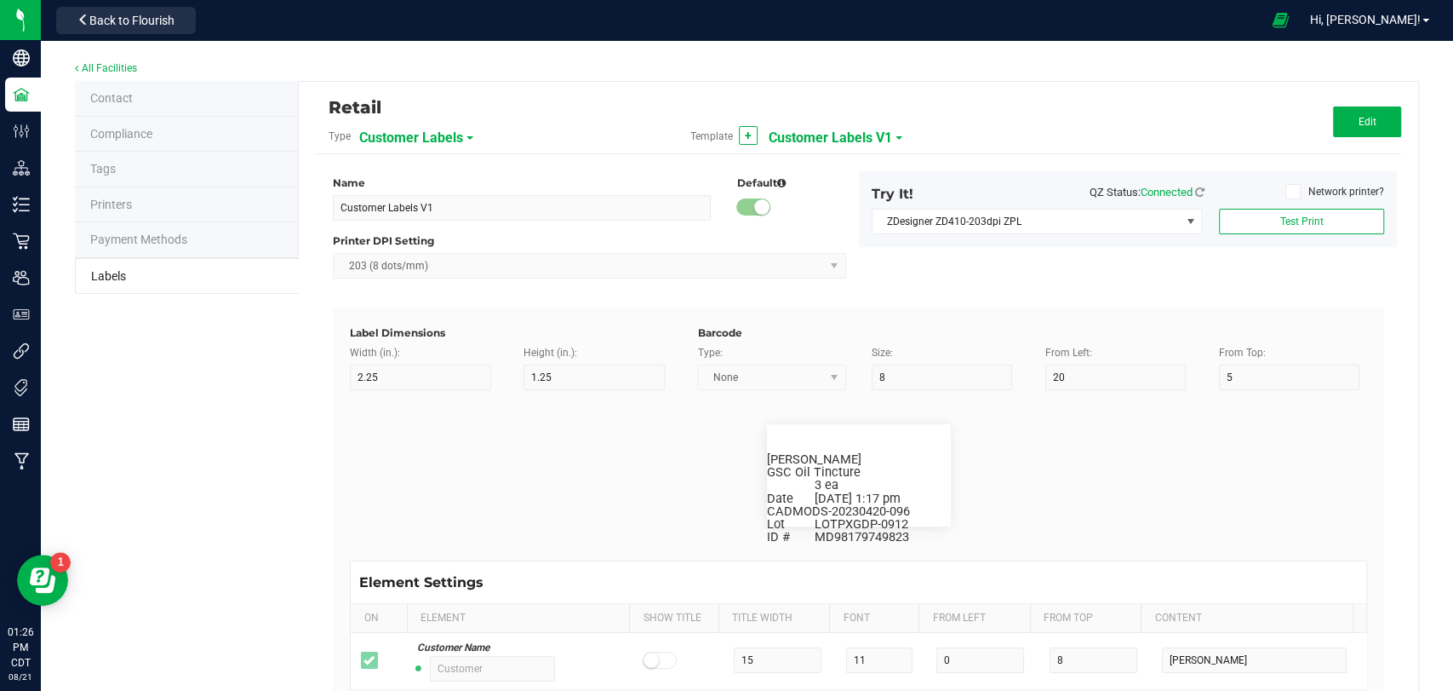
click at [431, 152] on div "Retail Type Customer Labels Template + Customer Labels V1 Edit" at bounding box center [859, 126] width 1086 height 55
click at [442, 124] on span "Customer Labels" at bounding box center [411, 137] width 104 height 29
click at [434, 247] on li "Package Labels" at bounding box center [442, 237] width 169 height 31
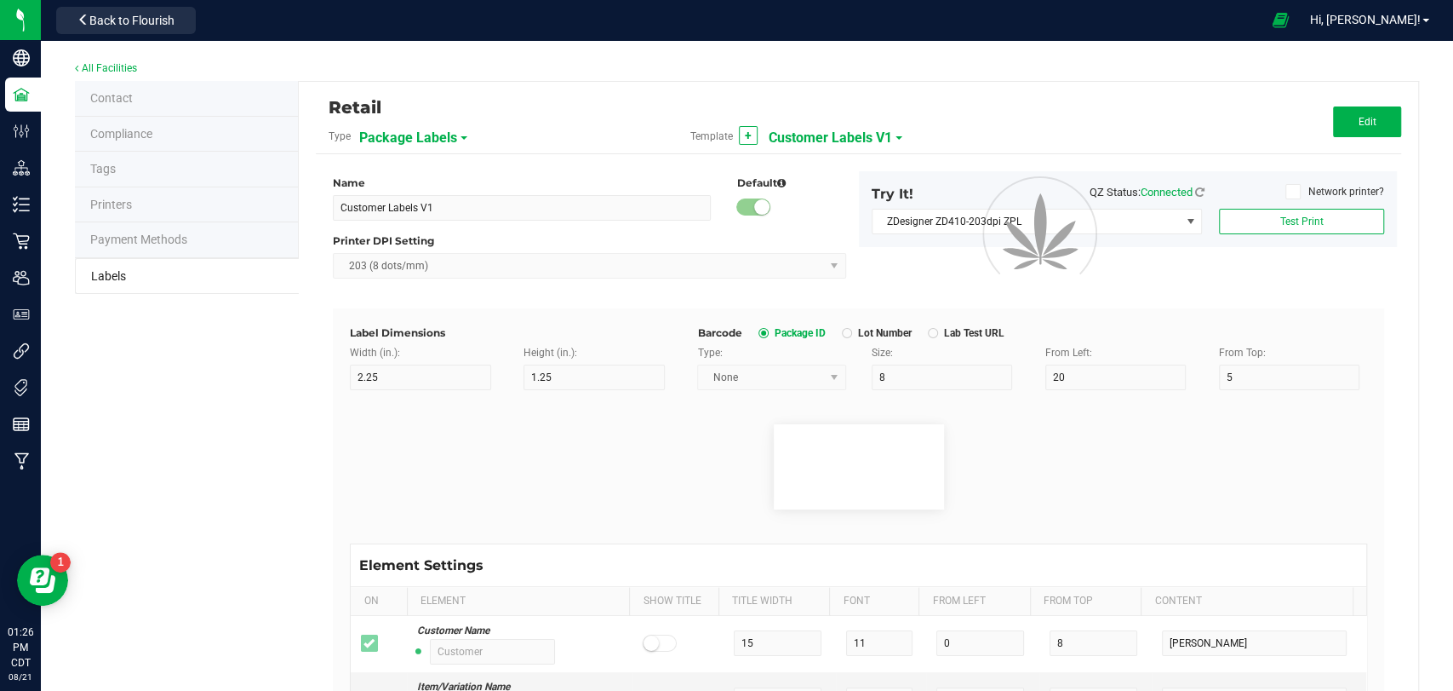
type input "Default"
type input "12"
type input "11"
type input "Package ID"
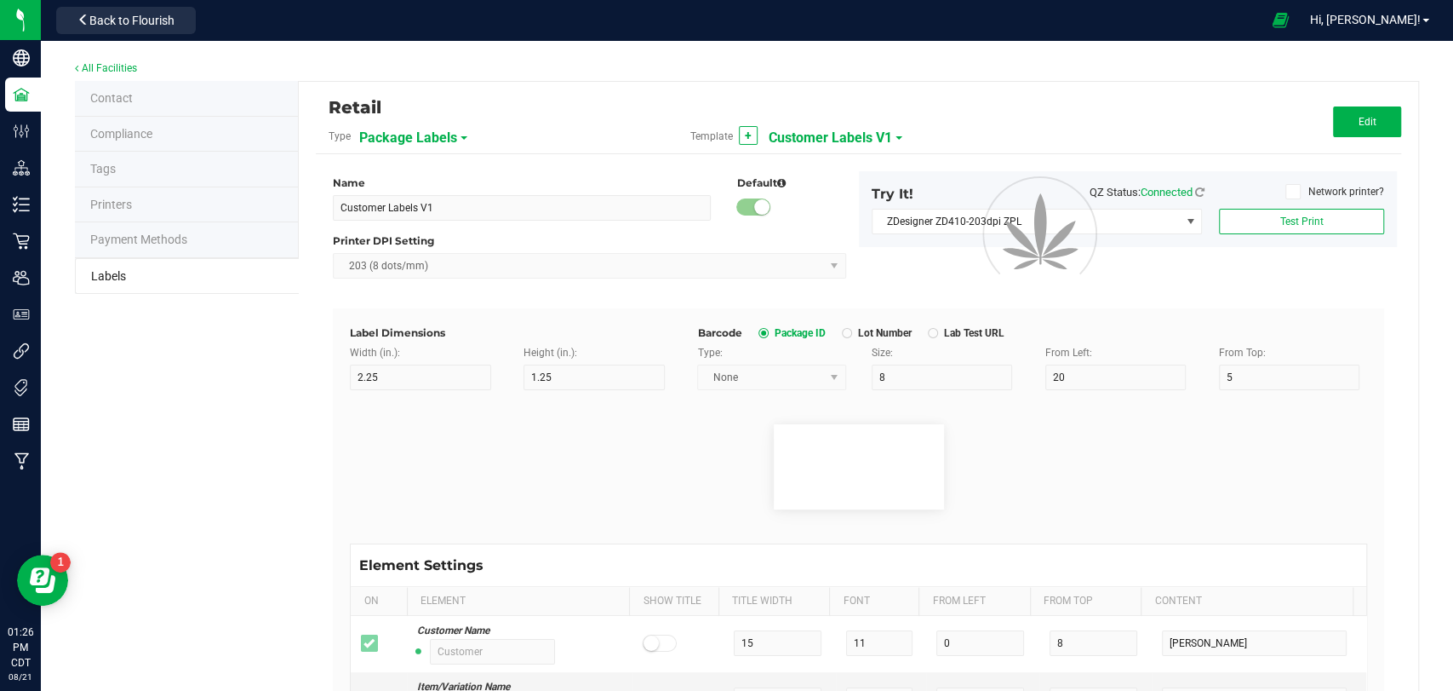
type input "25"
type input "2.5"
type input "18"
type input "CADMODS-20200420-096"
type input "Item"
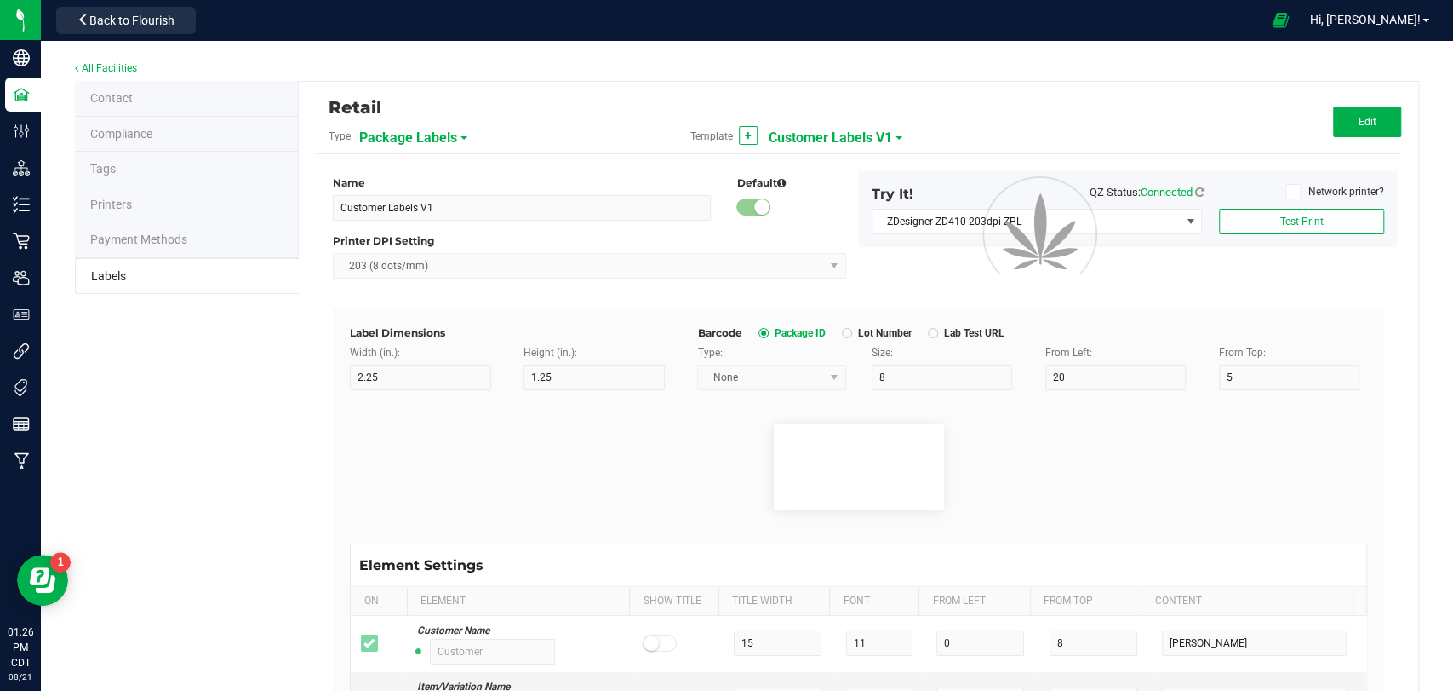
type input "7.5"
type input "8"
type input "2.5"
type input "22"
type input "Gelato Pen"
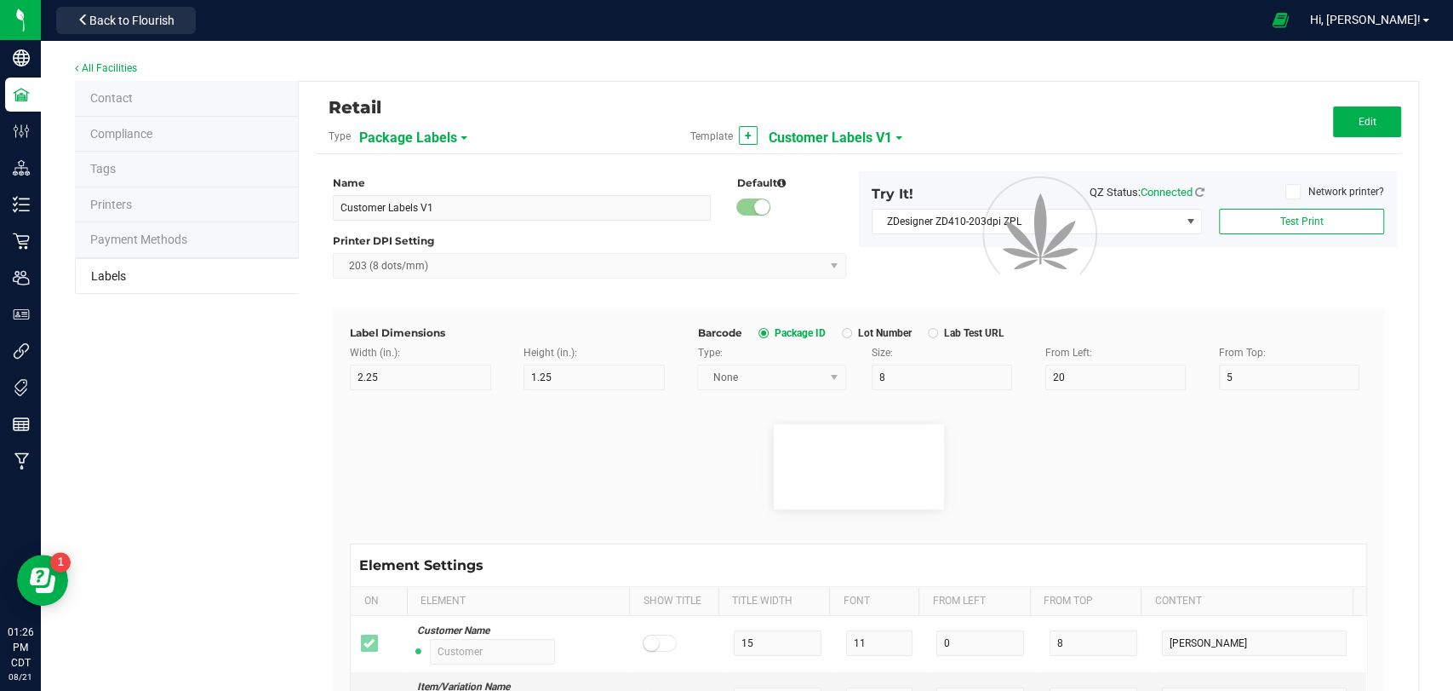
type input "Date"
type input "7.5"
type input "8"
type input "2.5"
type input "26"
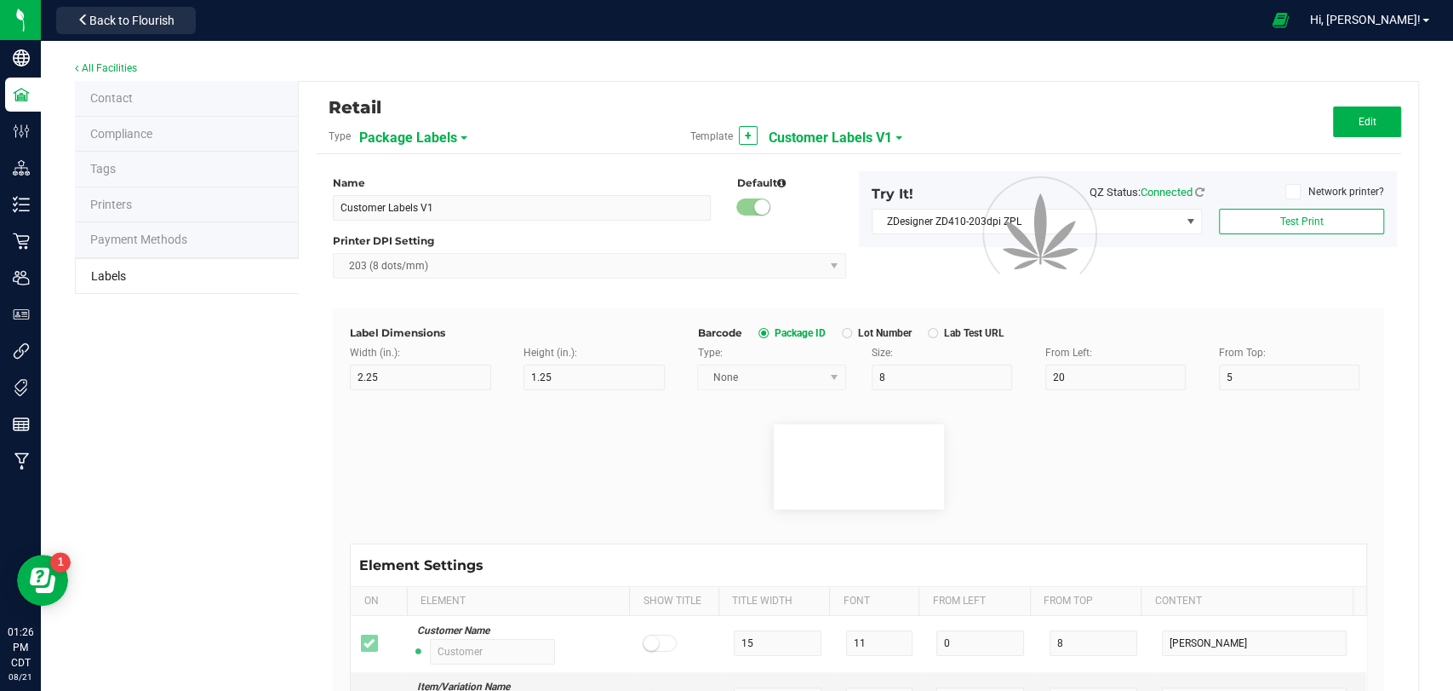
type input "[DATE] 10:14pm"
type input "Lot"
type input "7.5"
type input "8"
type input "2.5"
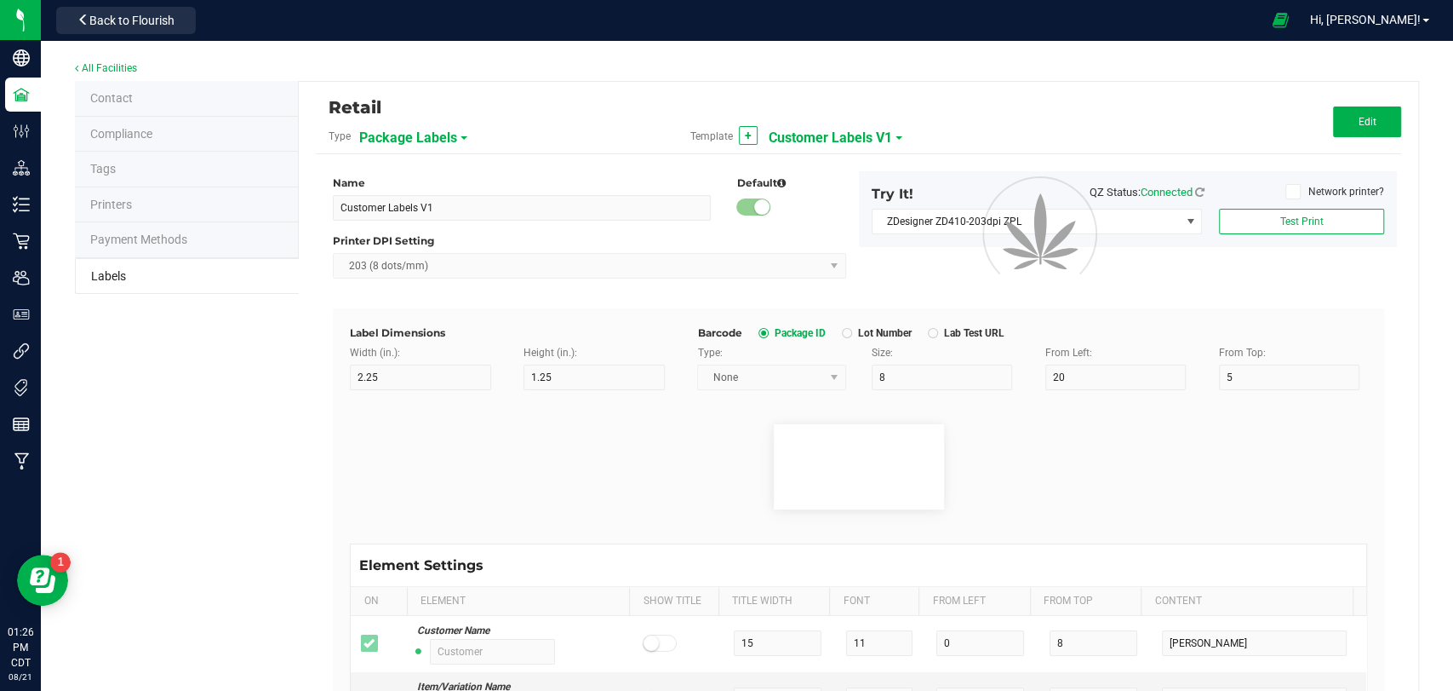
type input "30"
type input "LOT918234"
type input "Strain"
type input "25"
type input "10"
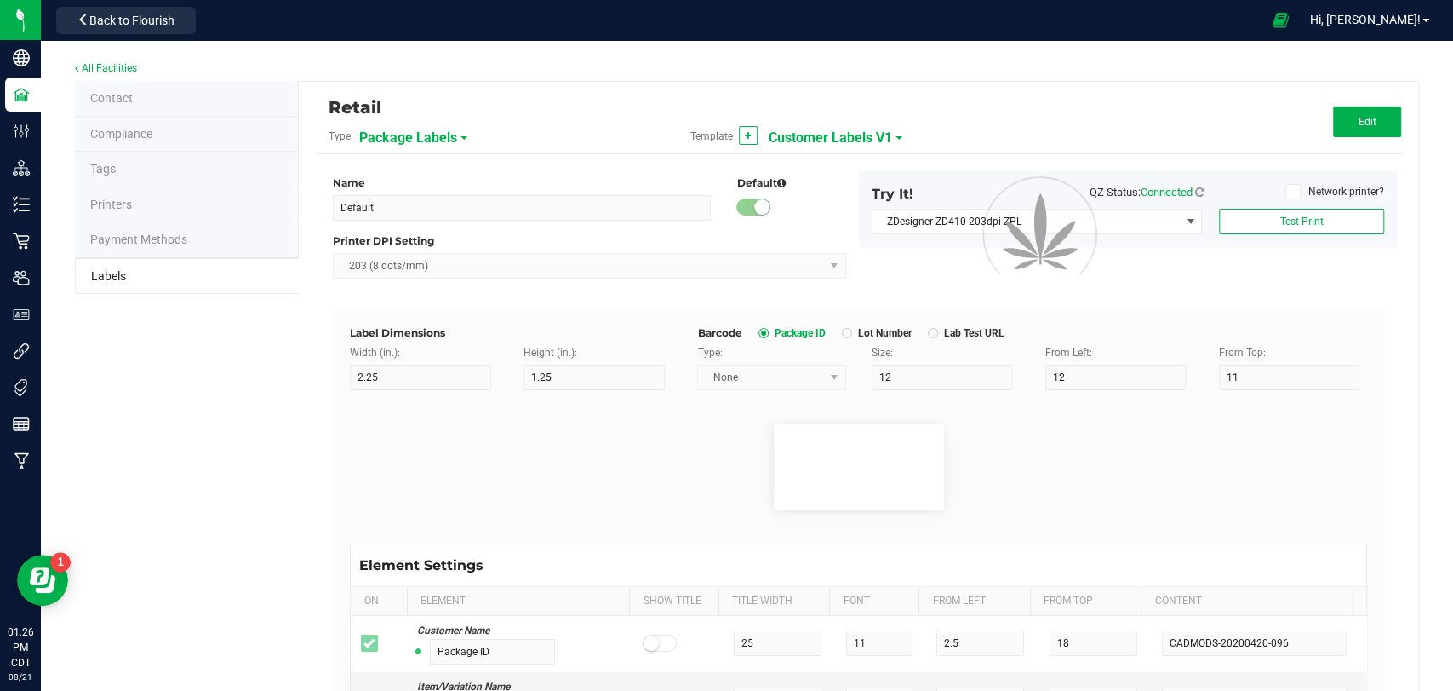
type input "5"
type input "15"
type input "Gelato"
type input "Size"
type input "25"
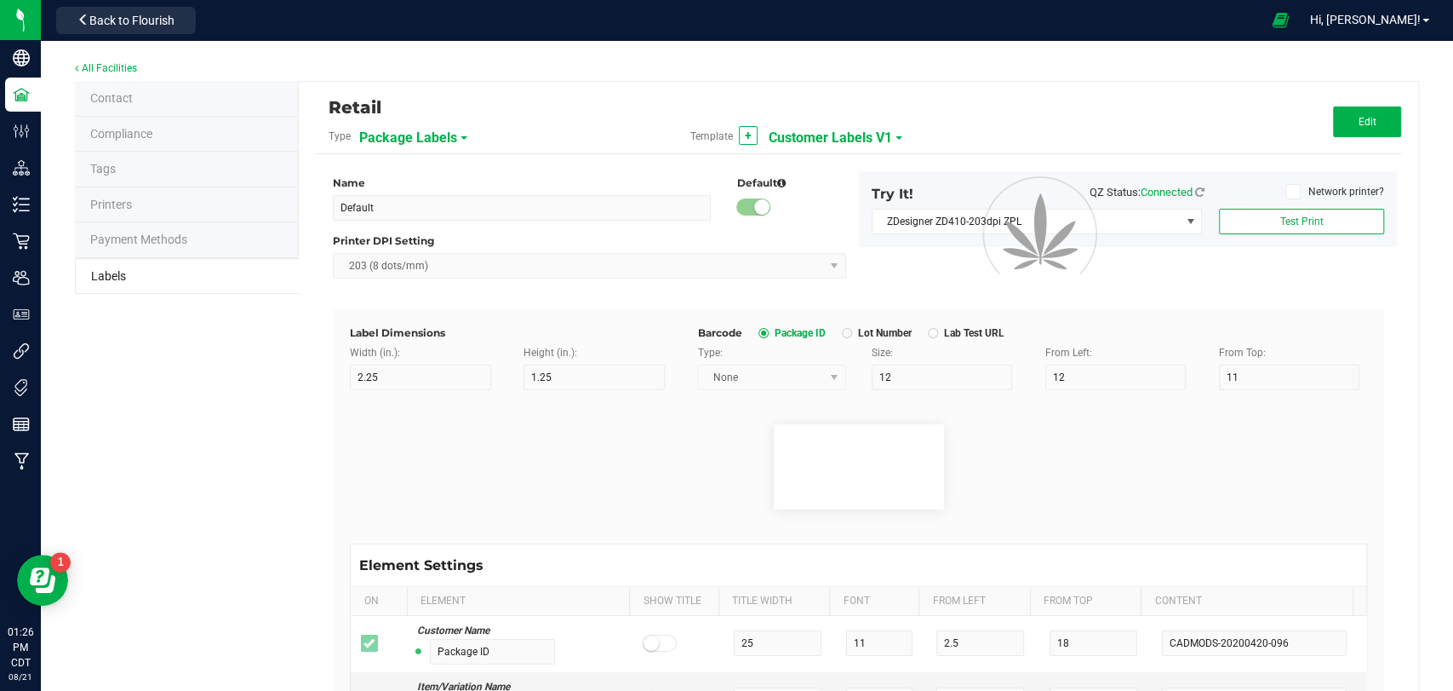
type input "10"
type input "5"
type input "20"
type input "44 ea"
type input "SKU"
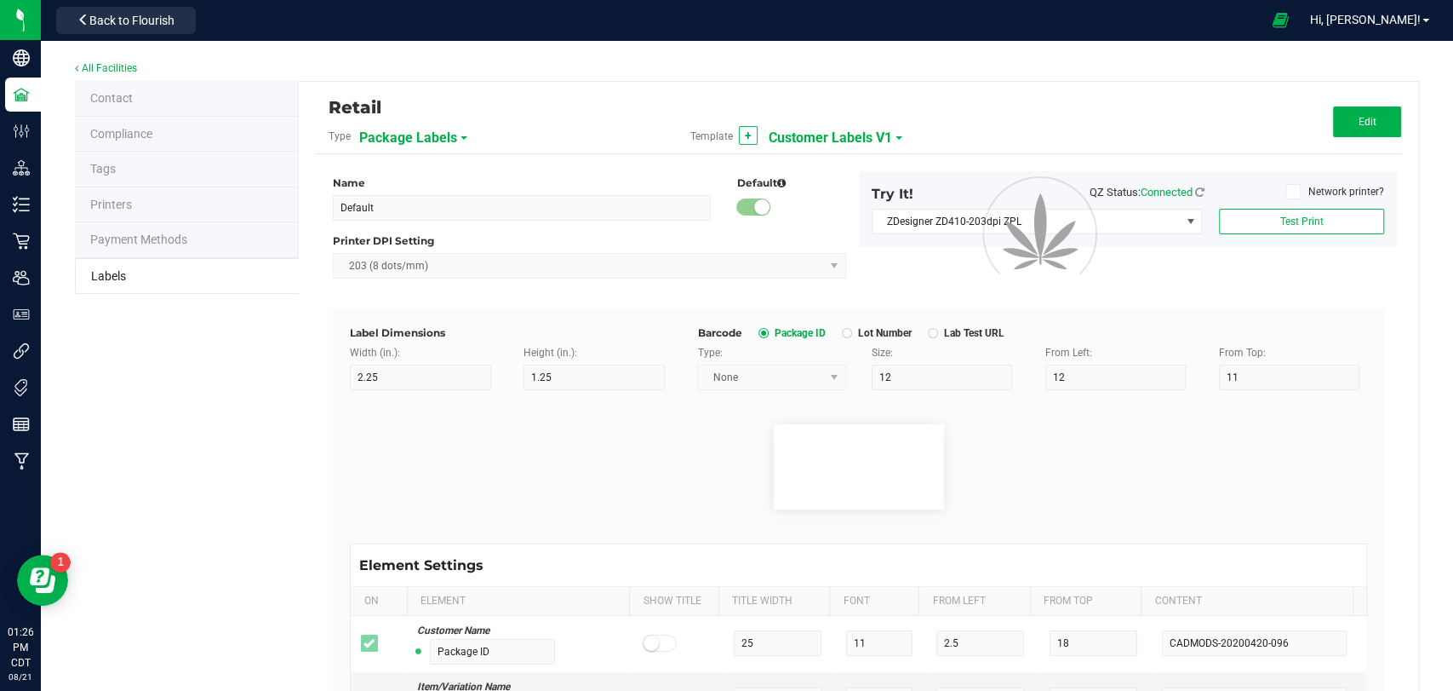
type input "25"
type input "10"
type input "5"
type input "30"
type input "42P017"
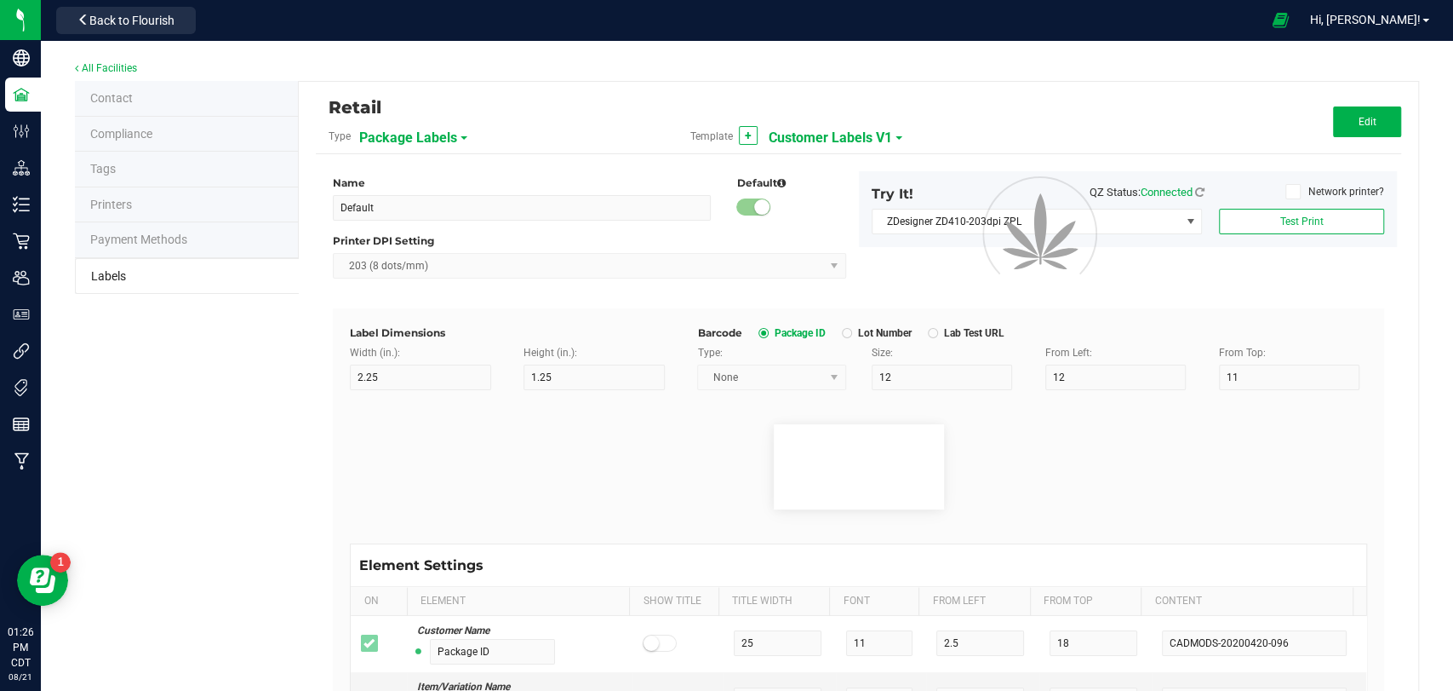
type input "Ref Field 1"
type input "25"
type input "10"
type input "35"
type input "Ref Field 1 Value"
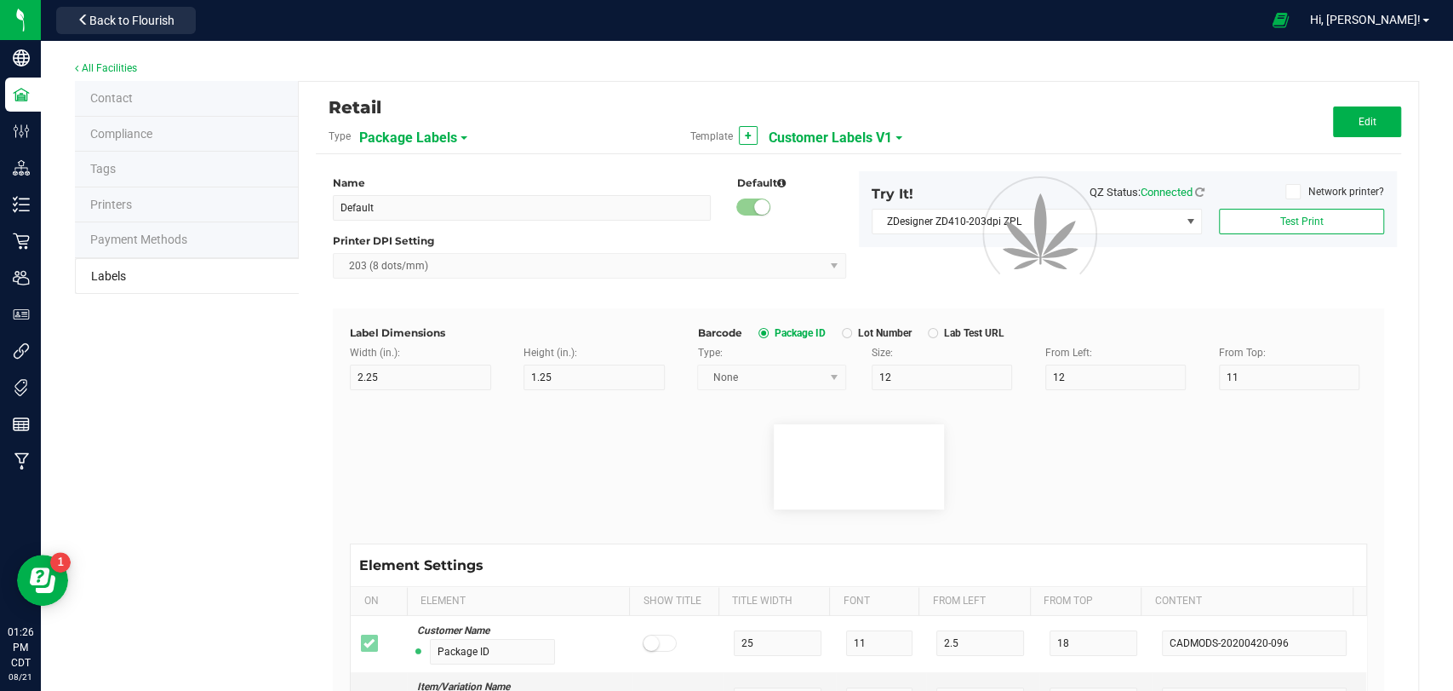
type input "Ref Field 2"
type input "25"
type input "10"
type input "35"
type input "Ref Field 2 Value"
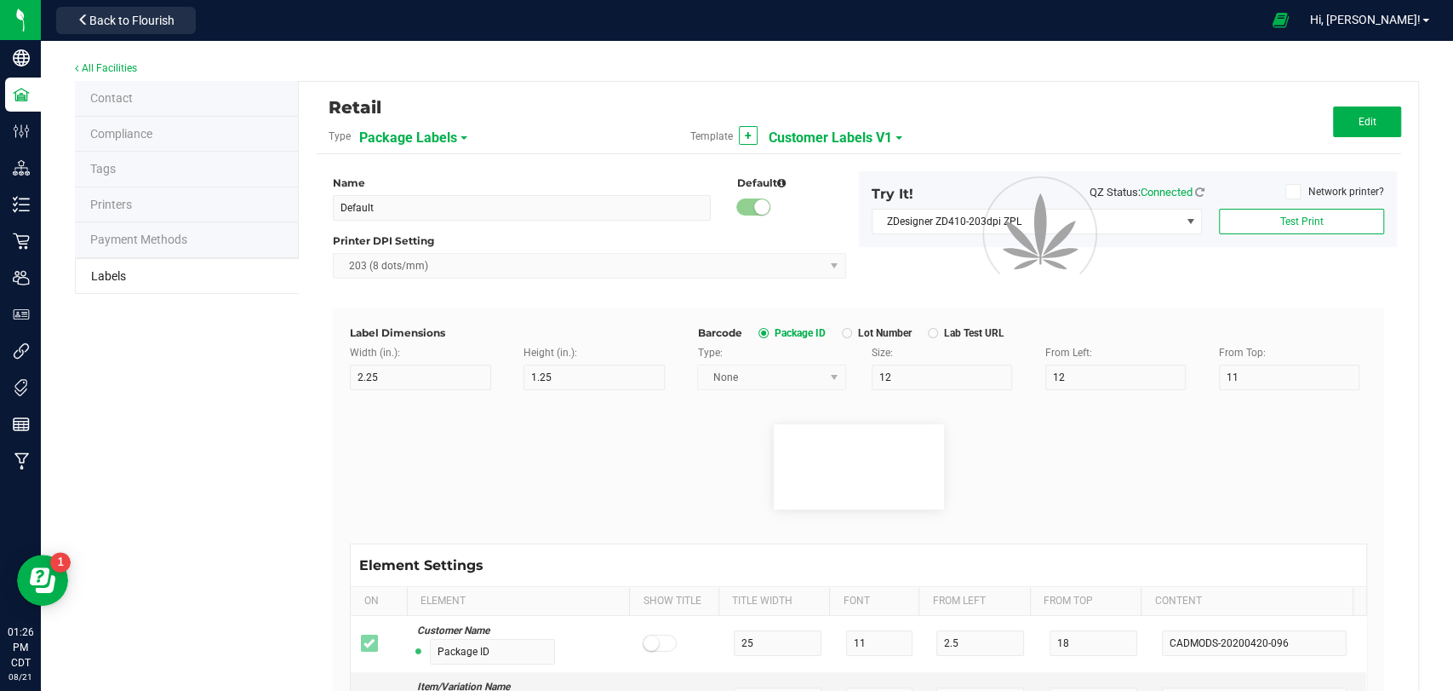
type input "Ref Field 3"
type input "25"
type input "10"
type input "35"
type input "Ref Field 3 Value"
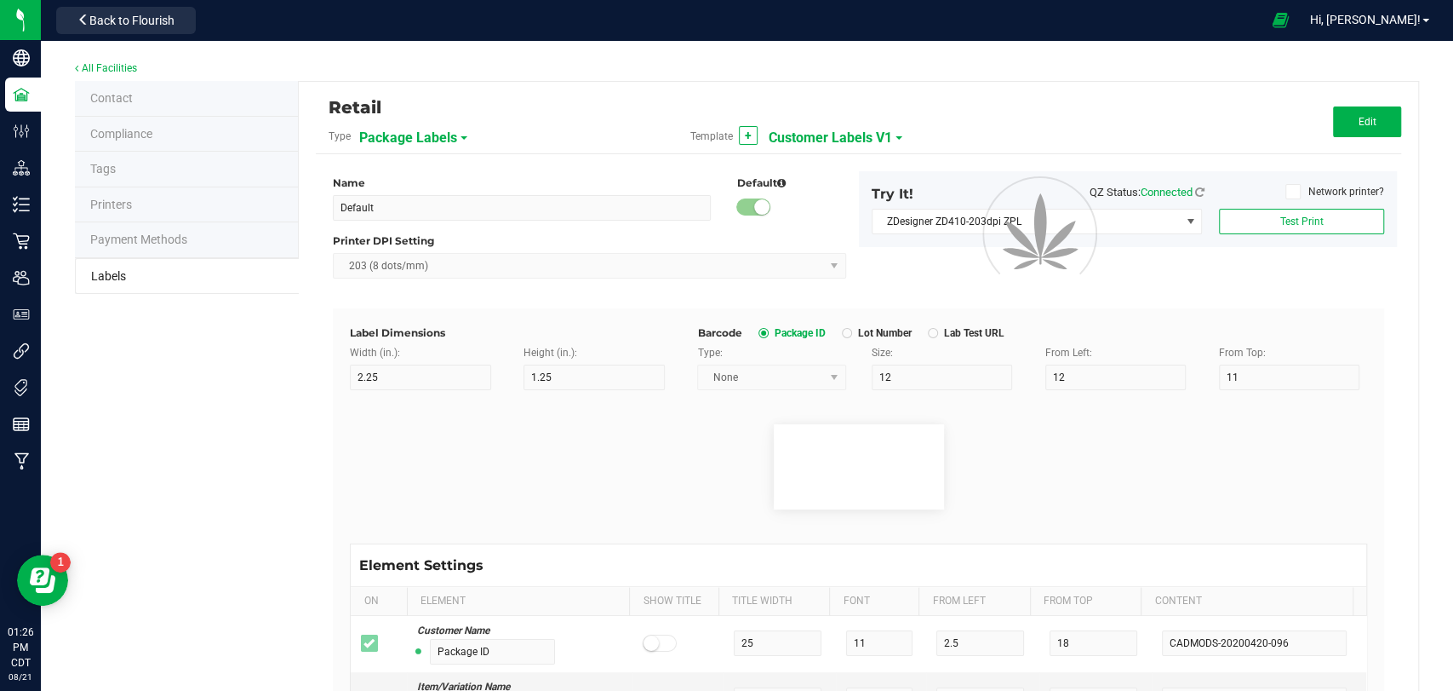
type input "Item Ref Field 1"
type input "25"
type input "10"
type input "35"
type input "Item Ref Field 1 Value"
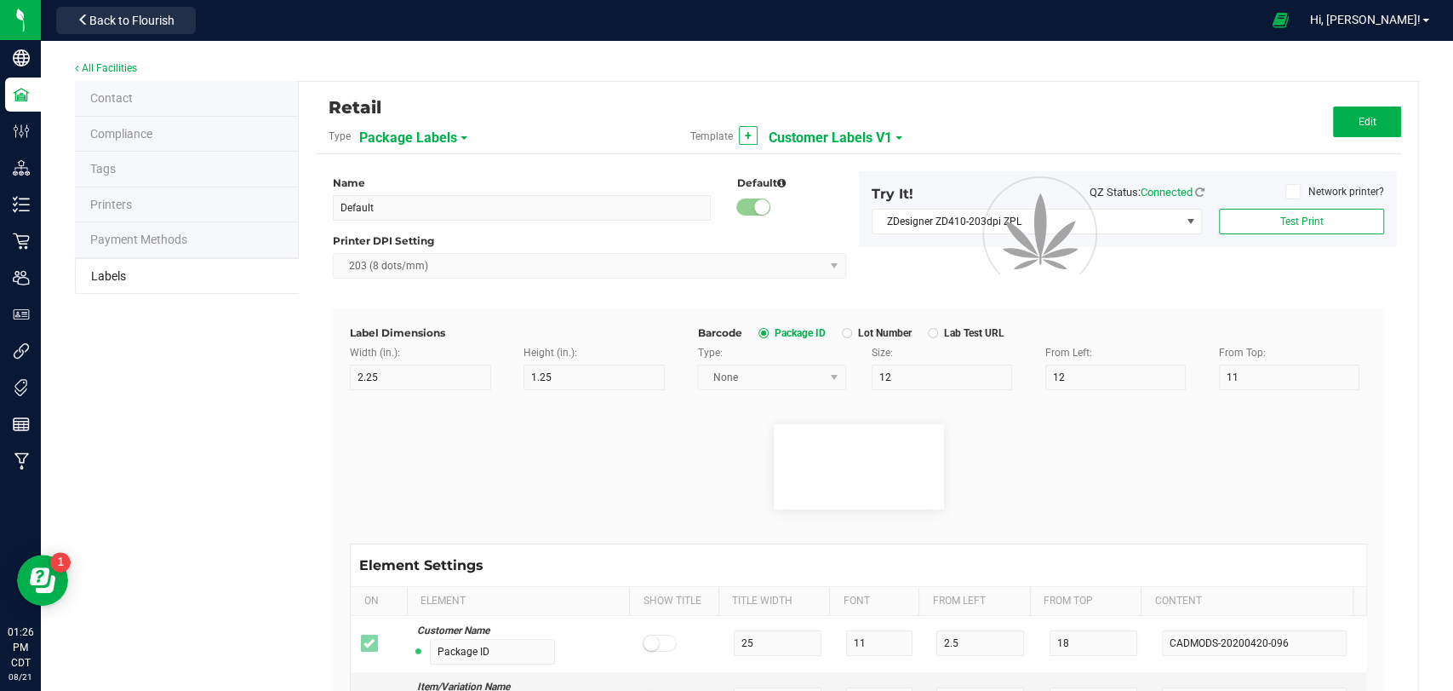
type input "Item Ref Field 2"
type input "25"
type input "10"
type input "35"
type input "Item Ref Field 2 Value"
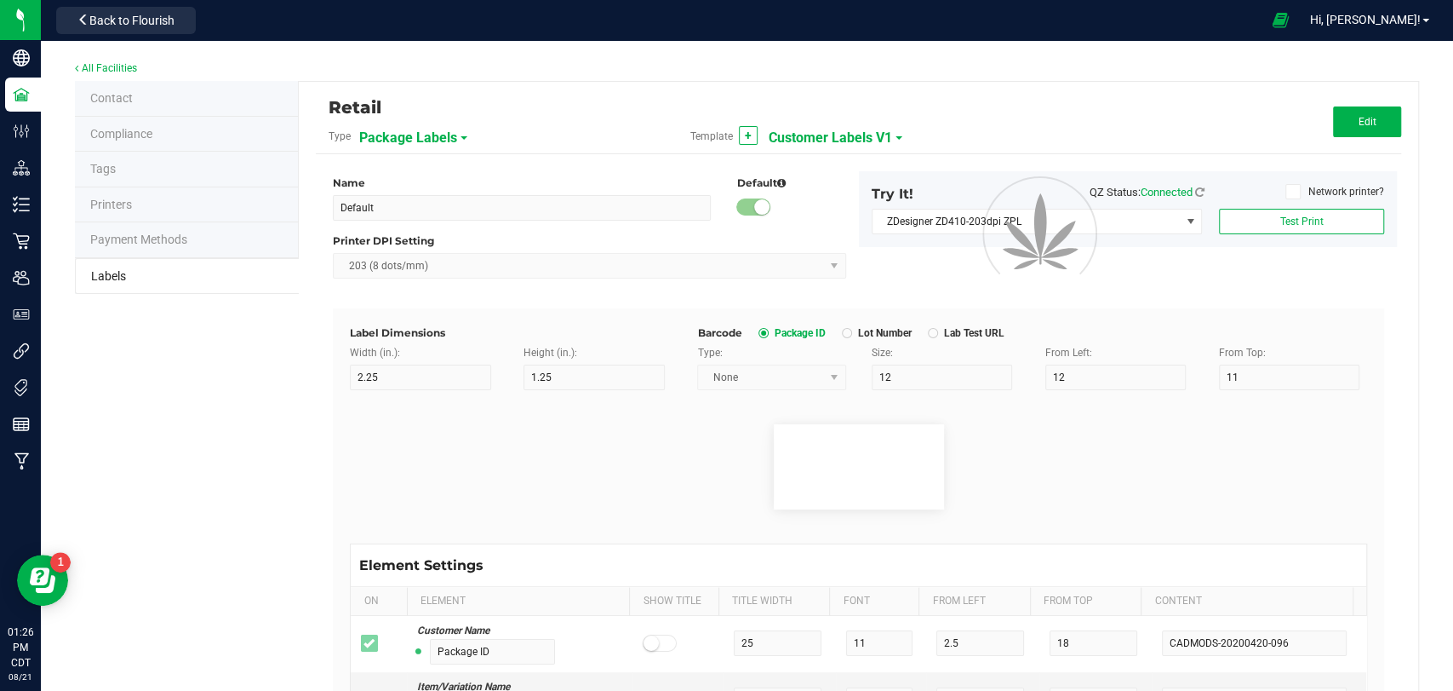
type input "Item Ref Field 3"
type input "25"
type input "10"
type input "35"
type input "Item Ref Field 3 Value"
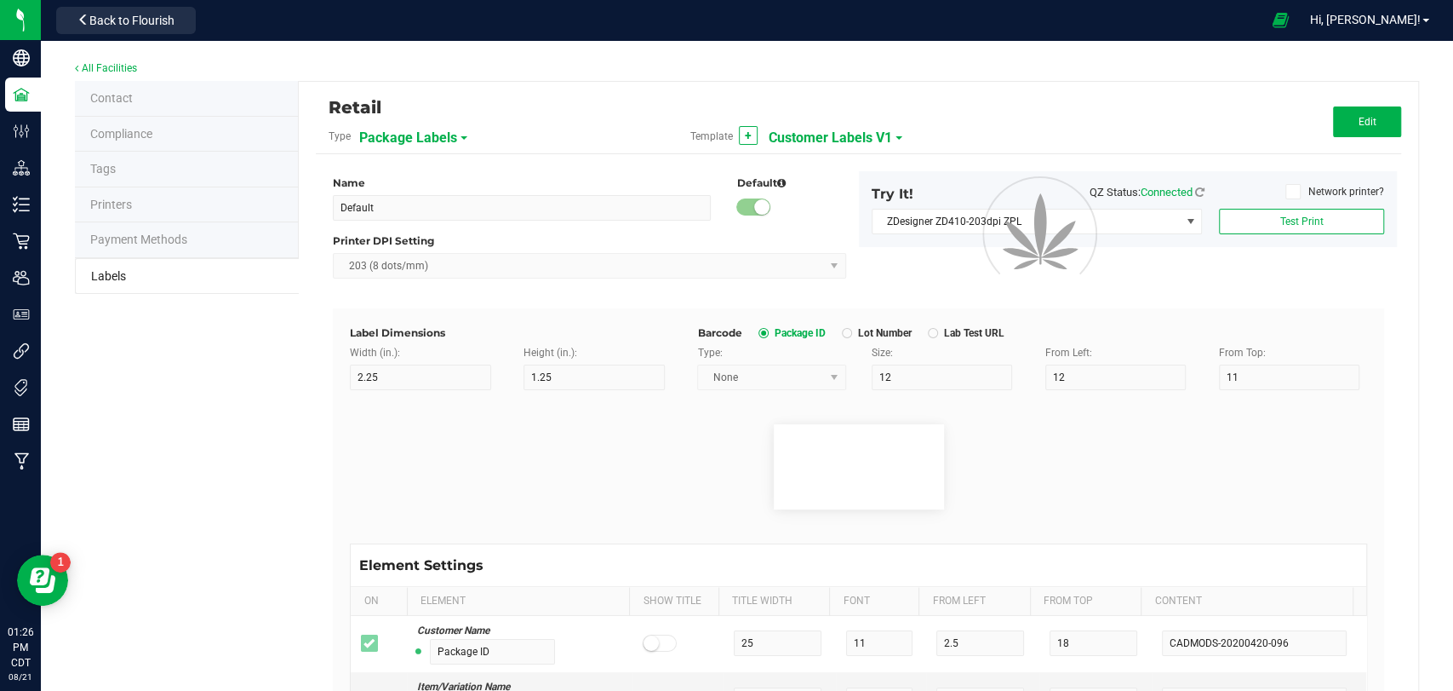
type input "Item Ref Field 4"
type input "25"
type input "10"
type input "35"
type input "Item Ref Field 4 Value"
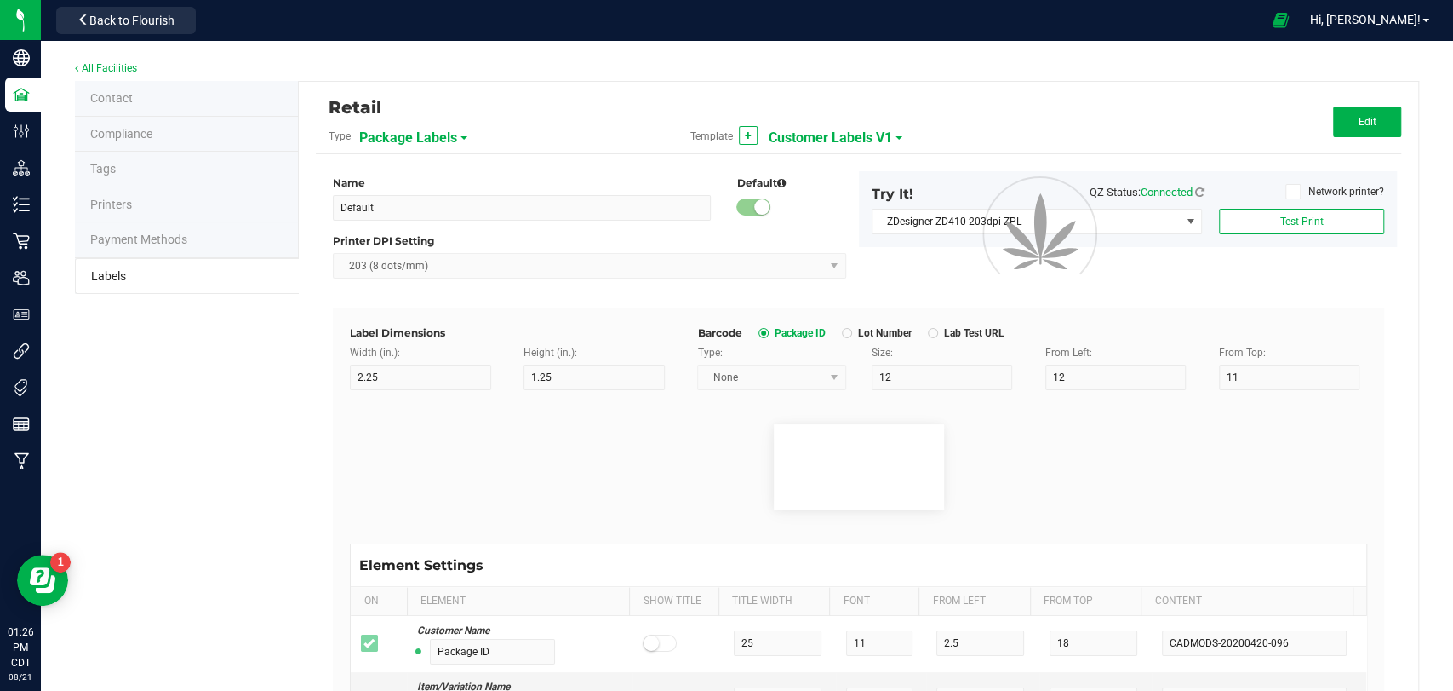
type input "Item Ref Field 5"
type input "25"
type input "10"
type input "35"
type input "Item Ref Field 5 Value"
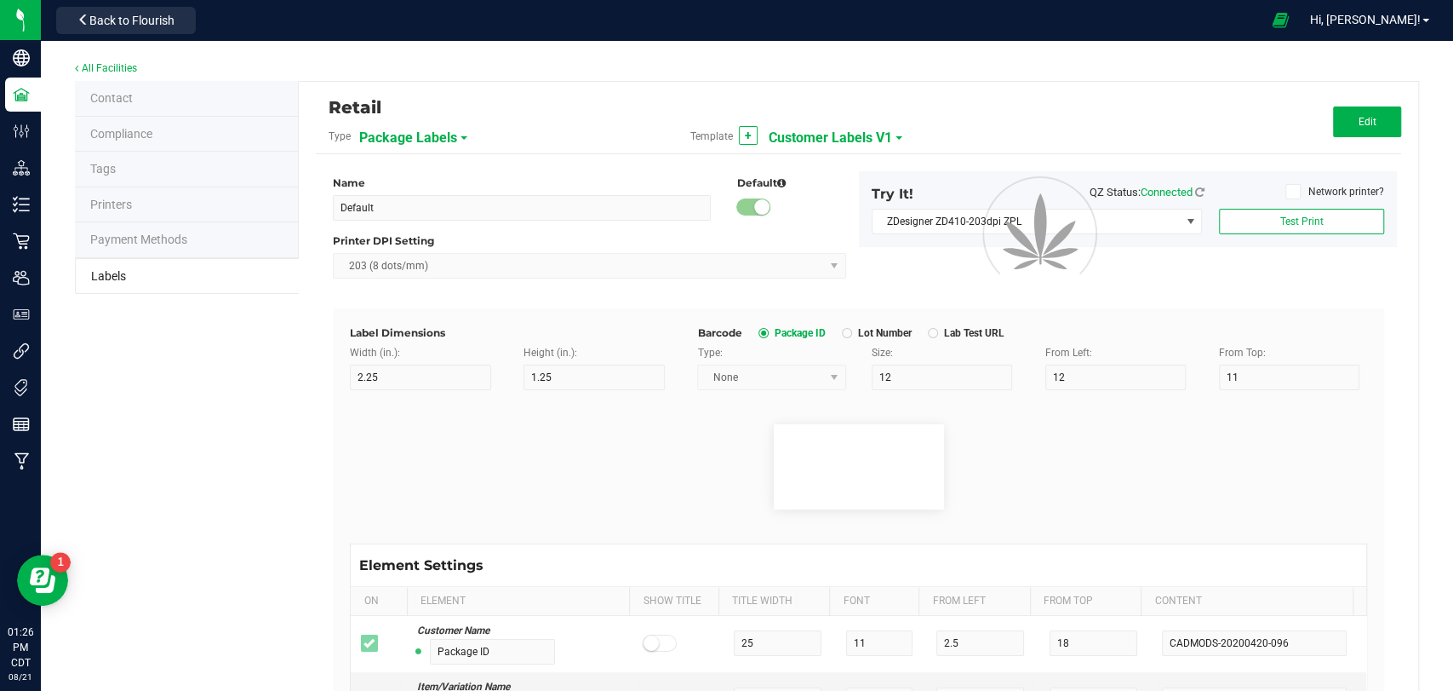
type input "NDC Number"
type input "25"
type input "10"
type input "35"
type input "[PHONE_NUMBER]"
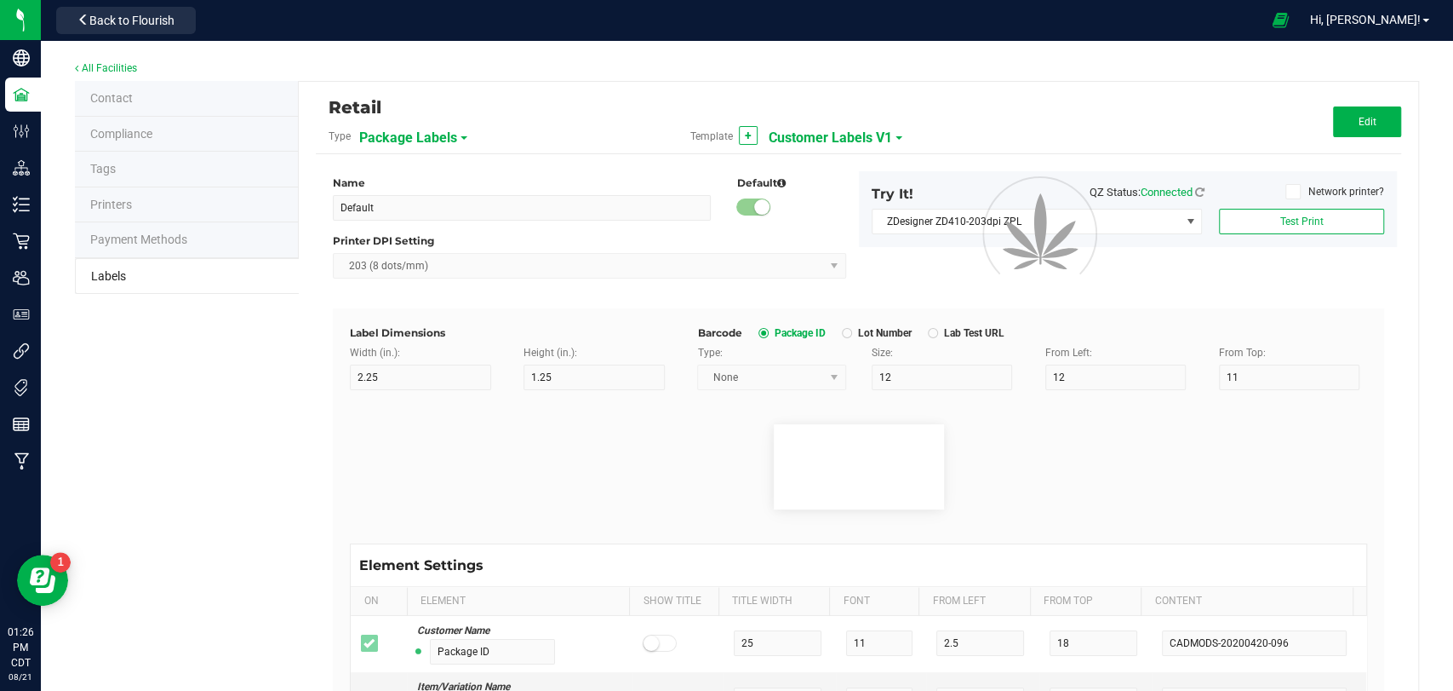
type input "Number of Servings"
type input "25"
type input "10"
type input "35"
type input "4 servings/item"
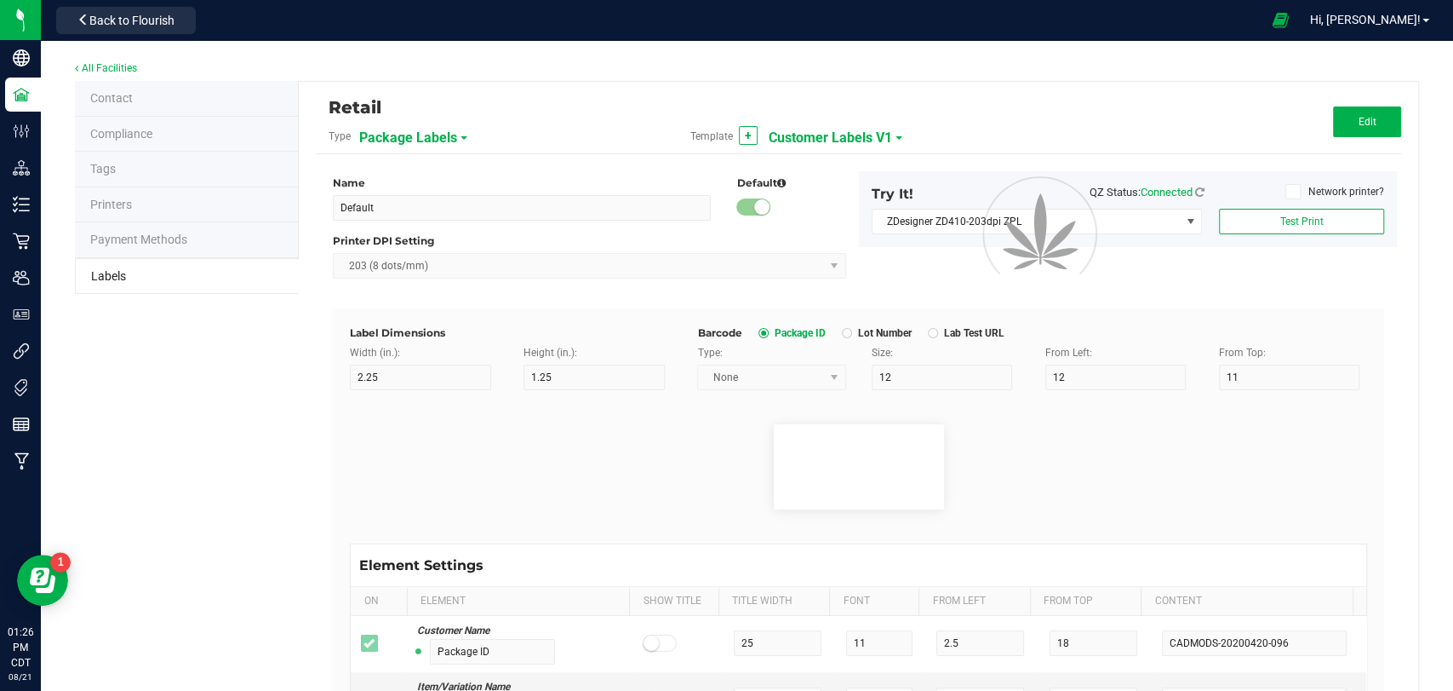
type input "Serving Size"
type input "25"
type input "10"
type input "35"
type input "1 cup"
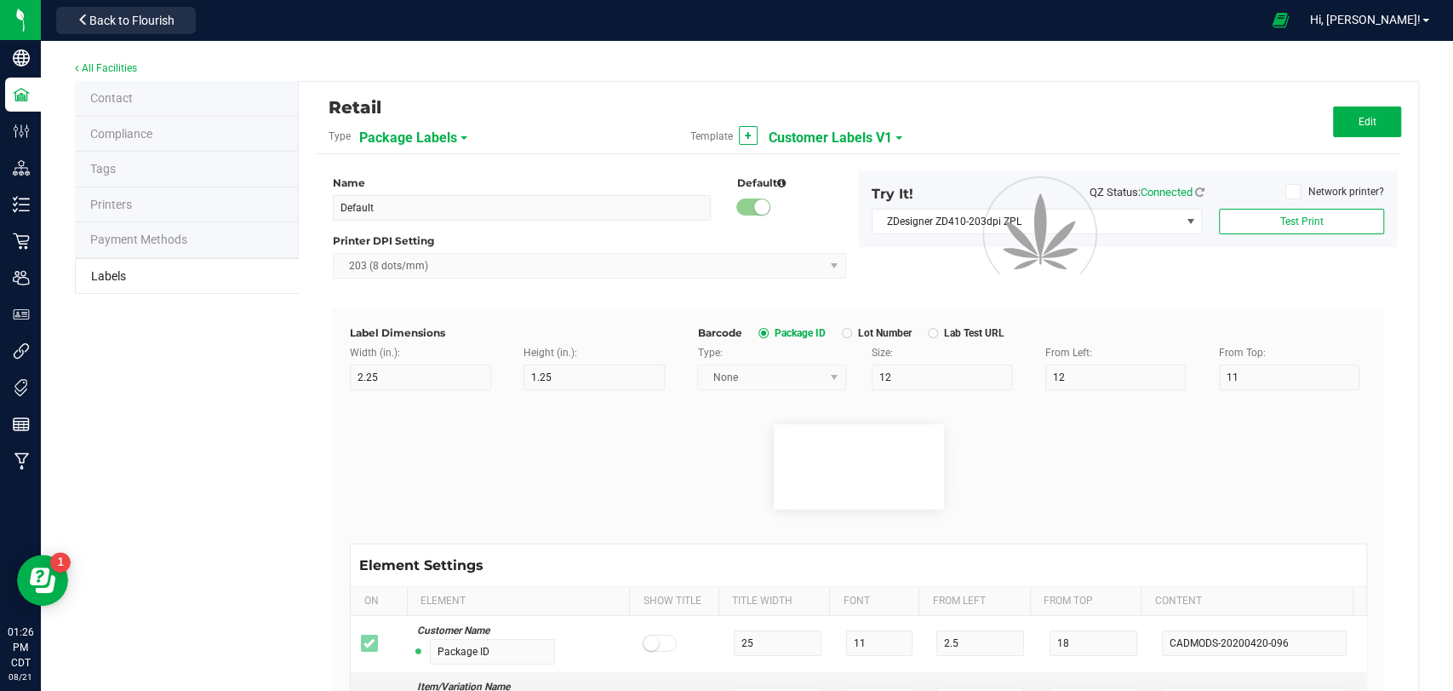
type input "Serving Size (Grams)"
type input "25"
type input "10"
type input "35"
type input "4 g"
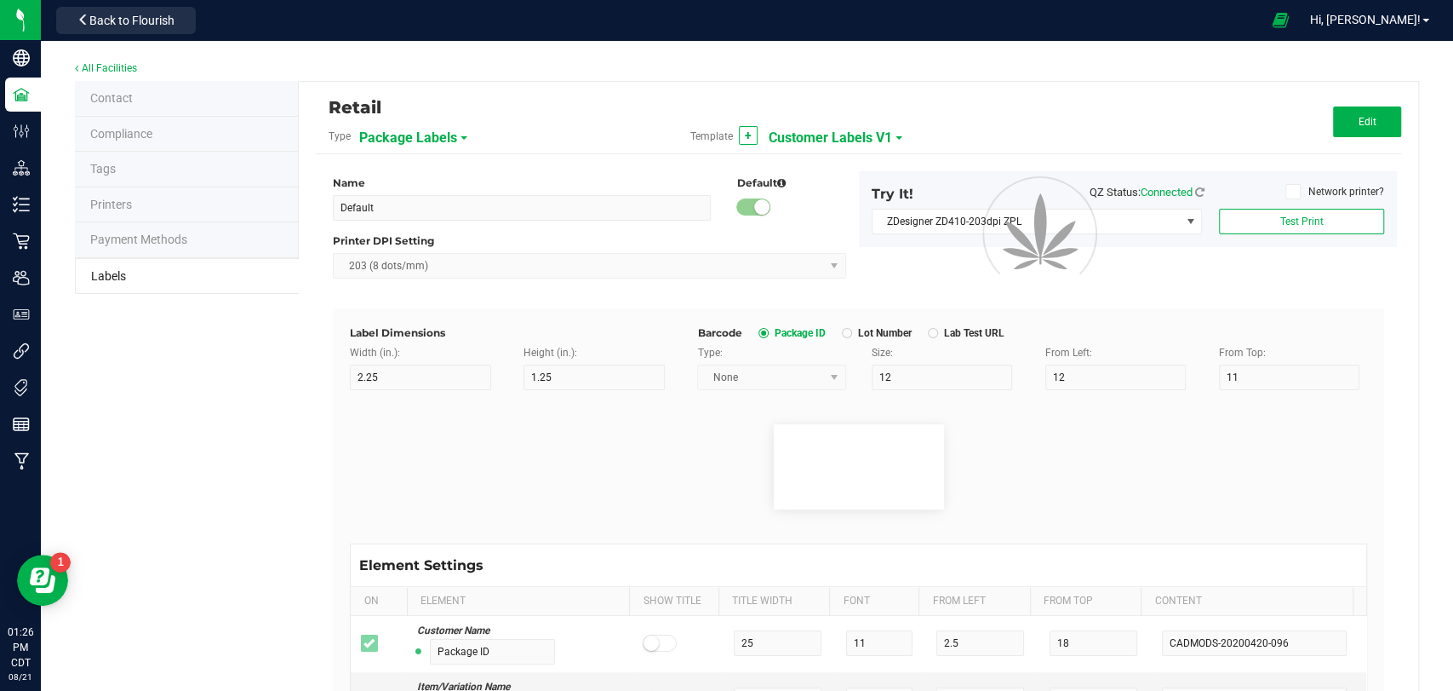
type input "Item Ingredients"
type input "25"
type input "10"
type input "35"
type input "Ingredient one, ingredient two"
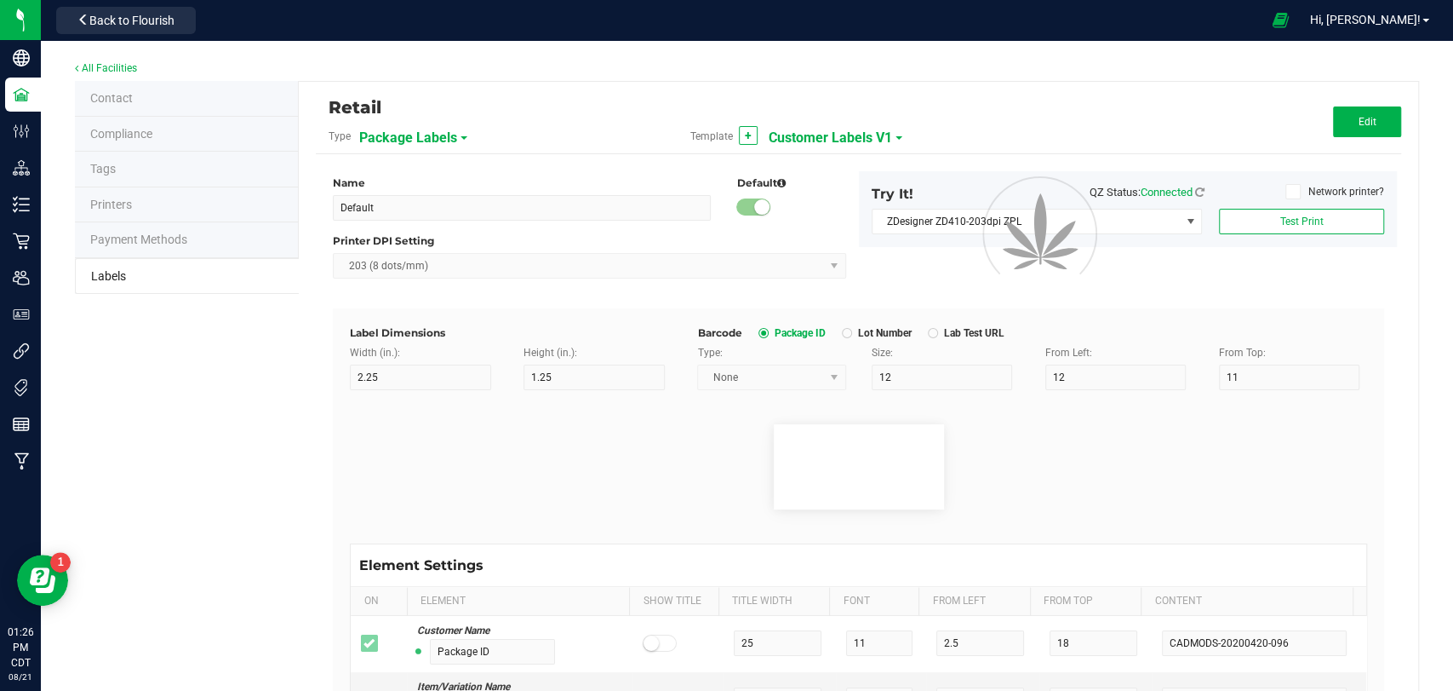
type input "Allergens"
type input "25"
type input "10"
type input "35"
type input "Tree Nuts, Soy, Wheat"
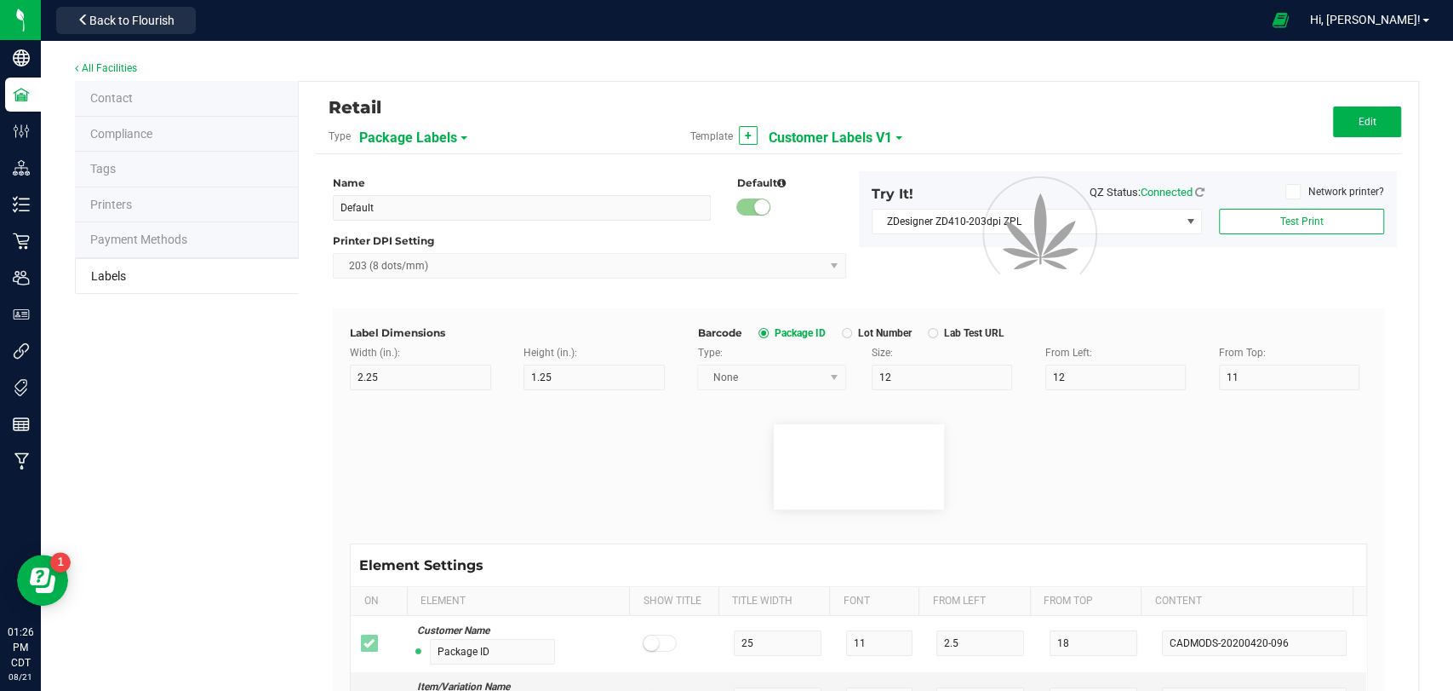
type input "Feel"
type input "25"
type input "10"
type input "35"
type input "Relaxed"
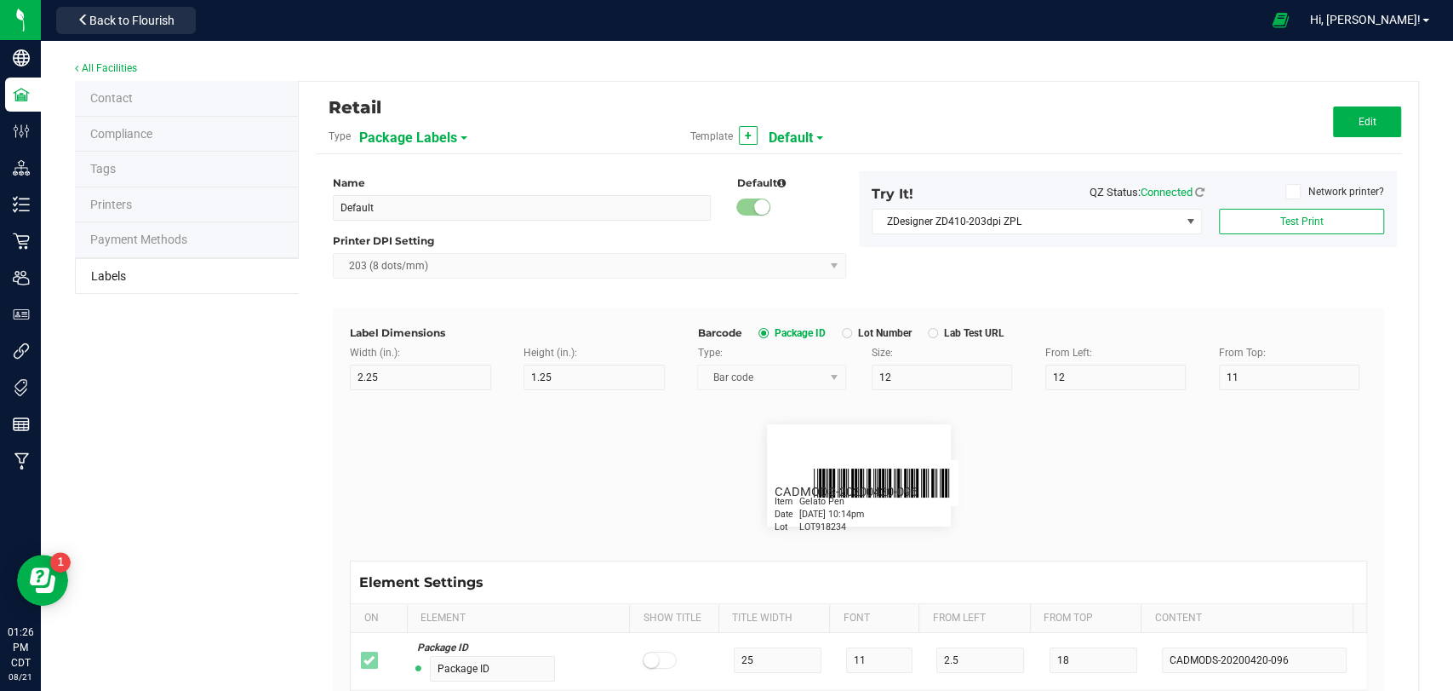
click at [781, 132] on span "Default" at bounding box center [791, 137] width 44 height 29
click at [823, 234] on span "QR Package Labels" at bounding box center [815, 237] width 88 height 12
type input "QR Package Labels"
type input "1.5"
type input "1"
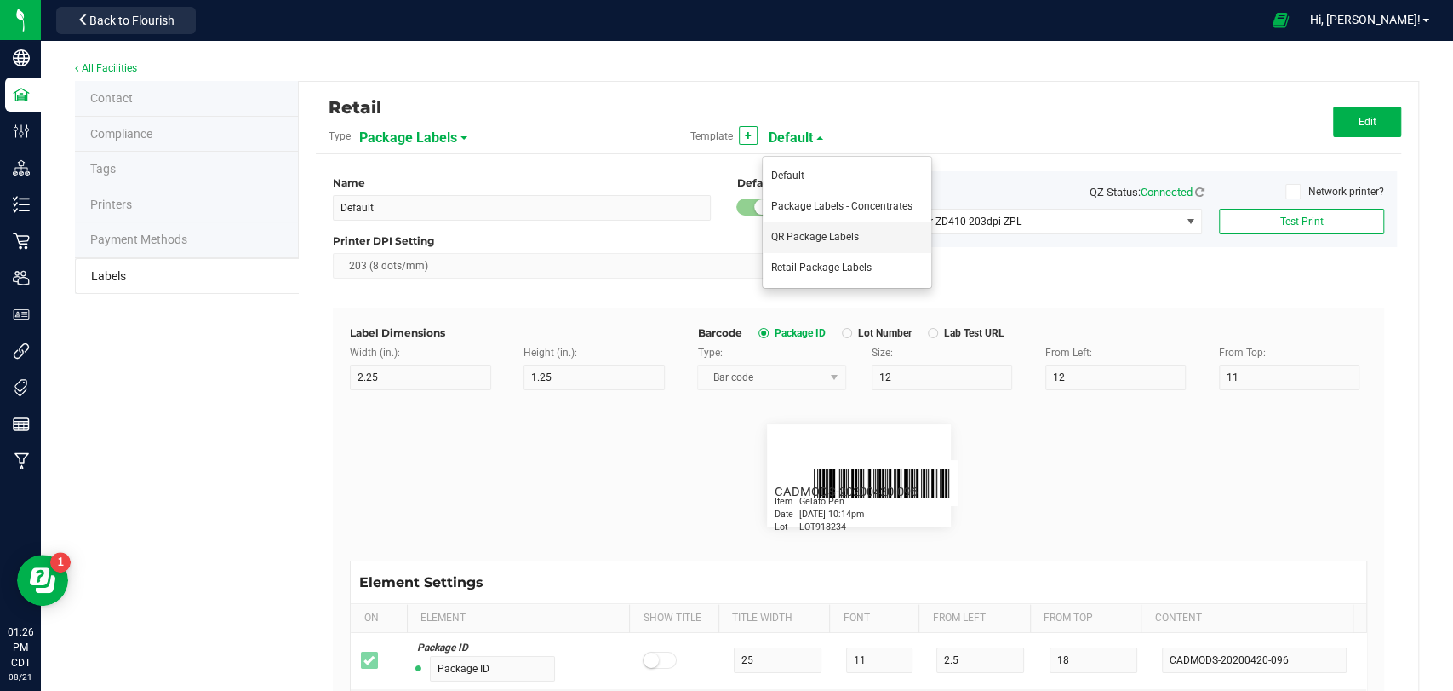
type input "30"
type input "14.75"
type input "2"
type input "7"
type input "1.5"
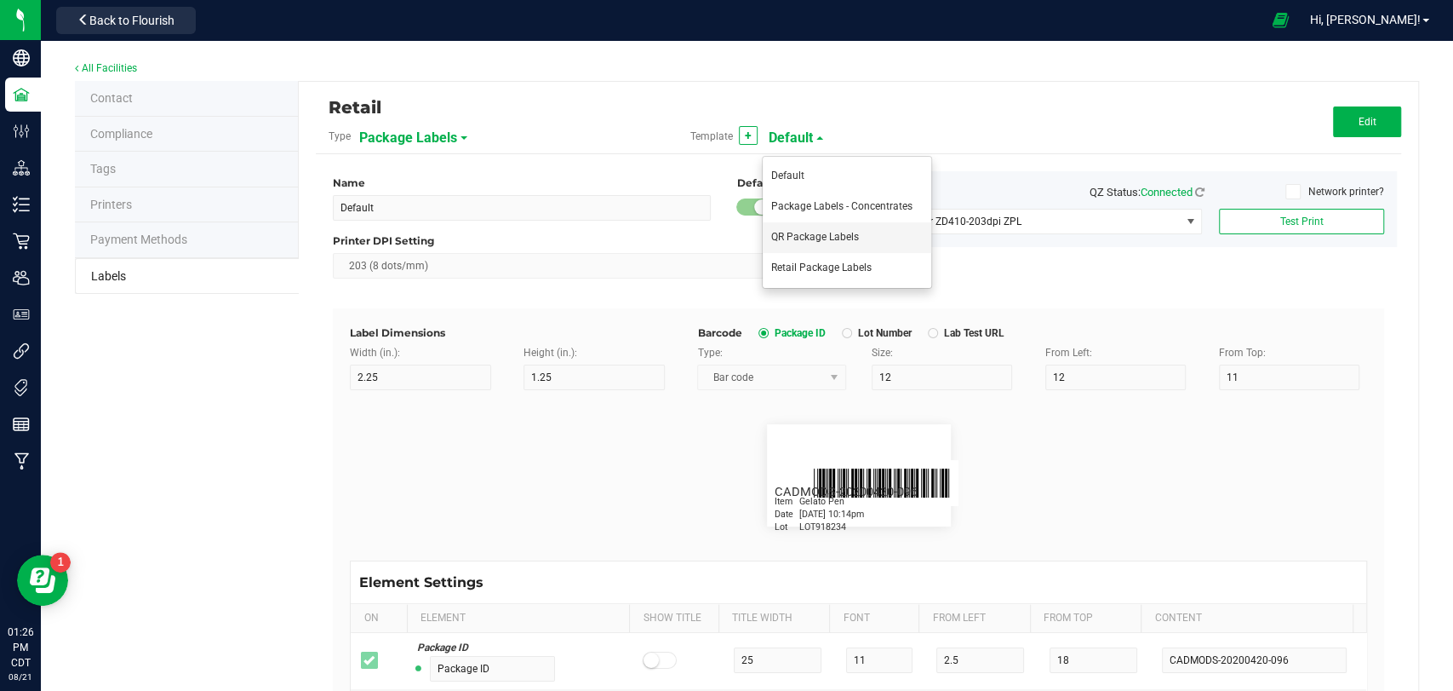
type input "15"
type input "CADMODS-20230420-096"
type input "Date"
type input "6"
type input "1.5"
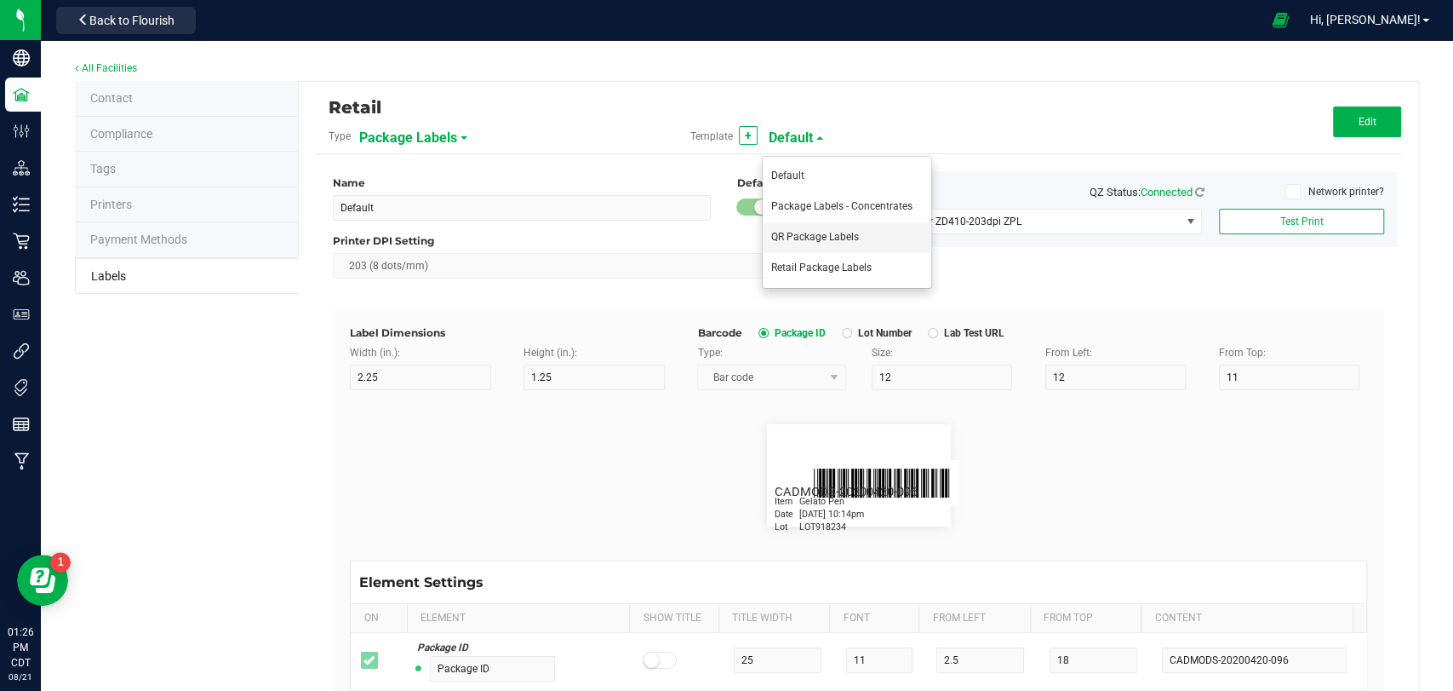
type input "21"
type input "[DATE] 10:14pm"
type input "Lot"
type input "6"
type input "1.5"
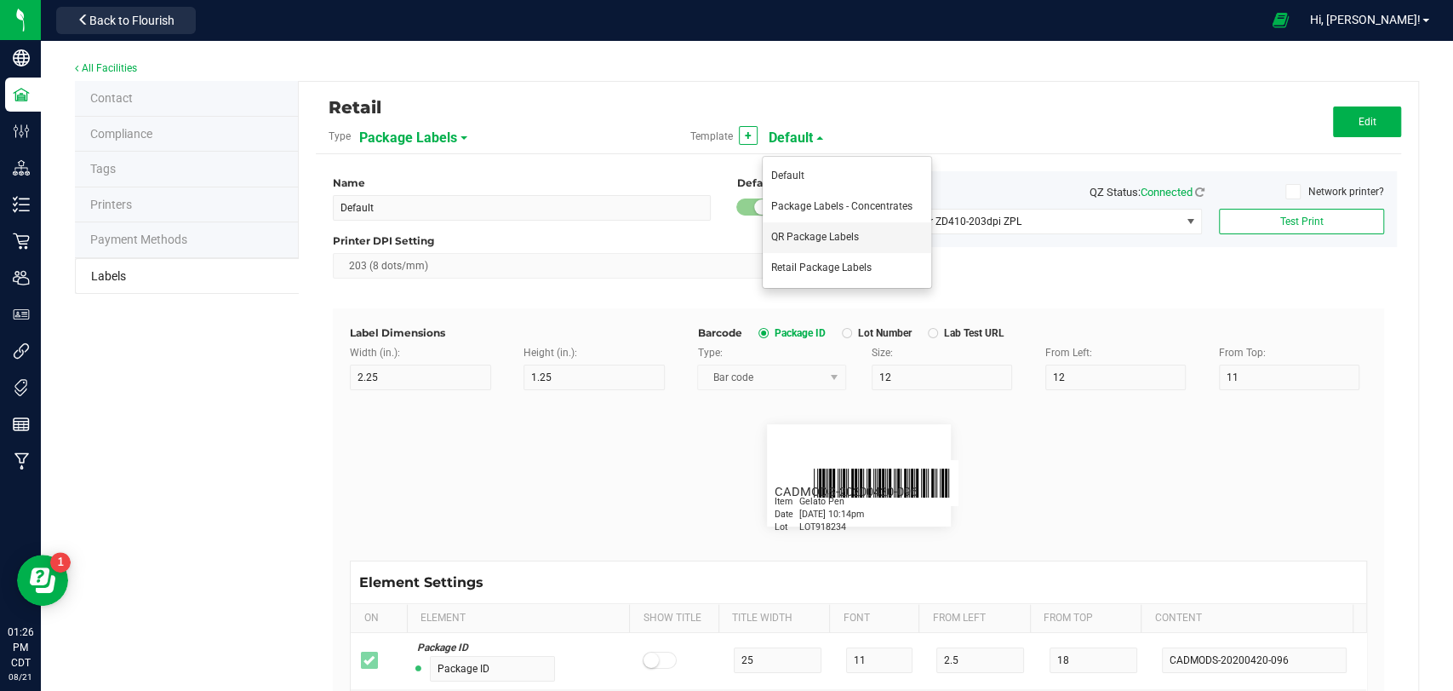
type input "24"
type input "LOT918234"
type input "SKU Name"
type input "25"
type input "7"
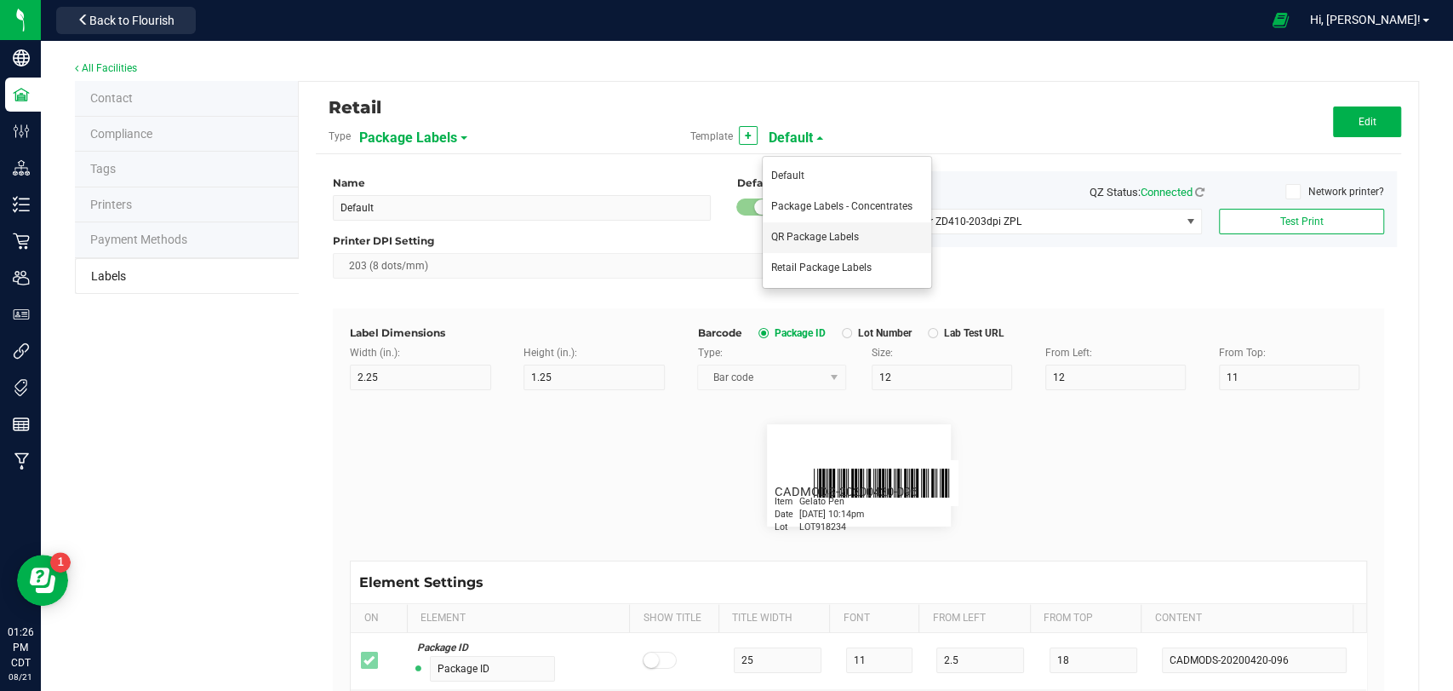
type input "1.5"
type input "18"
type input "Edibles-Gummies-Watermelon-Indica-10pk"
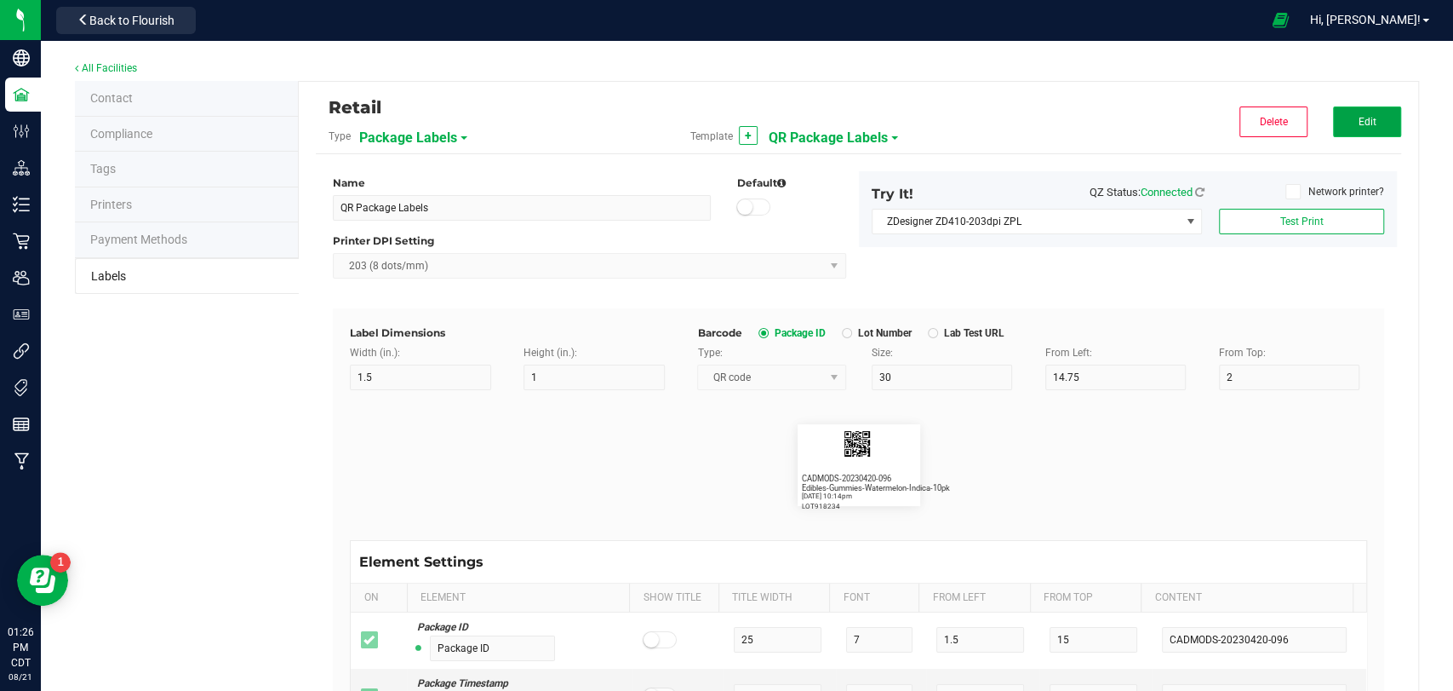
click at [1361, 128] on button "Edit" at bounding box center [1367, 121] width 68 height 31
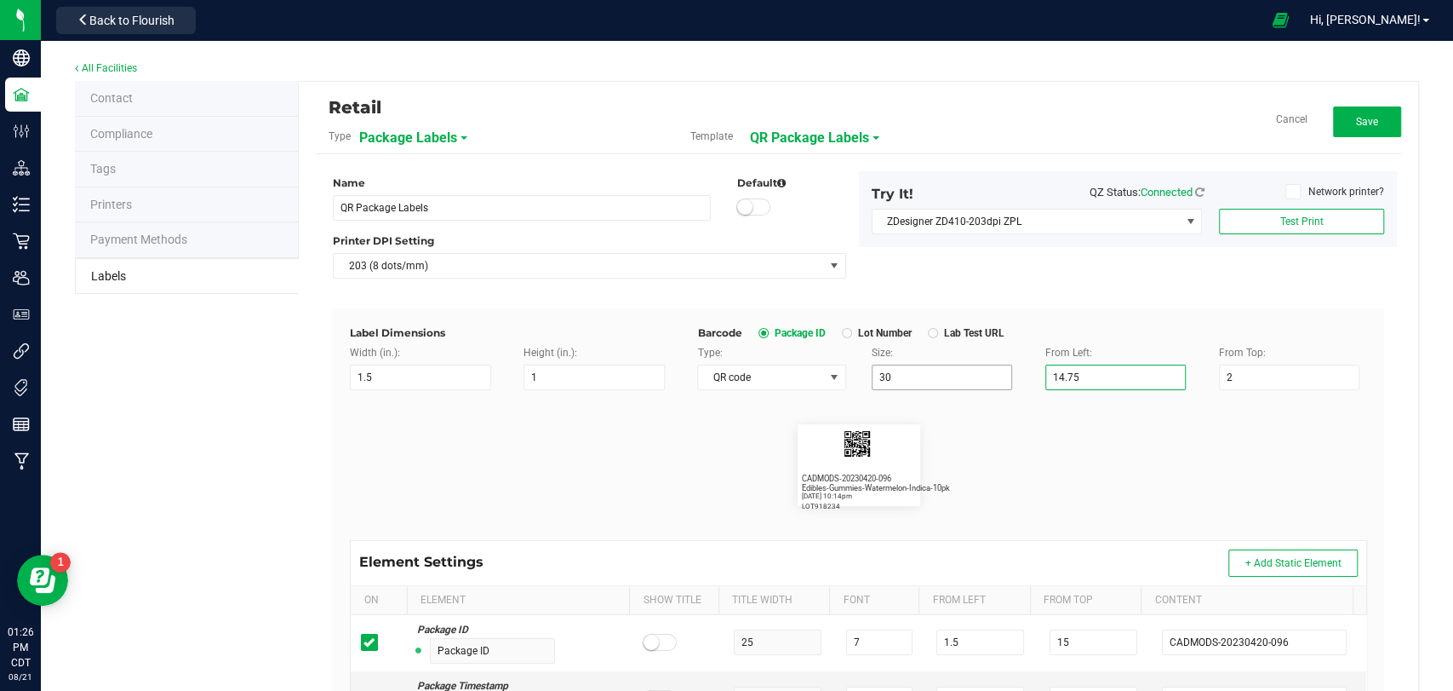
drag, startPoint x: 1084, startPoint y: 369, endPoint x: 926, endPoint y: 370, distance: 157.5
click at [926, 370] on div "Type: QR code Size: 30 From Left: 14.75 From Top: 2" at bounding box center [1033, 367] width 696 height 45
type input "27"
drag, startPoint x: 1247, startPoint y: 370, endPoint x: 1195, endPoint y: 385, distance: 53.1
click at [1207, 385] on div "From Top: 2" at bounding box center [1294, 367] width 174 height 45
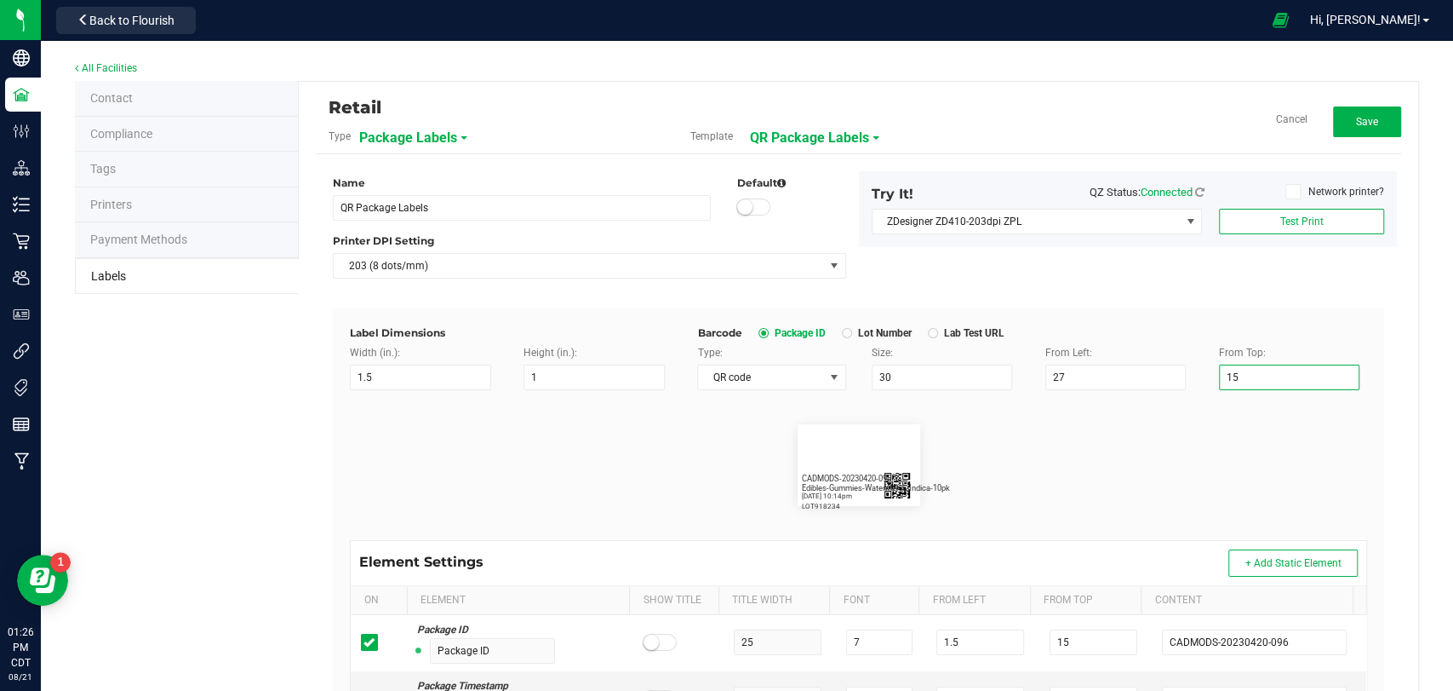
type input "15"
click at [1098, 442] on flourish-label-viewer "CADMODS-20230420-096 [DATE] 10:14pm LOT918234 Edibles-Gummies-Watermelon-Indica…" at bounding box center [858, 465] width 1017 height 82
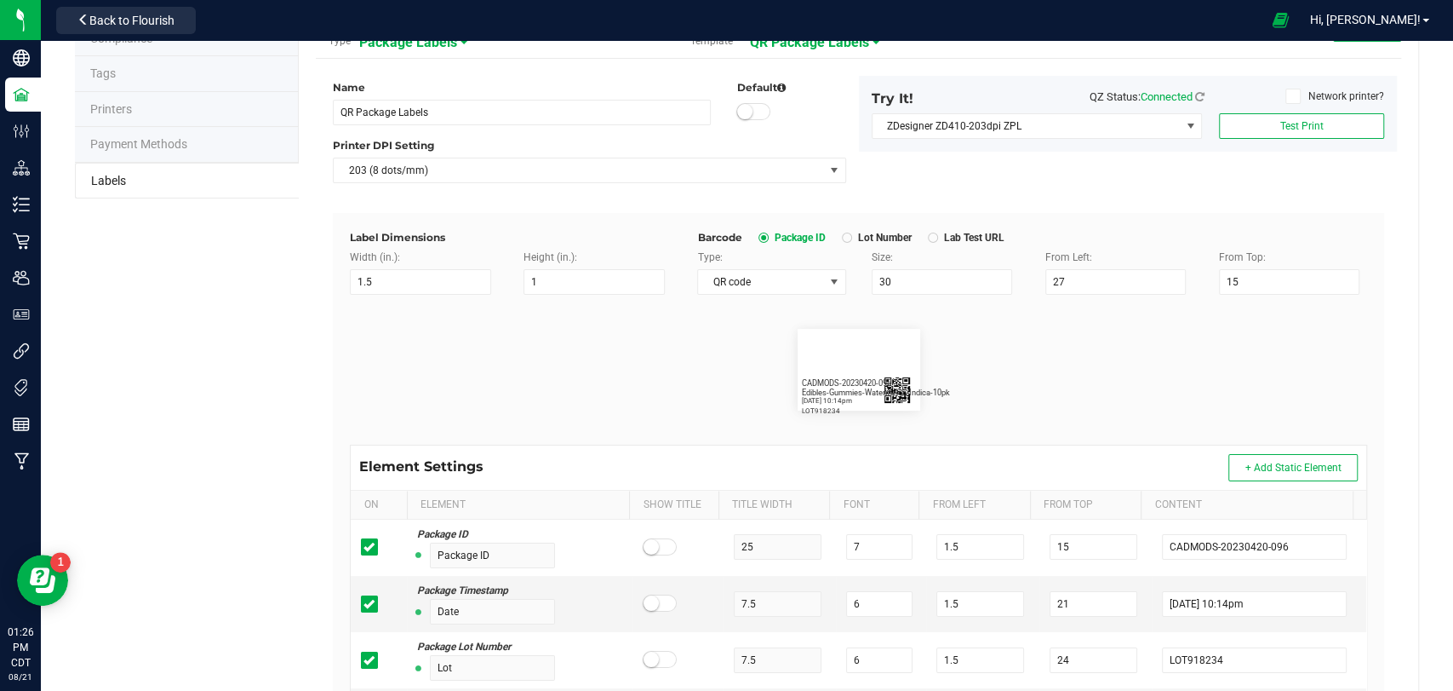
scroll to position [95, 0]
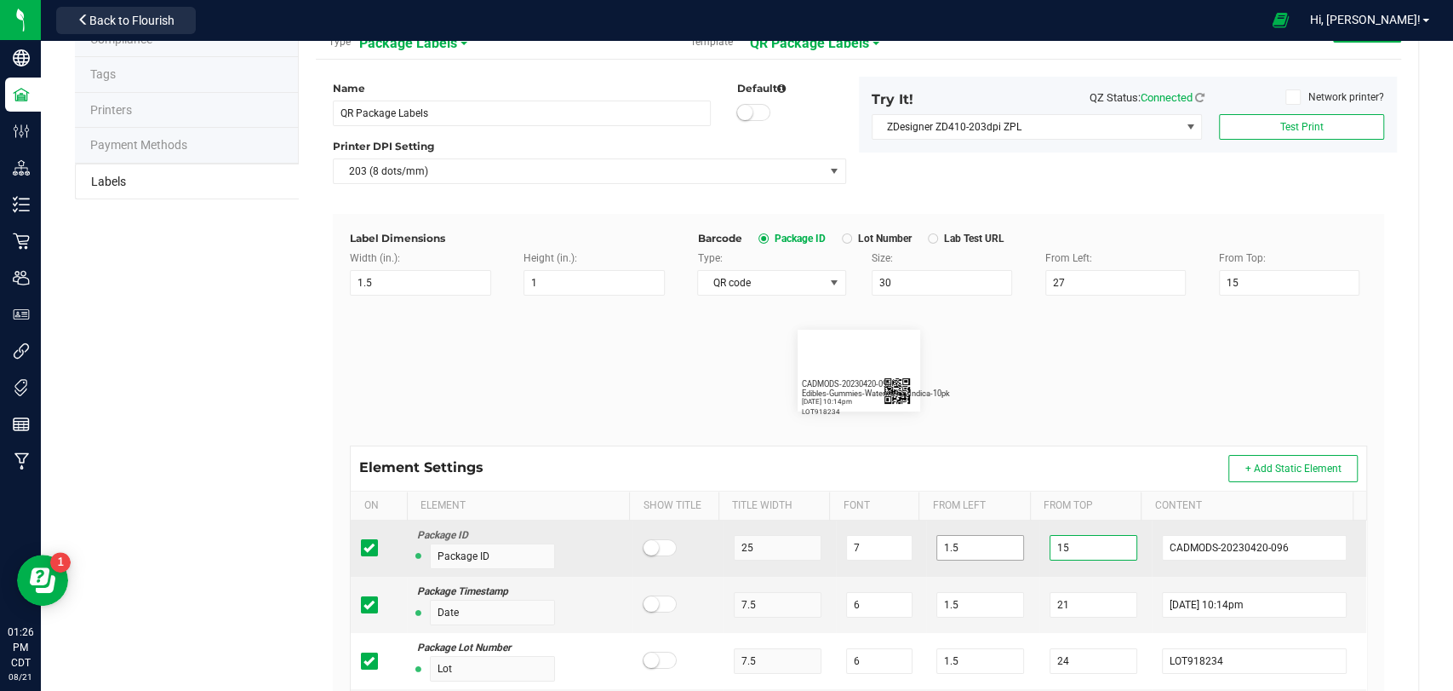
drag, startPoint x: 1058, startPoint y: 540, endPoint x: 1000, endPoint y: 553, distance: 59.3
click at [1000, 553] on tr "Package ID Package ID 25 7 1.5 15 CADMODS-20230420-096" at bounding box center [859, 548] width 1016 height 56
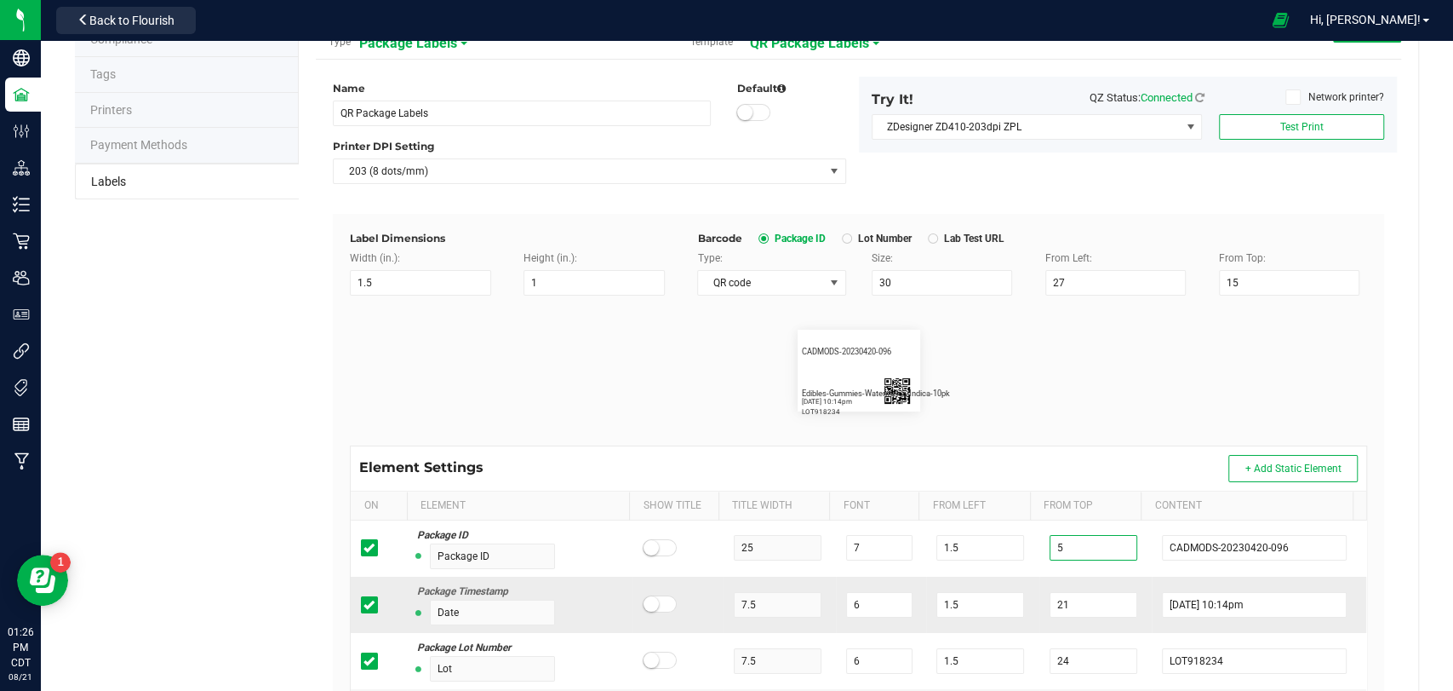
type input "5"
click at [1056, 612] on td "21" at bounding box center [1096, 604] width 113 height 56
drag, startPoint x: 1056, startPoint y: 611, endPoint x: 970, endPoint y: 607, distance: 86.1
click at [970, 607] on tr "Package Timestamp Date 7.5 6 1.5 21 [DATE] 10:14pm" at bounding box center [859, 604] width 1016 height 56
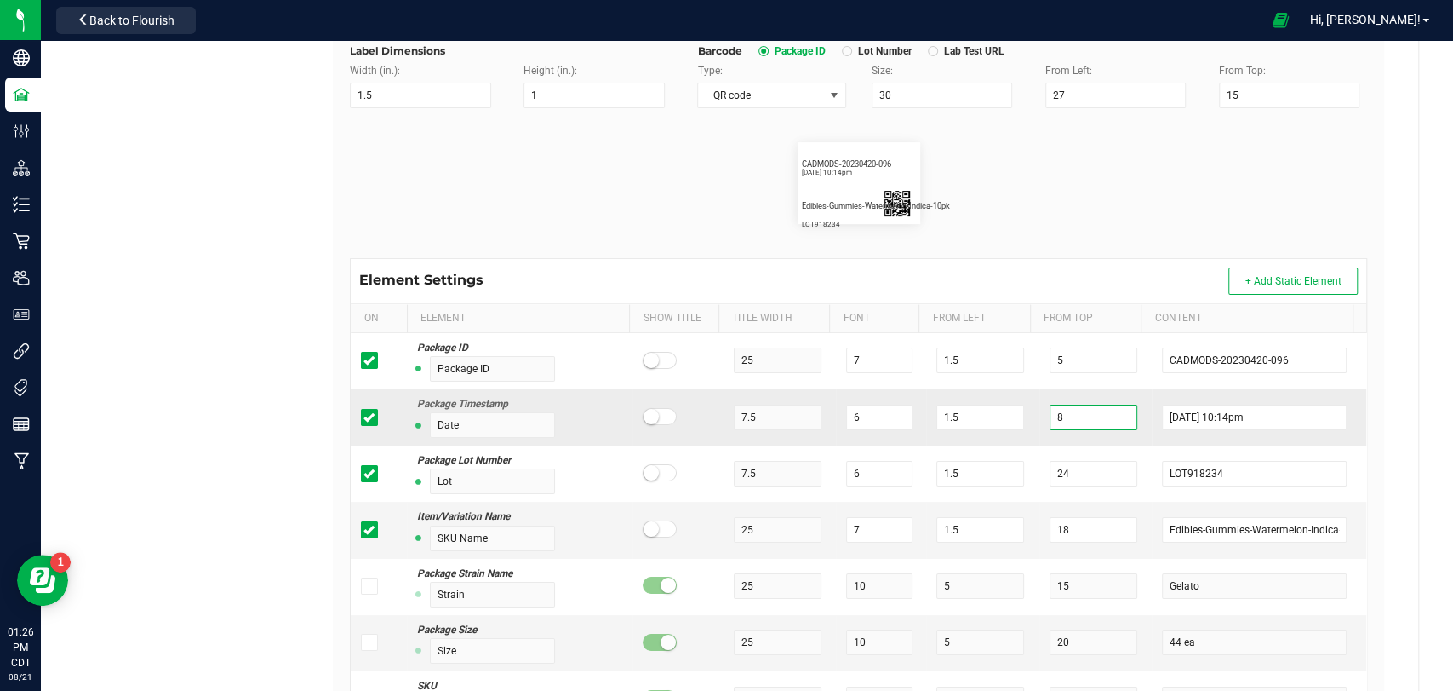
scroll to position [284, 0]
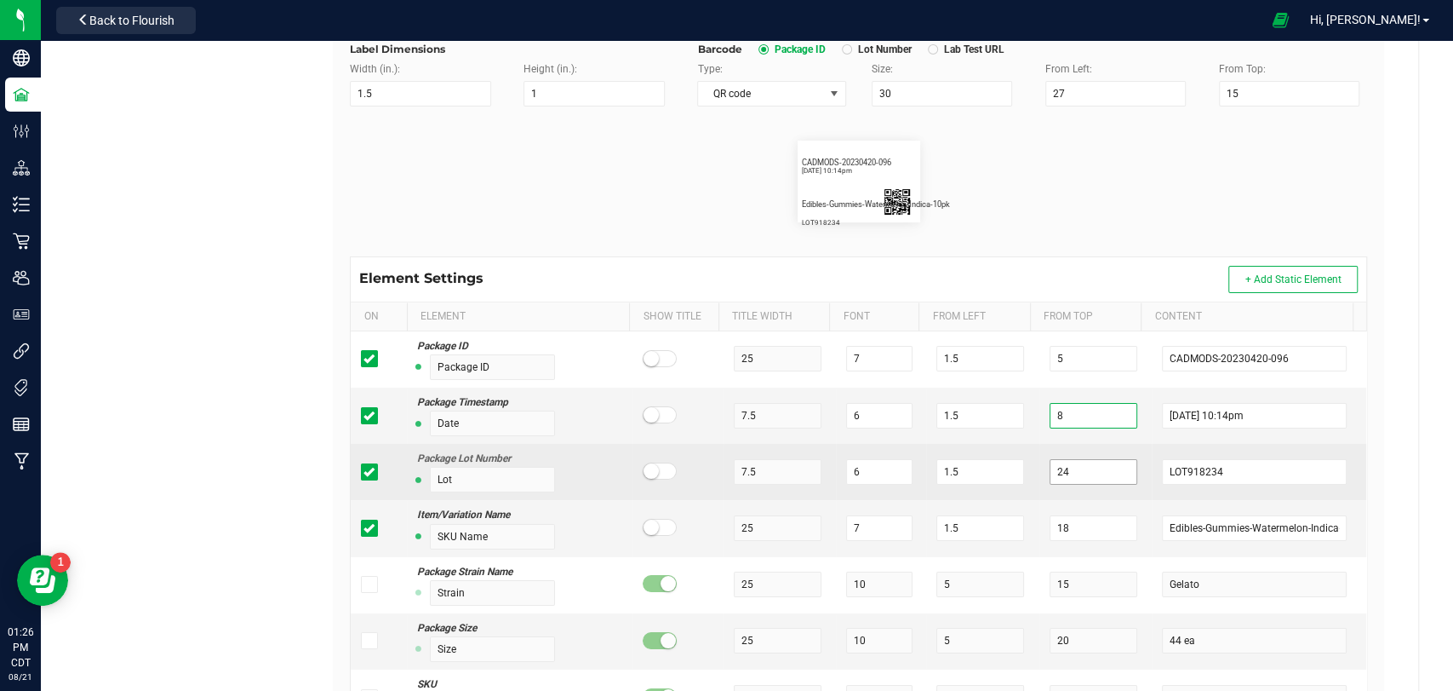
type input "8"
drag, startPoint x: 1063, startPoint y: 470, endPoint x: 1002, endPoint y: 473, distance: 61.4
click at [1002, 473] on tr "Package Lot Number Lot 7.5 6 1.5 24 LOT918234" at bounding box center [859, 472] width 1016 height 56
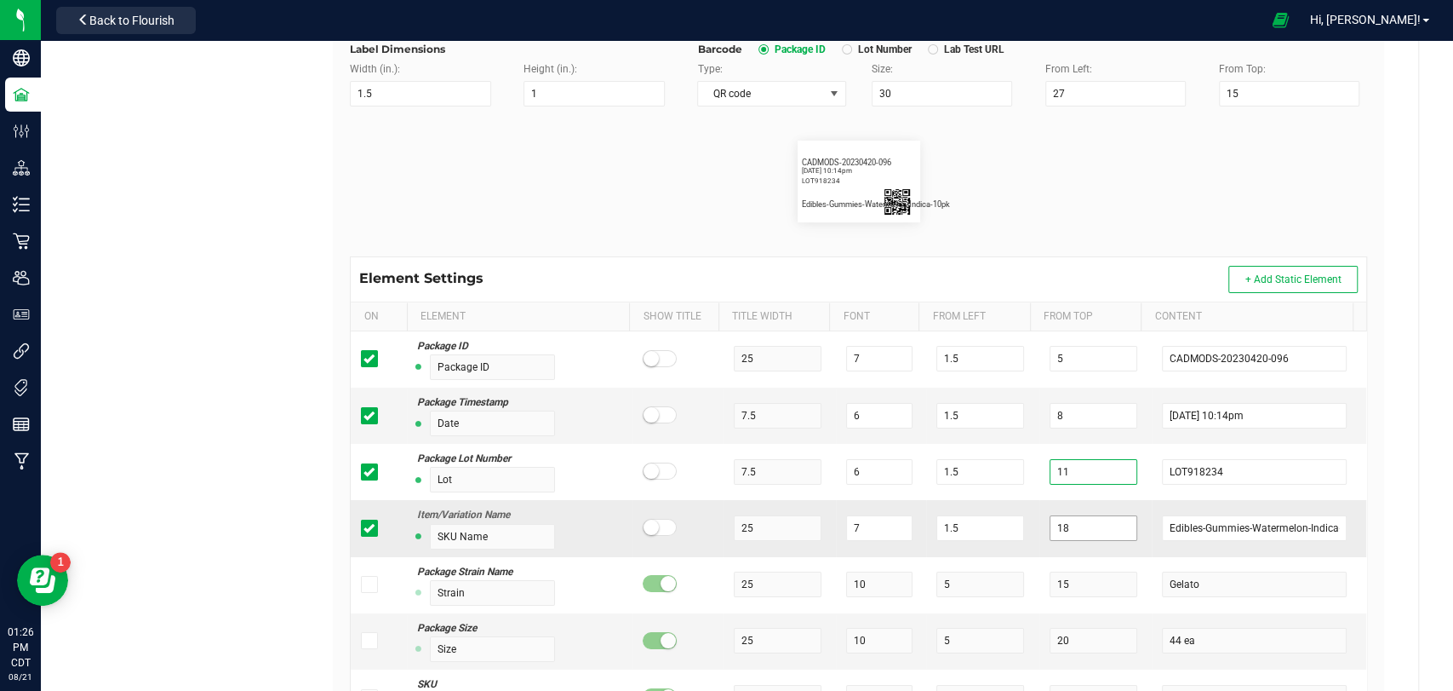
type input "11"
drag, startPoint x: 1088, startPoint y: 522, endPoint x: 962, endPoint y: 526, distance: 126.1
click at [962, 526] on tr "Item/Variation Name SKU Name 25 7 1.5 18 Edibles-Gummies-Watermelon-Indica-10pk" at bounding box center [859, 528] width 1016 height 56
type input "14"
click at [216, 404] on div "Contact Compliance Tags Printers Payment Methods Labels Retail Type Package Lab…" at bounding box center [747, 297] width 1344 height 1000
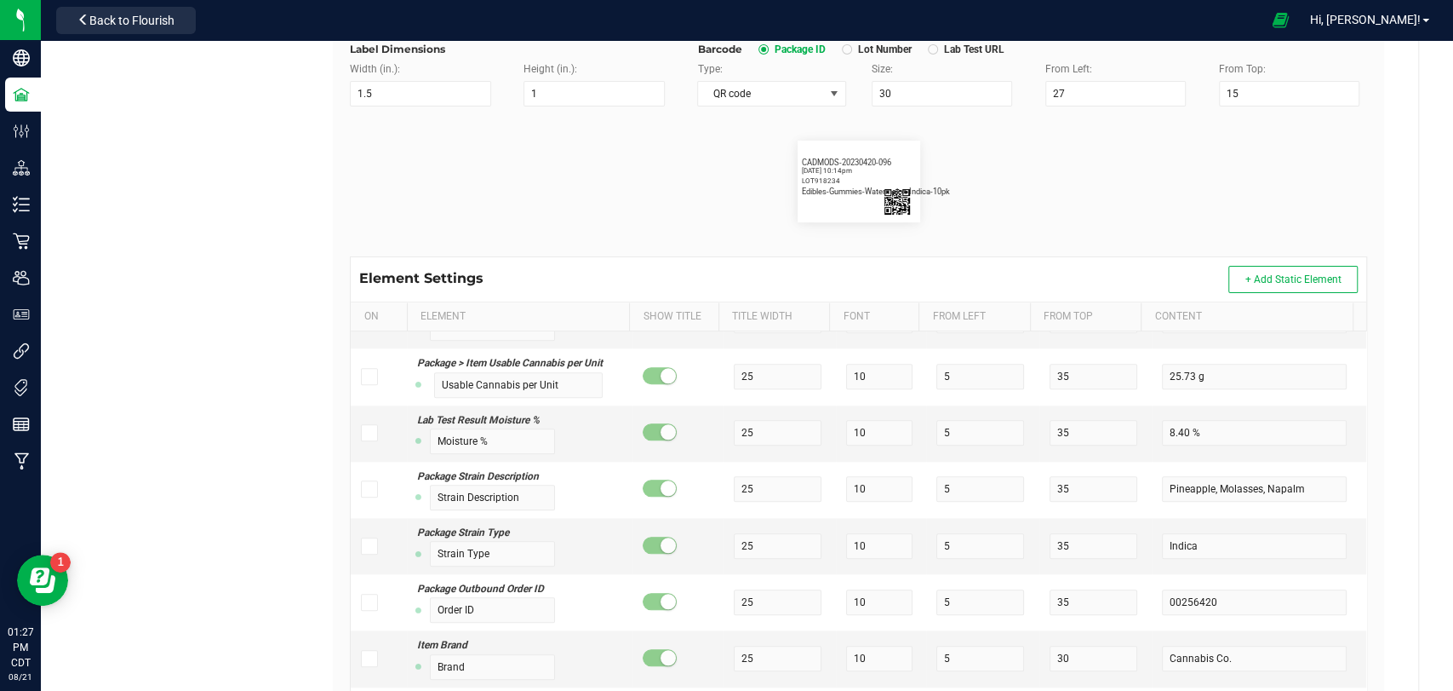
scroll to position [1229, 0]
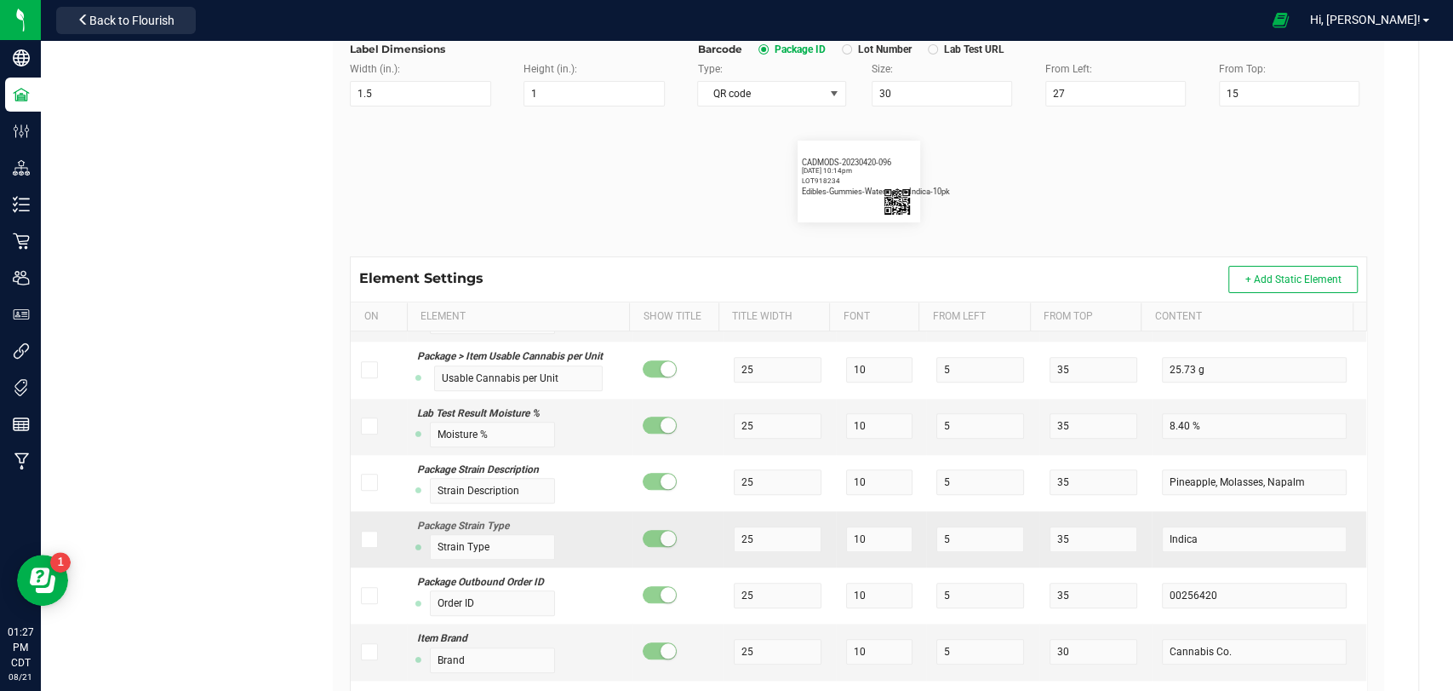
click at [378, 534] on label at bounding box center [373, 538] width 25 height 17
click at [0, 0] on input "checkbox" at bounding box center [0, 0] width 0 height 0
click at [643, 535] on span at bounding box center [660, 538] width 34 height 17
drag, startPoint x: 900, startPoint y: 544, endPoint x: 885, endPoint y: 545, distance: 15.3
click at [886, 546] on tr "Package Strain Type Strain Type 25 10 5 35 Indica" at bounding box center [859, 539] width 1016 height 56
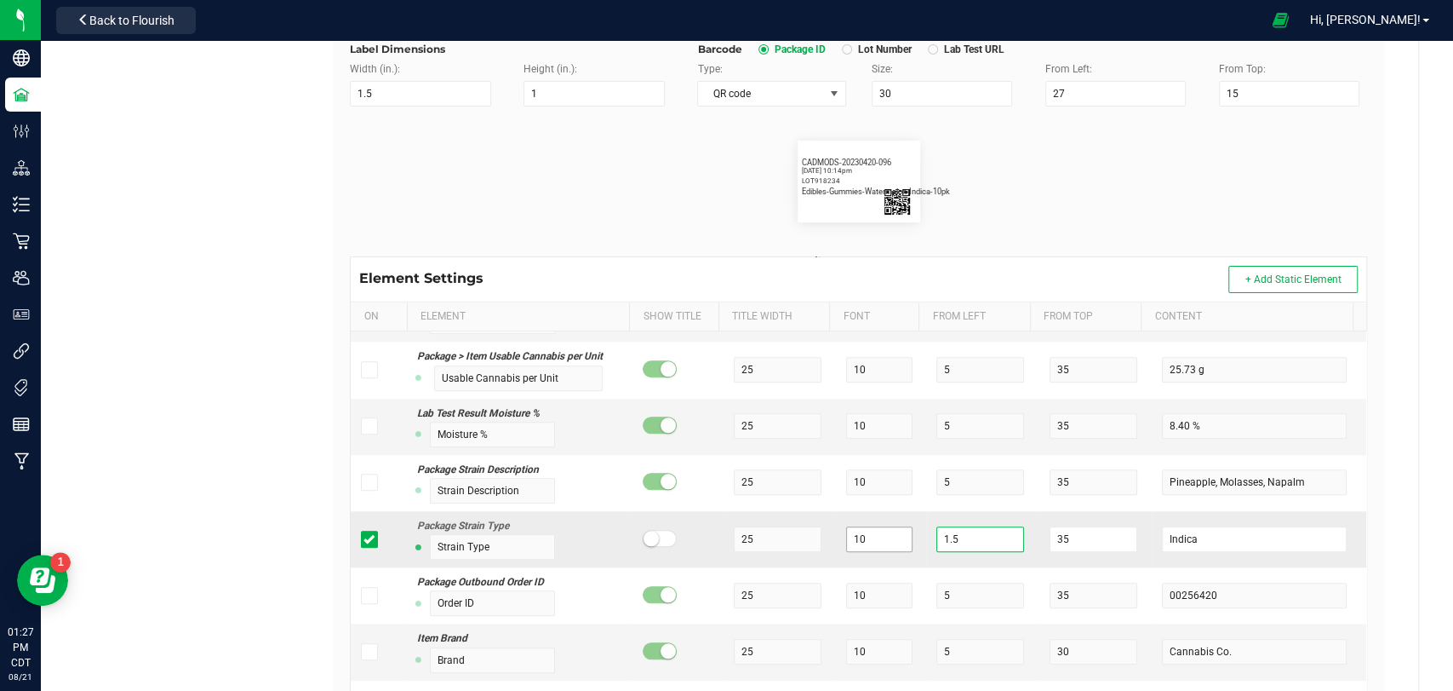
type input "1.5"
drag, startPoint x: 880, startPoint y: 541, endPoint x: 760, endPoint y: 556, distance: 120.2
click at [760, 556] on tr "Package Strain Type Strain Type 25 10 1.5 35 Indica" at bounding box center [859, 539] width 1016 height 56
type input "6"
drag, startPoint x: 1070, startPoint y: 530, endPoint x: 1014, endPoint y: 539, distance: 56.8
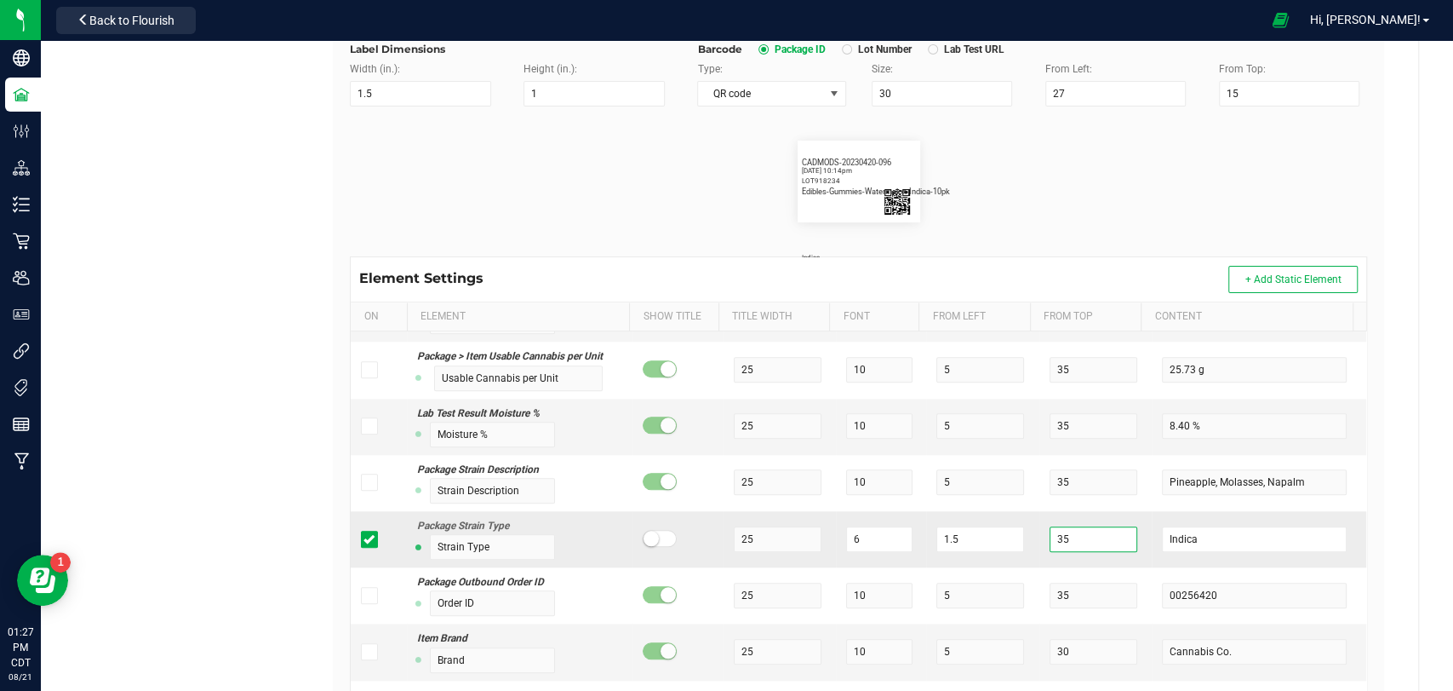
click at [1014, 539] on tr "Package Strain Type Strain Type 25 6 1.5 35 Indica" at bounding box center [859, 539] width 1016 height 56
type input "17"
click at [1396, 492] on div "Retail Type Package Labels Template QR Package Labels Cancel Save Name QR Packa…" at bounding box center [859, 297] width 1120 height 998
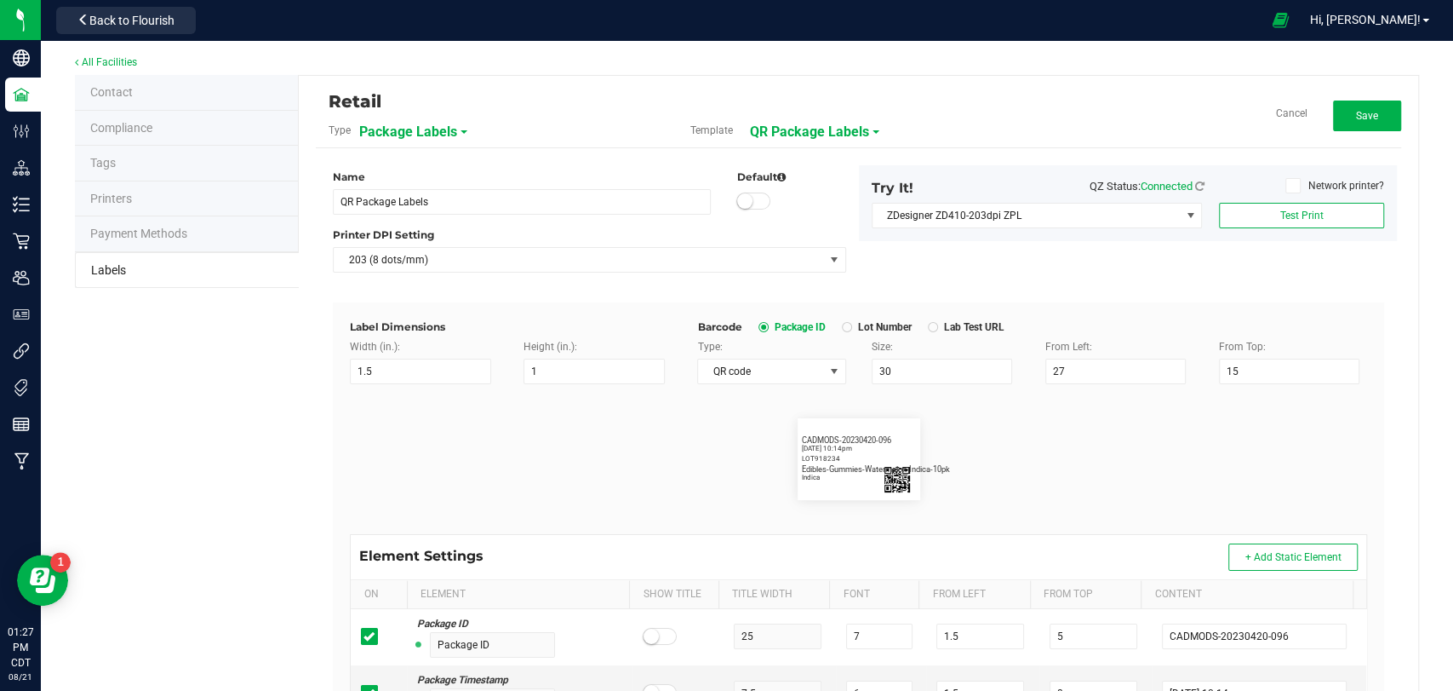
scroll to position [0, 0]
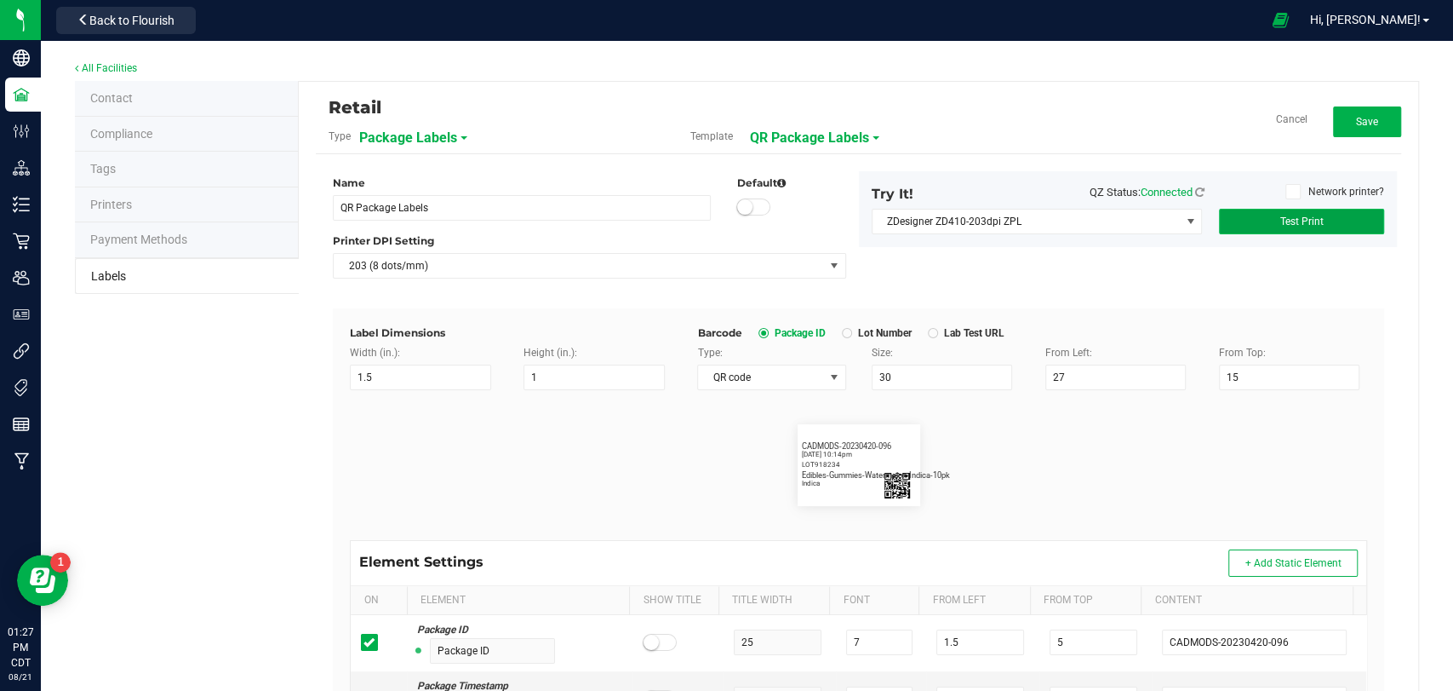
click at [1277, 228] on button "Test Print" at bounding box center [1301, 222] width 165 height 26
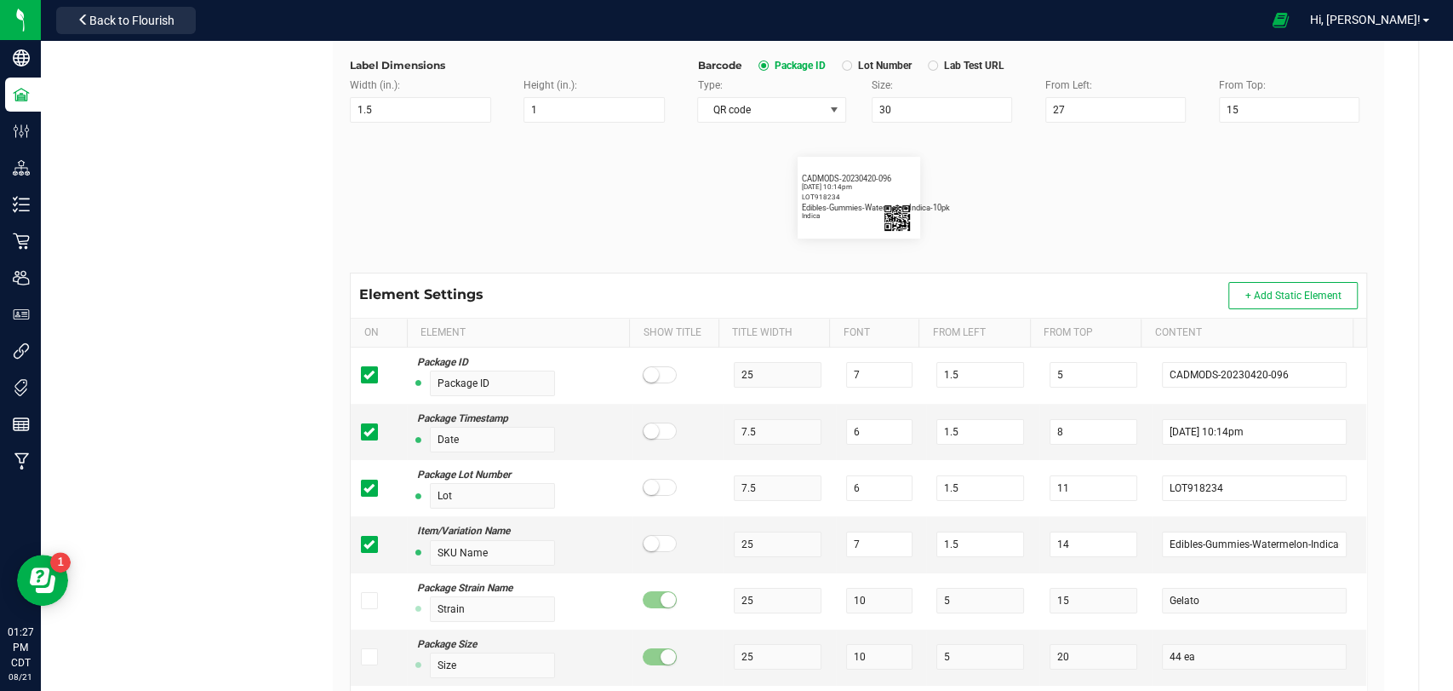
scroll to position [284, 0]
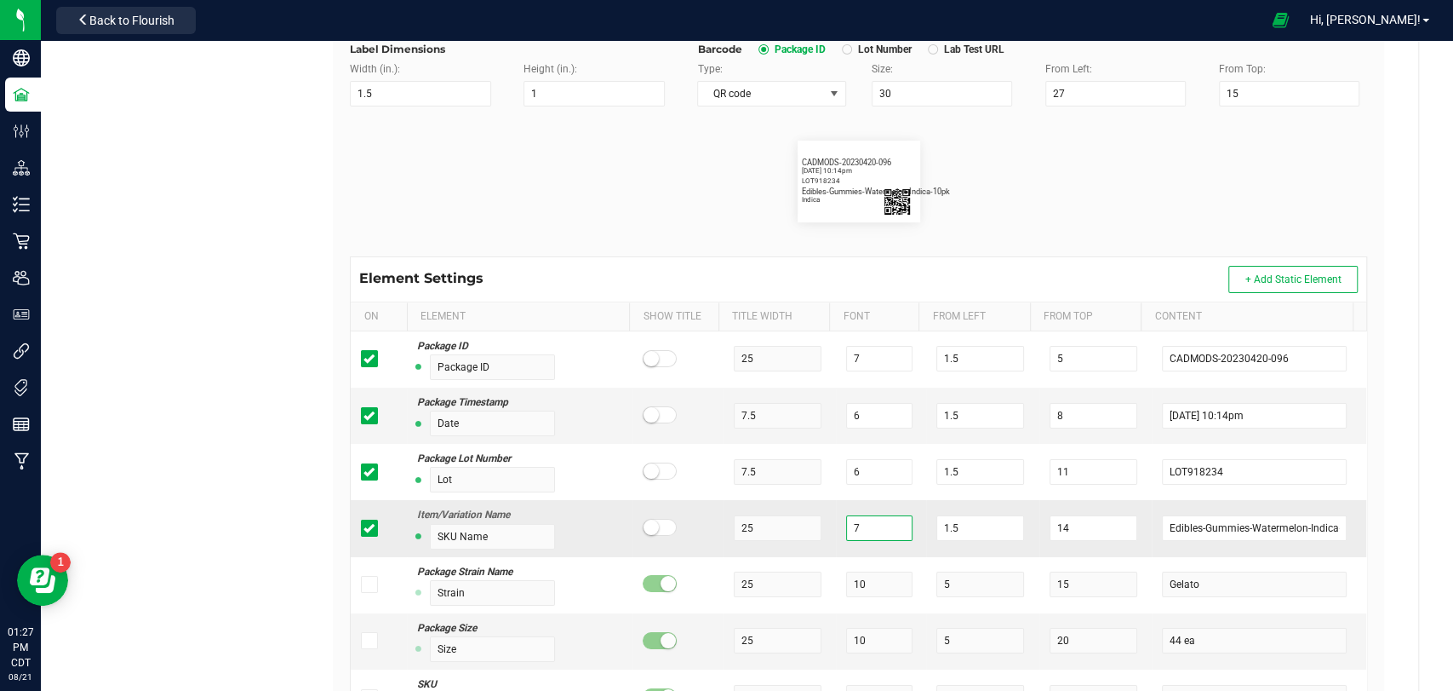
drag, startPoint x: 871, startPoint y: 532, endPoint x: 822, endPoint y: 534, distance: 49.4
click at [836, 534] on td "7" at bounding box center [881, 528] width 90 height 56
type input "6"
click at [1171, 207] on flourish-label-viewer "CADMODS-20230420-096 [DATE] 10:14pm LOT918234 Edibles-Gummies-Watermelon-Indica…" at bounding box center [858, 181] width 1017 height 82
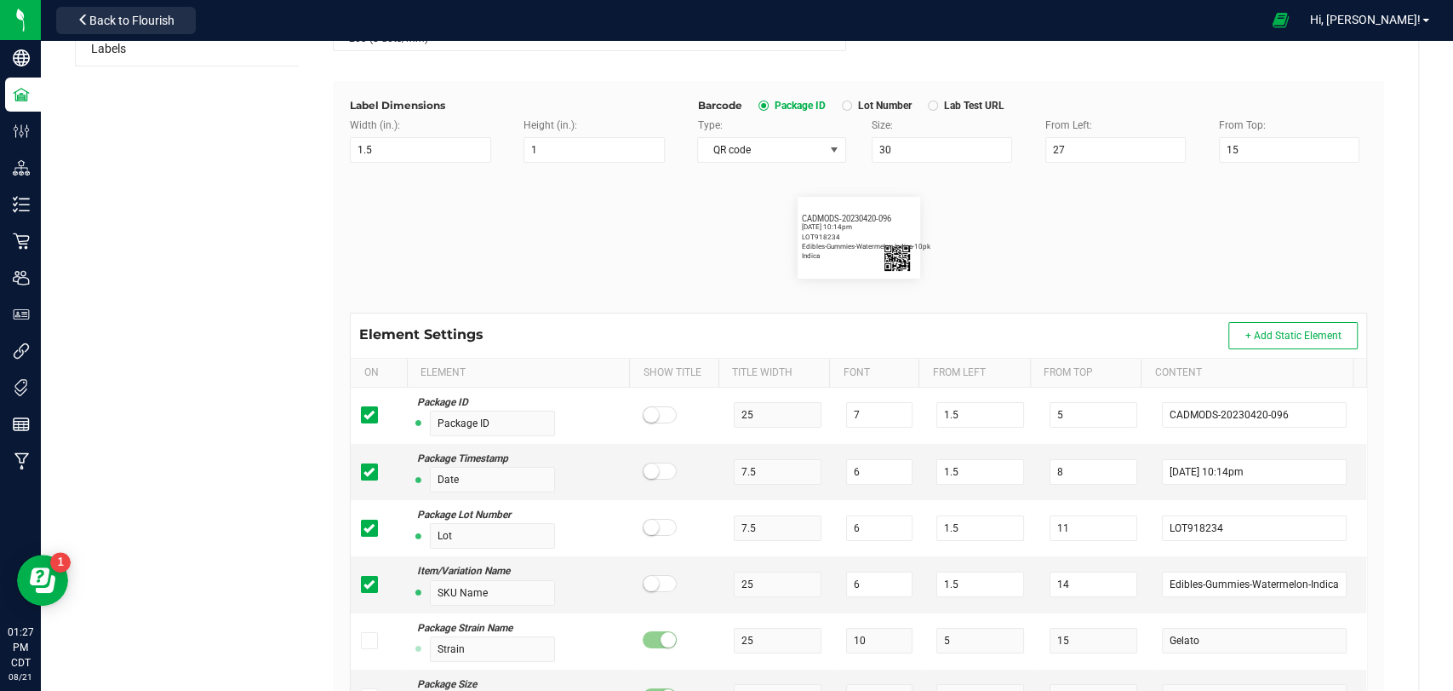
scroll to position [95, 0]
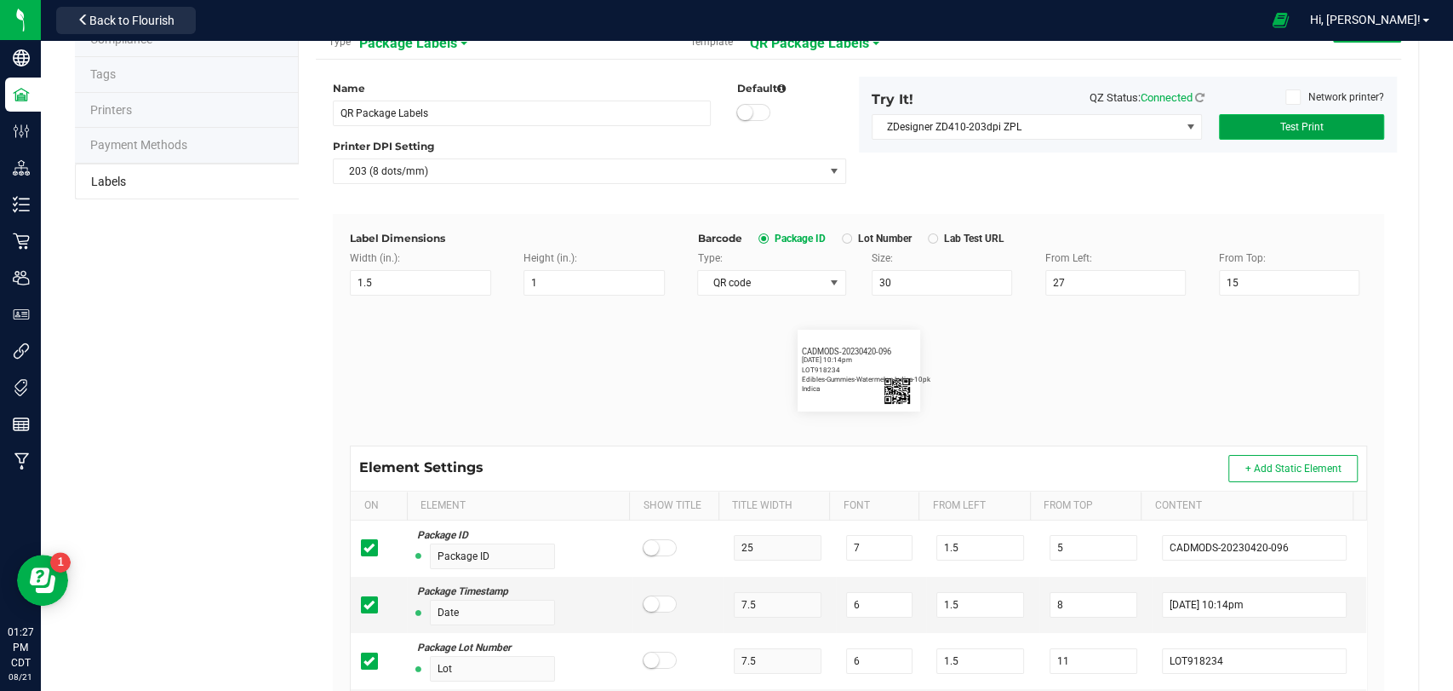
click at [1328, 134] on button "Test Print" at bounding box center [1301, 127] width 165 height 26
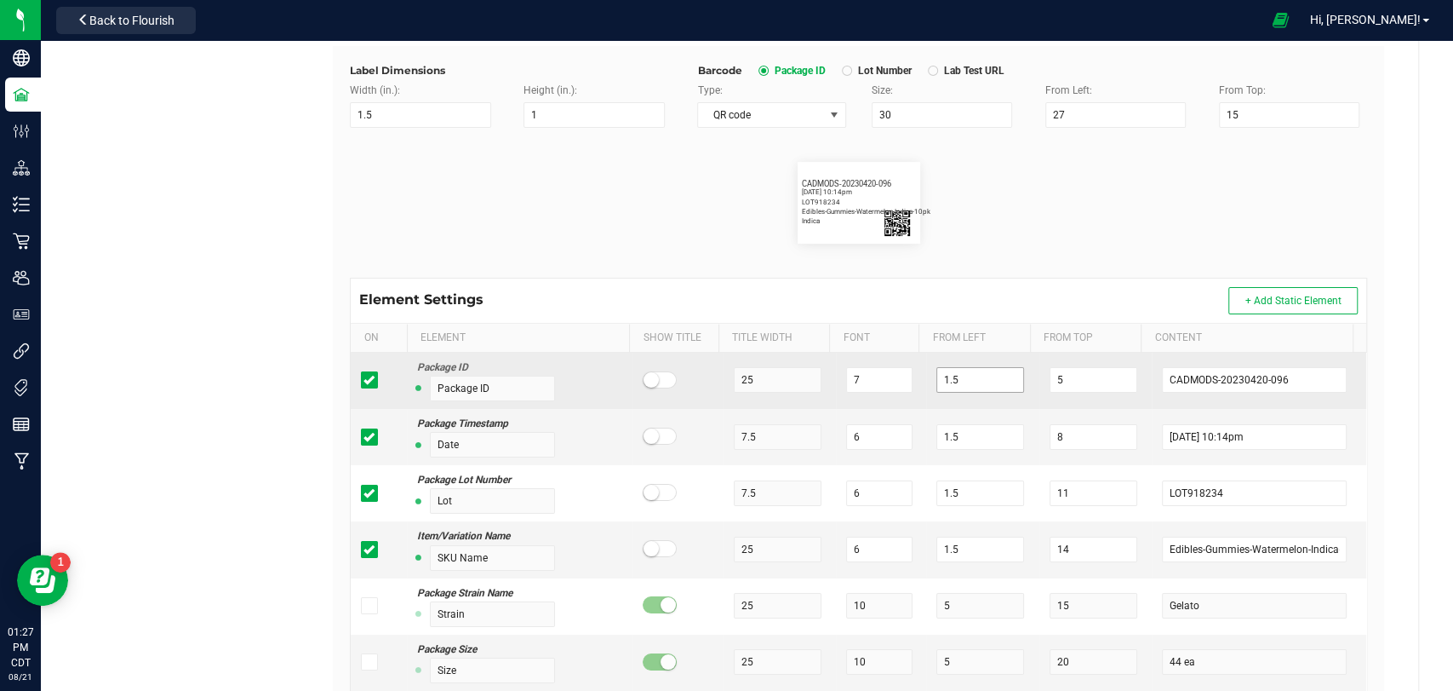
scroll to position [284, 0]
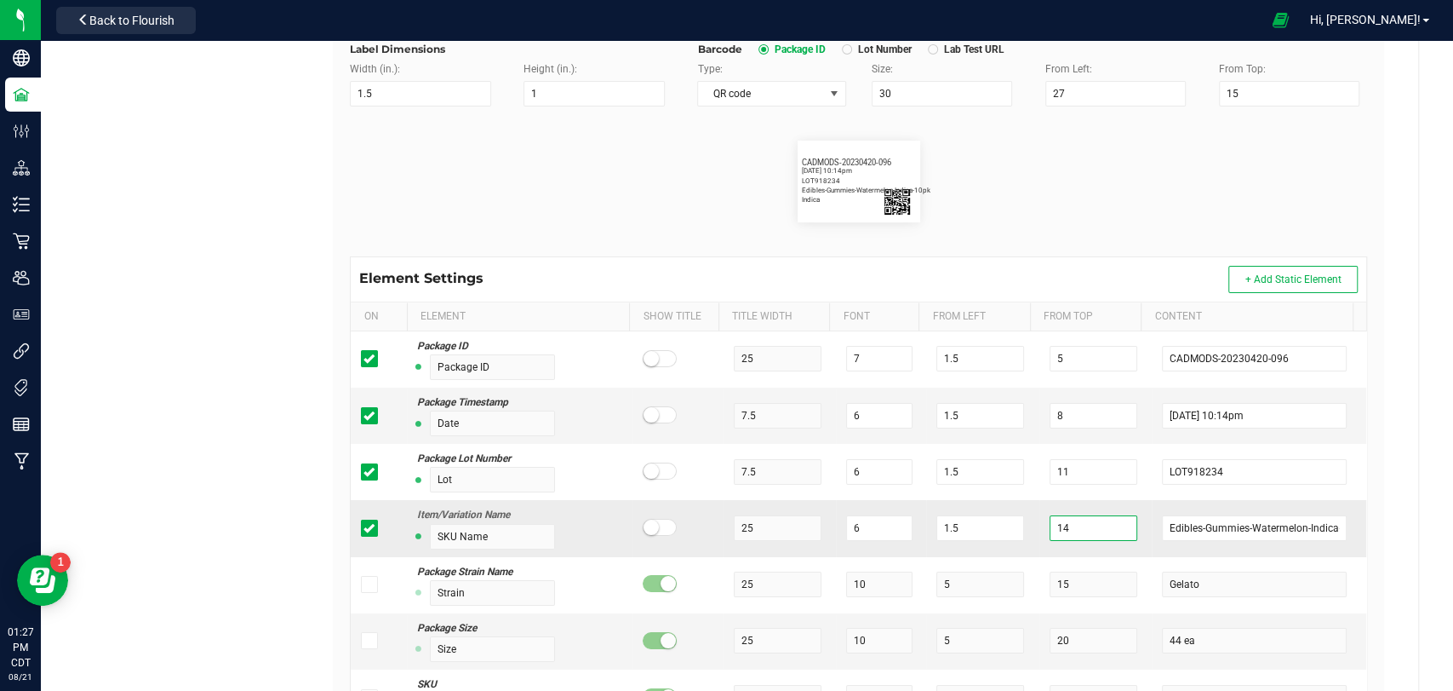
drag, startPoint x: 1056, startPoint y: 525, endPoint x: 1023, endPoint y: 526, distance: 33.2
click at [1040, 526] on td "14" at bounding box center [1096, 528] width 113 height 56
type input "8"
drag, startPoint x: 1067, startPoint y: 410, endPoint x: 1029, endPoint y: 416, distance: 38.8
click at [1050, 416] on input "8" at bounding box center [1094, 416] width 88 height 26
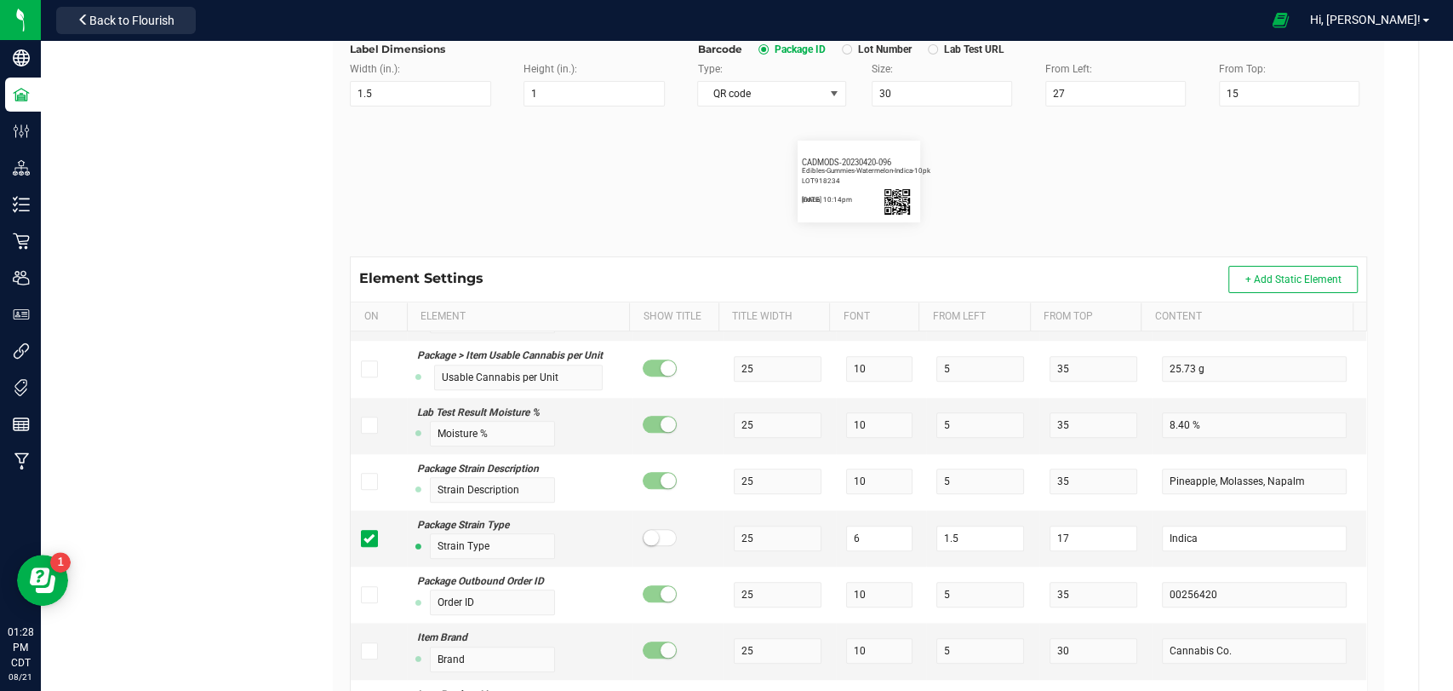
scroll to position [1324, 0]
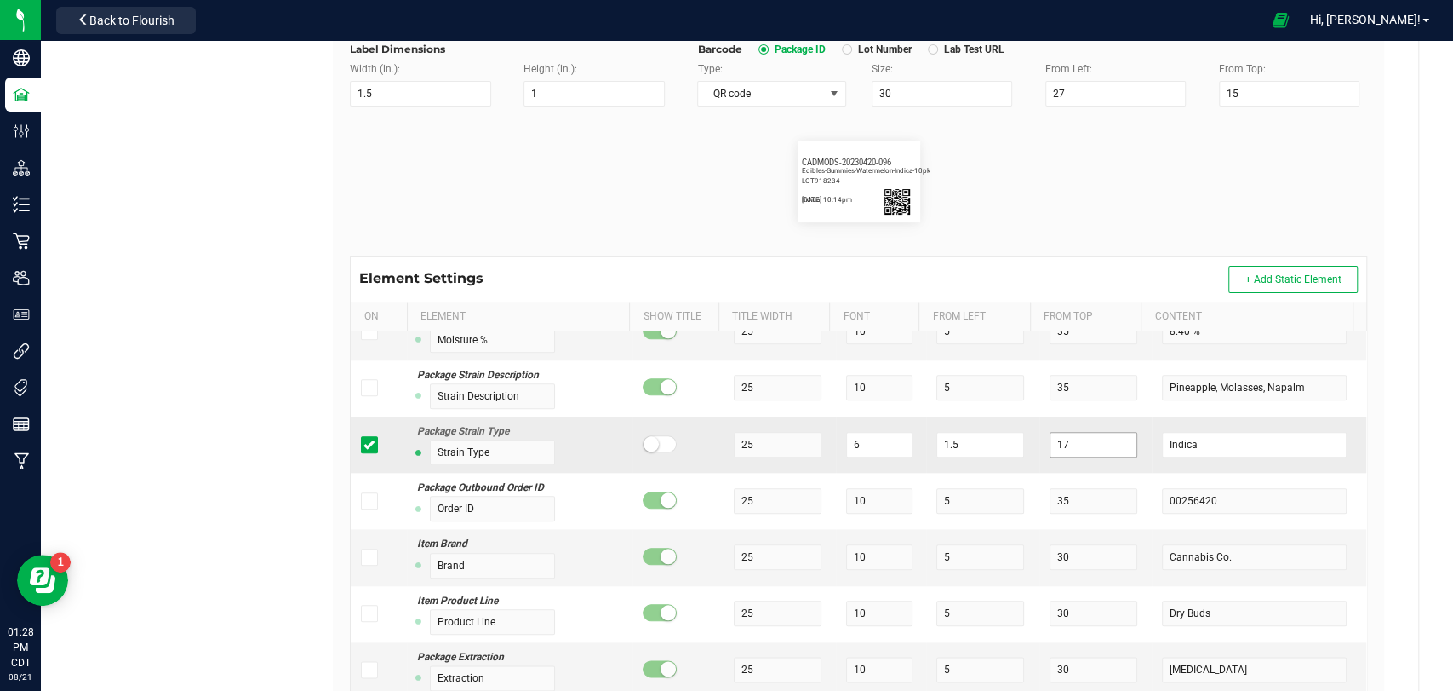
type input "17"
drag, startPoint x: 1067, startPoint y: 443, endPoint x: 1023, endPoint y: 440, distance: 44.3
click at [1040, 440] on td "17" at bounding box center [1096, 444] width 113 height 56
type input "14"
click at [1046, 164] on flourish-label-viewer "CADMODS-20230420-096 [DATE] 10:14pm LOT918234 Edibles-Gummies-Watermelon-Indica…" at bounding box center [858, 181] width 1017 height 82
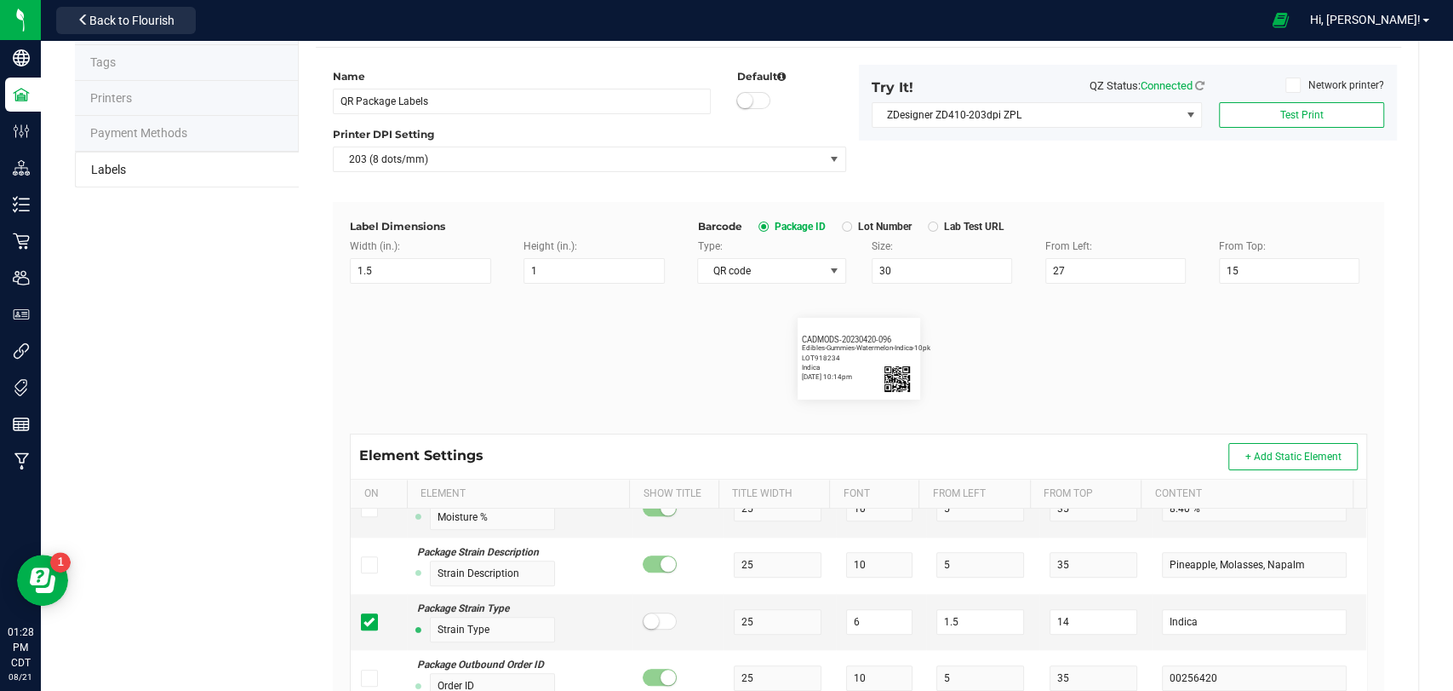
scroll to position [95, 0]
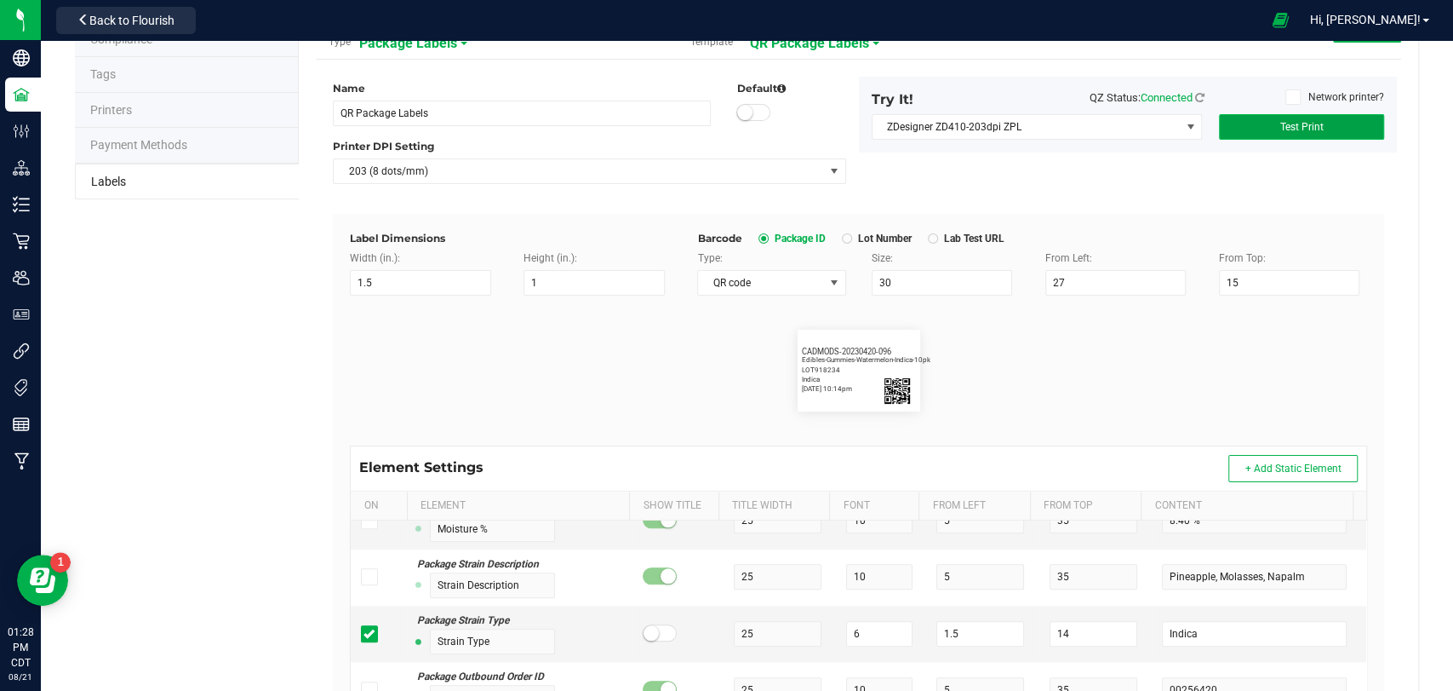
click at [1307, 115] on button "Test Print" at bounding box center [1301, 127] width 165 height 26
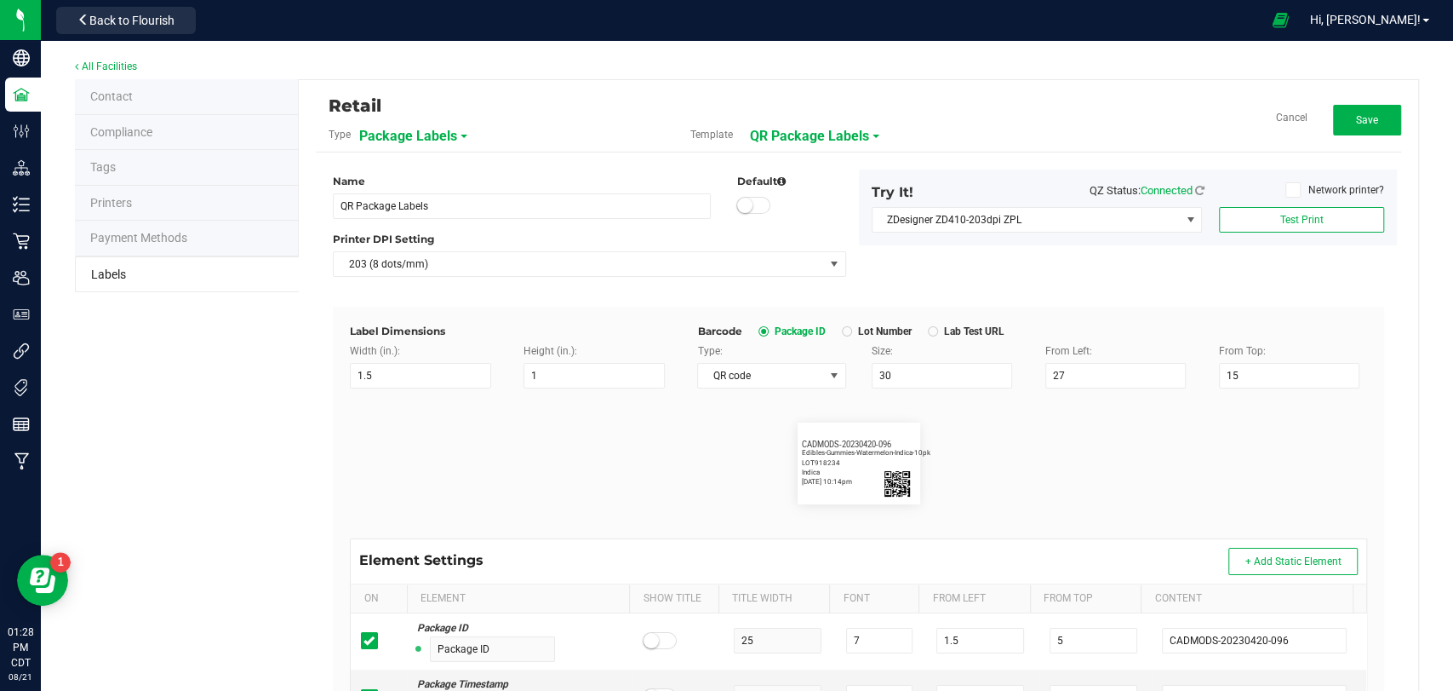
scroll to position [0, 0]
click at [1356, 117] on span "Save" at bounding box center [1367, 122] width 22 height 12
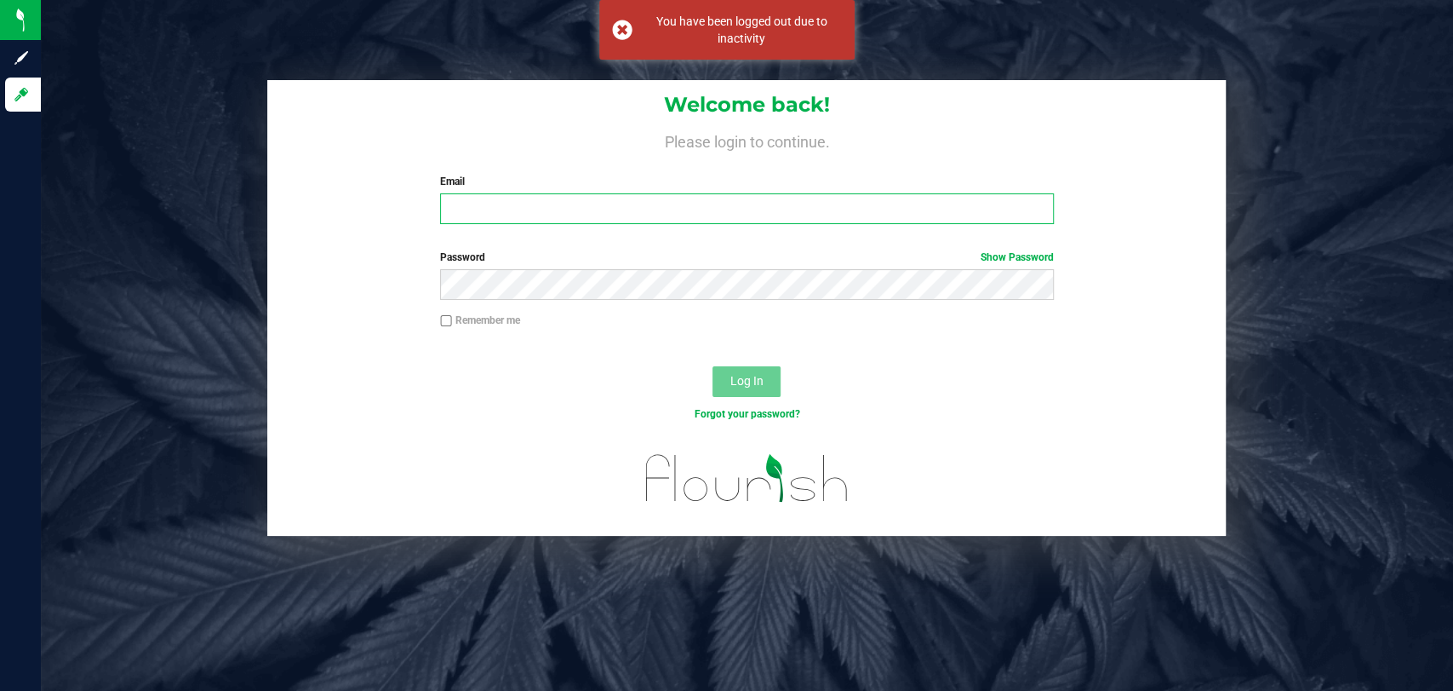
type input "[PERSON_NAME][EMAIL_ADDRESS][PERSON_NAME][DOMAIN_NAME]"
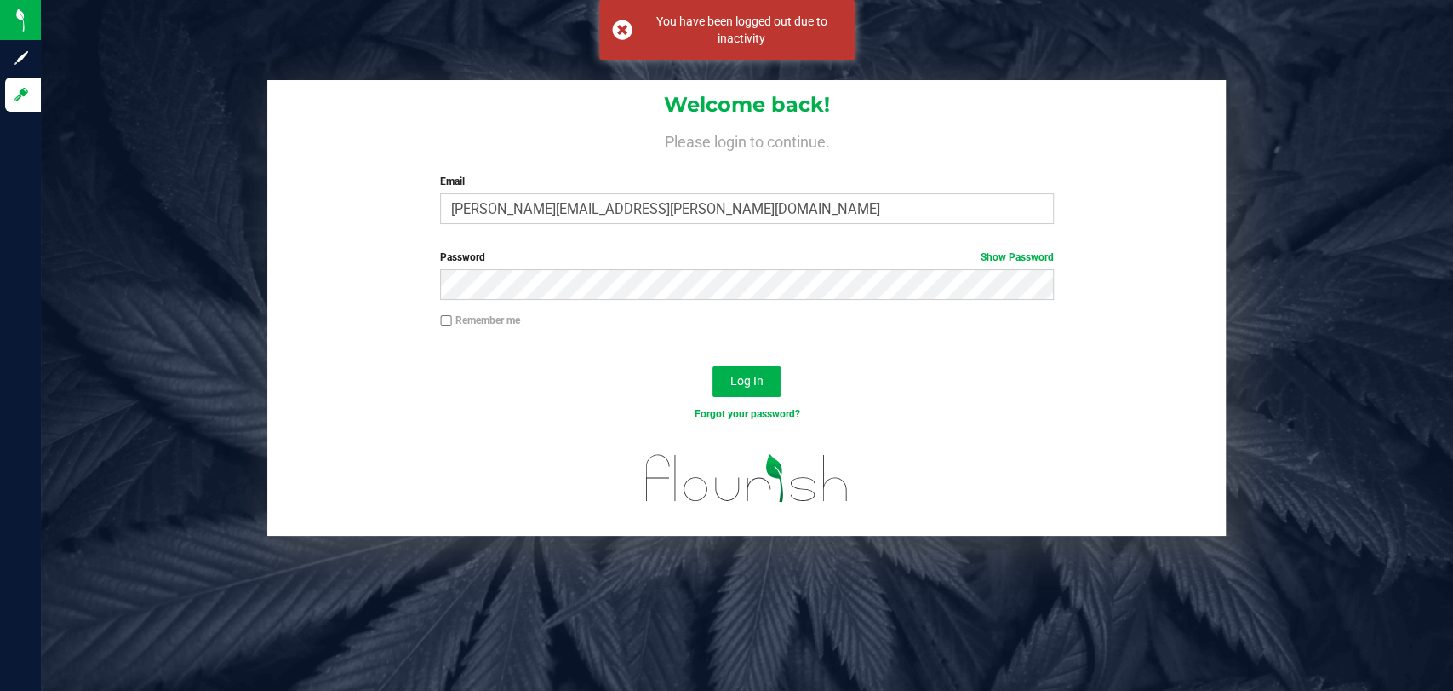
click at [762, 398] on div "Log In" at bounding box center [746, 386] width 959 height 57
click at [759, 388] on button "Log In" at bounding box center [747, 381] width 68 height 31
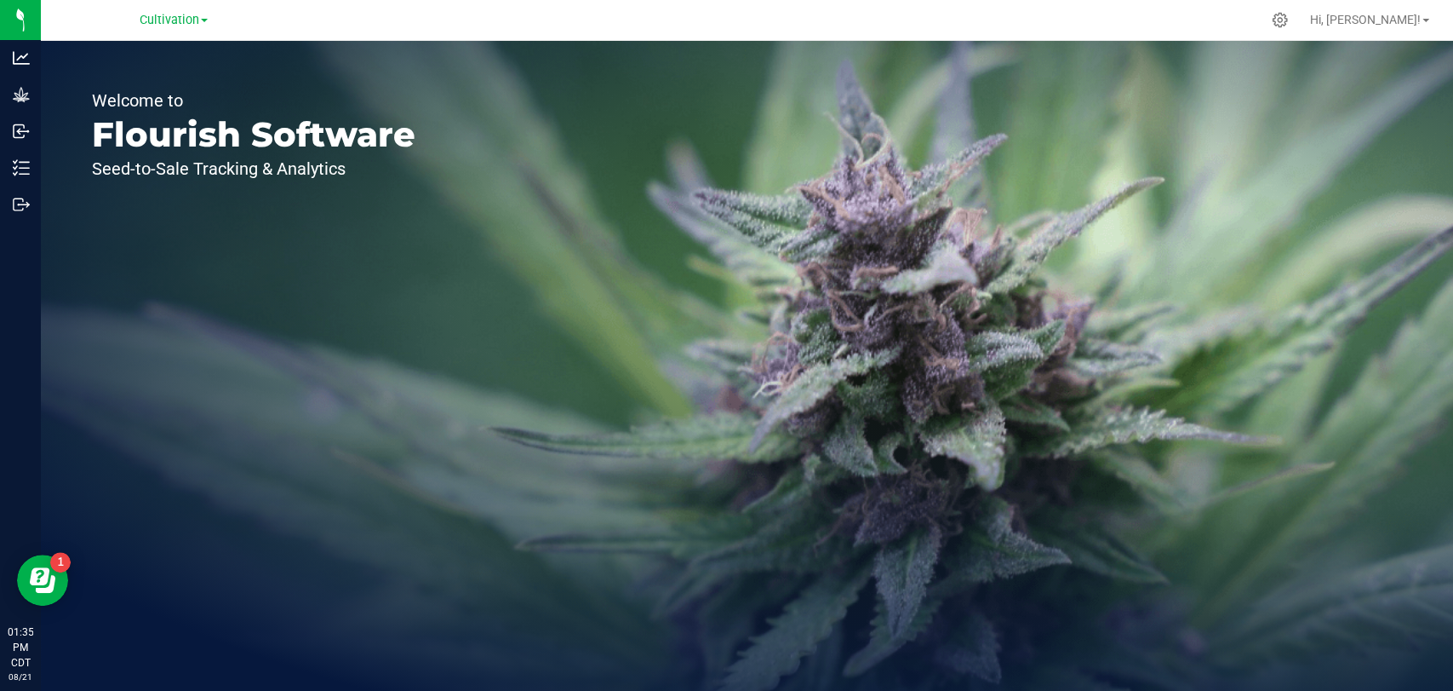
drag, startPoint x: 759, startPoint y: 388, endPoint x: 286, endPoint y: 381, distance: 472.6
click at [286, 381] on div "Welcome to Flourish Software Seed-to-Sale Tracking & Analytics" at bounding box center [254, 366] width 426 height 650
click at [1288, 16] on icon at bounding box center [1280, 20] width 16 height 16
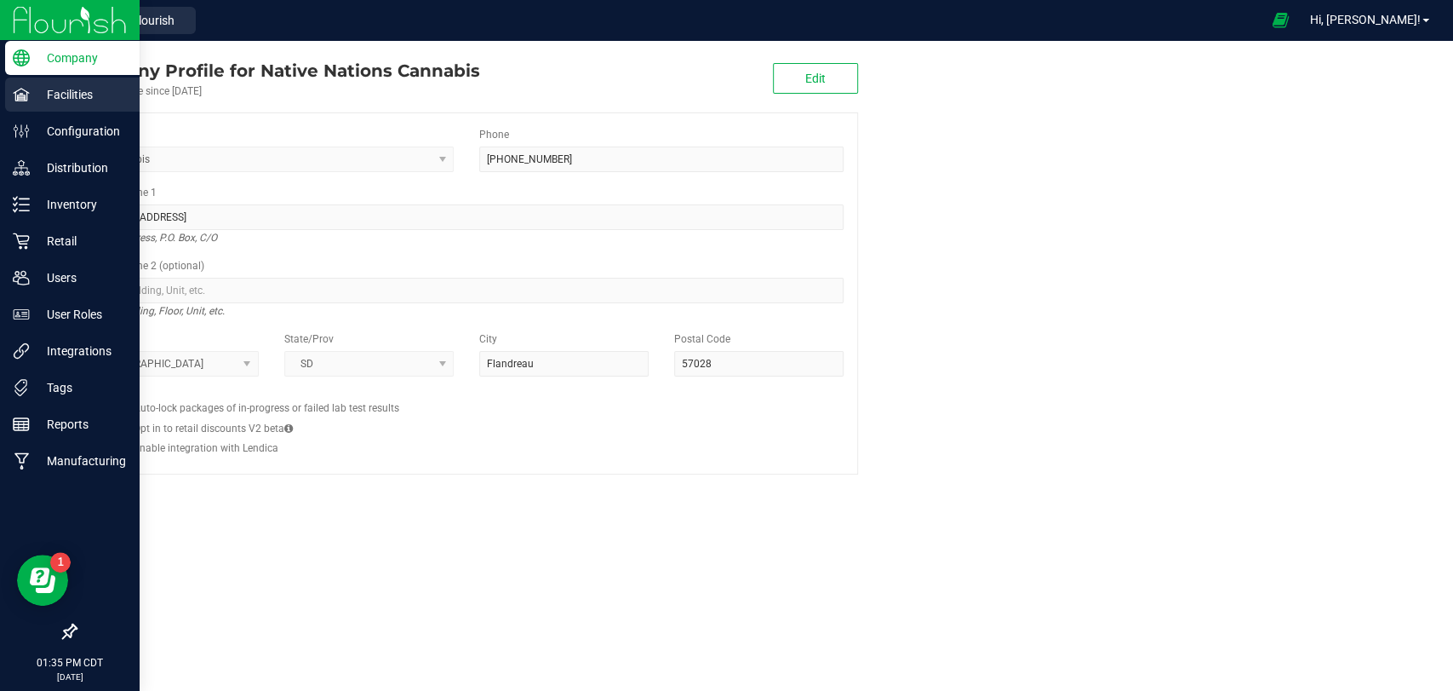
click at [88, 100] on p "Facilities" at bounding box center [81, 94] width 102 height 20
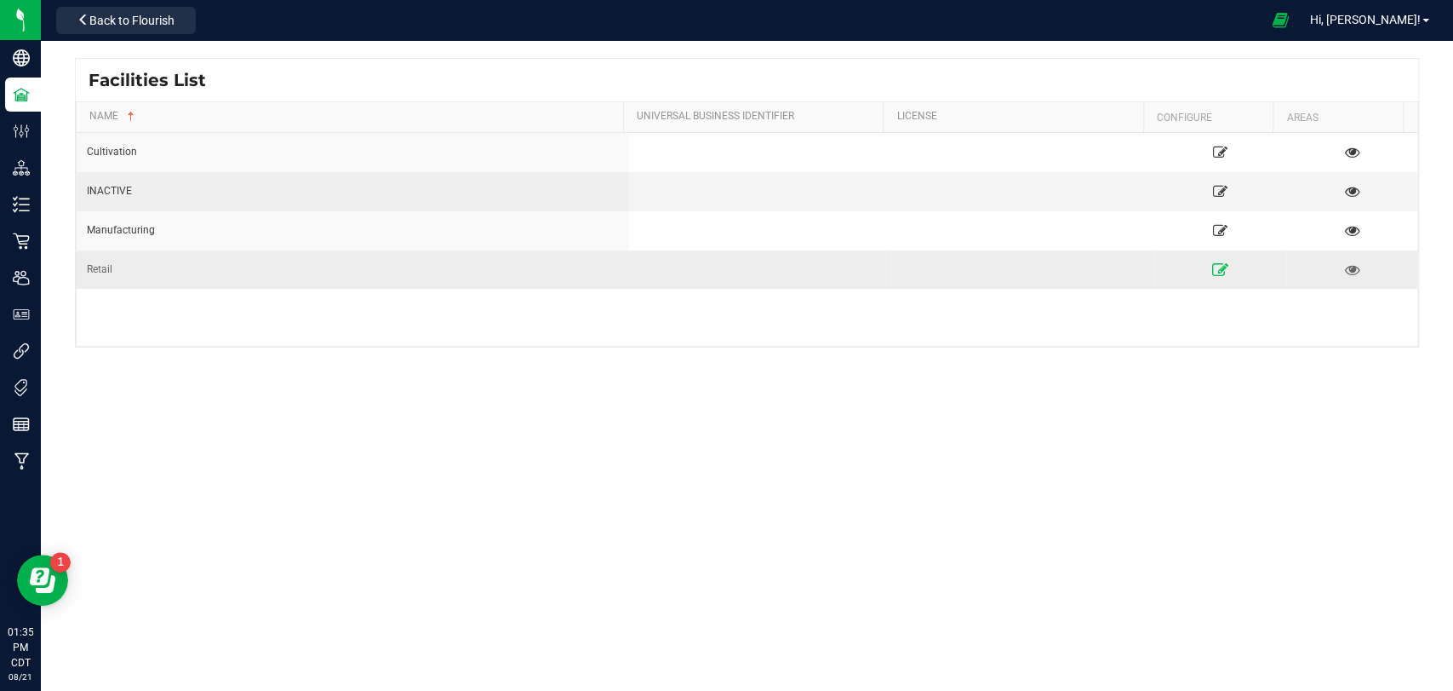
click at [1212, 273] on icon at bounding box center [1220, 269] width 16 height 12
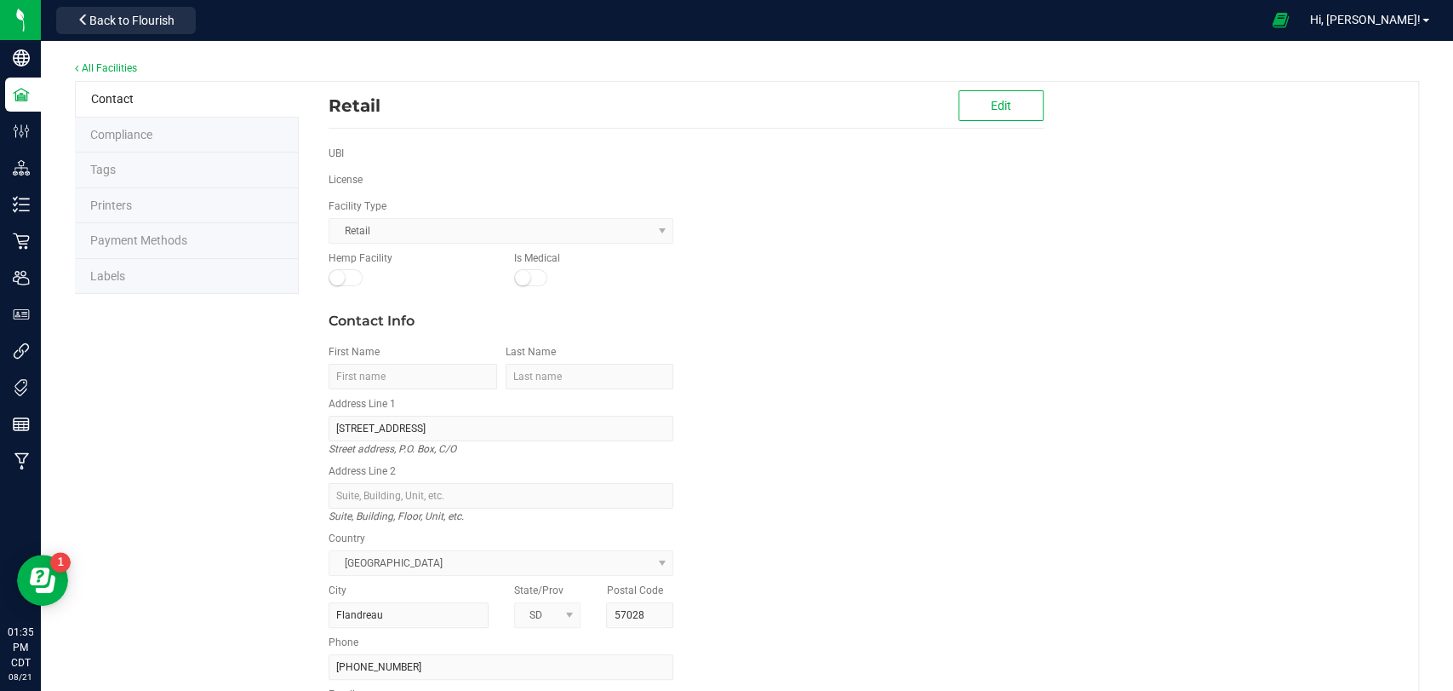
click at [163, 271] on li "Labels" at bounding box center [187, 277] width 224 height 36
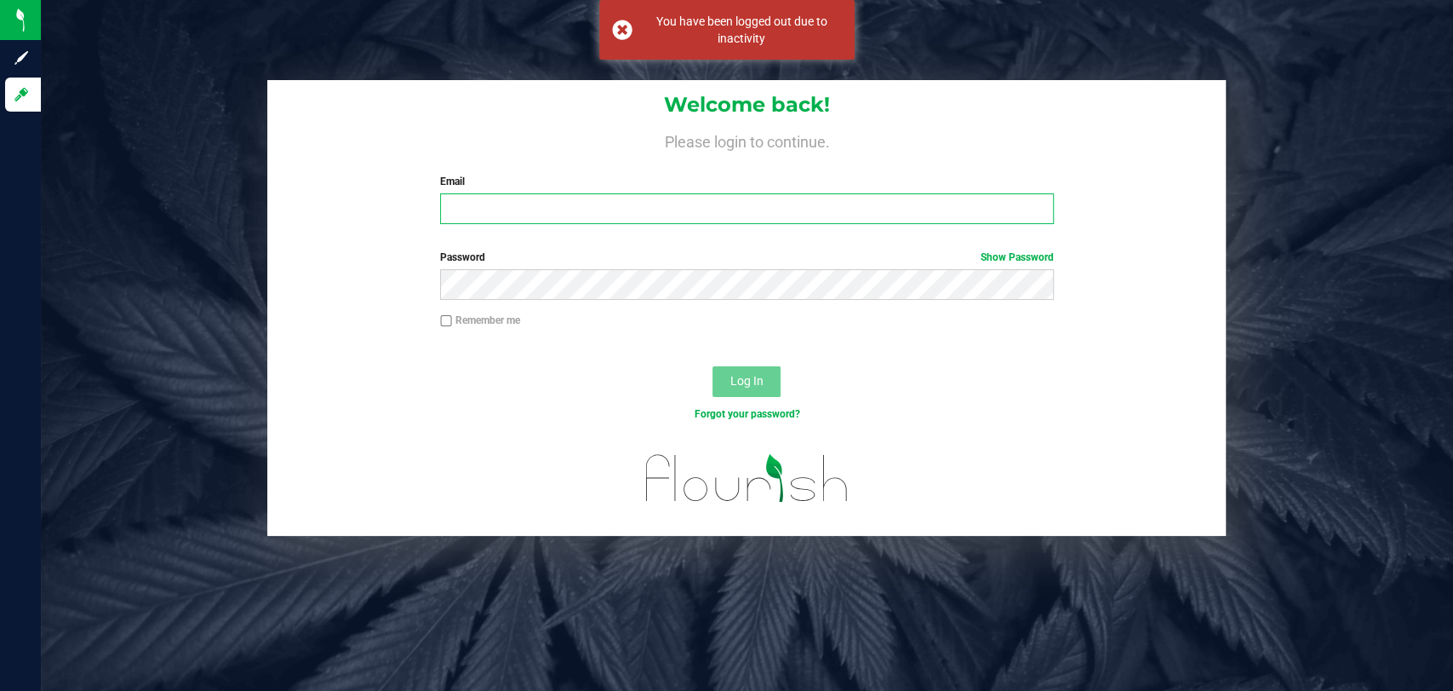
type input "[PERSON_NAME][EMAIL_ADDRESS][PERSON_NAME][DOMAIN_NAME]"
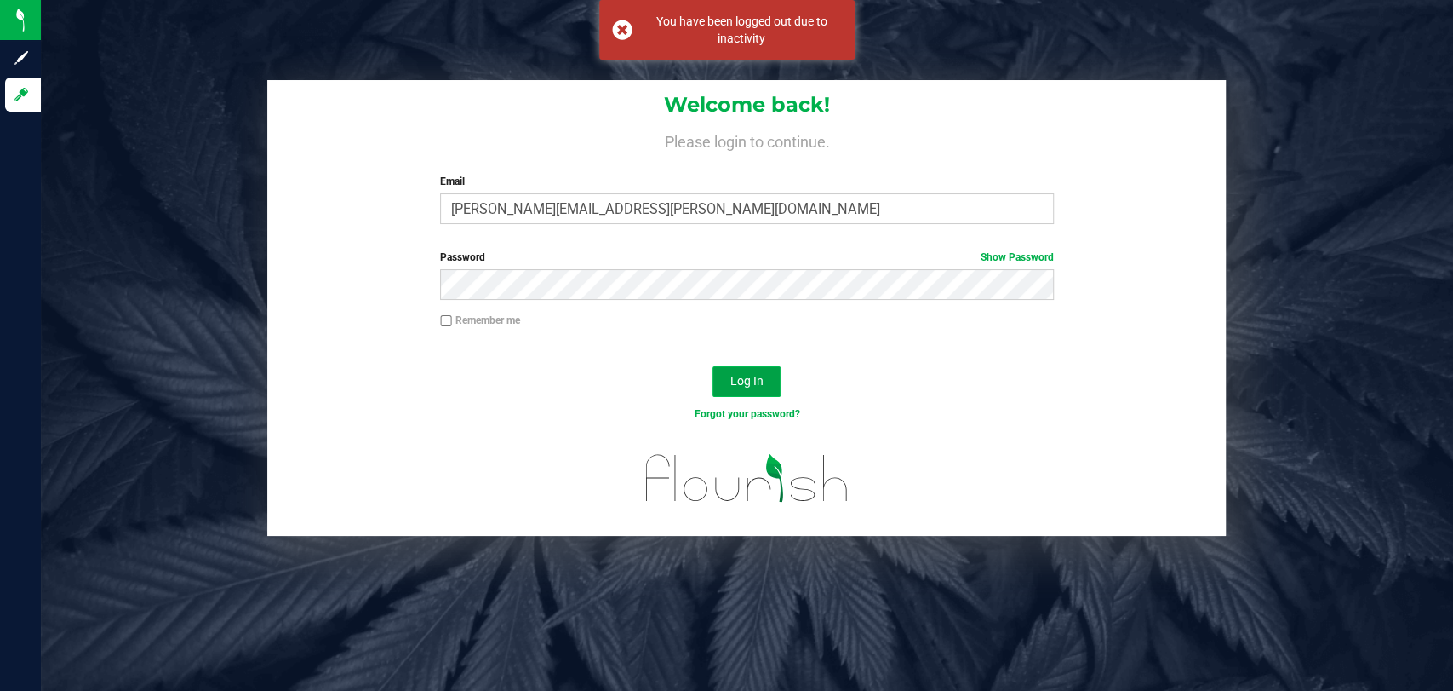
click at [755, 381] on span "Log In" at bounding box center [747, 381] width 33 height 14
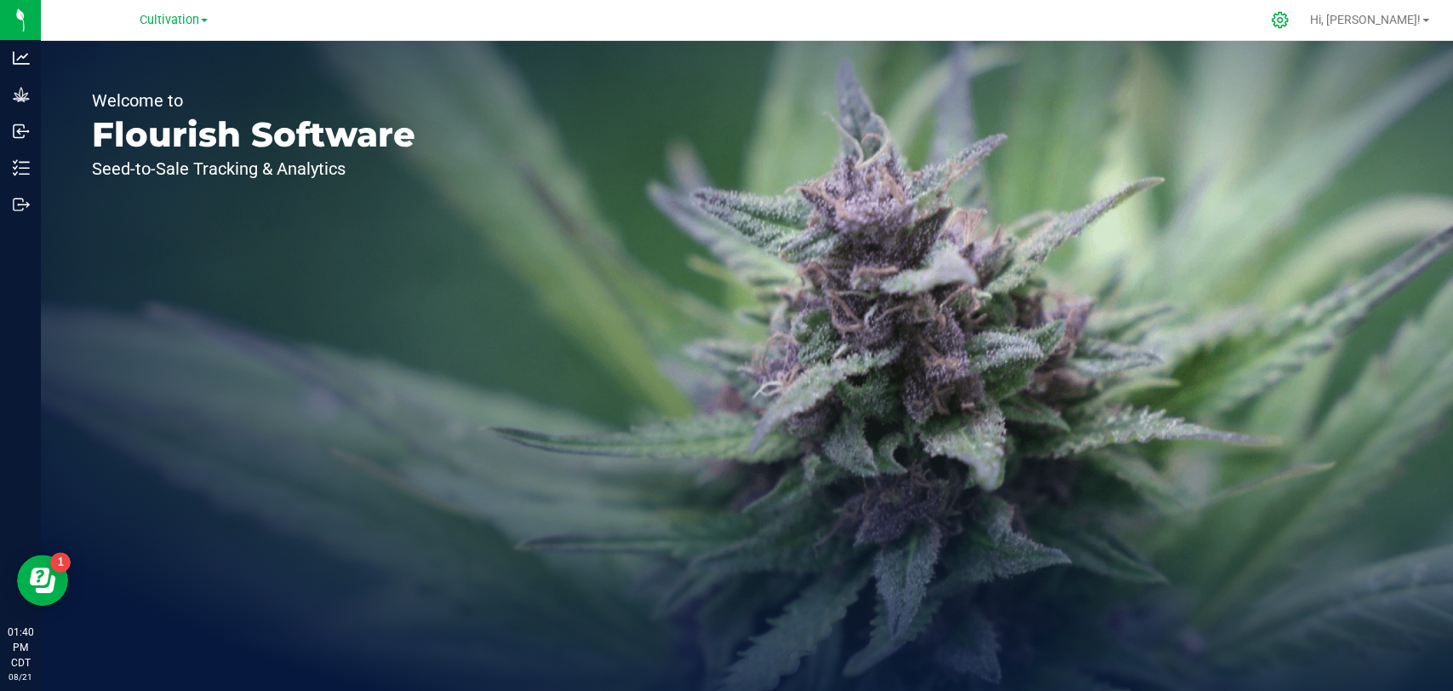
click at [1302, 32] on div at bounding box center [1280, 20] width 43 height 37
click at [1289, 21] on icon at bounding box center [1280, 20] width 18 height 18
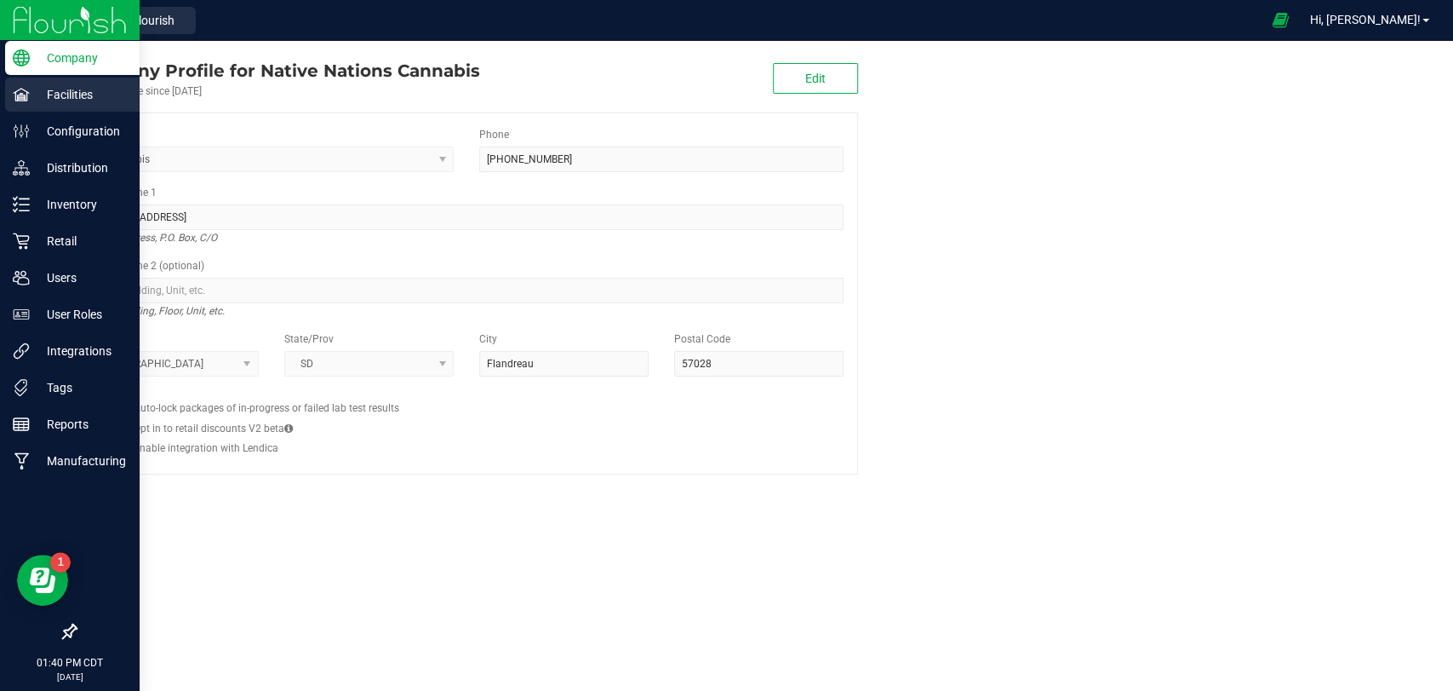
click at [53, 89] on p "Facilities" at bounding box center [81, 94] width 102 height 20
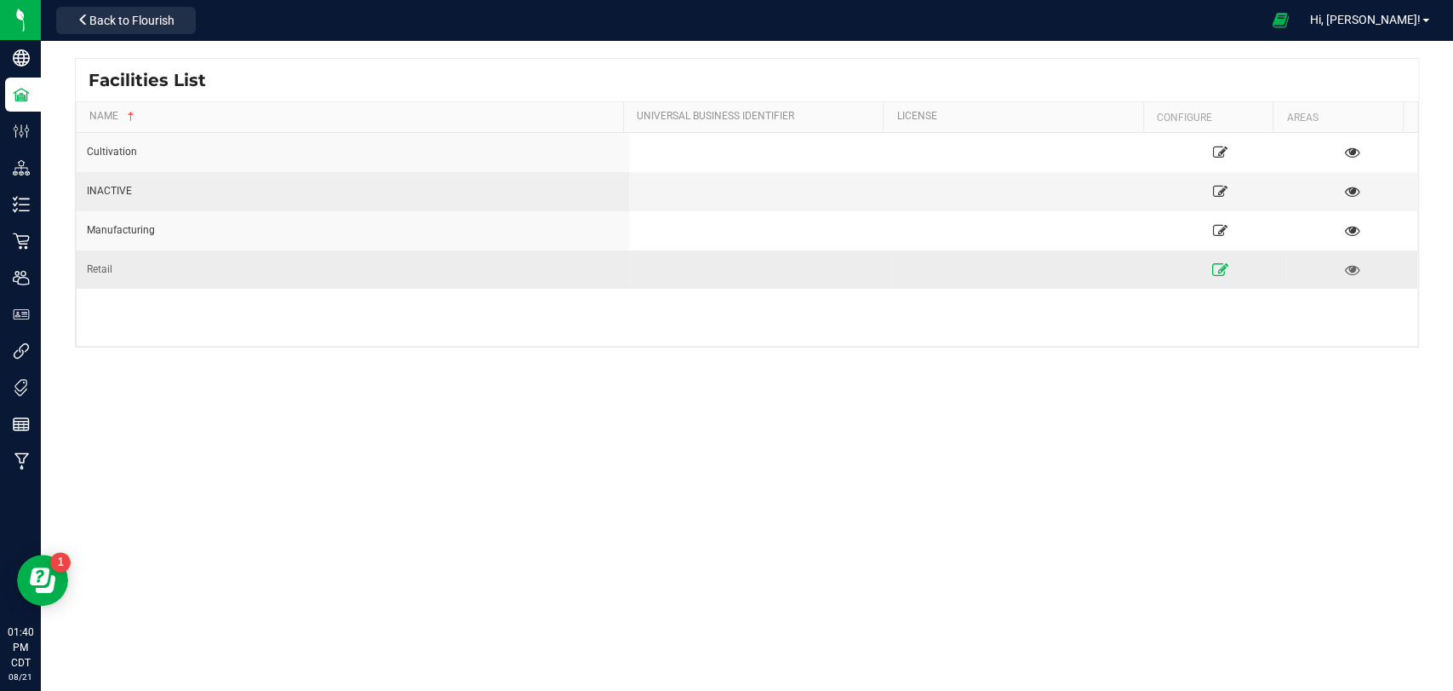
click at [1212, 264] on icon at bounding box center [1220, 269] width 16 height 12
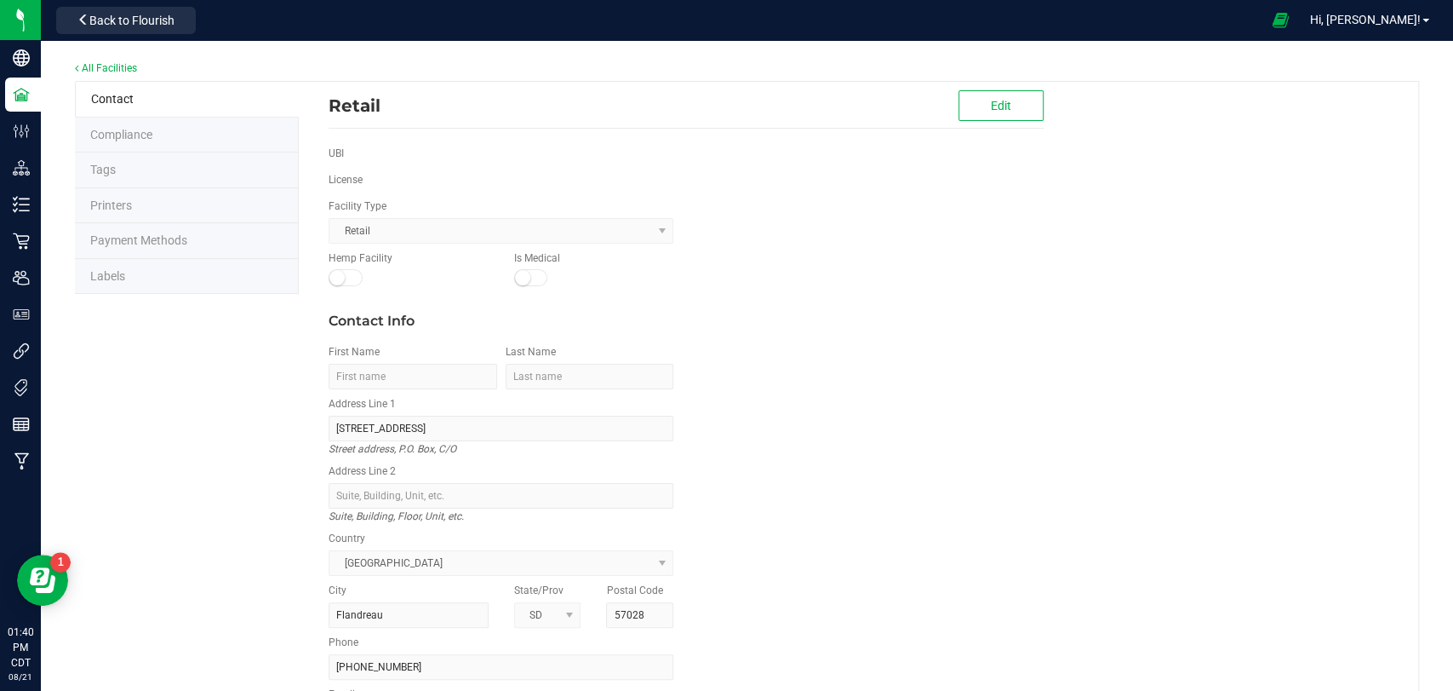
click at [178, 281] on li "Labels" at bounding box center [187, 277] width 224 height 36
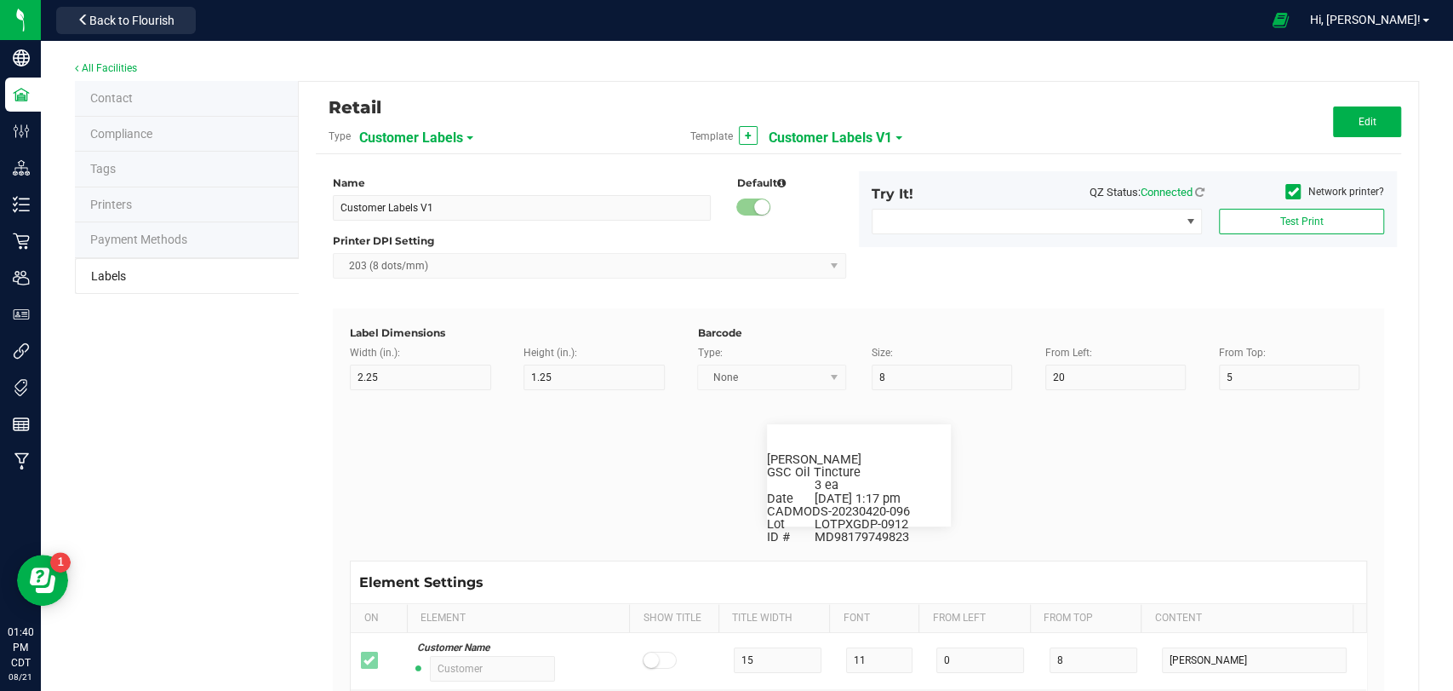
click at [450, 127] on span "Customer Labels" at bounding box center [411, 137] width 104 height 29
click at [426, 237] on span "Package Labels" at bounding box center [402, 237] width 72 height 12
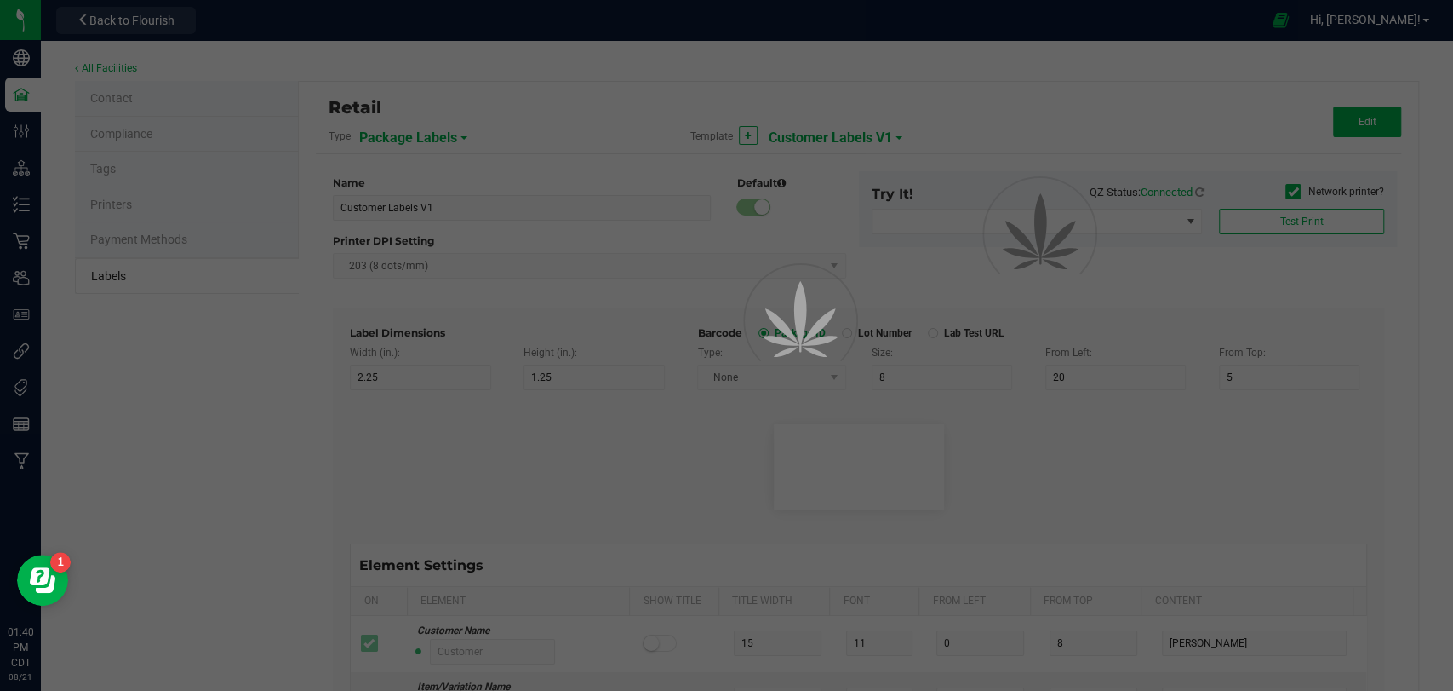
type input "Default"
type input "12"
type input "11"
type input "Package ID"
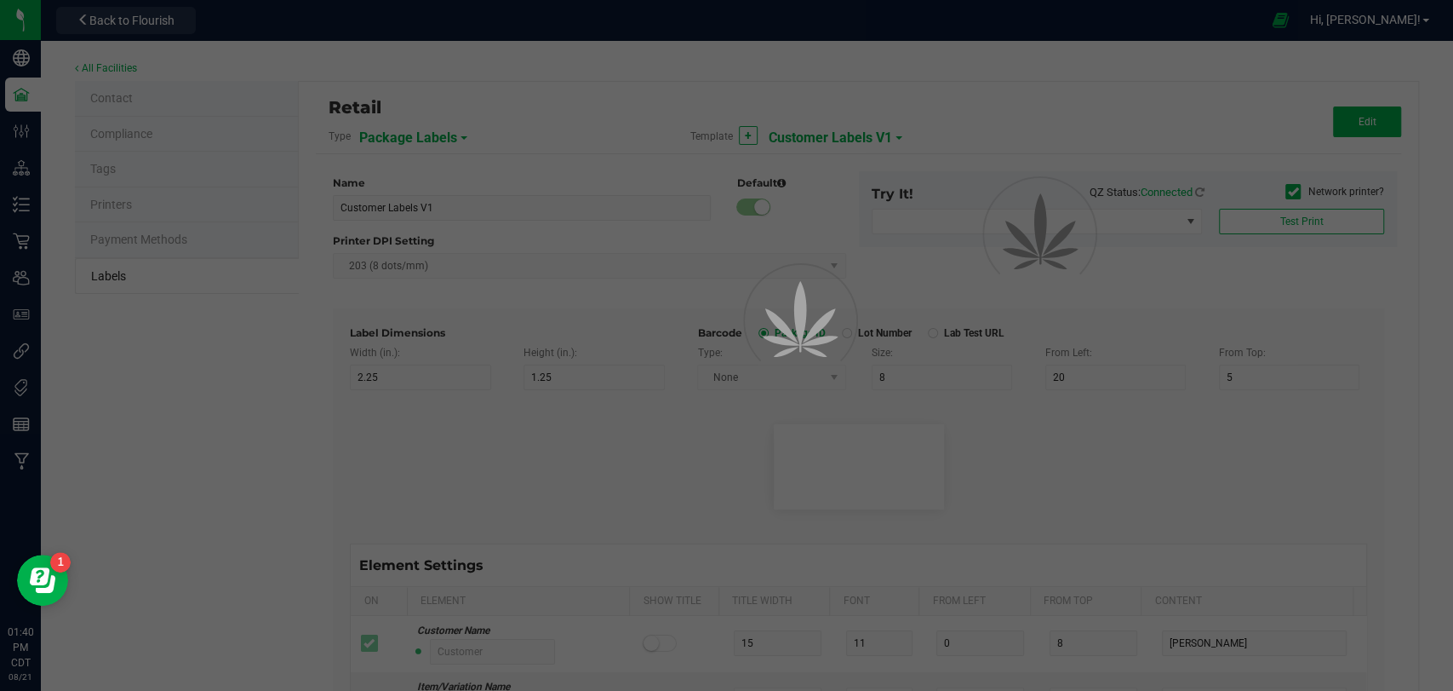
type input "25"
type input "2.5"
type input "18"
type input "CADMODS-20200420-096"
type input "Item"
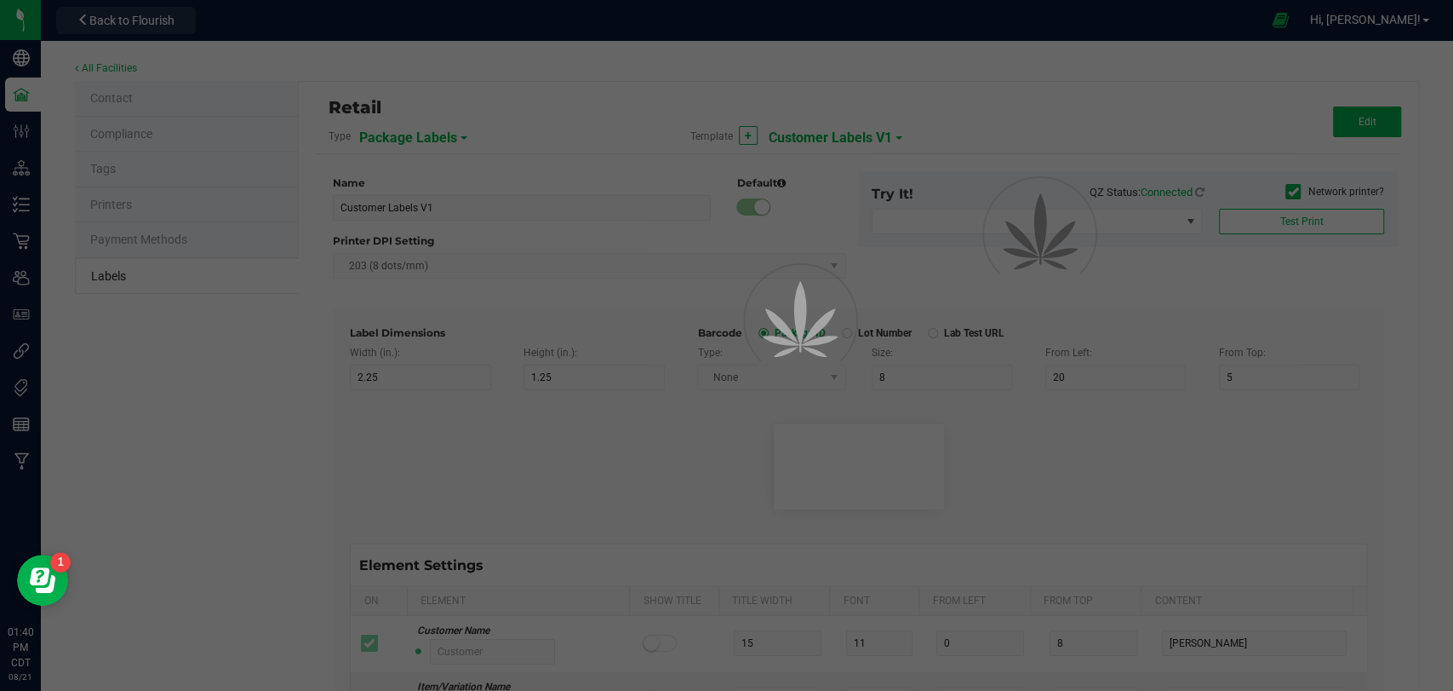
type input "7.5"
type input "8"
type input "2.5"
type input "22"
type input "Gelato Pen"
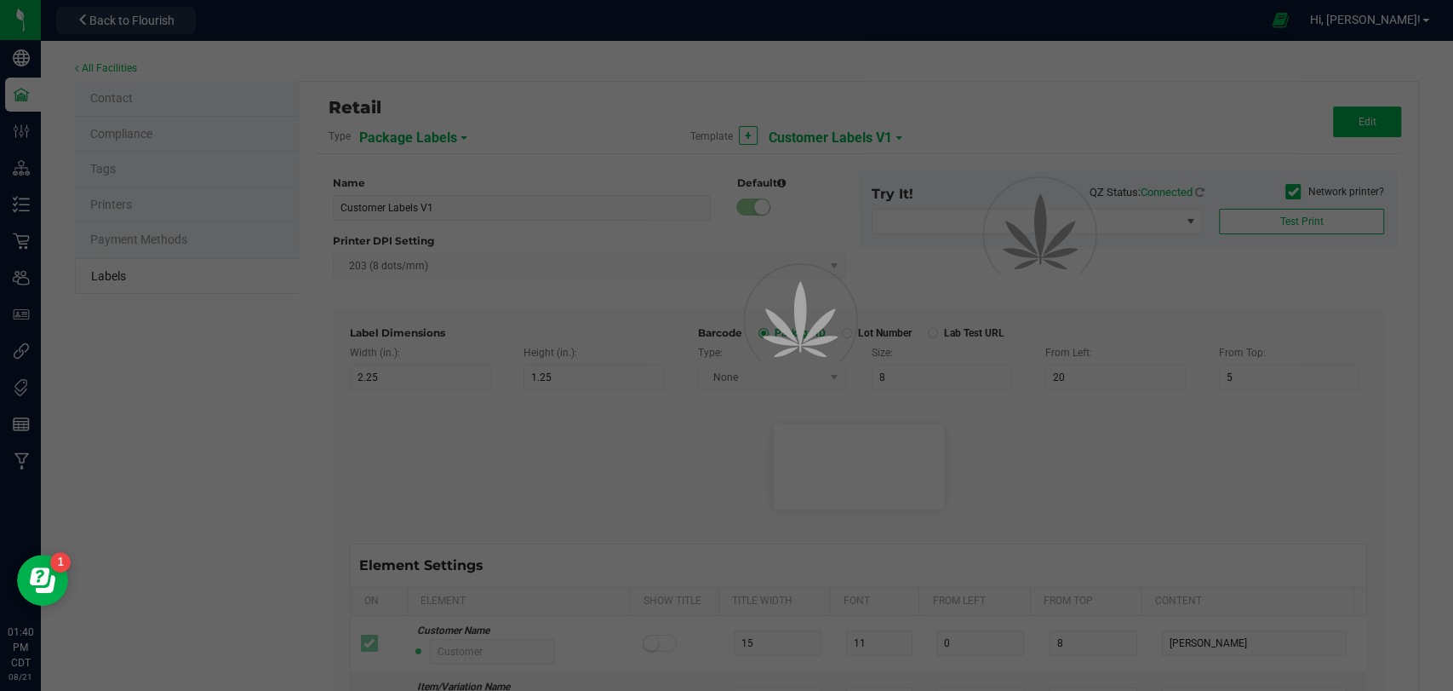
type input "Date"
type input "7.5"
type input "8"
type input "2.5"
type input "26"
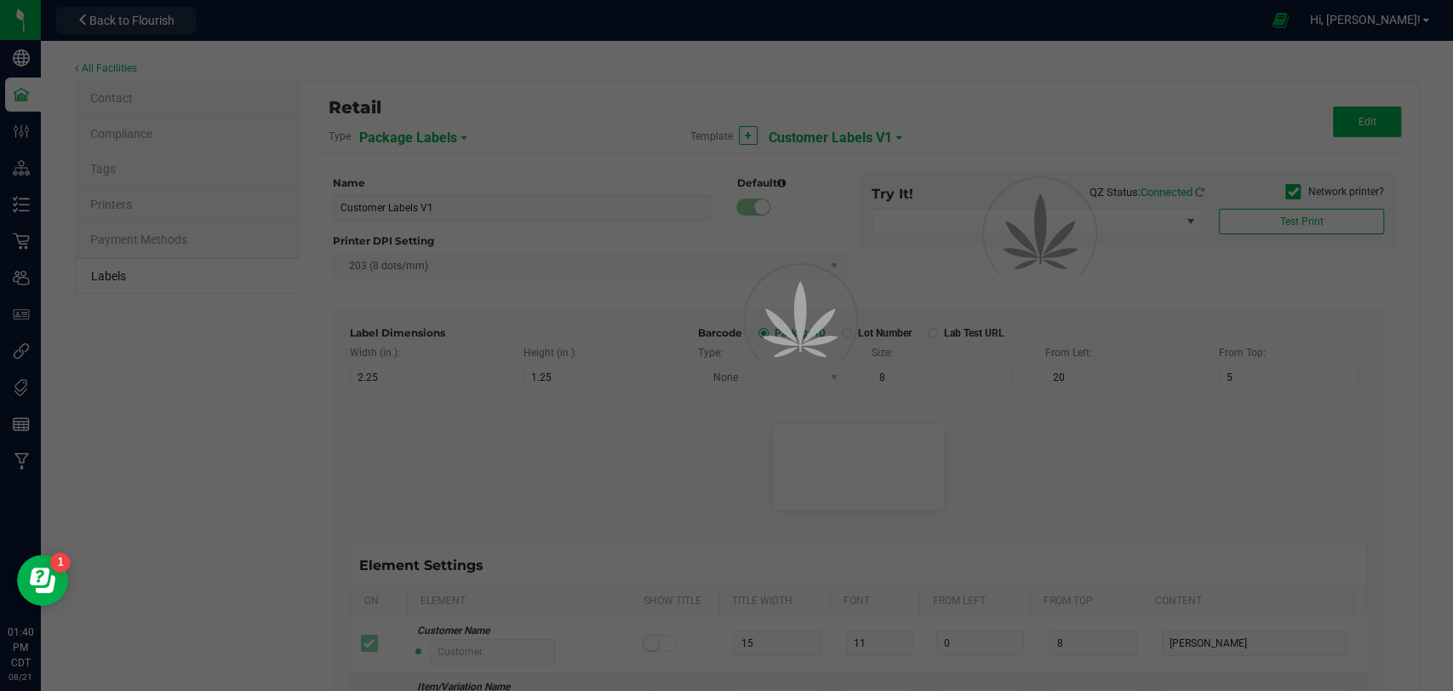
type input "[DATE] 10:14pm"
type input "Lot"
type input "7.5"
type input "8"
type input "2.5"
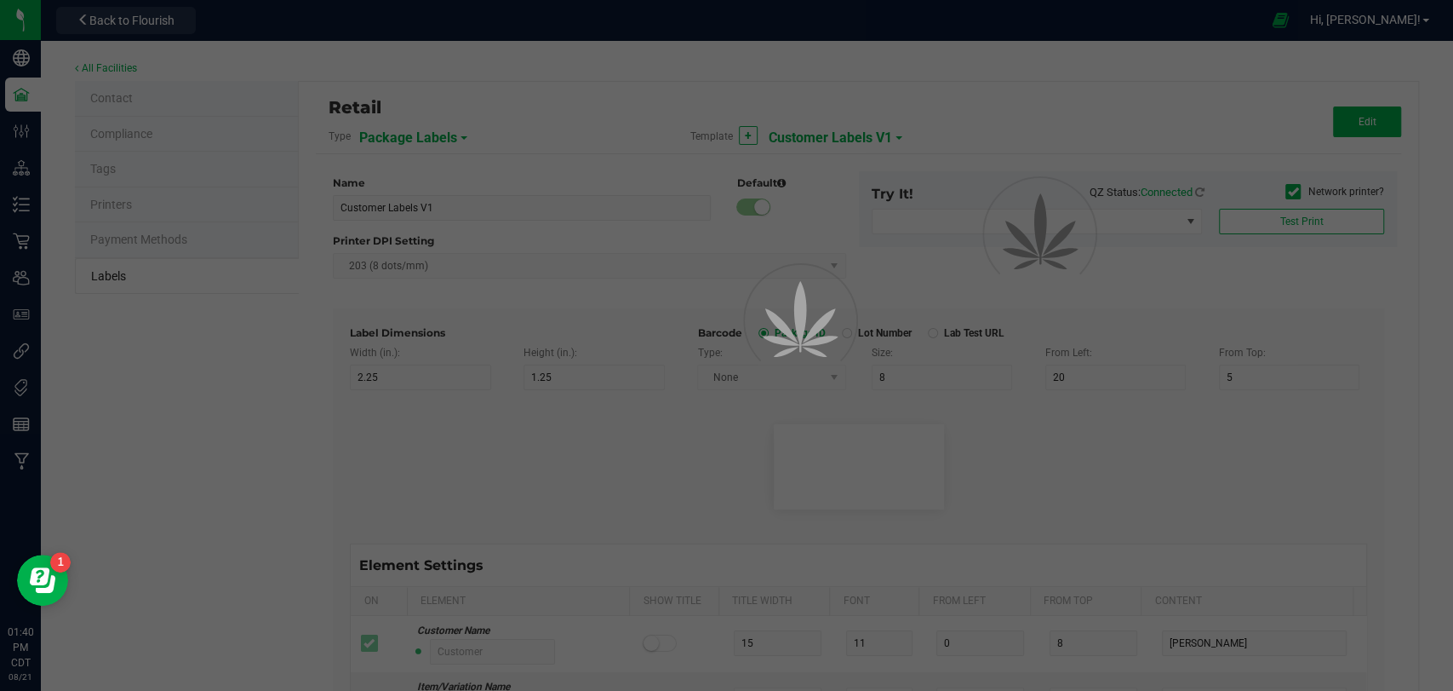
type input "30"
type input "LOT918234"
type input "Strain"
type input "25"
type input "10"
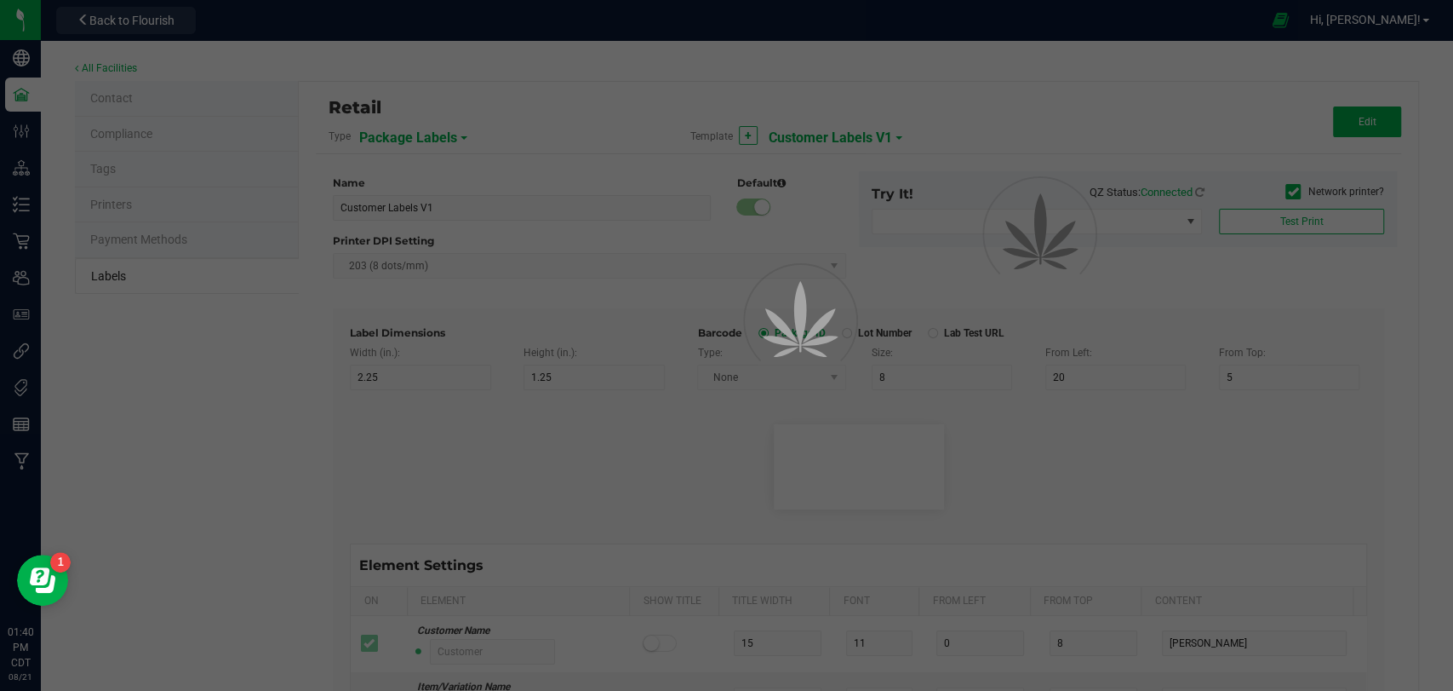
type input "5"
type input "15"
type input "Gelato"
type input "Size"
type input "25"
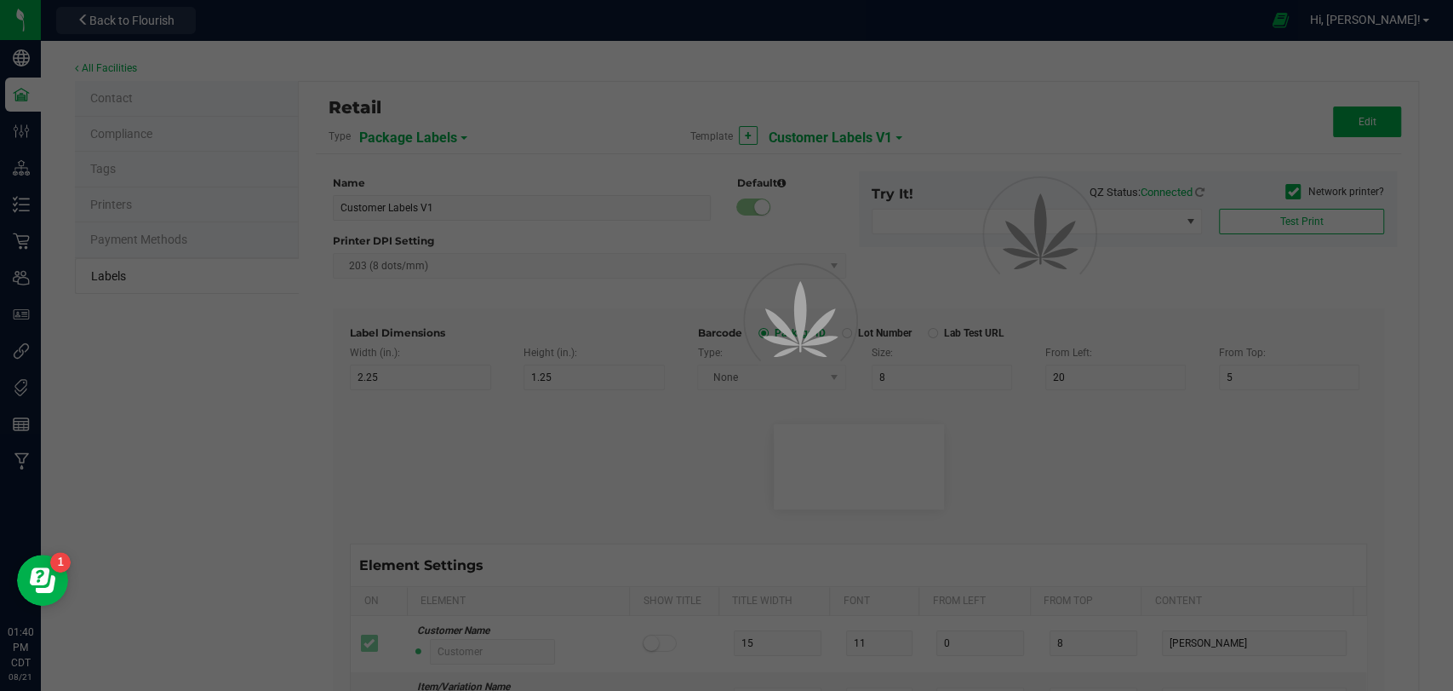
type input "10"
type input "5"
type input "20"
type input "44 ea"
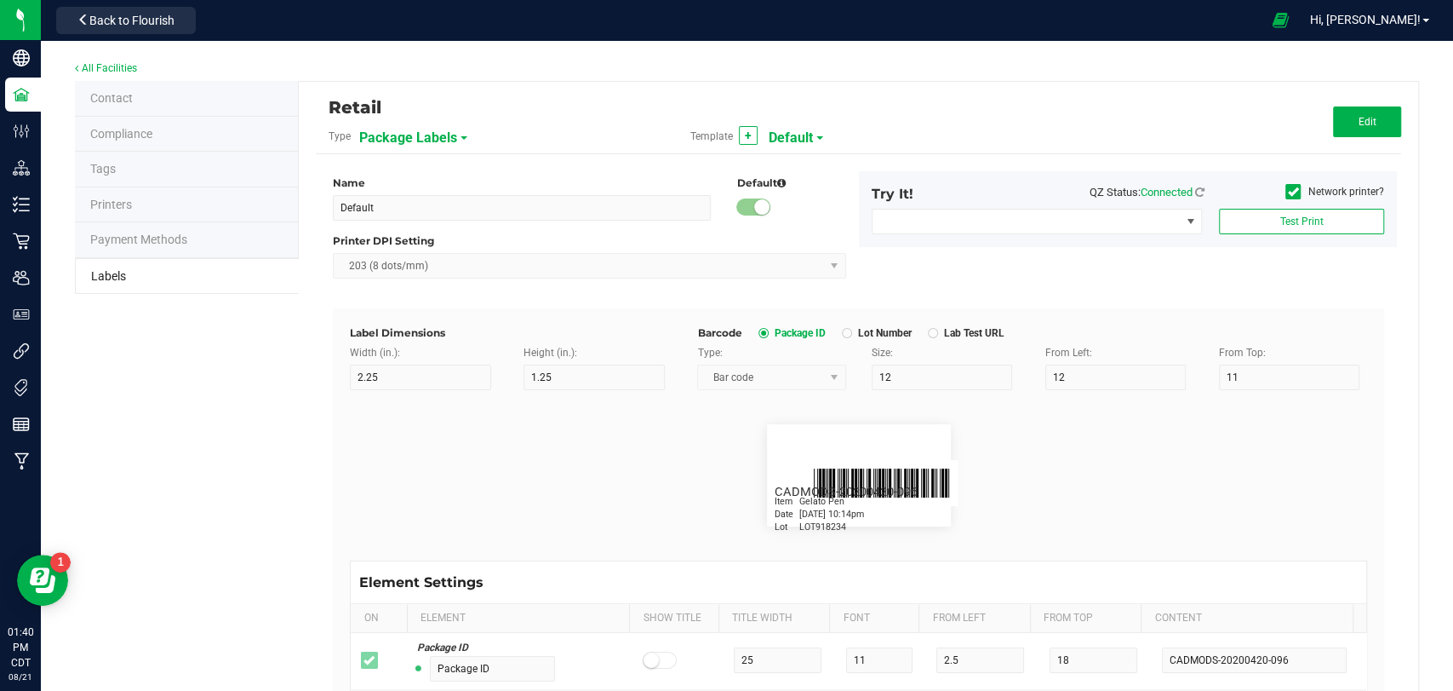
click at [790, 140] on span "Default" at bounding box center [791, 137] width 44 height 29
click at [843, 235] on span "QR Package Labels" at bounding box center [815, 237] width 88 height 12
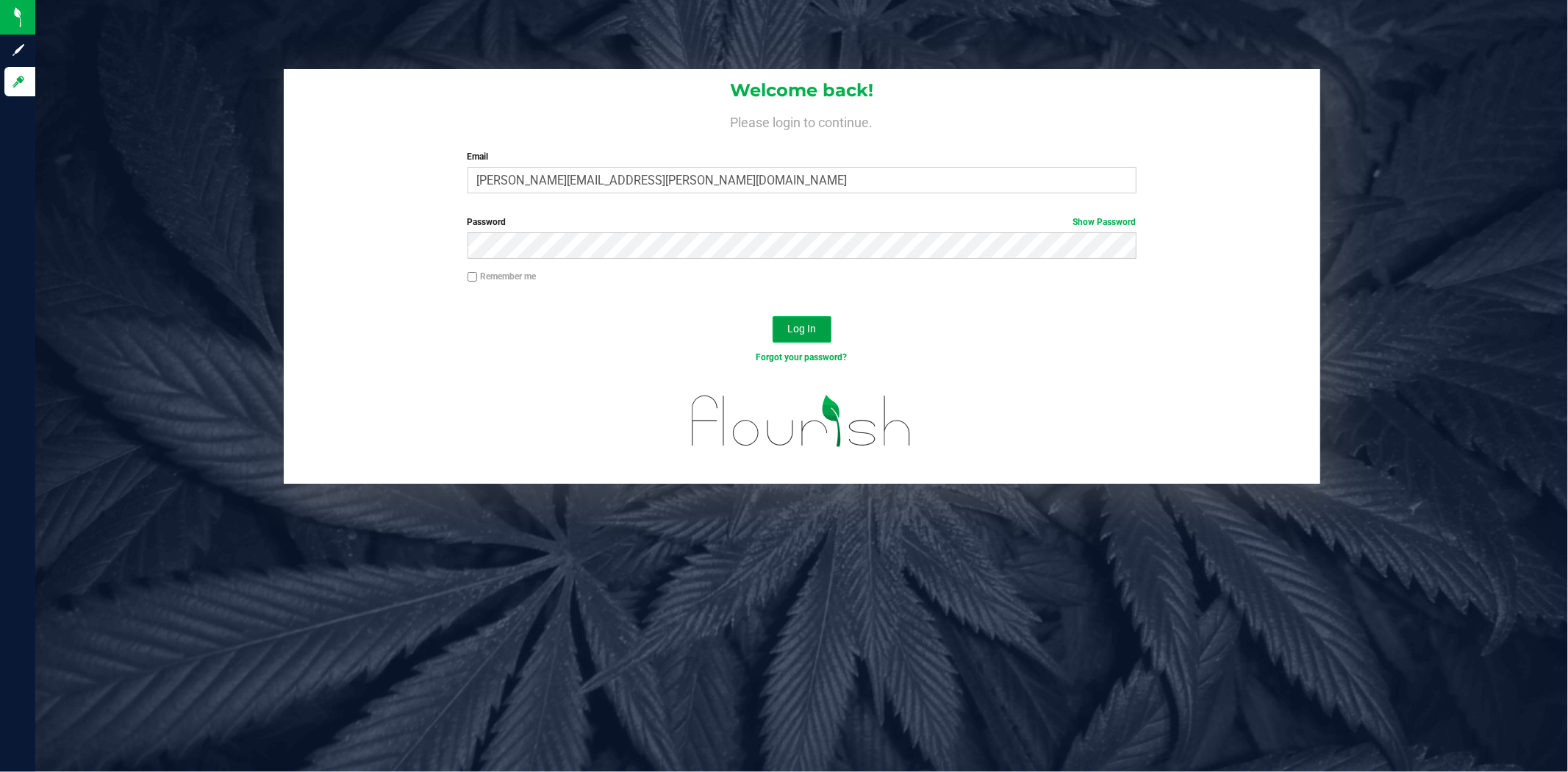
click at [794, 327] on span "Log In" at bounding box center [801, 329] width 28 height 12
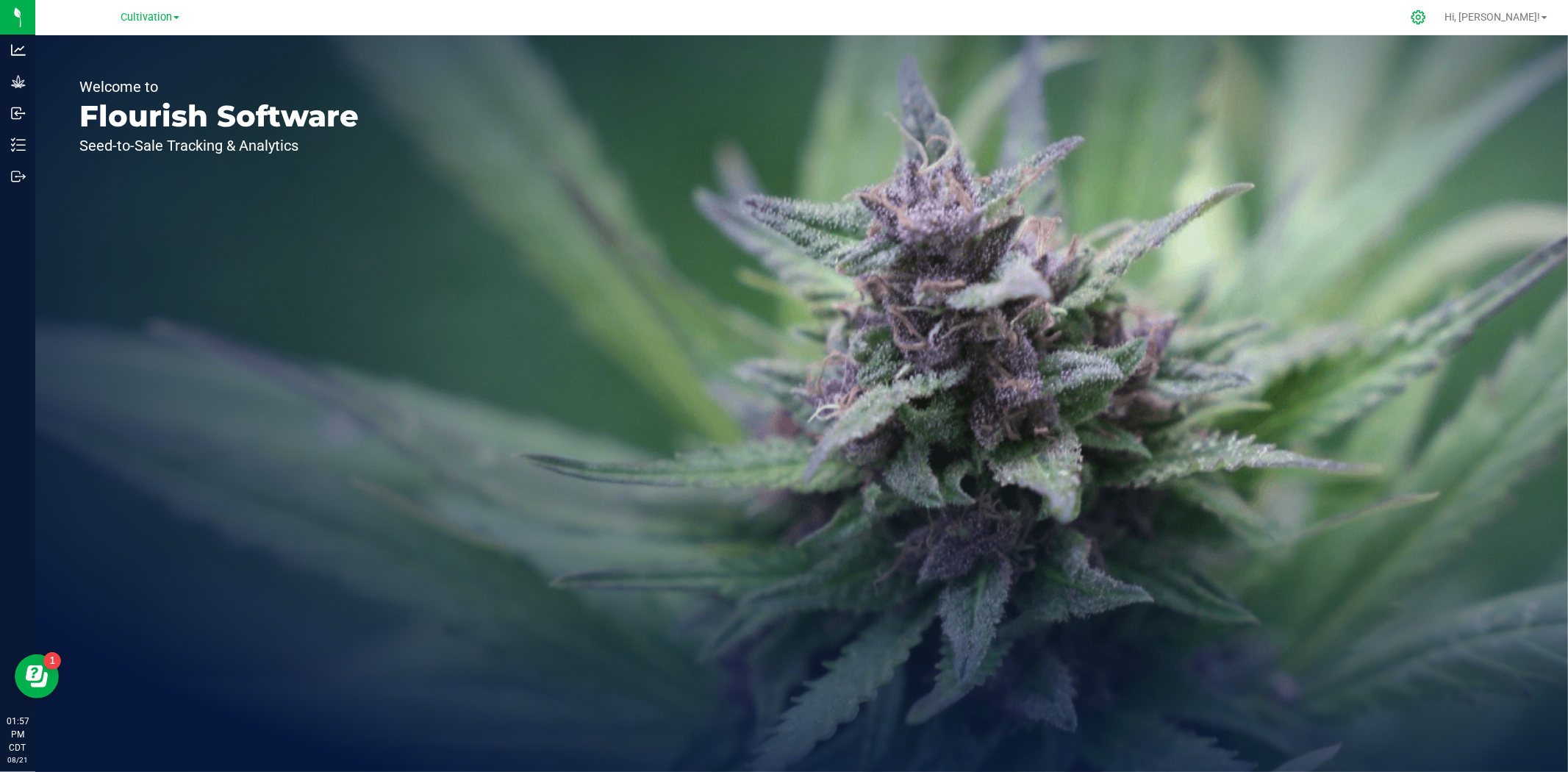
click at [1255, 9] on div at bounding box center [1419, 17] width 37 height 32
click at [1255, 17] on icon at bounding box center [1419, 17] width 16 height 16
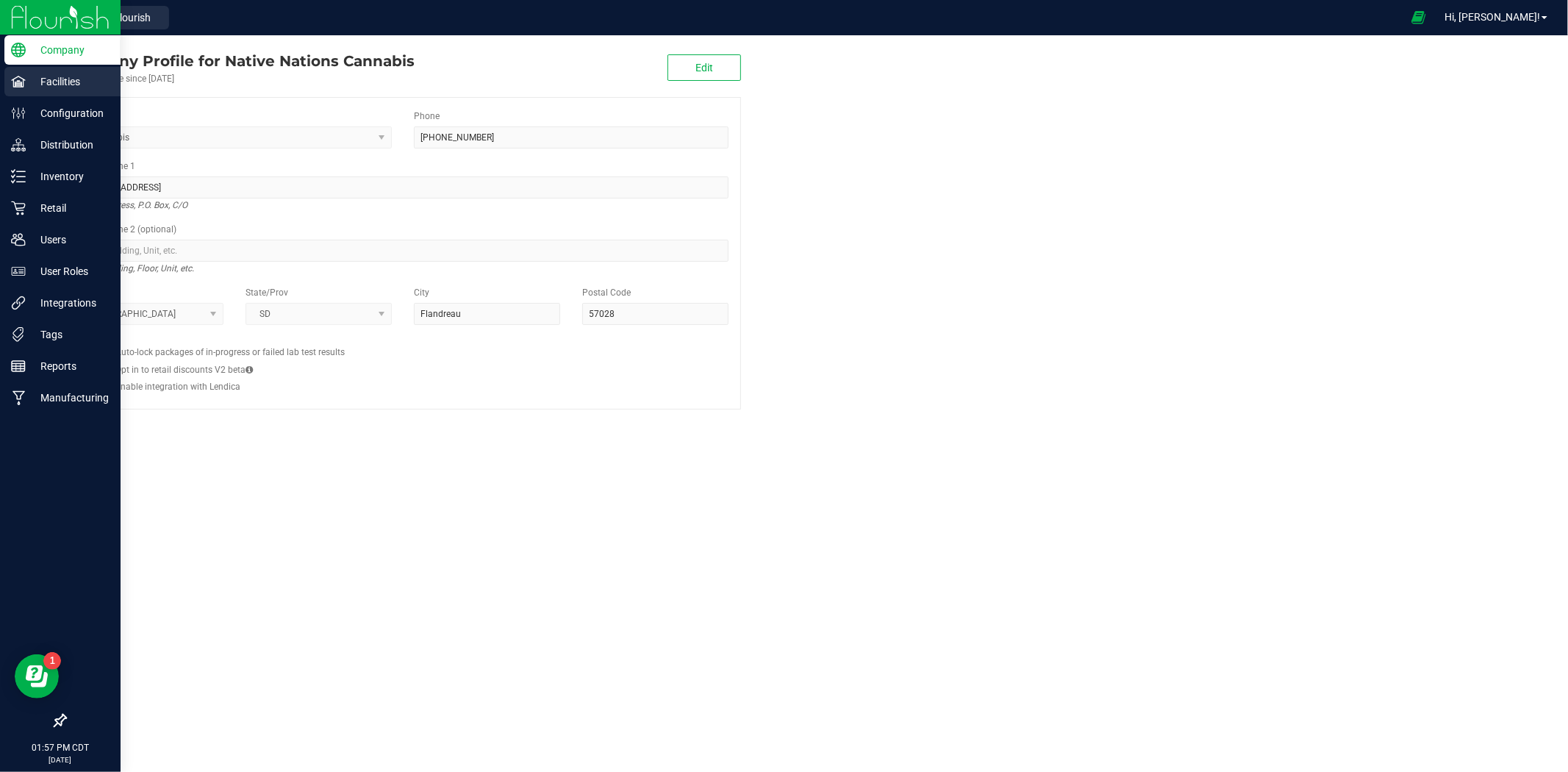
click at [37, 72] on div "Facilities" at bounding box center [62, 81] width 117 height 29
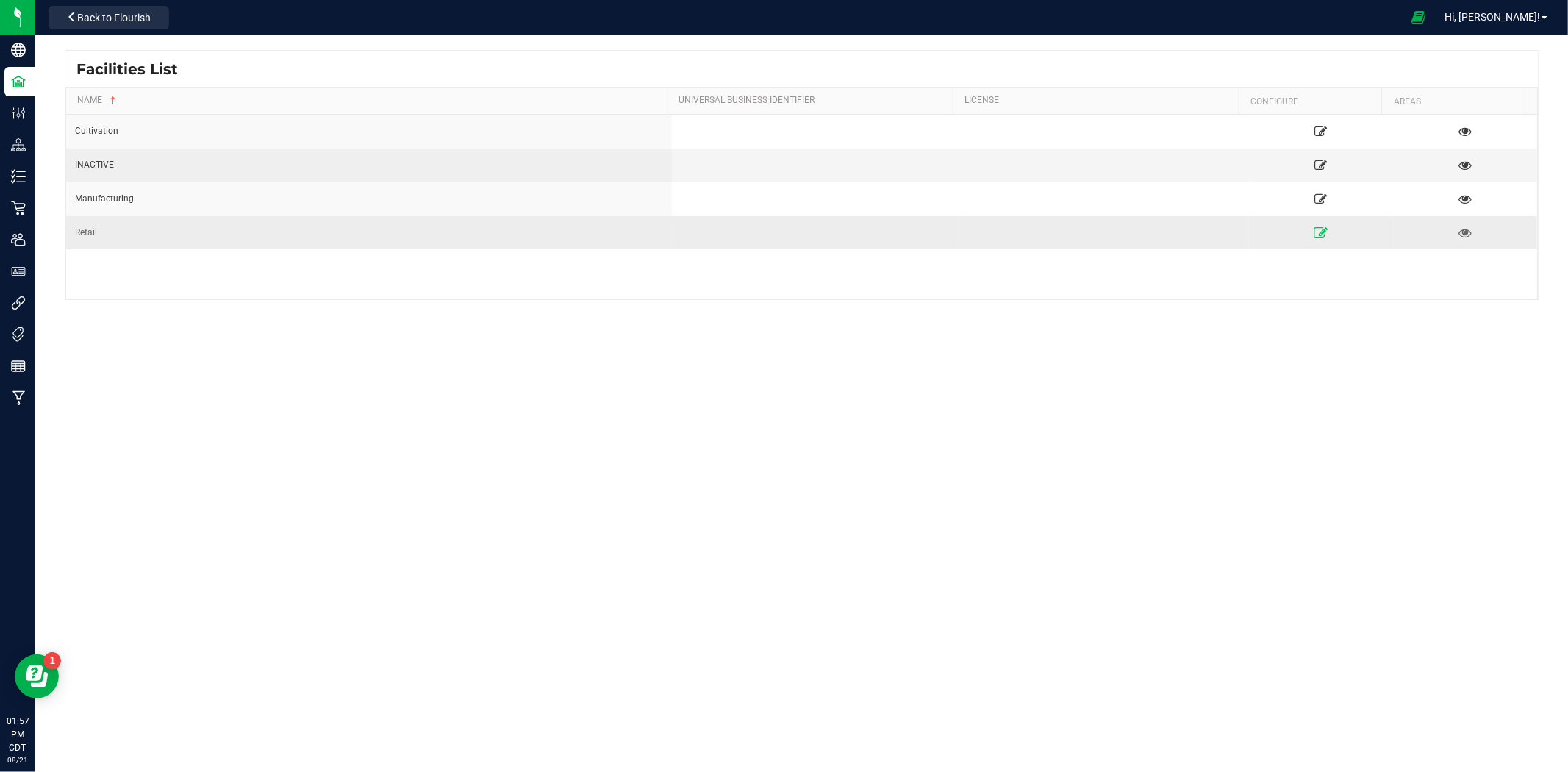
click at [1255, 228] on icon at bounding box center [1321, 232] width 14 height 10
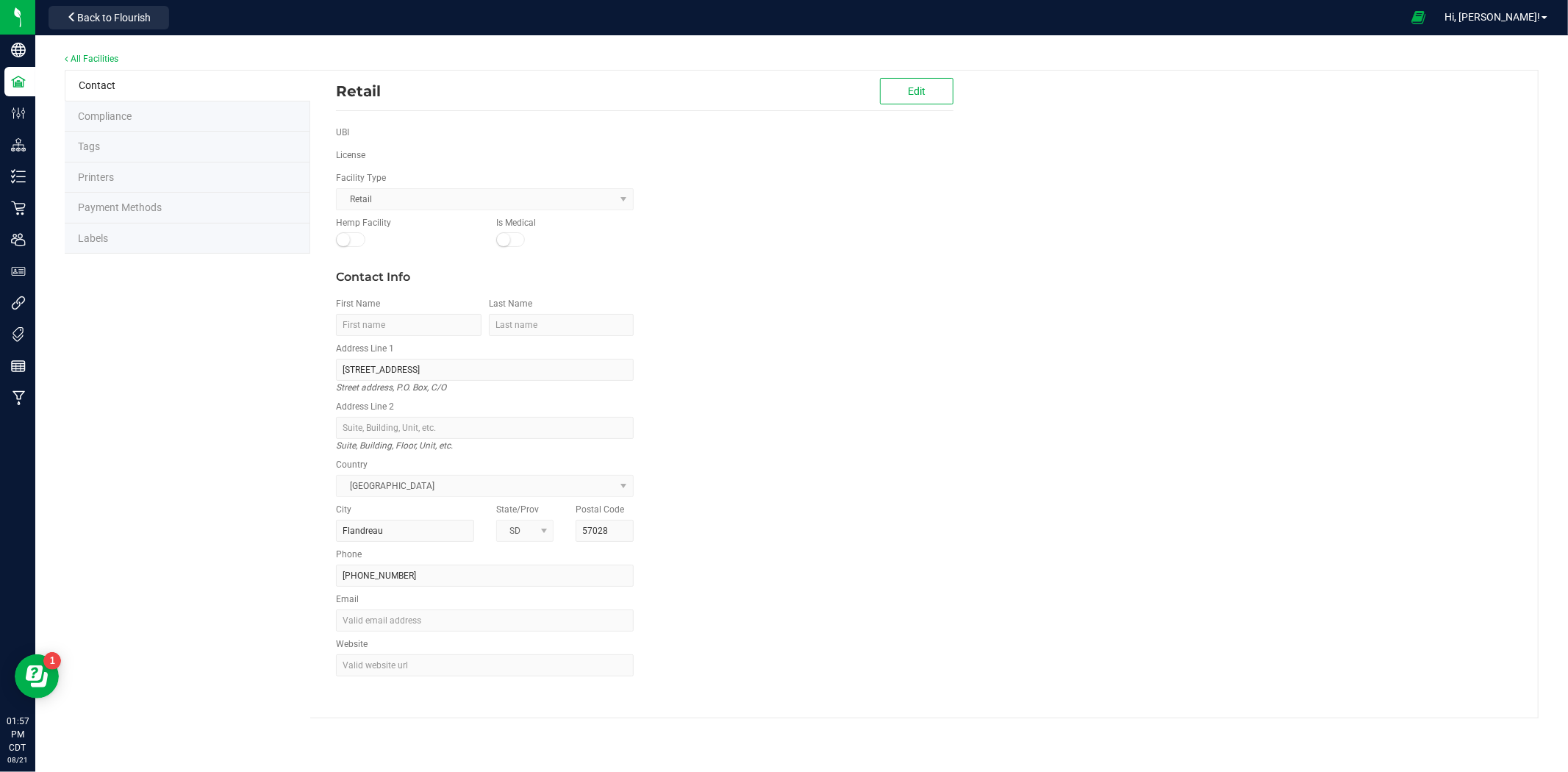
click at [189, 243] on li "Labels" at bounding box center [187, 239] width 245 height 31
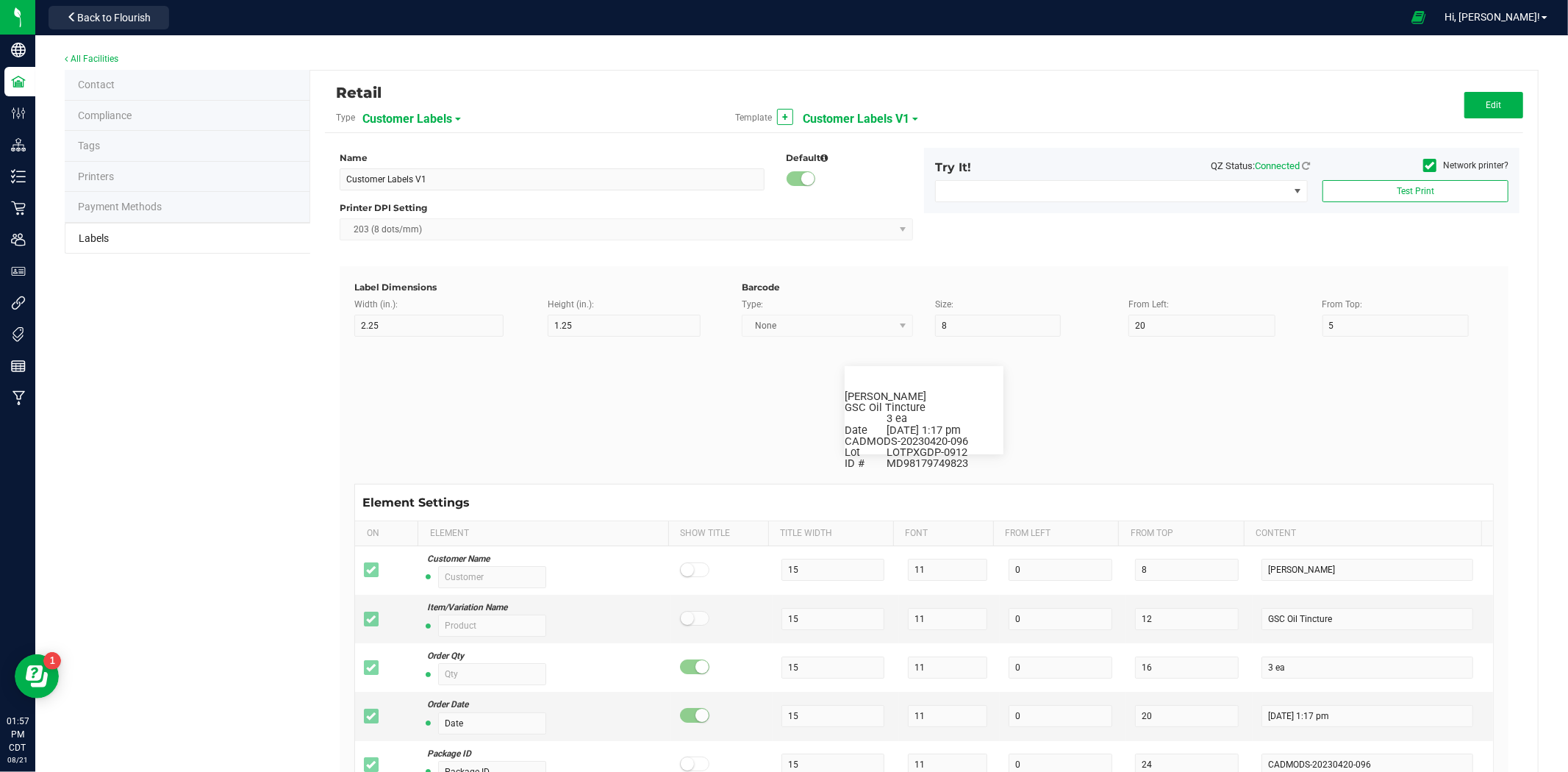
click at [415, 121] on span "Customer Labels" at bounding box center [408, 118] width 90 height 25
click at [423, 210] on li "Package Labels" at bounding box center [433, 205] width 146 height 27
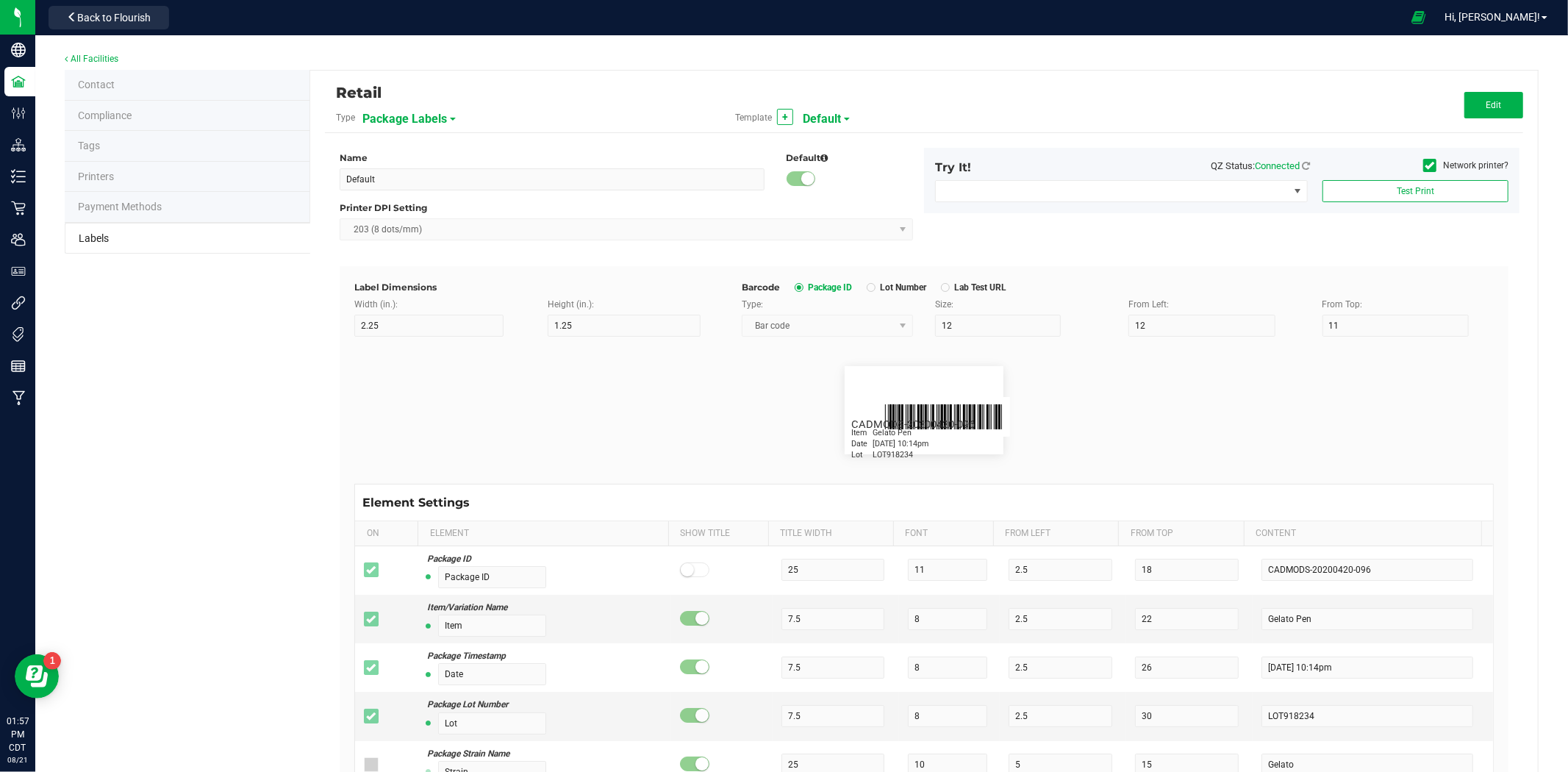
click at [833, 117] on span "Default" at bounding box center [822, 118] width 38 height 25
click at [854, 209] on span "QR Package Labels" at bounding box center [844, 205] width 76 height 10
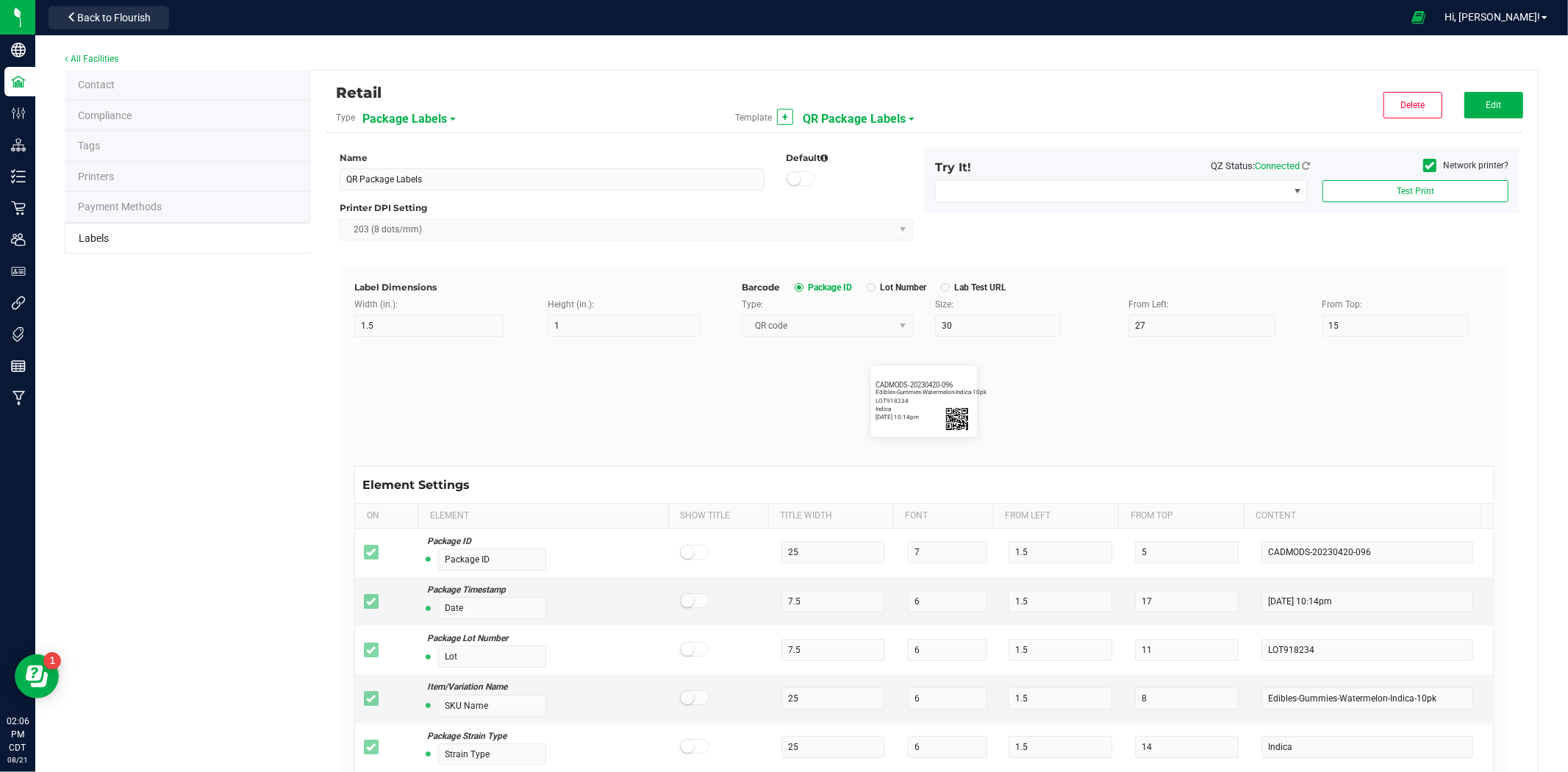
click at [838, 119] on span "QR Package Labels" at bounding box center [854, 118] width 103 height 25
click at [833, 226] on span "Retail Package Labels" at bounding box center [849, 231] width 86 height 10
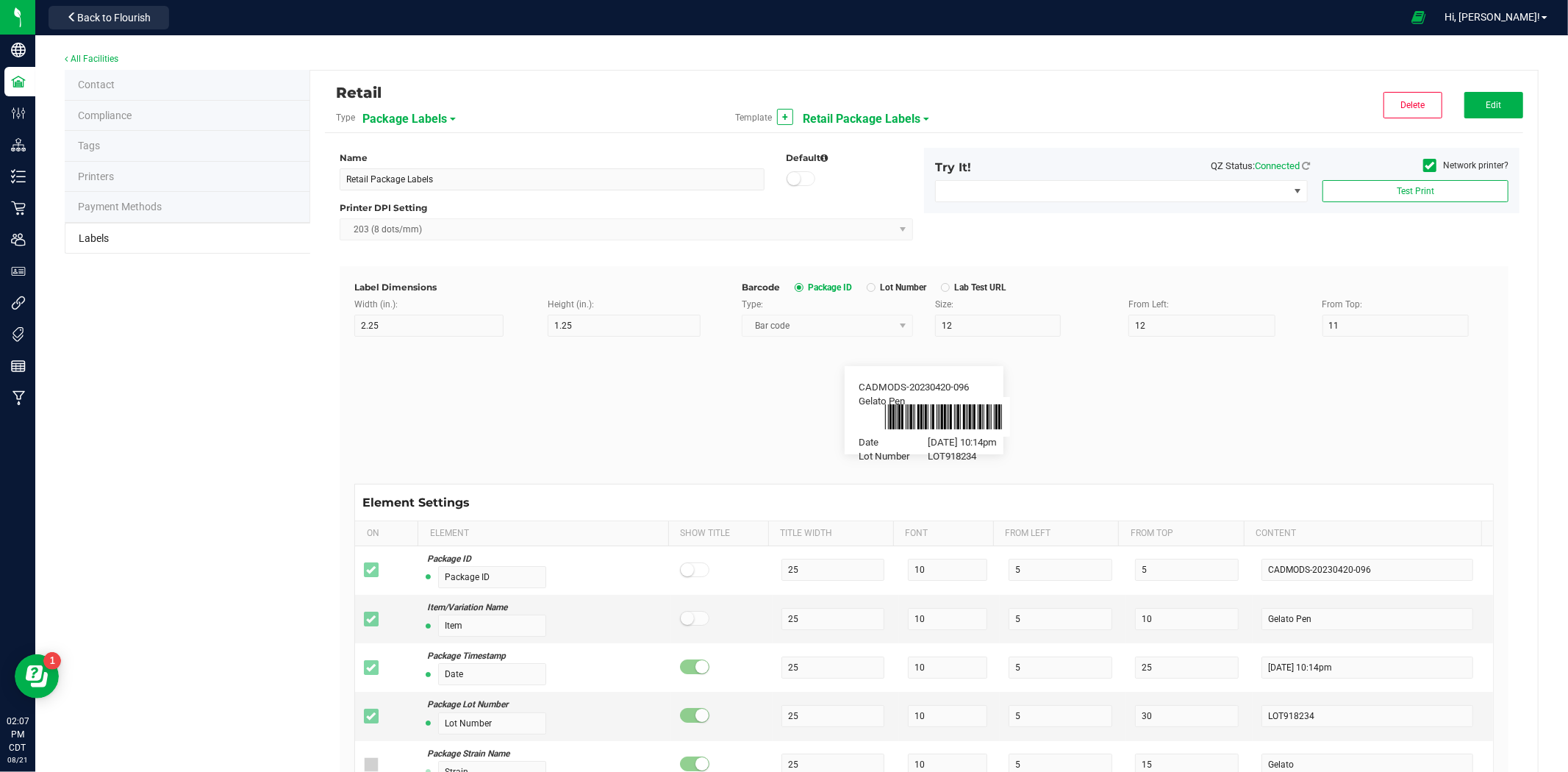
click at [836, 120] on span "Retail Package Labels" at bounding box center [862, 118] width 117 height 25
drag, startPoint x: 811, startPoint y: 204, endPoint x: 360, endPoint y: 91, distance: 464.9
click at [811, 204] on span "QR Package Labels" at bounding box center [844, 205] width 76 height 10
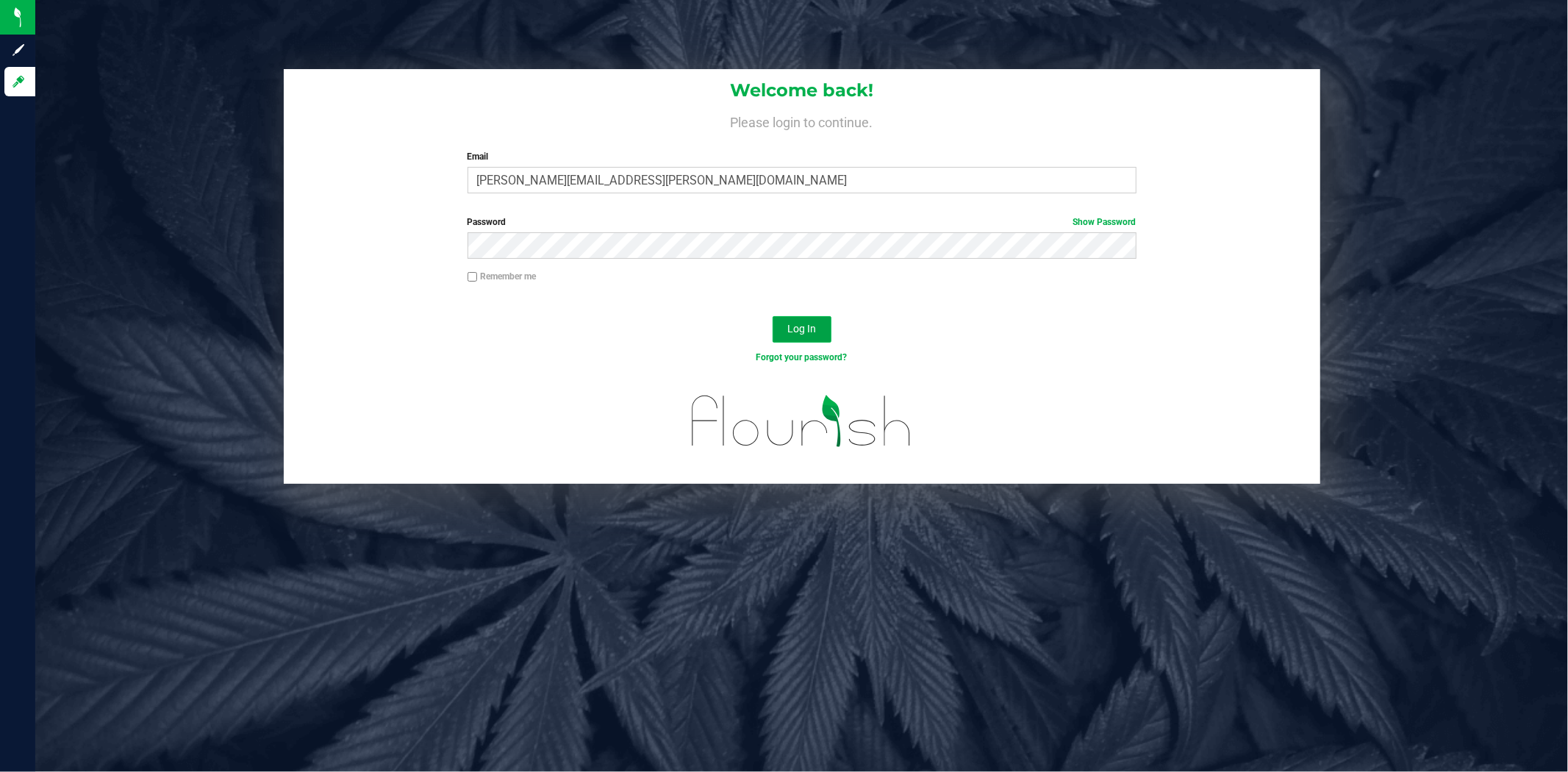
click at [814, 334] on span "Log In" at bounding box center [801, 329] width 28 height 12
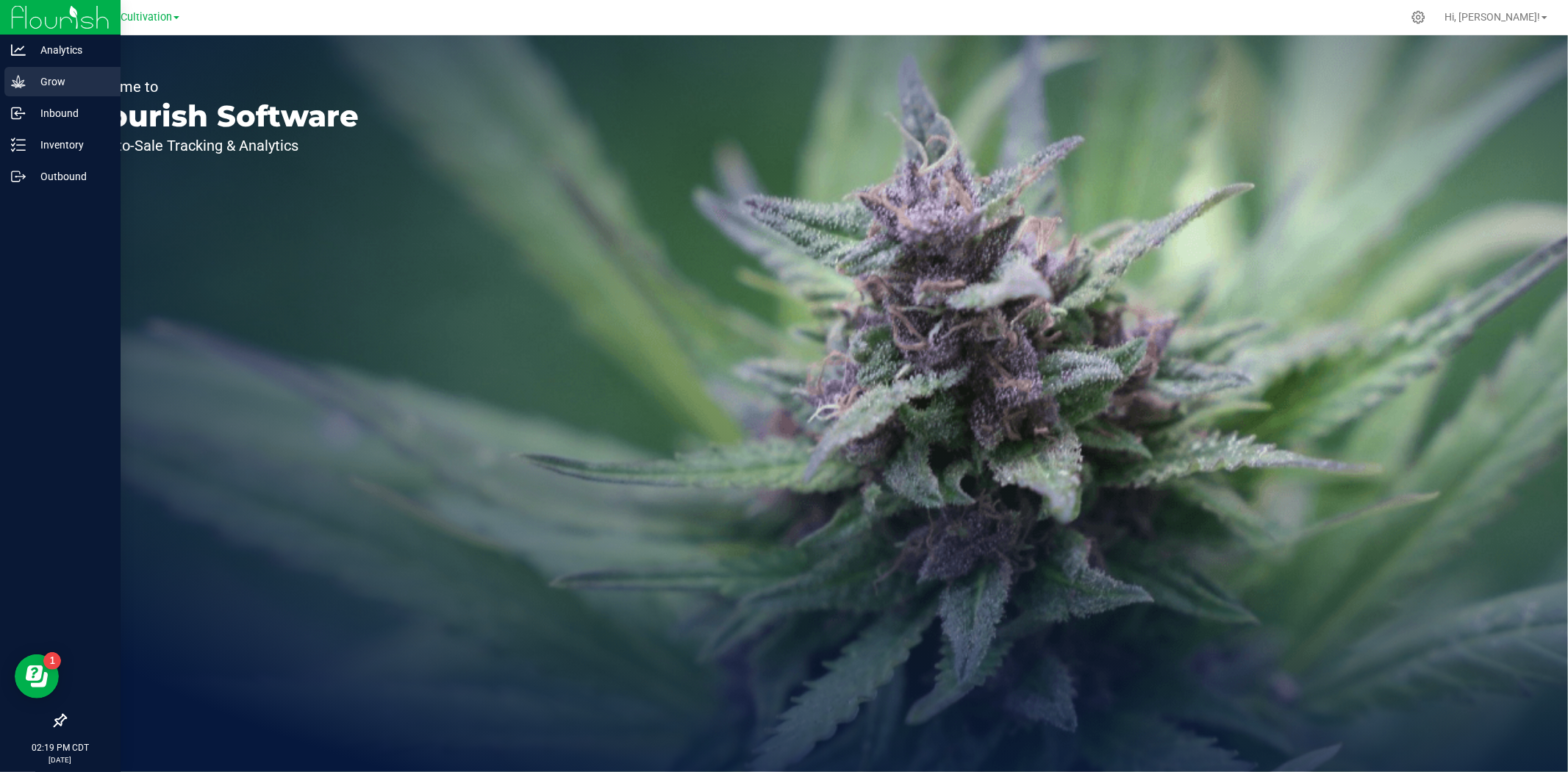
click at [67, 73] on p "Grow" at bounding box center [70, 81] width 88 height 17
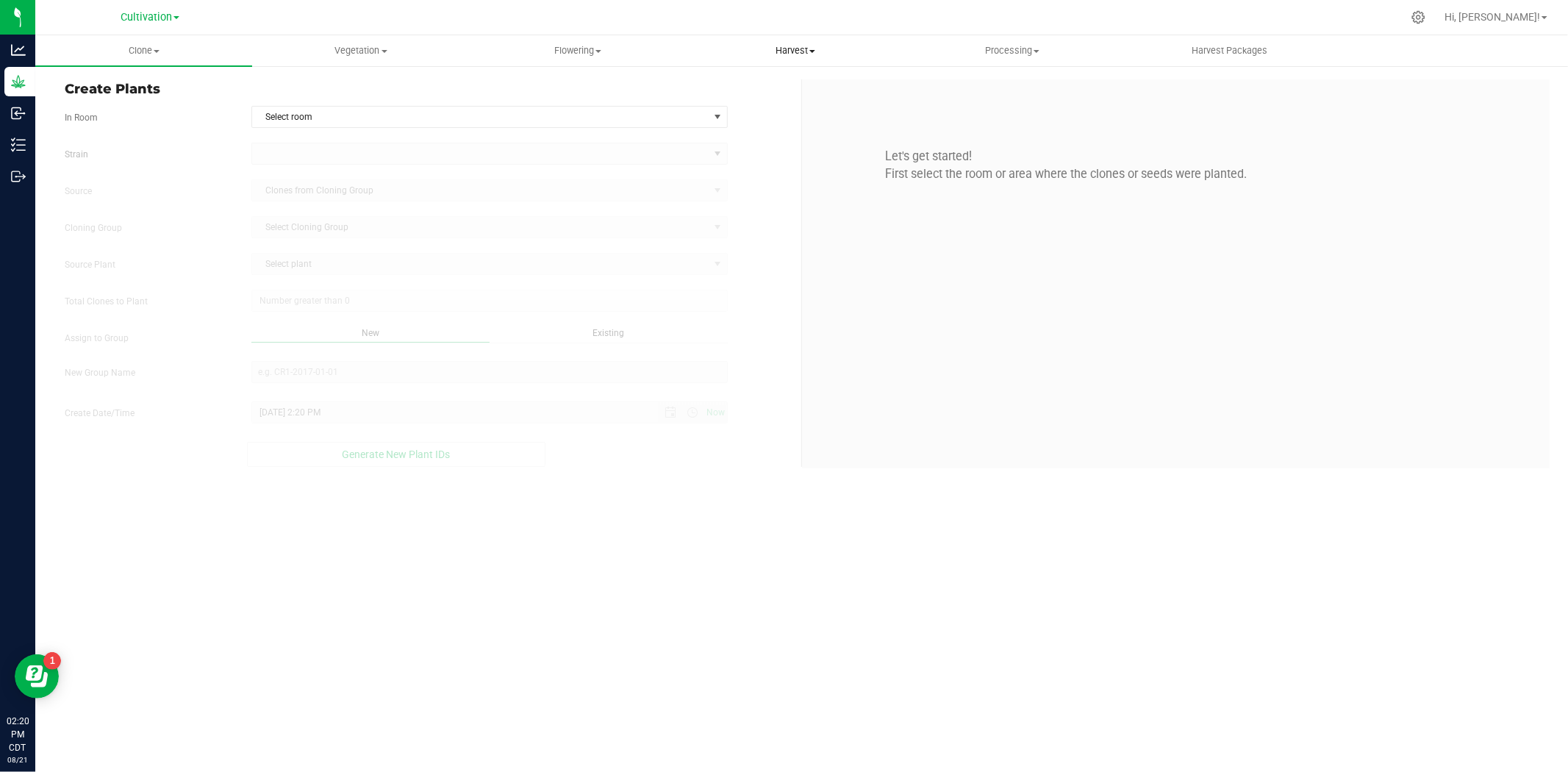
click at [782, 54] on span "Harvest" at bounding box center [794, 50] width 215 height 13
click at [562, 94] on span "Create Plants" at bounding box center [427, 89] width 725 height 20
click at [803, 53] on span "Harvest" at bounding box center [794, 50] width 217 height 13
click at [743, 82] on span "Harvests" at bounding box center [727, 88] width 82 height 12
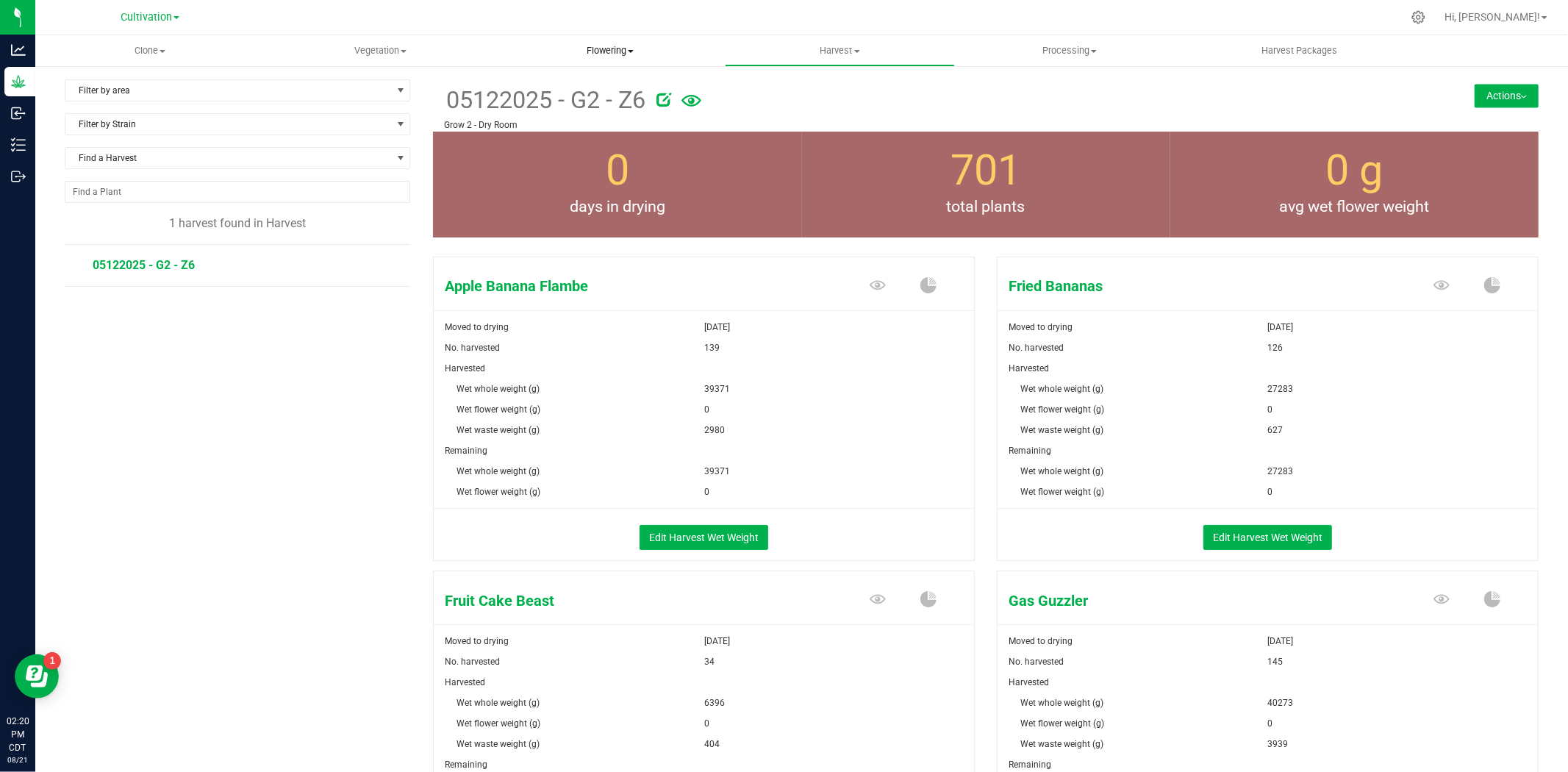
click at [623, 50] on span "Flowering" at bounding box center [610, 50] width 229 height 13
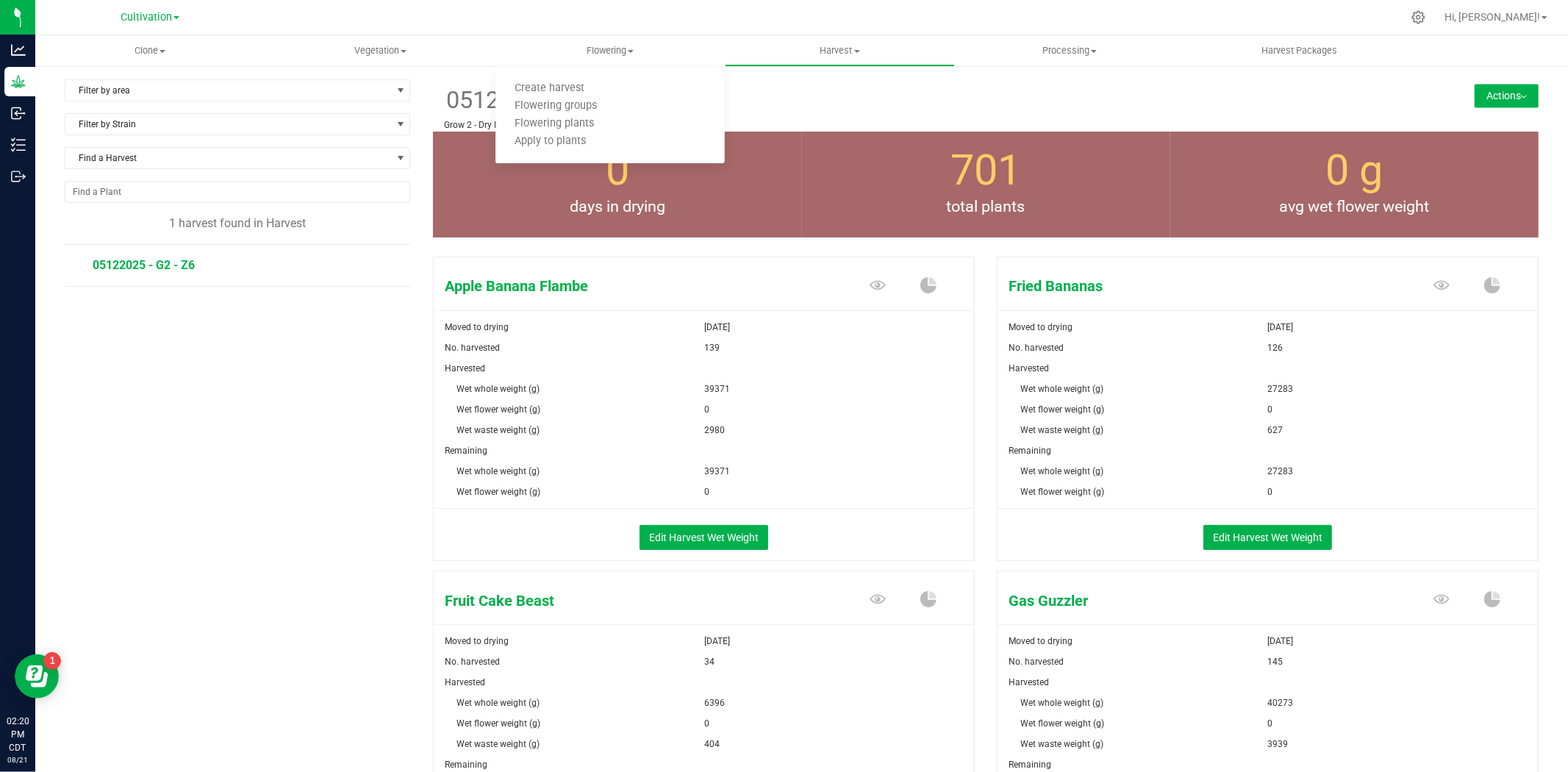
click at [401, 529] on div "Filter by area Filter by area All Grow 2 - Dry Room Filter by Strain Find a Har…" at bounding box center [249, 653] width 369 height 1147
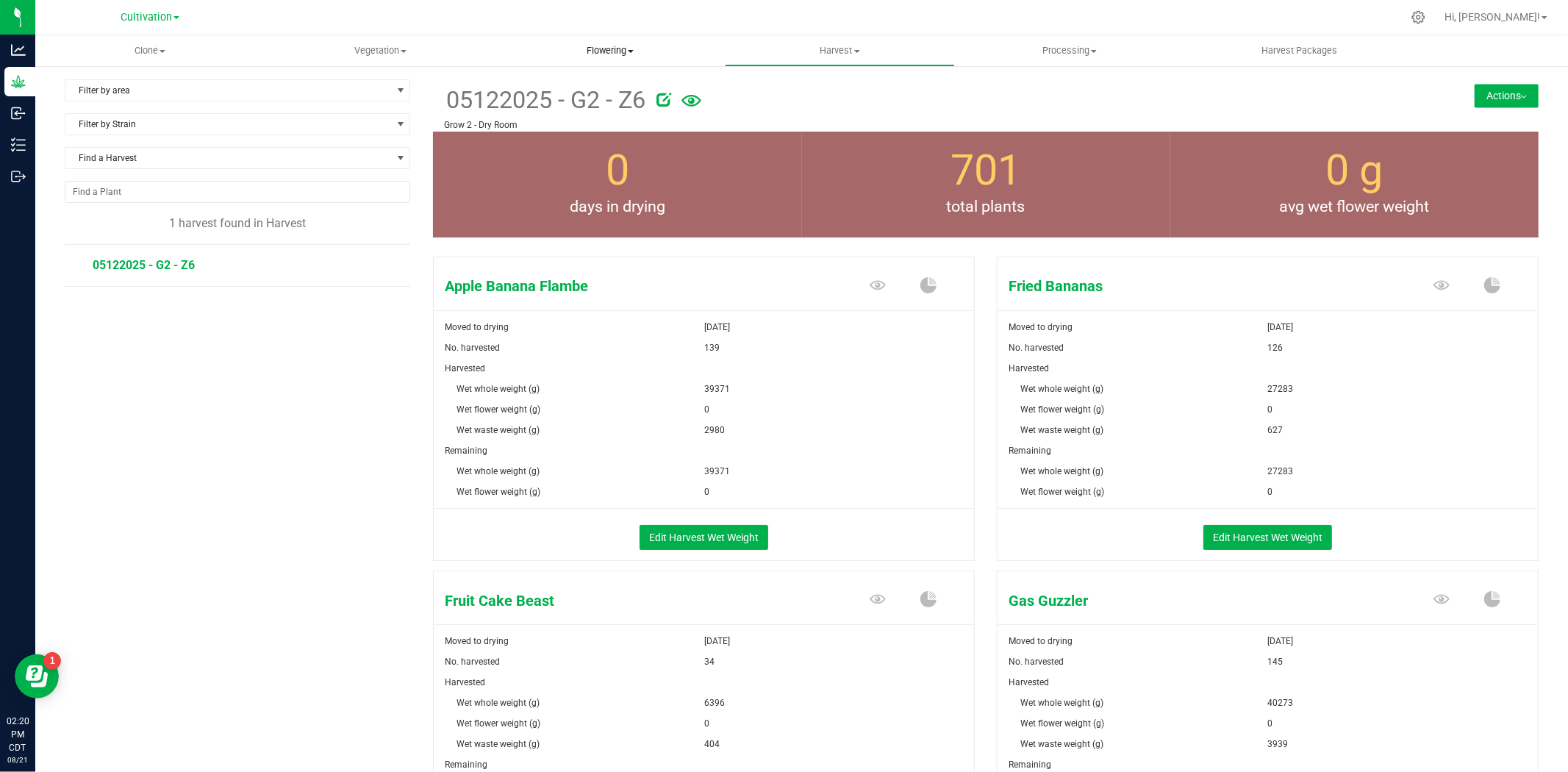
click at [609, 54] on span "Flowering" at bounding box center [610, 50] width 231 height 13
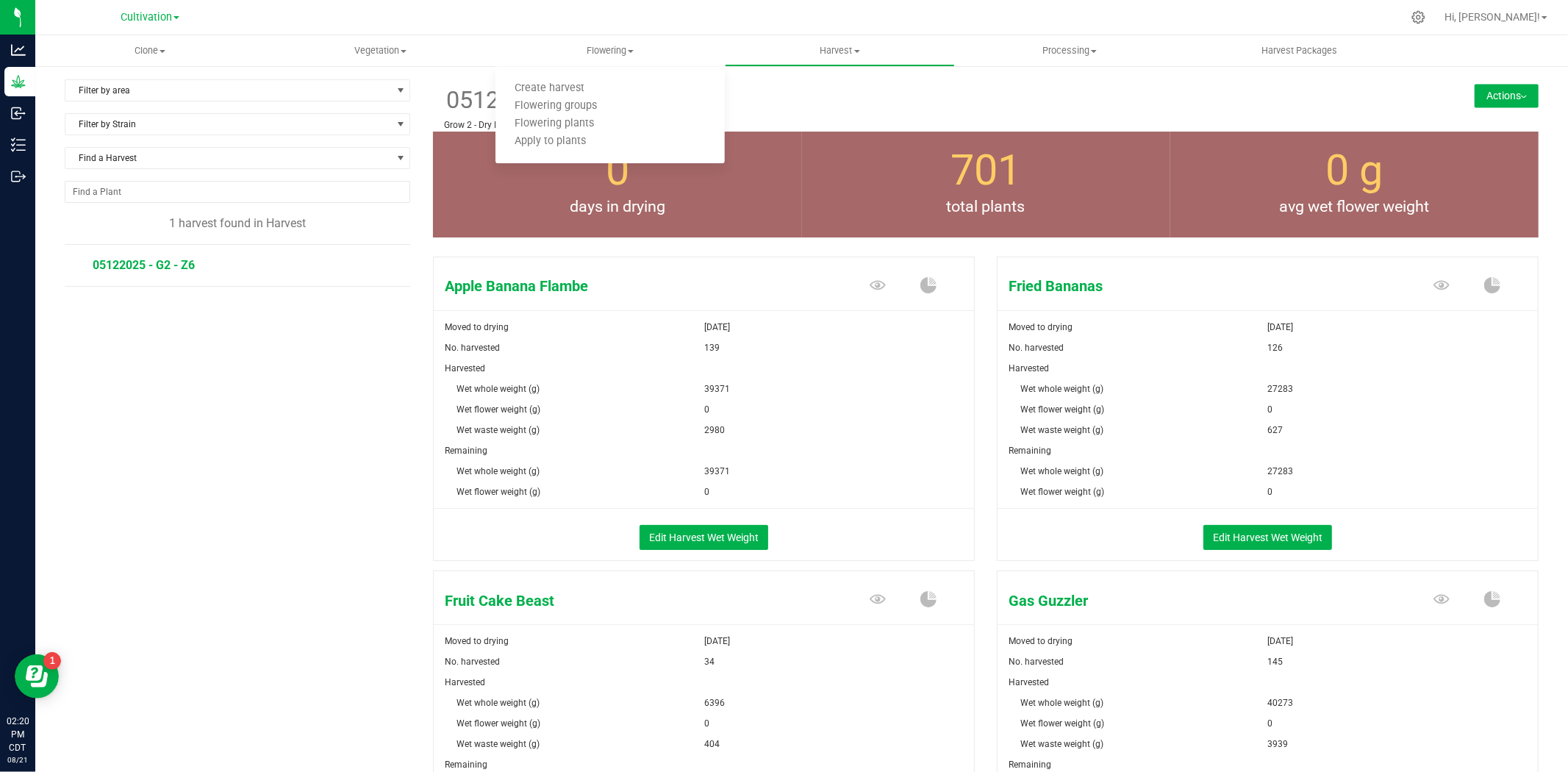
click at [400, 307] on div "Filter by area Filter by area All Grow 2 - Dry Room Filter by Strain Find a Har…" at bounding box center [249, 653] width 369 height 1147
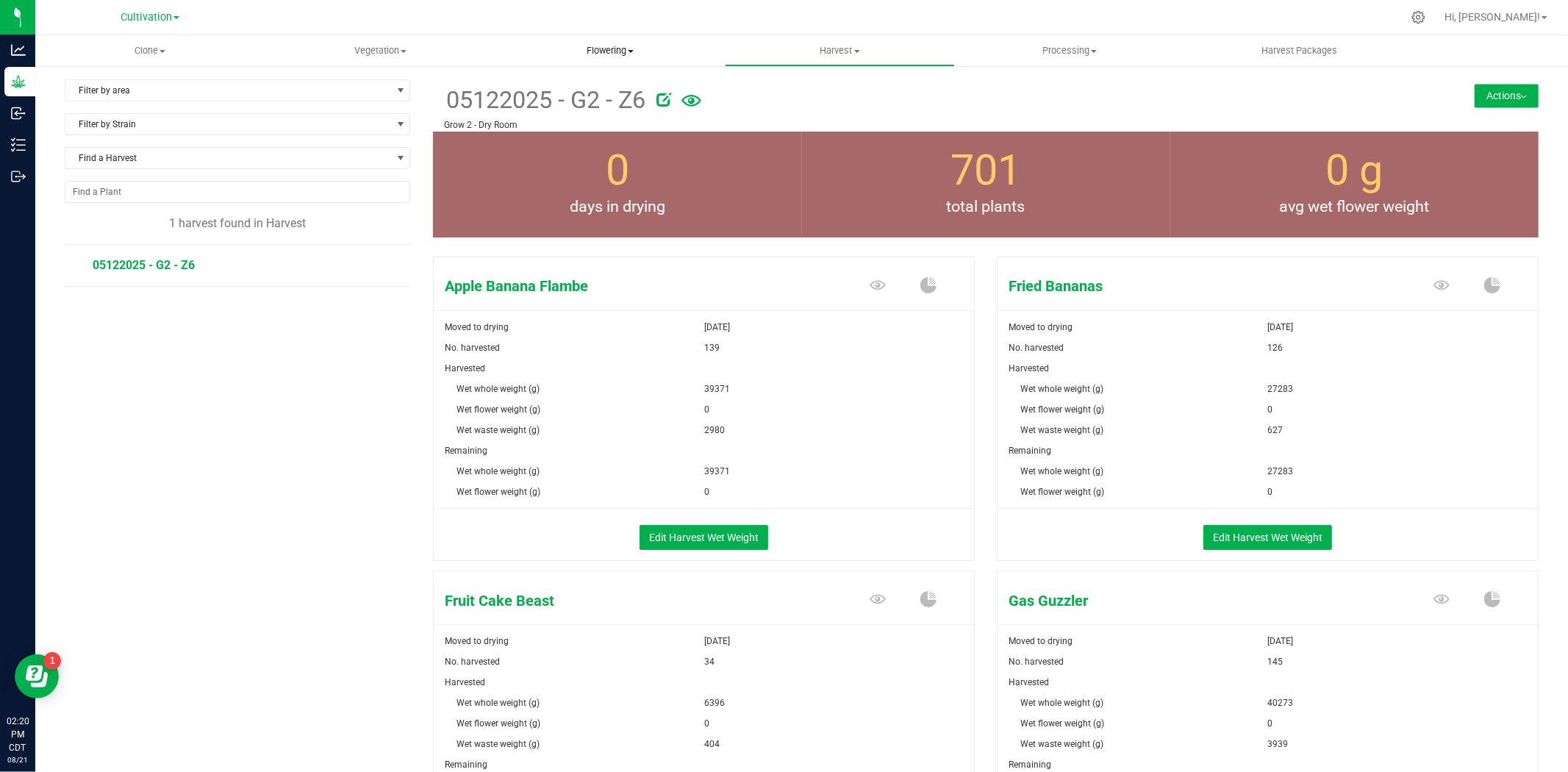
click at [614, 52] on span "Flowering" at bounding box center [610, 50] width 231 height 13
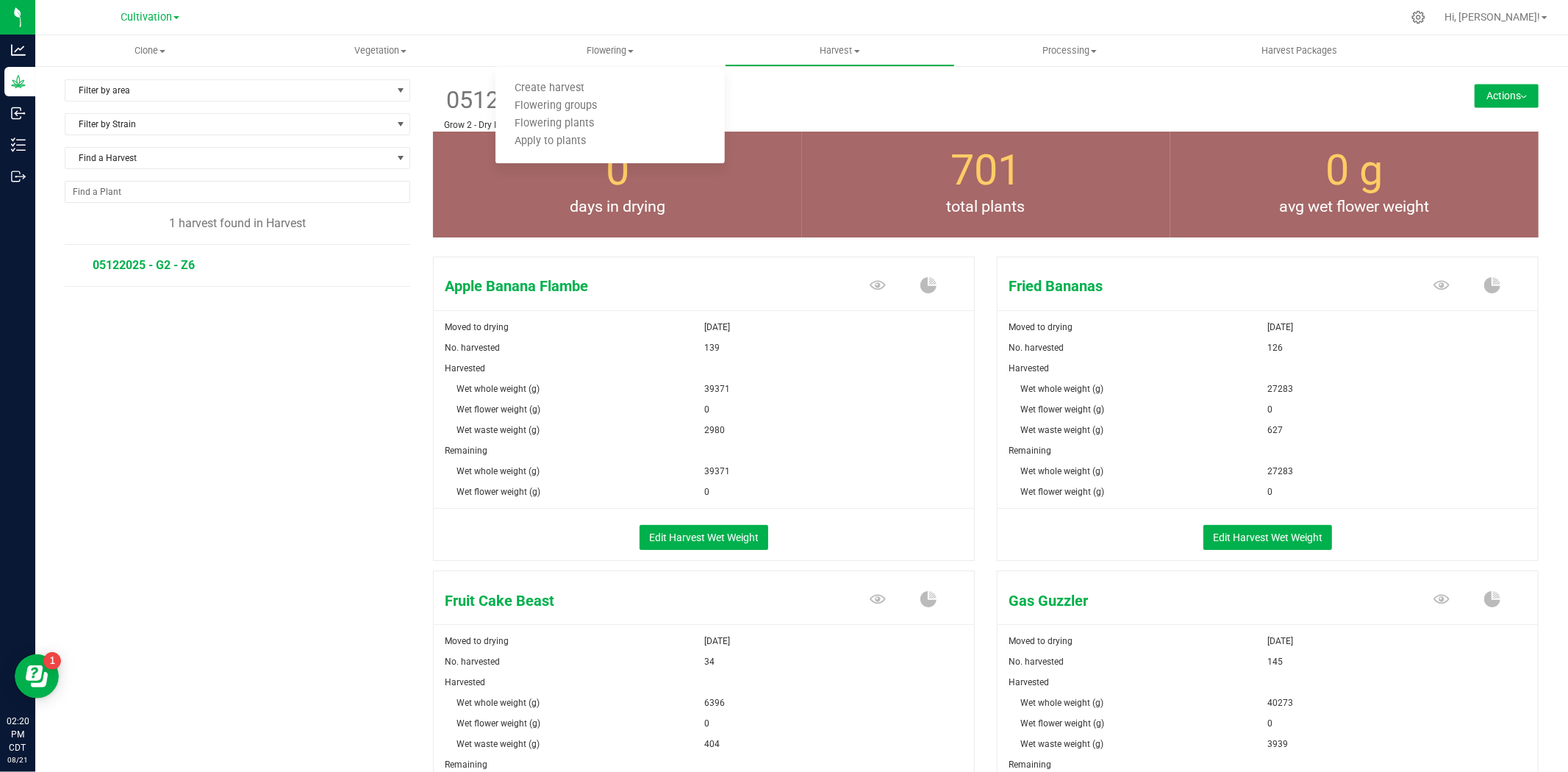
click at [422, 404] on div "Apple Banana Flambe Moved to drying [DATE] No. harvested 139 Harvested Wet whol…" at bounding box center [986, 738] width 1128 height 976
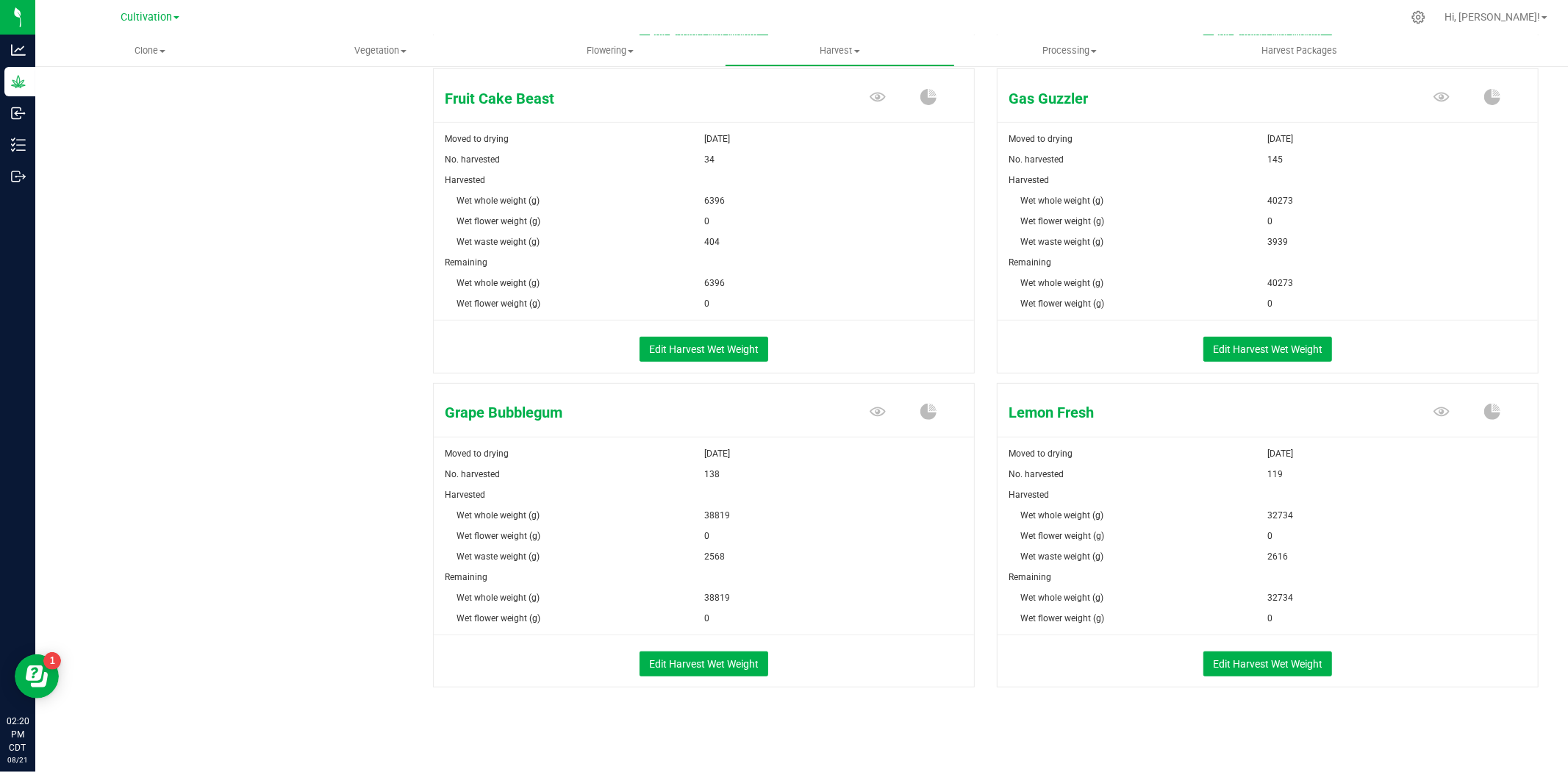
scroll to position [503, 0]
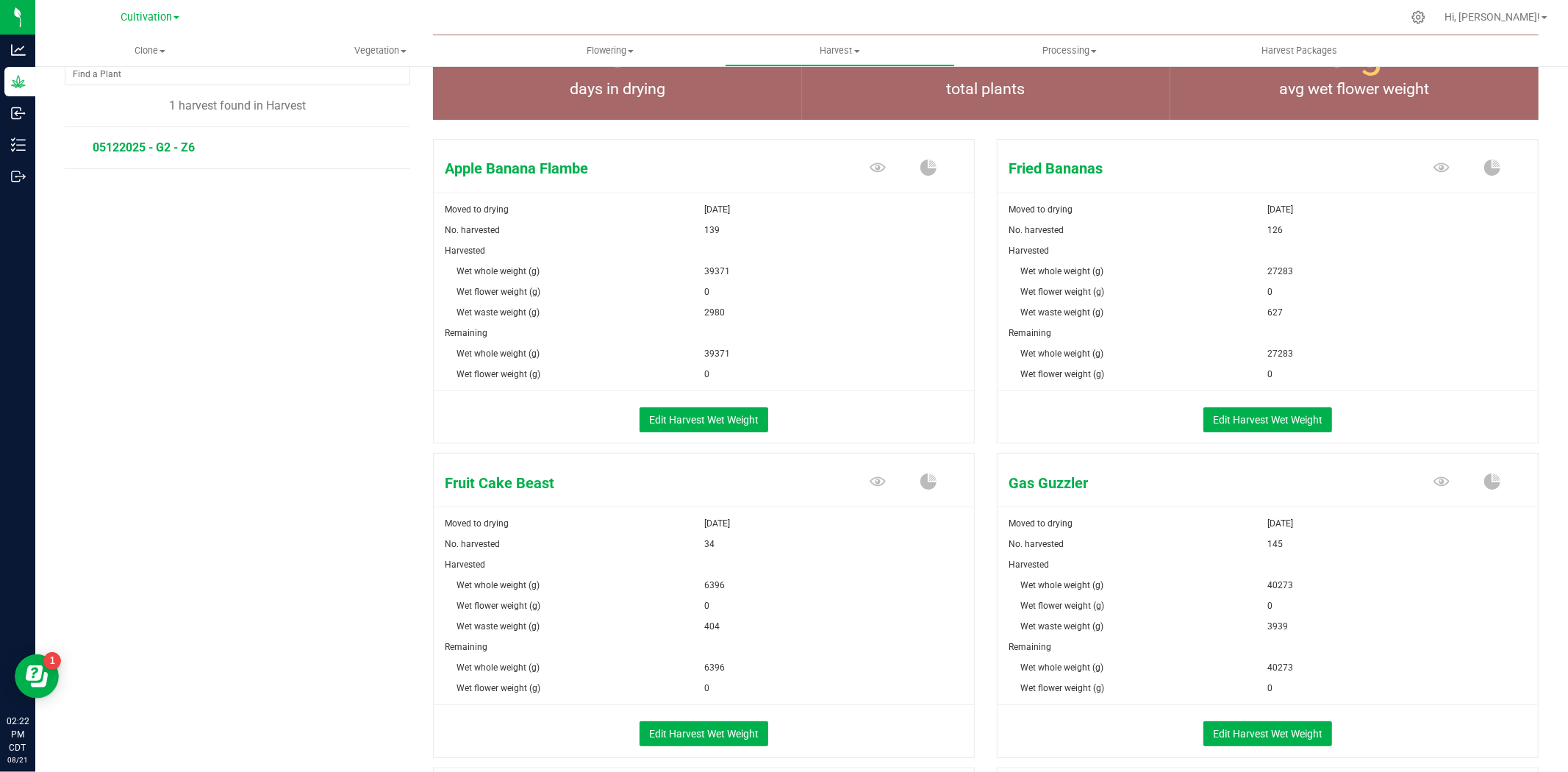
scroll to position [163, 0]
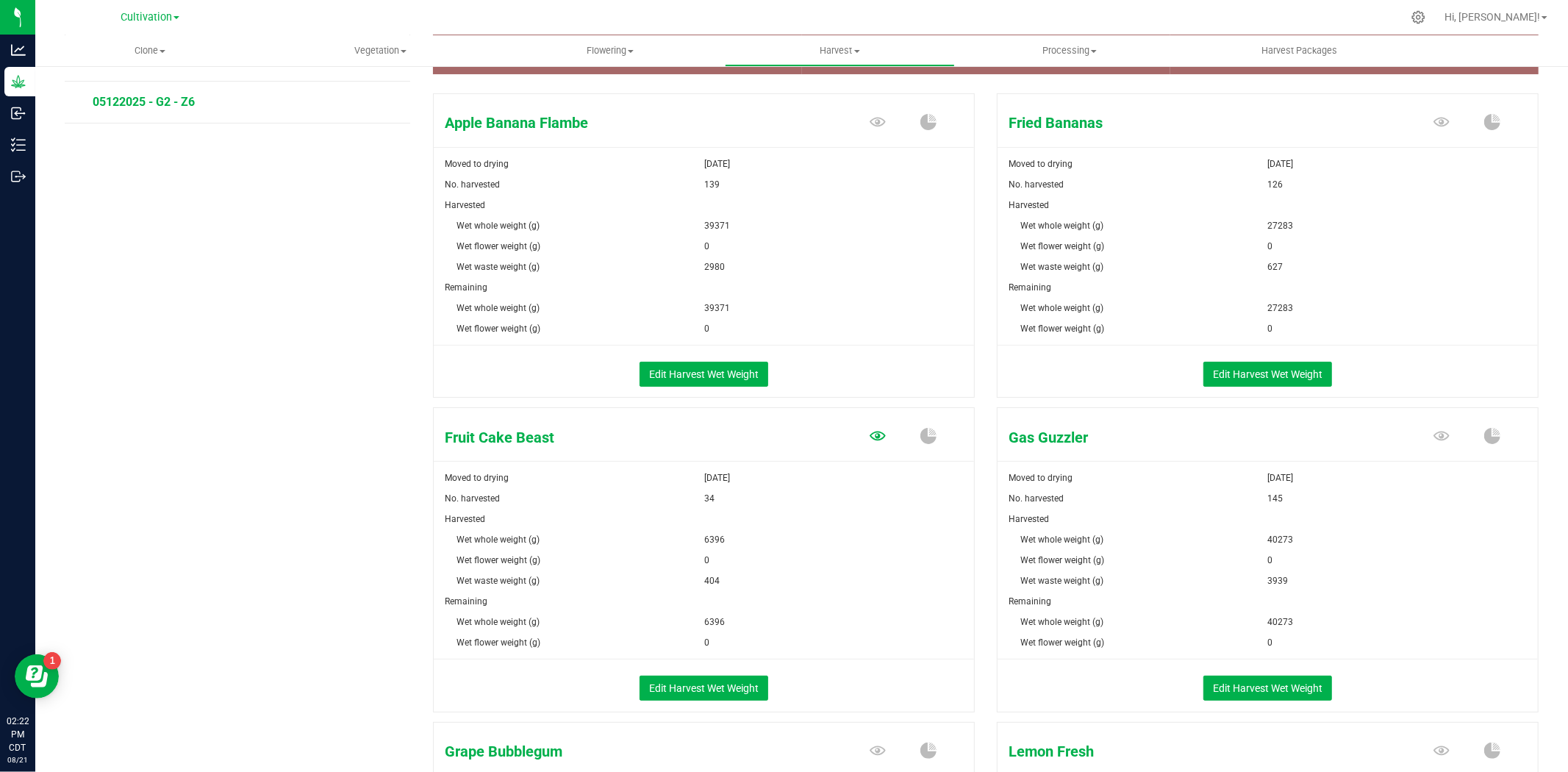
click at [873, 127] on icon at bounding box center [877, 122] width 16 height 9
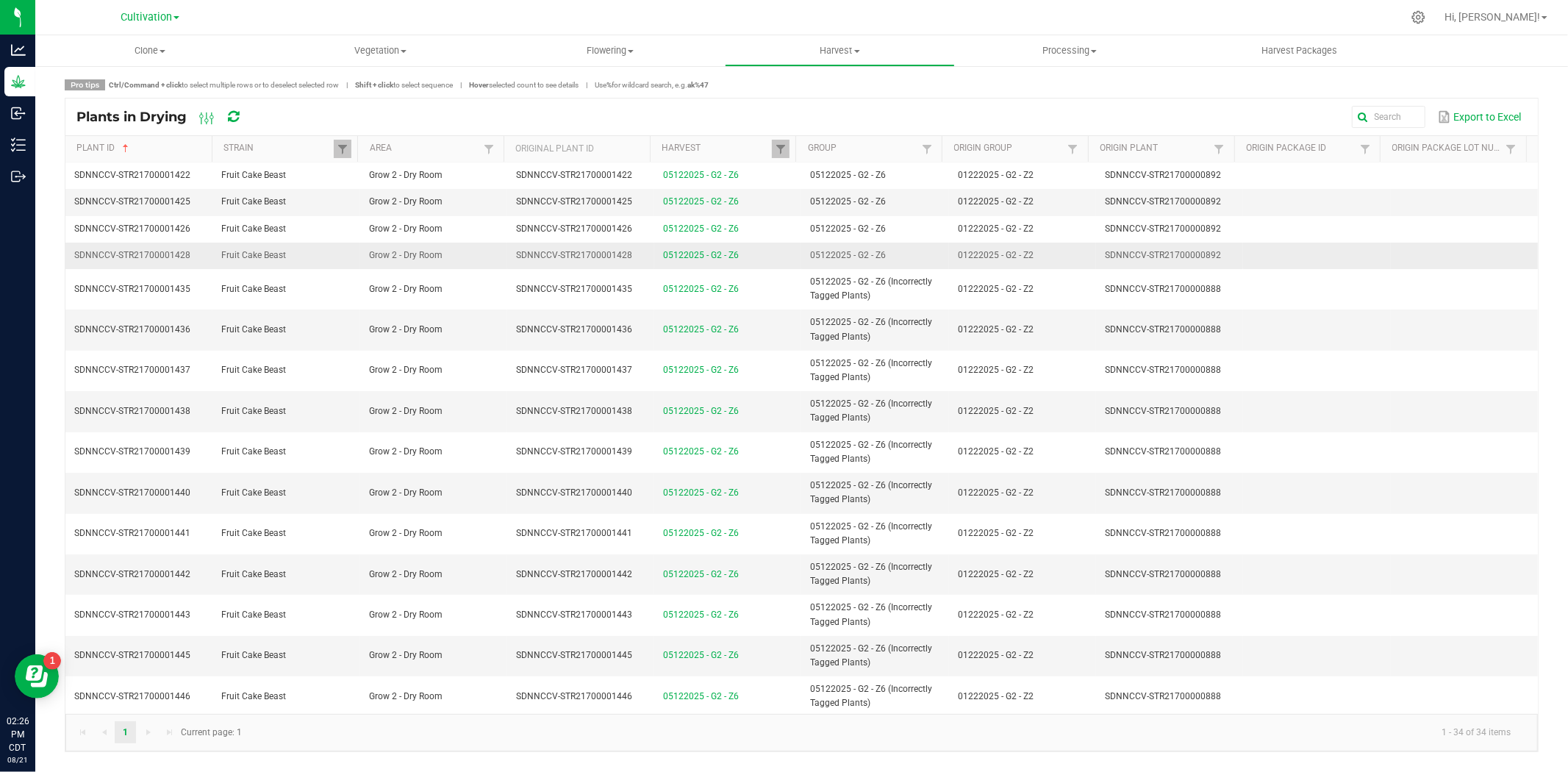
scroll to position [82, 0]
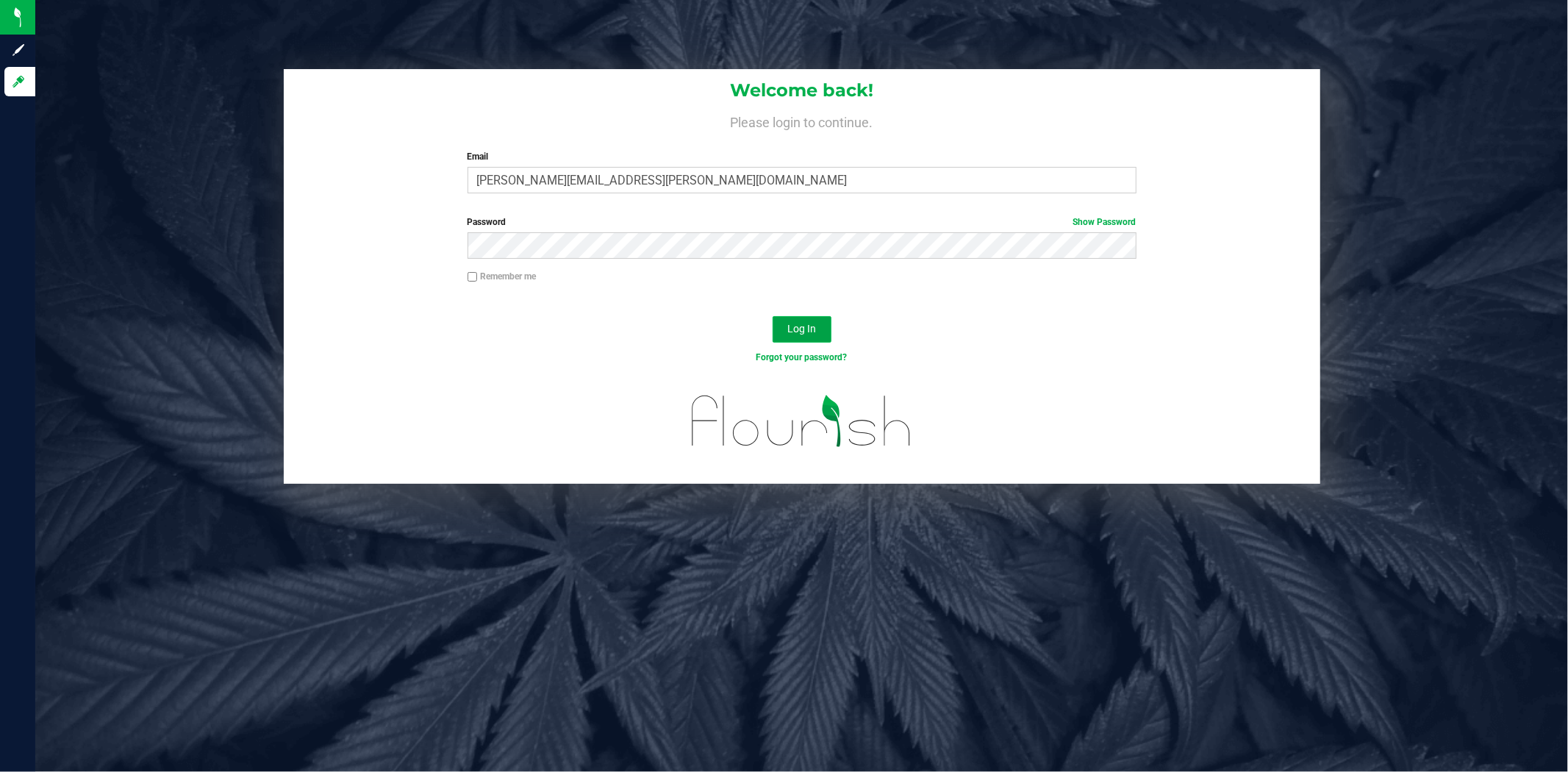
click at [804, 340] on button "Log In" at bounding box center [802, 329] width 59 height 27
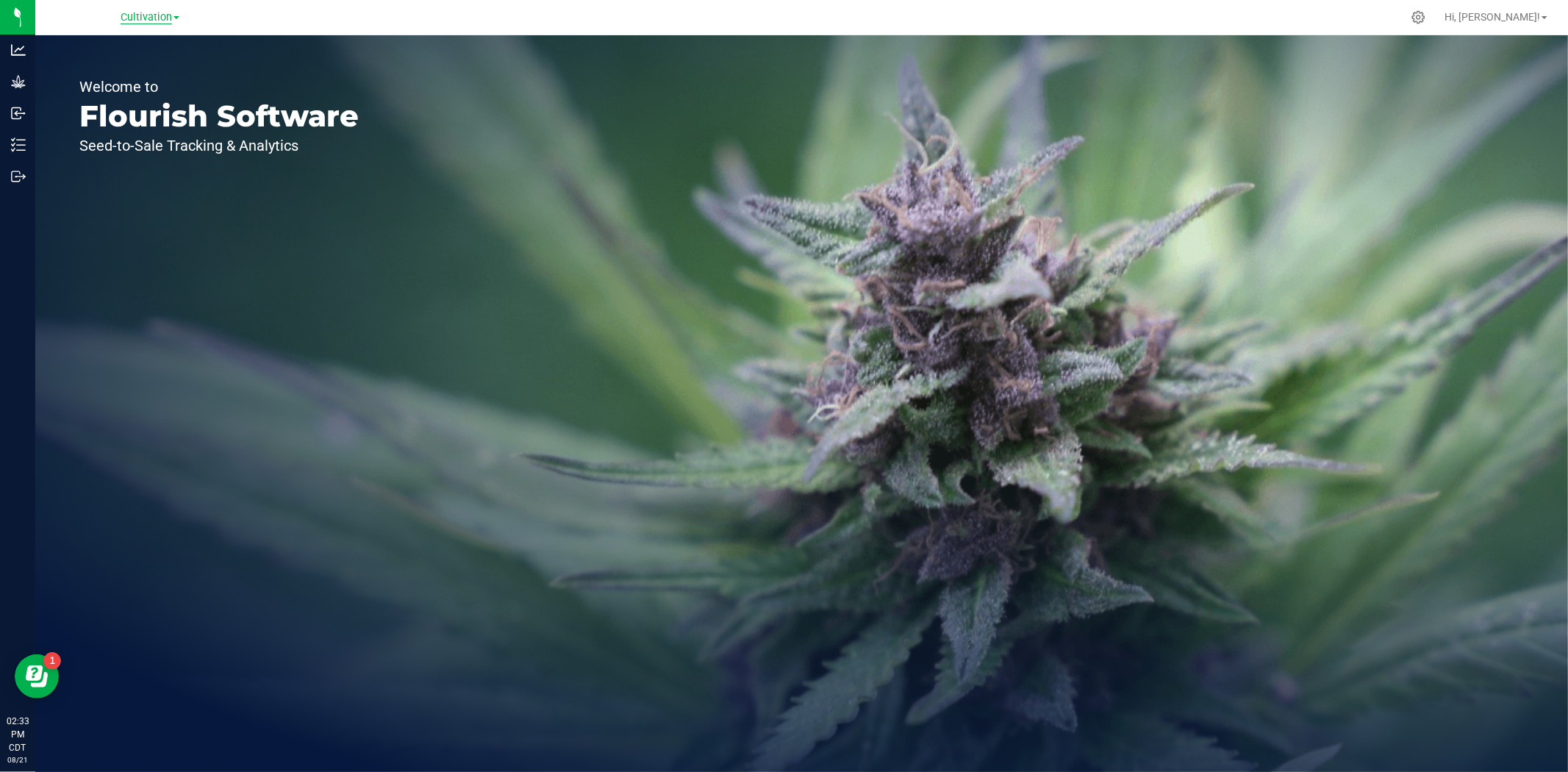
click at [156, 11] on span "Cultivation" at bounding box center [147, 17] width 52 height 13
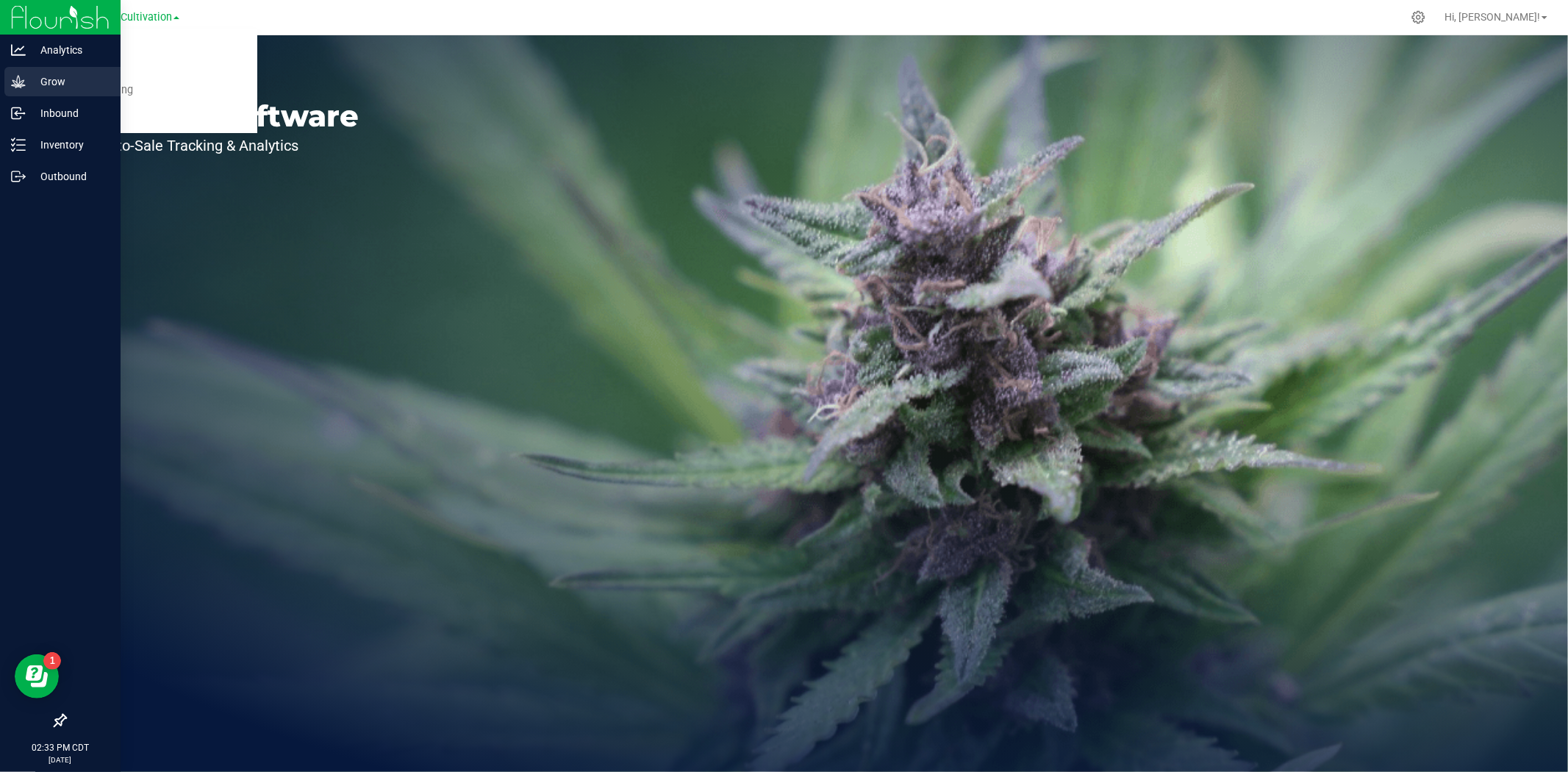
click at [9, 79] on div "Grow" at bounding box center [62, 81] width 117 height 29
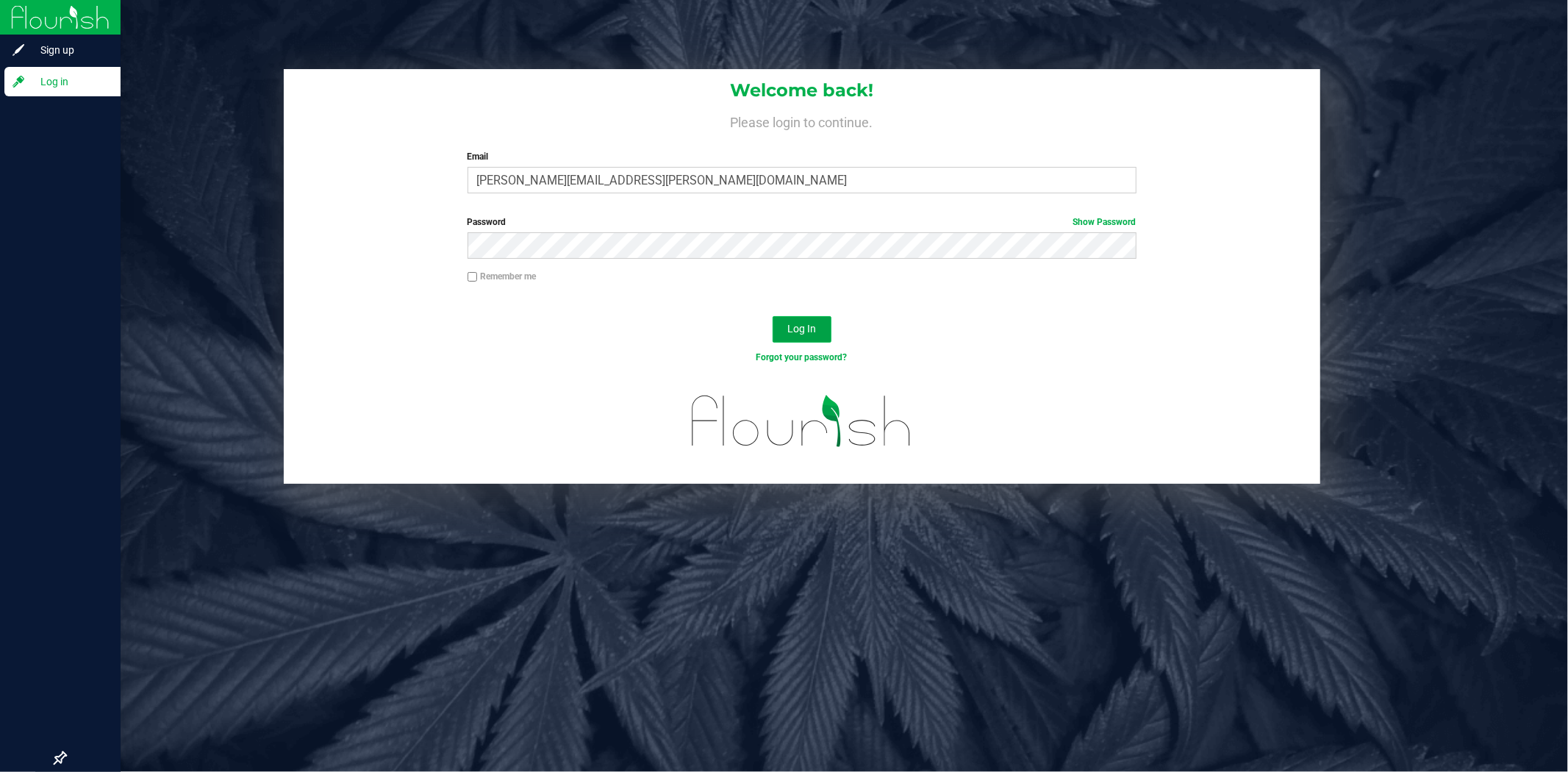
click at [794, 323] on span "Log In" at bounding box center [801, 329] width 28 height 12
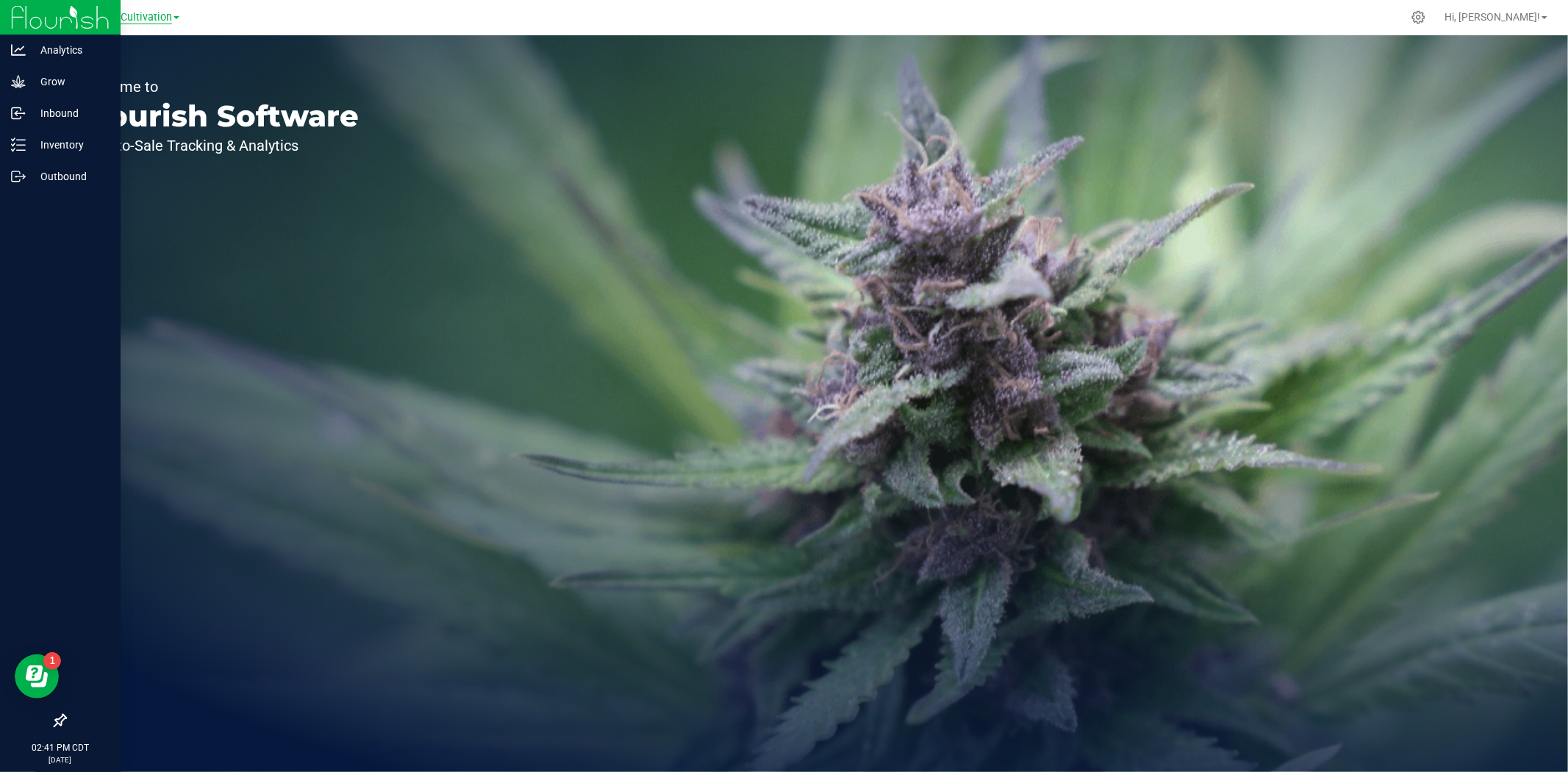
click at [137, 19] on span "Cultivation" at bounding box center [147, 17] width 52 height 13
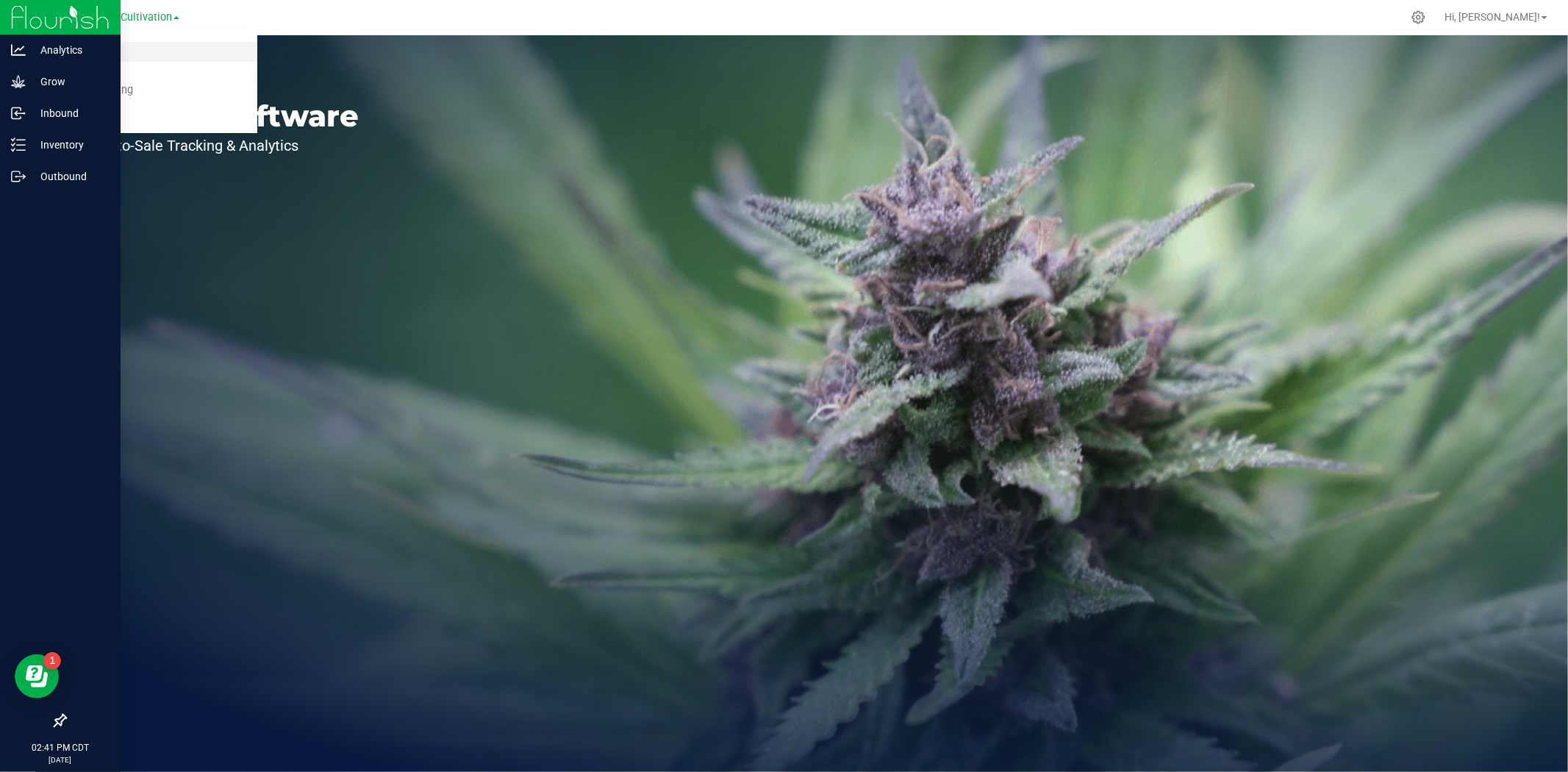
click at [111, 47] on link "Cultivation" at bounding box center [149, 52] width 215 height 20
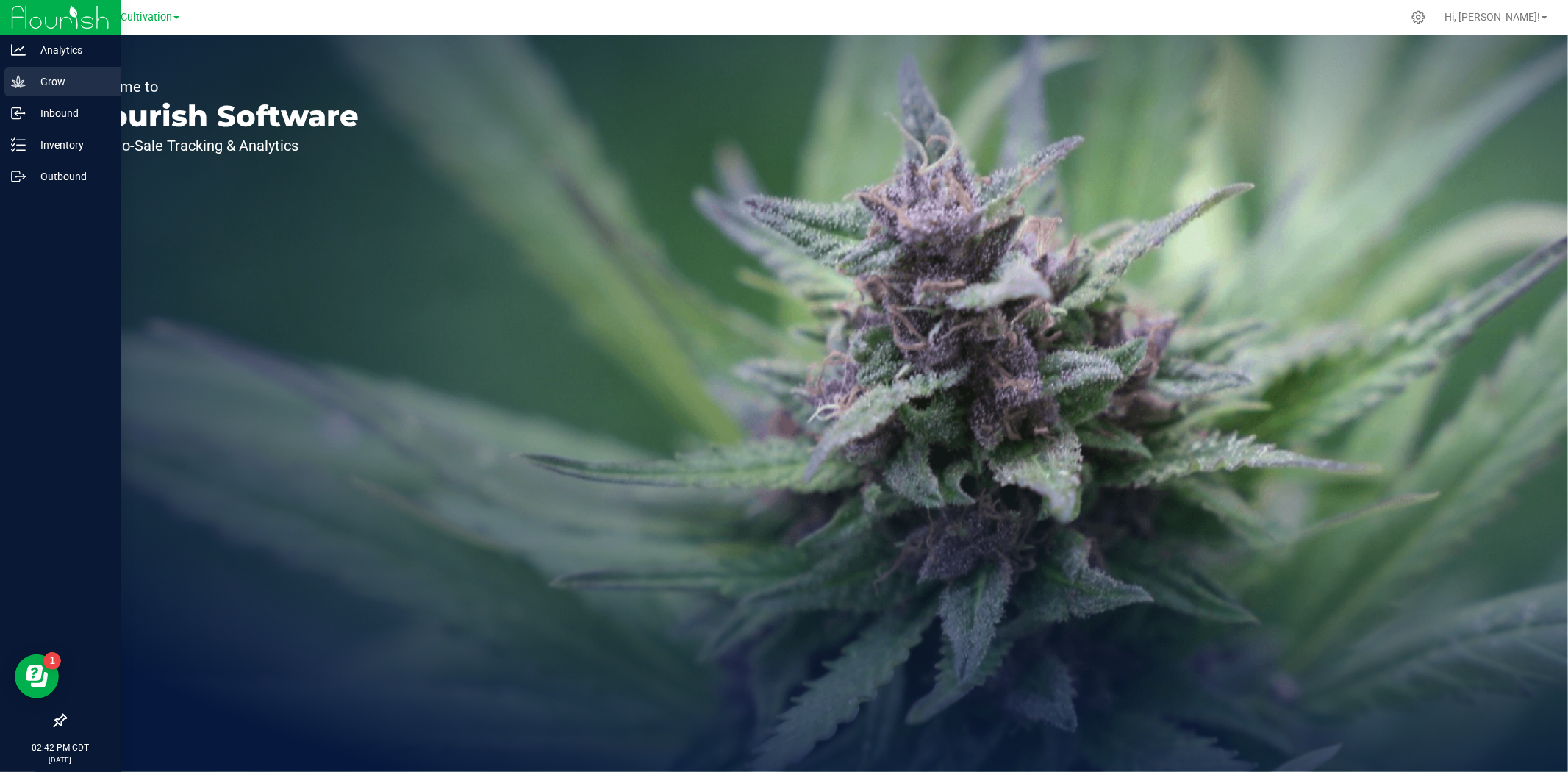
click at [72, 71] on div "Grow" at bounding box center [62, 81] width 117 height 29
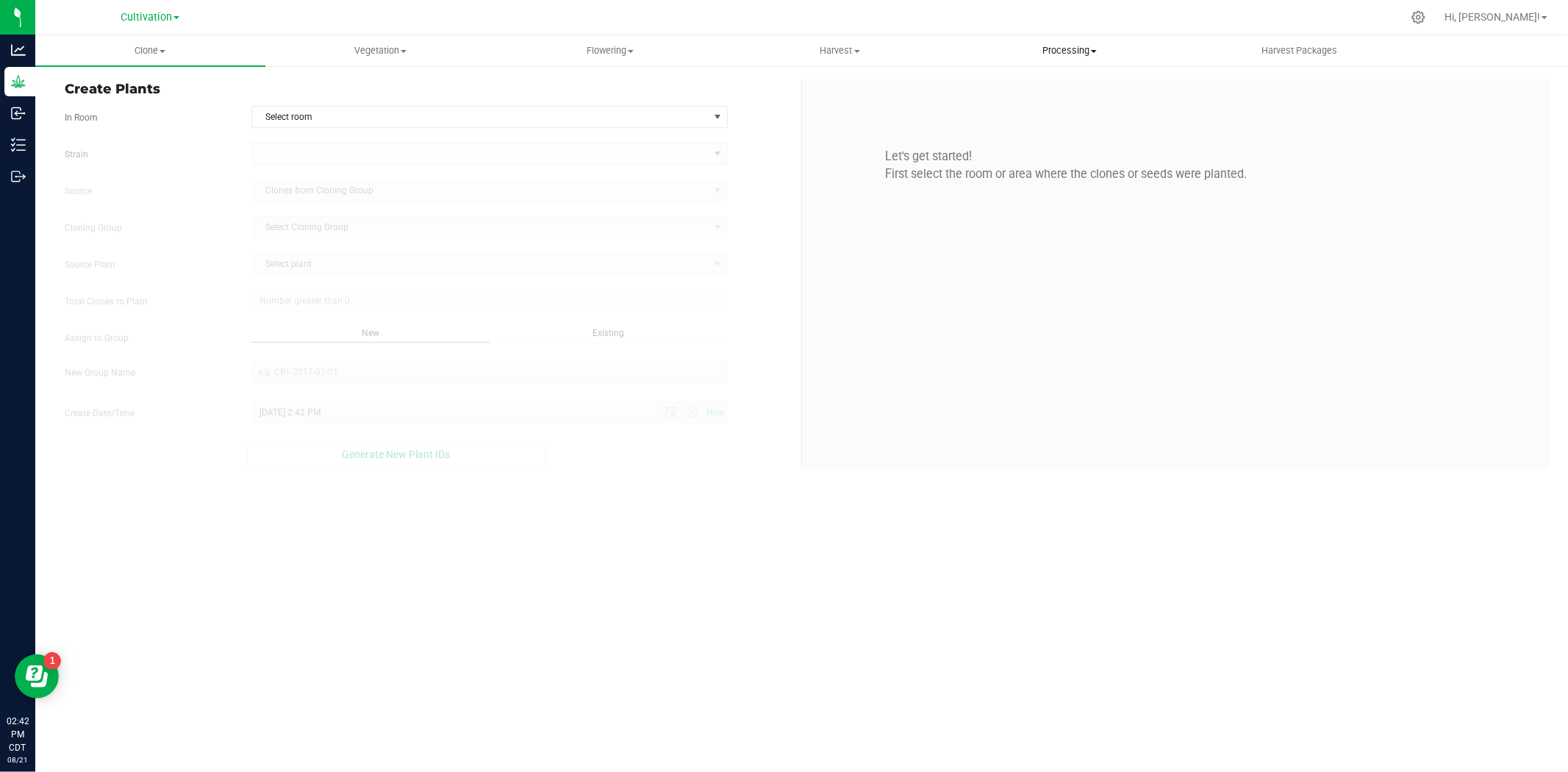
click at [1039, 60] on uib-tab-heading "Processing Create package Processing harvests Processing plants Completed harve…" at bounding box center [1070, 51] width 229 height 29
click at [1024, 98] on li "Processing harvests" at bounding box center [1070, 106] width 231 height 17
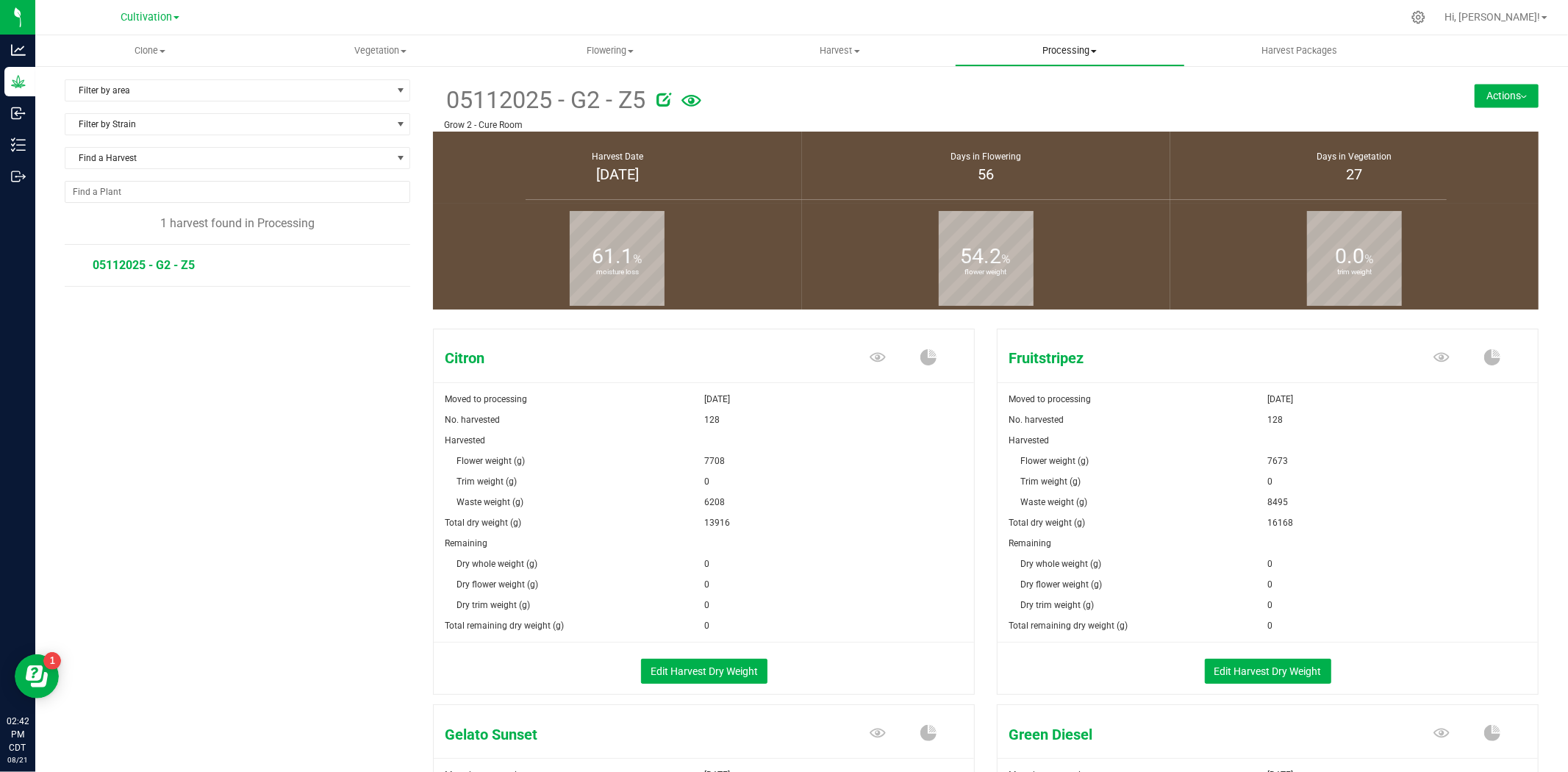
click at [1075, 47] on span "Processing" at bounding box center [1070, 50] width 229 height 13
click at [1041, 142] on span "Completed harvests" at bounding box center [1022, 142] width 136 height 12
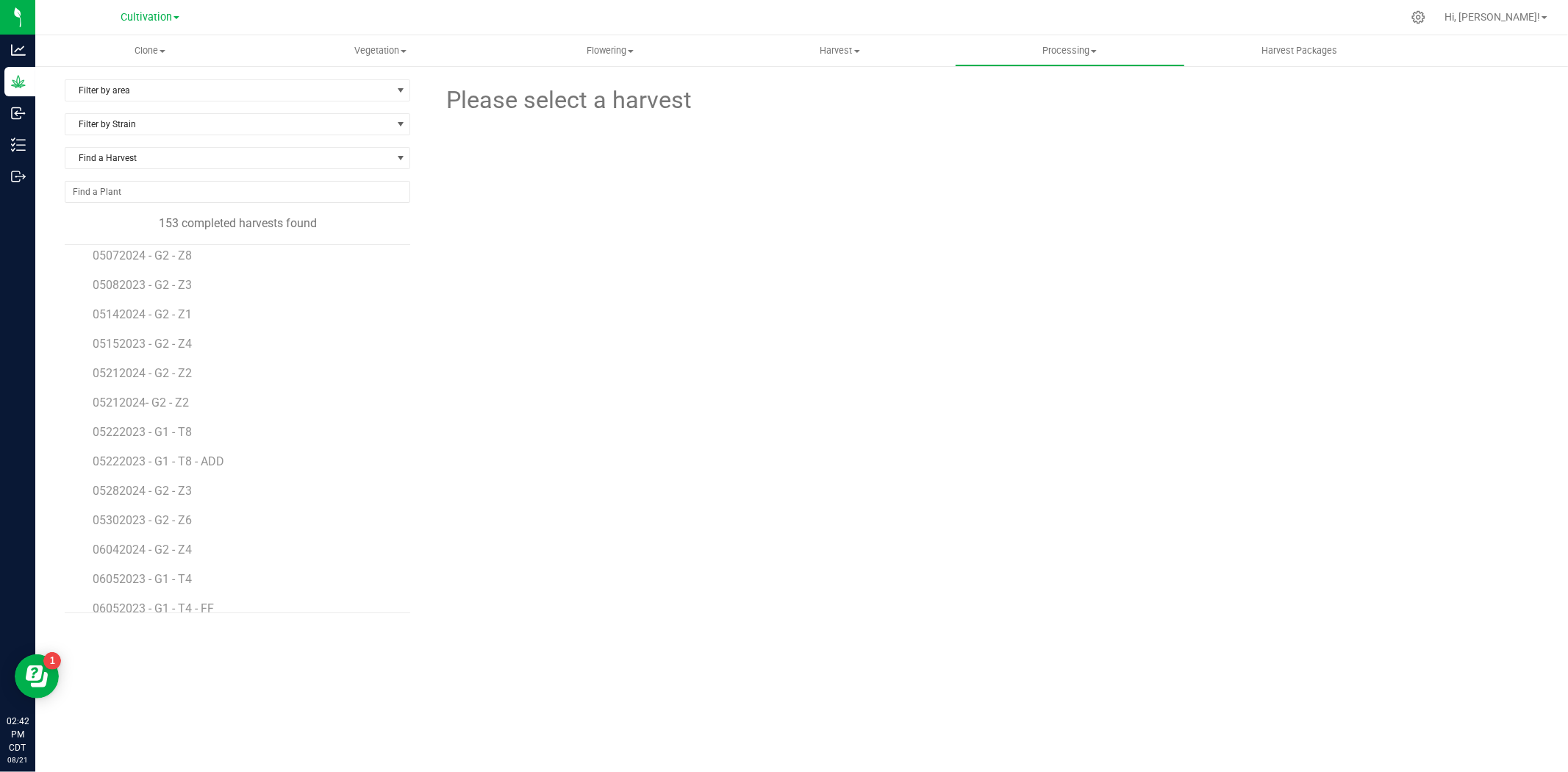
scroll to position [1634, 0]
click at [844, 47] on span "Harvest" at bounding box center [839, 50] width 229 height 13
click at [1047, 55] on span "Processing" at bounding box center [1070, 50] width 229 height 13
click at [1053, 108] on span "Processing harvests" at bounding box center [1023, 106] width 136 height 12
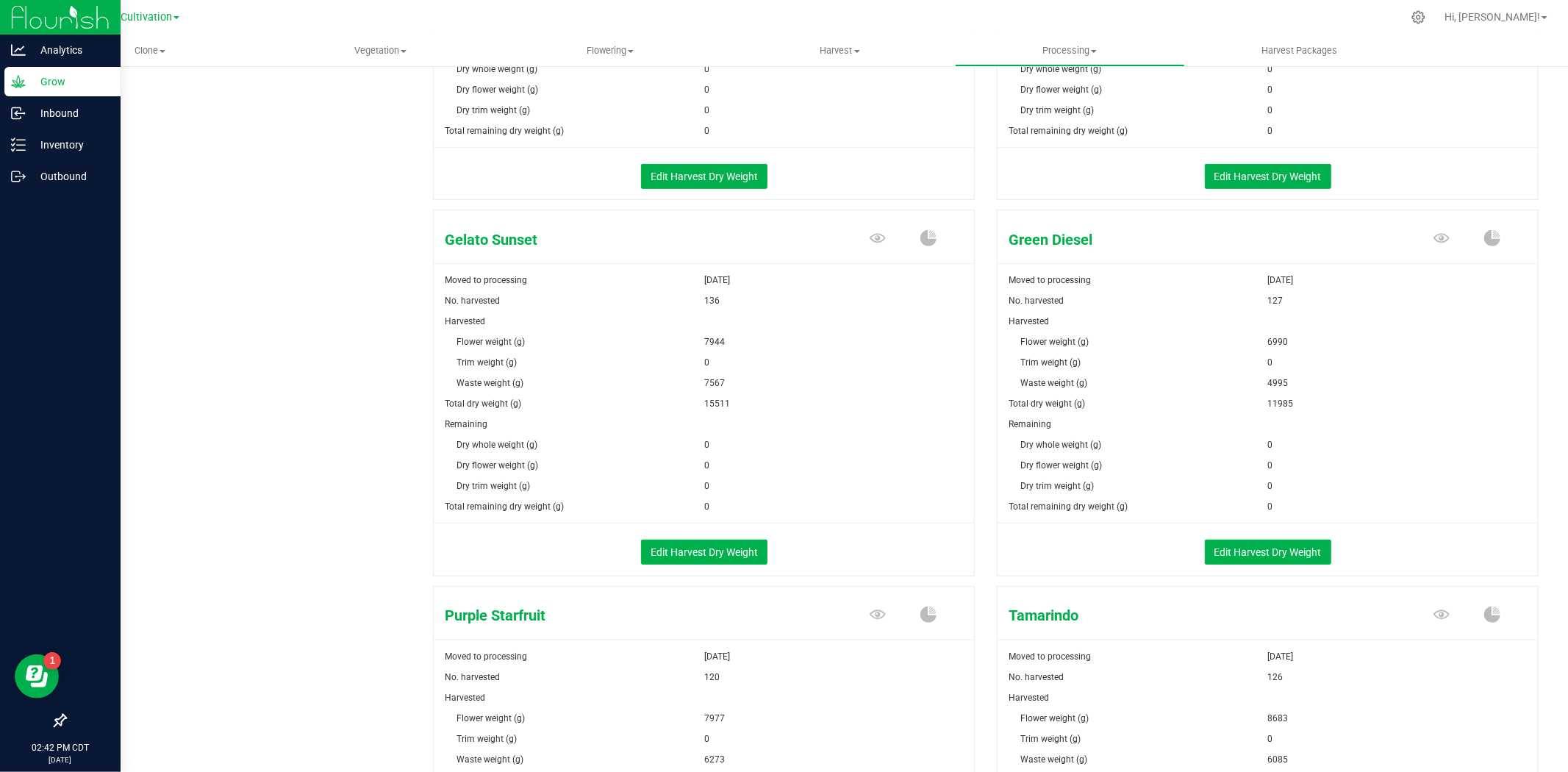
scroll to position [353, 0]
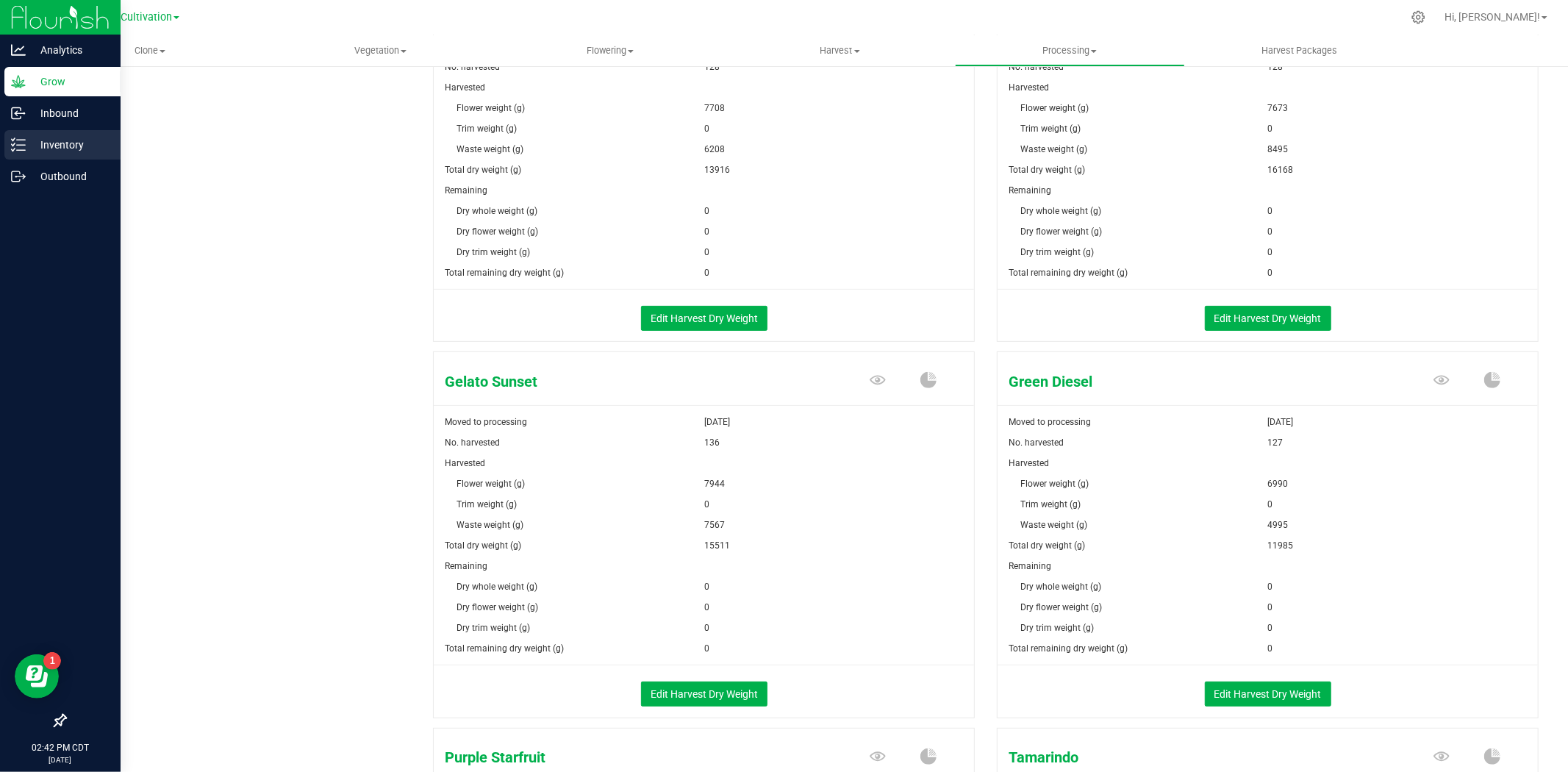
click at [28, 142] on p "Inventory" at bounding box center [70, 145] width 88 height 17
